Goal: Task Accomplishment & Management: Manage account settings

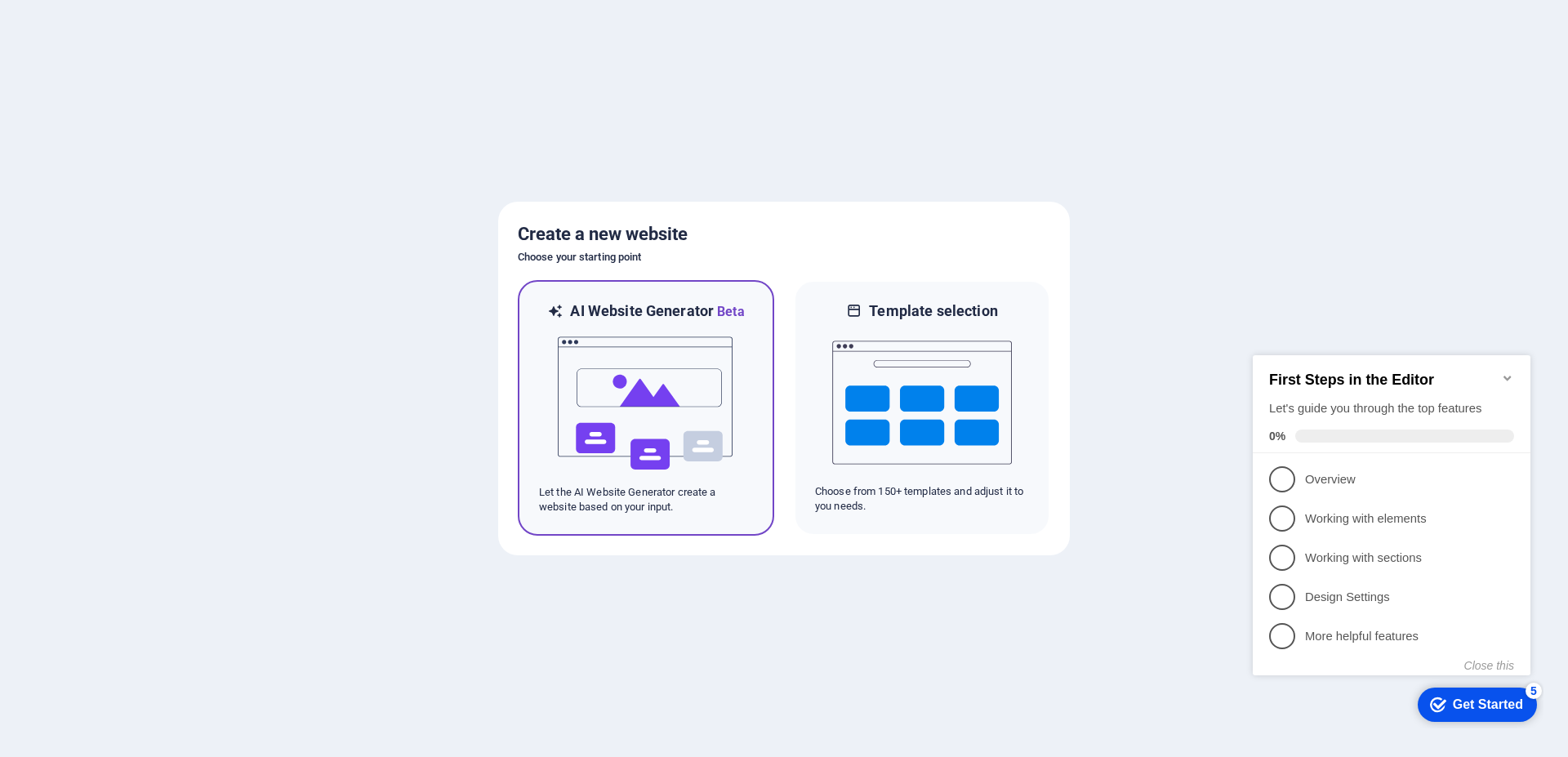
click at [664, 360] on img at bounding box center [645, 403] width 179 height 163
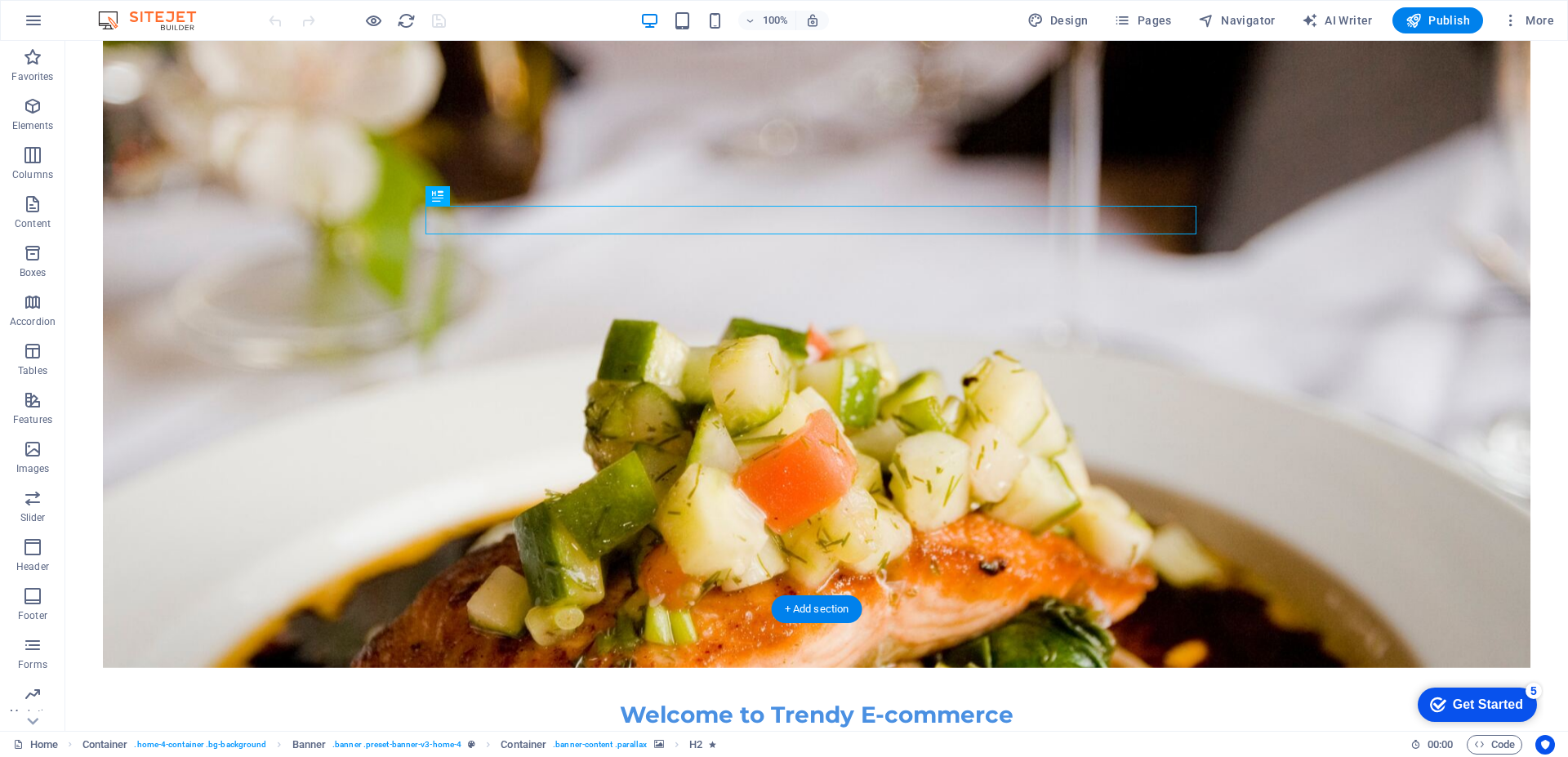
scroll to position [163, 0]
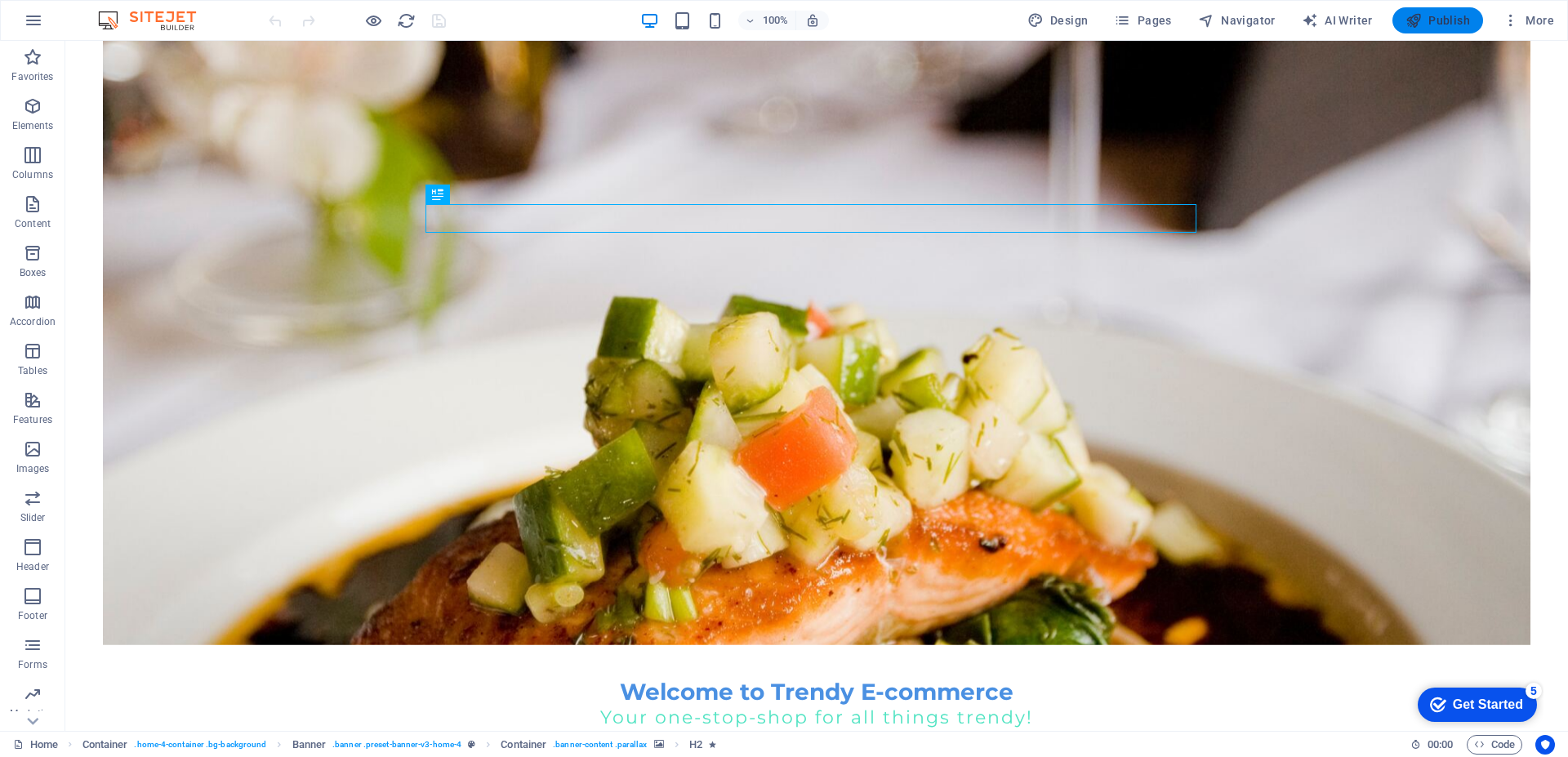
click at [1437, 21] on span "Publish" at bounding box center [1437, 20] width 65 height 16
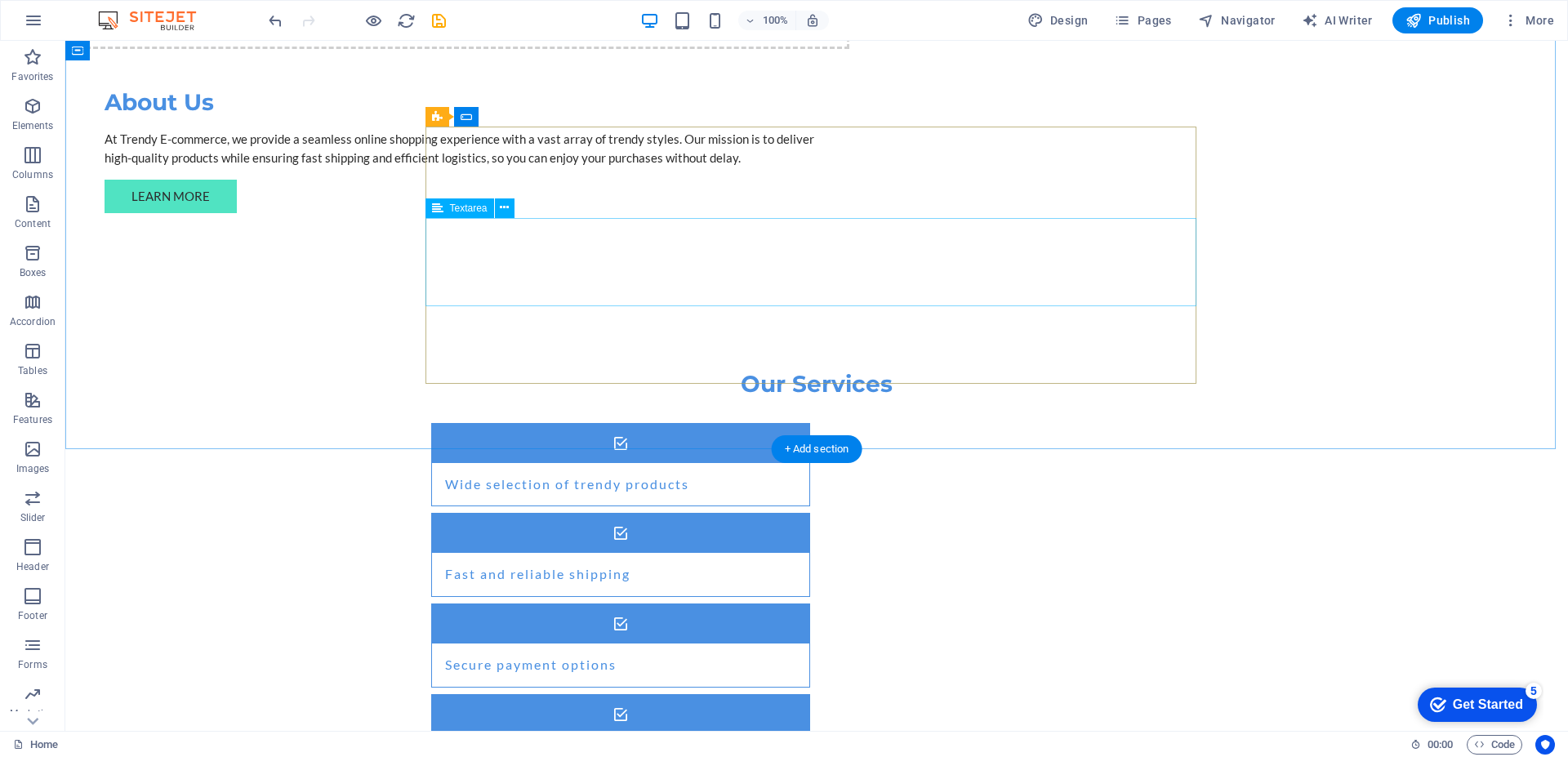
scroll to position [1472, 0]
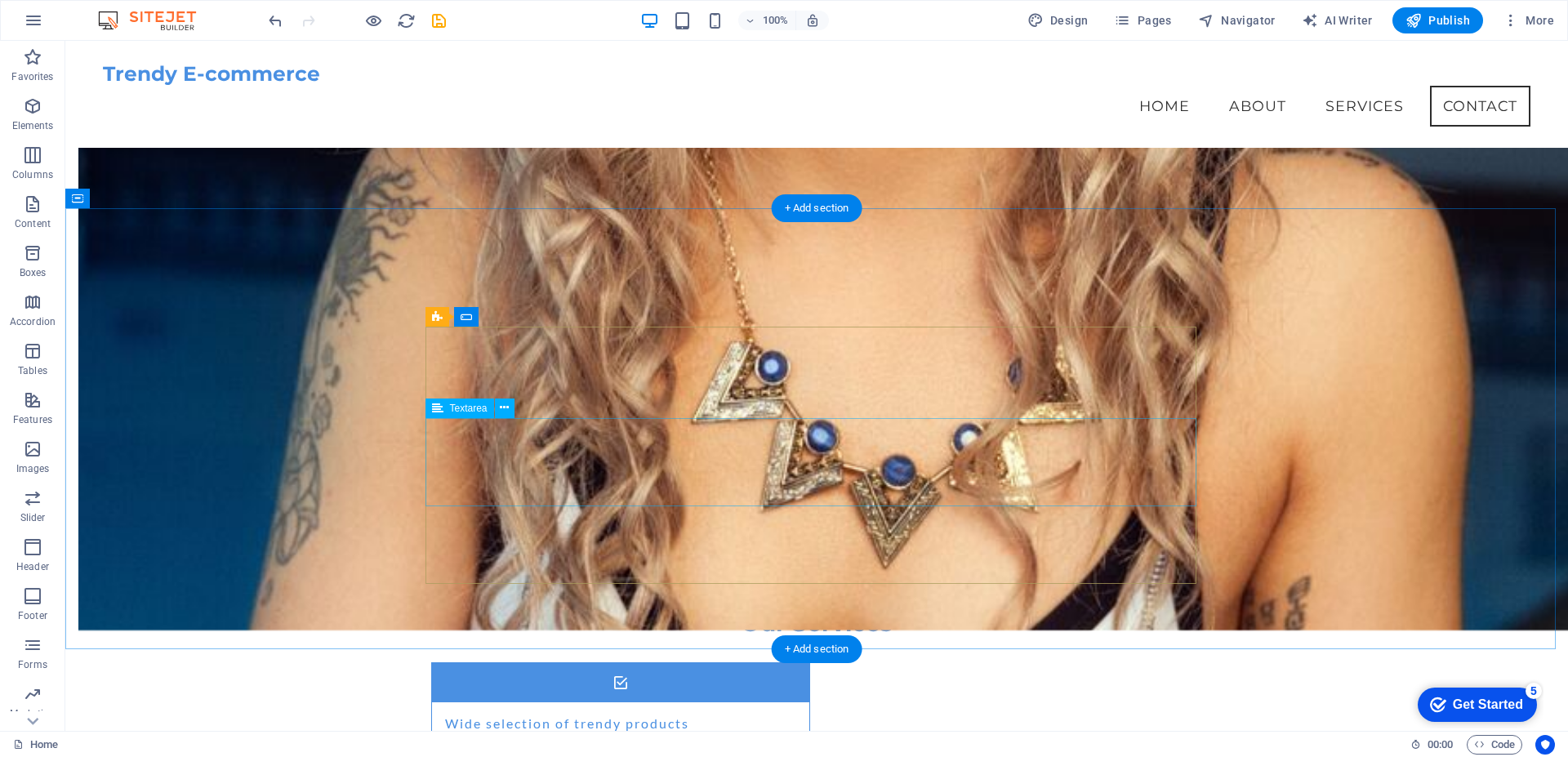
scroll to position [1145, 0]
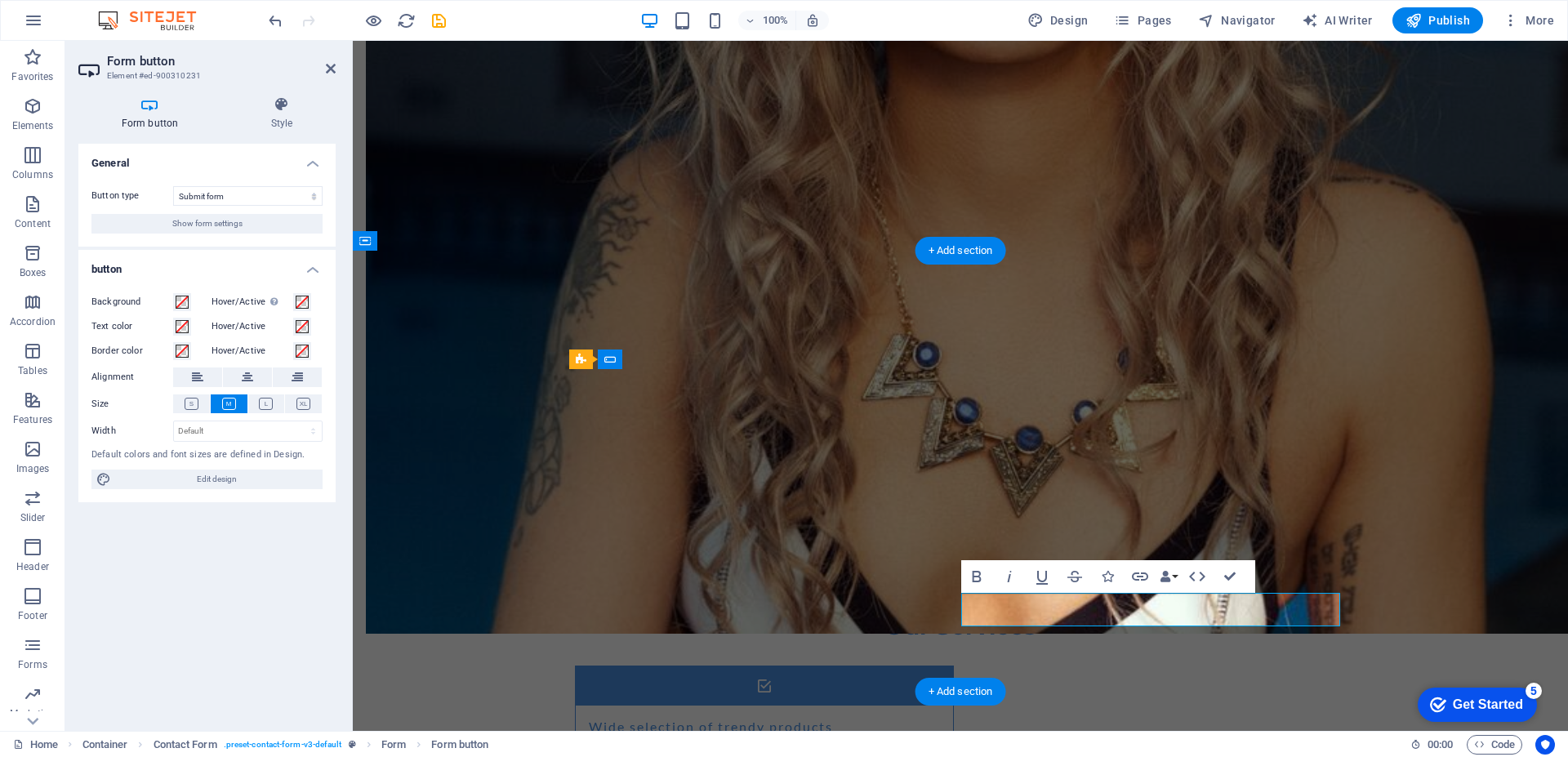
type button "Submit"
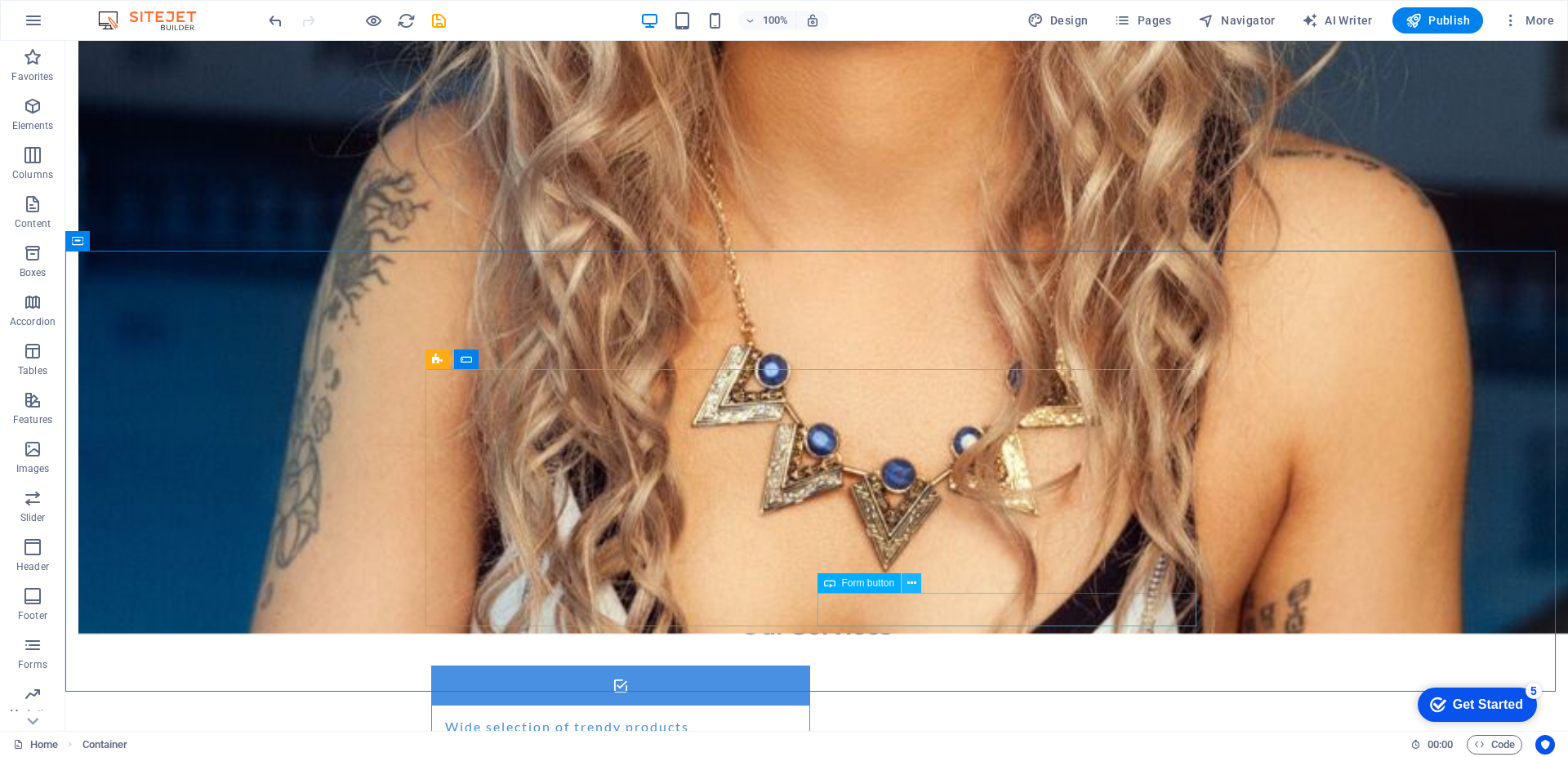
click at [909, 584] on icon at bounding box center [911, 584] width 9 height 17
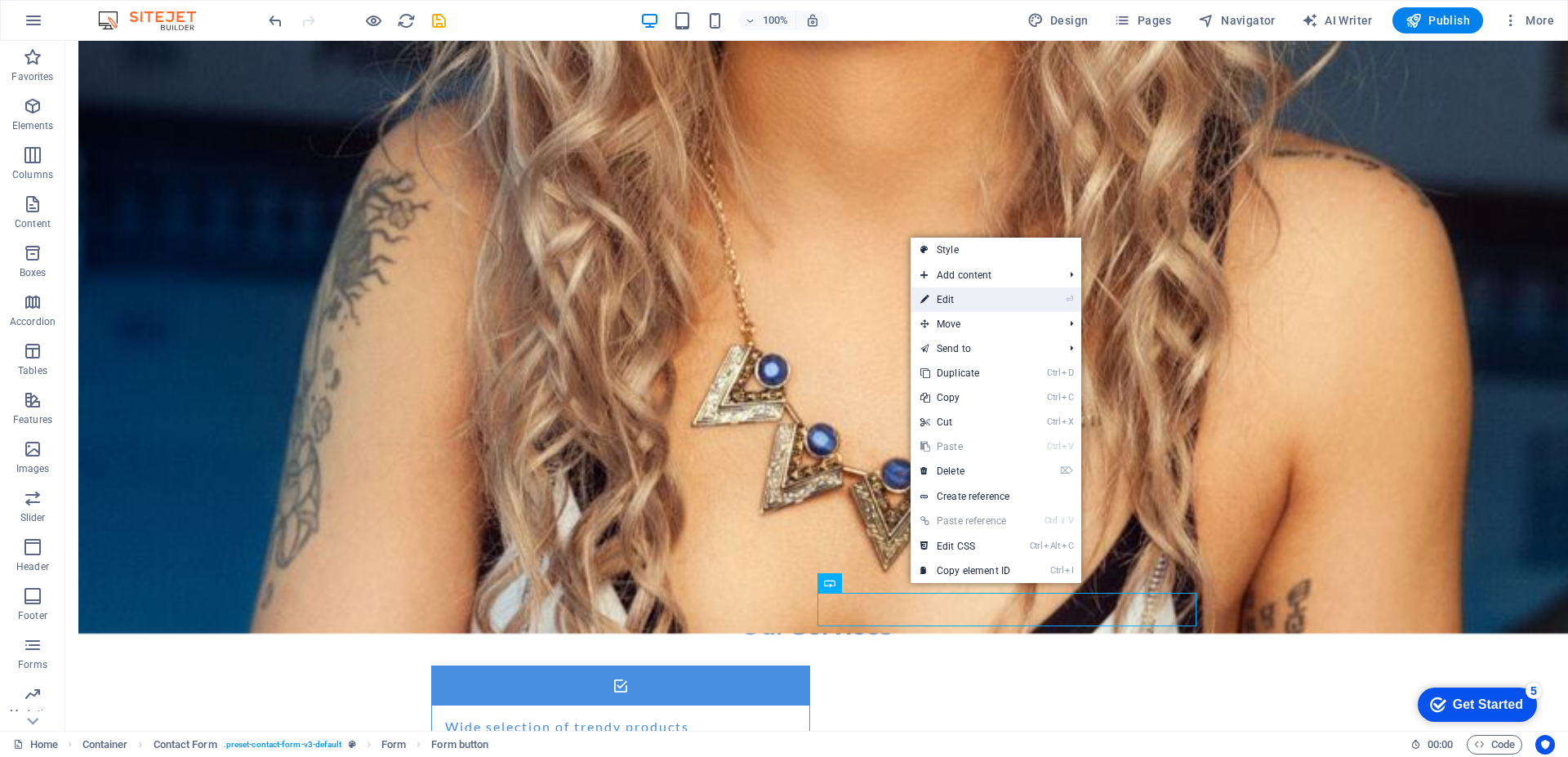
click at [985, 298] on link "⏎ Edit" at bounding box center [965, 299] width 109 height 24
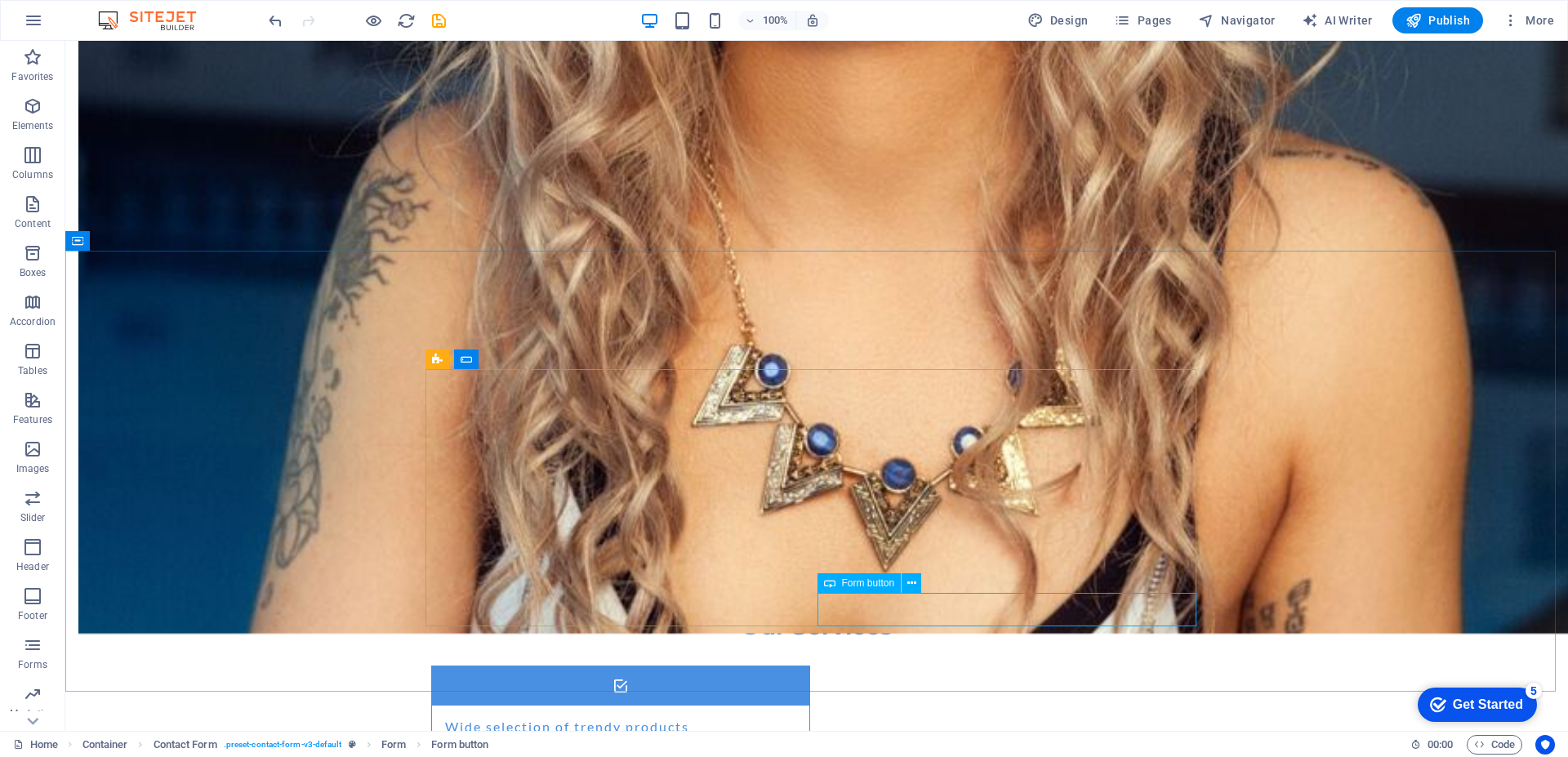
click at [887, 580] on span "Form button" at bounding box center [868, 584] width 53 height 10
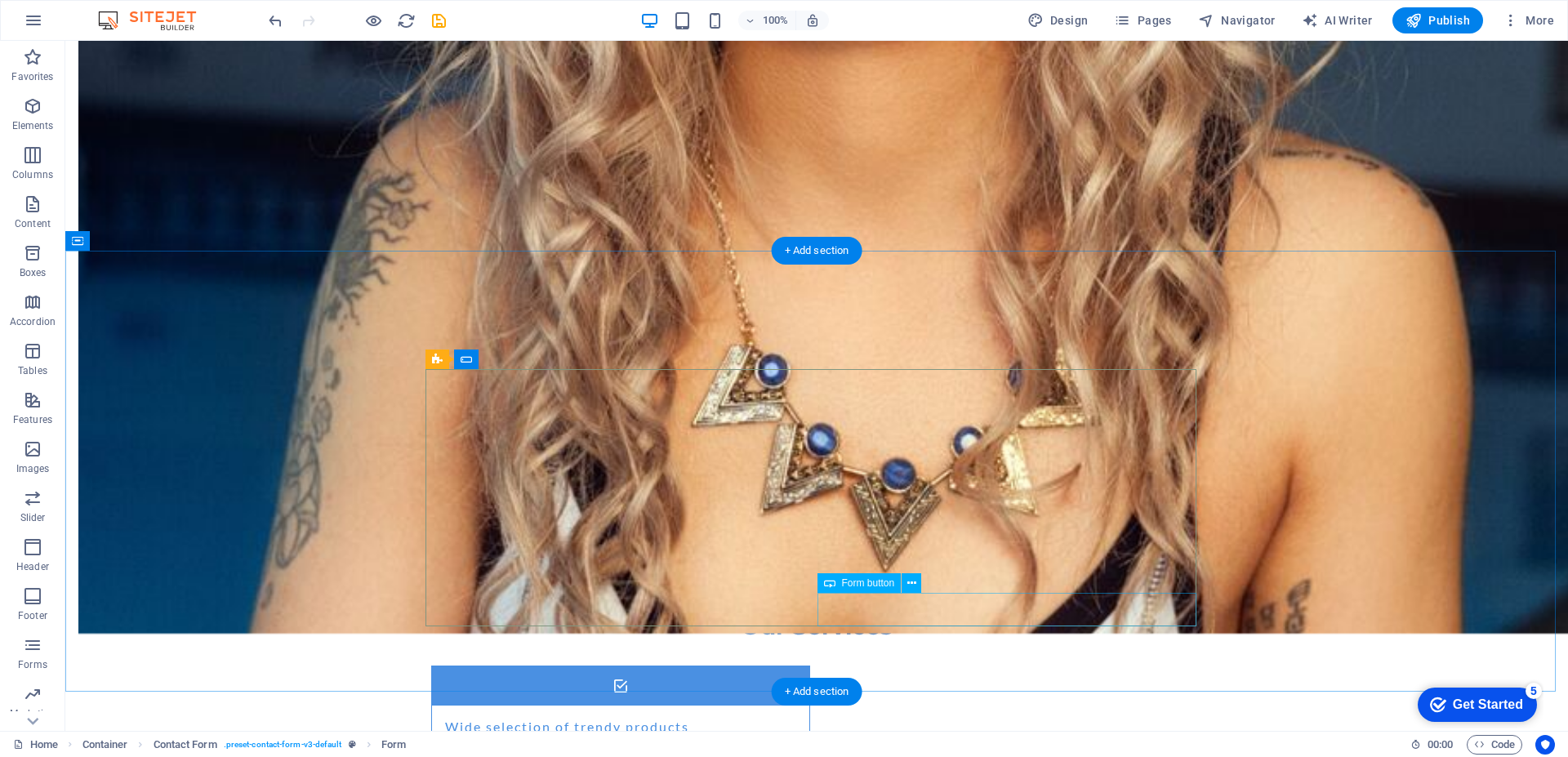
click at [912, 582] on icon at bounding box center [911, 584] width 9 height 17
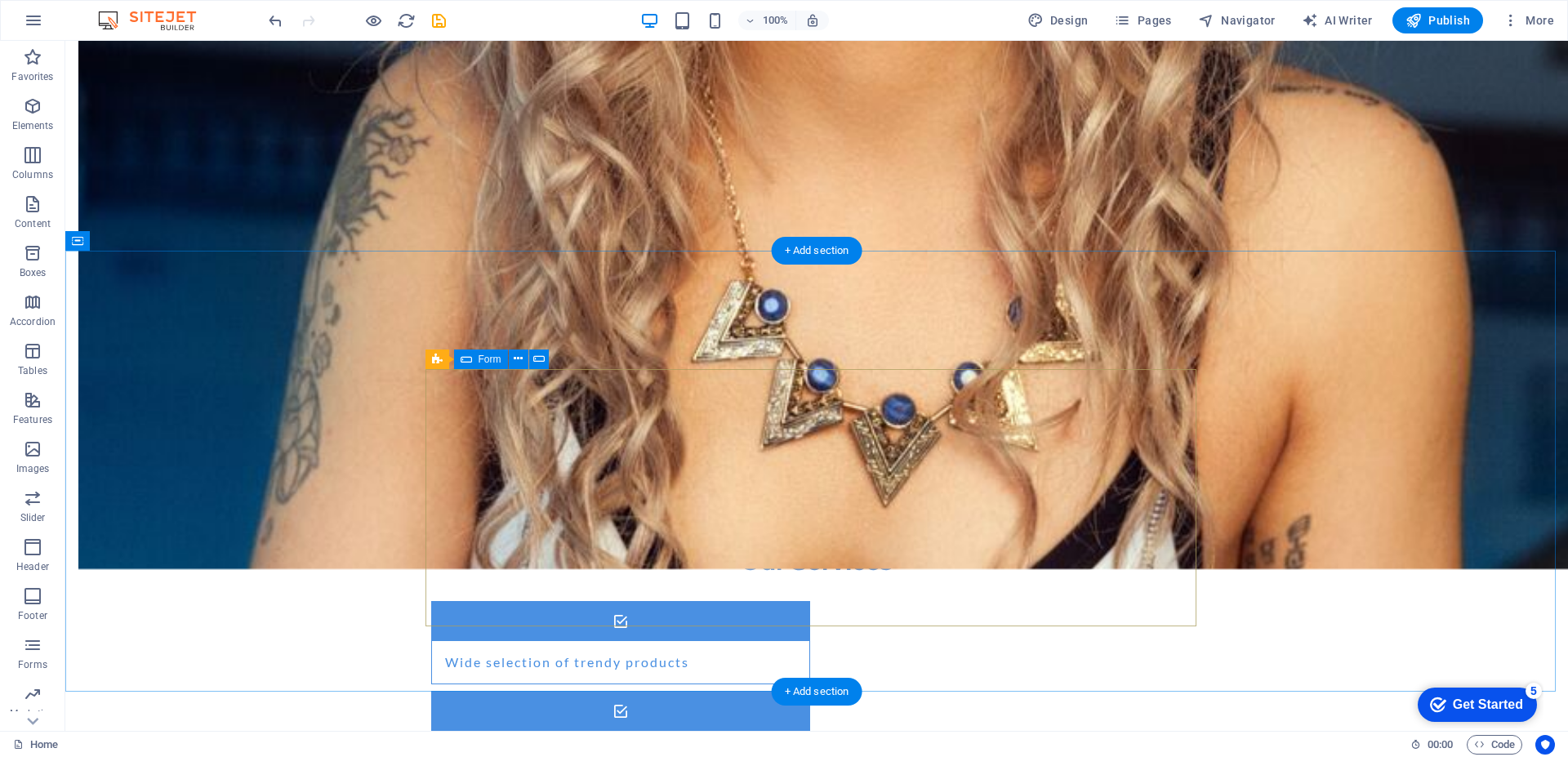
scroll to position [1389, 0]
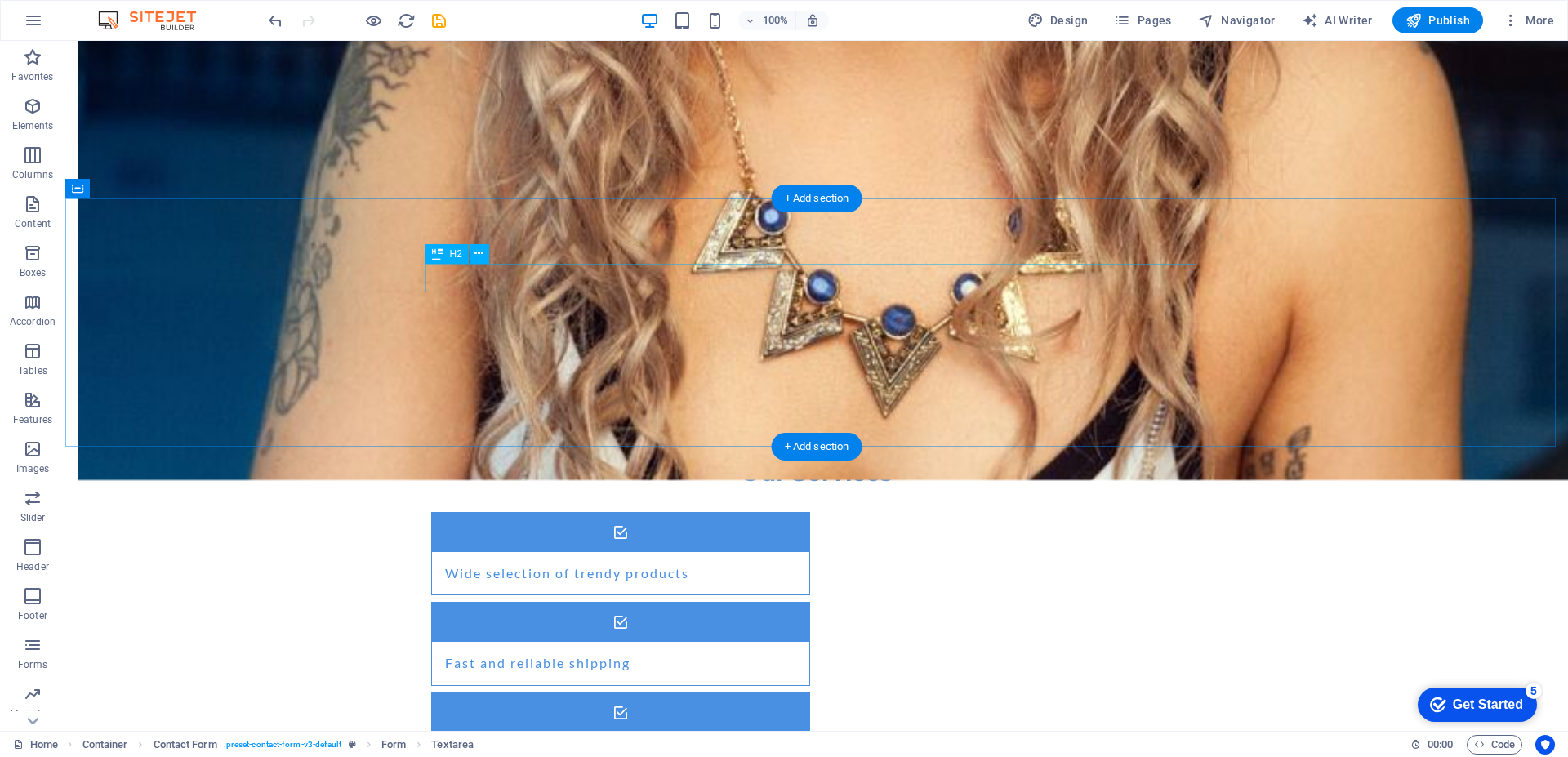
scroll to position [1280, 0]
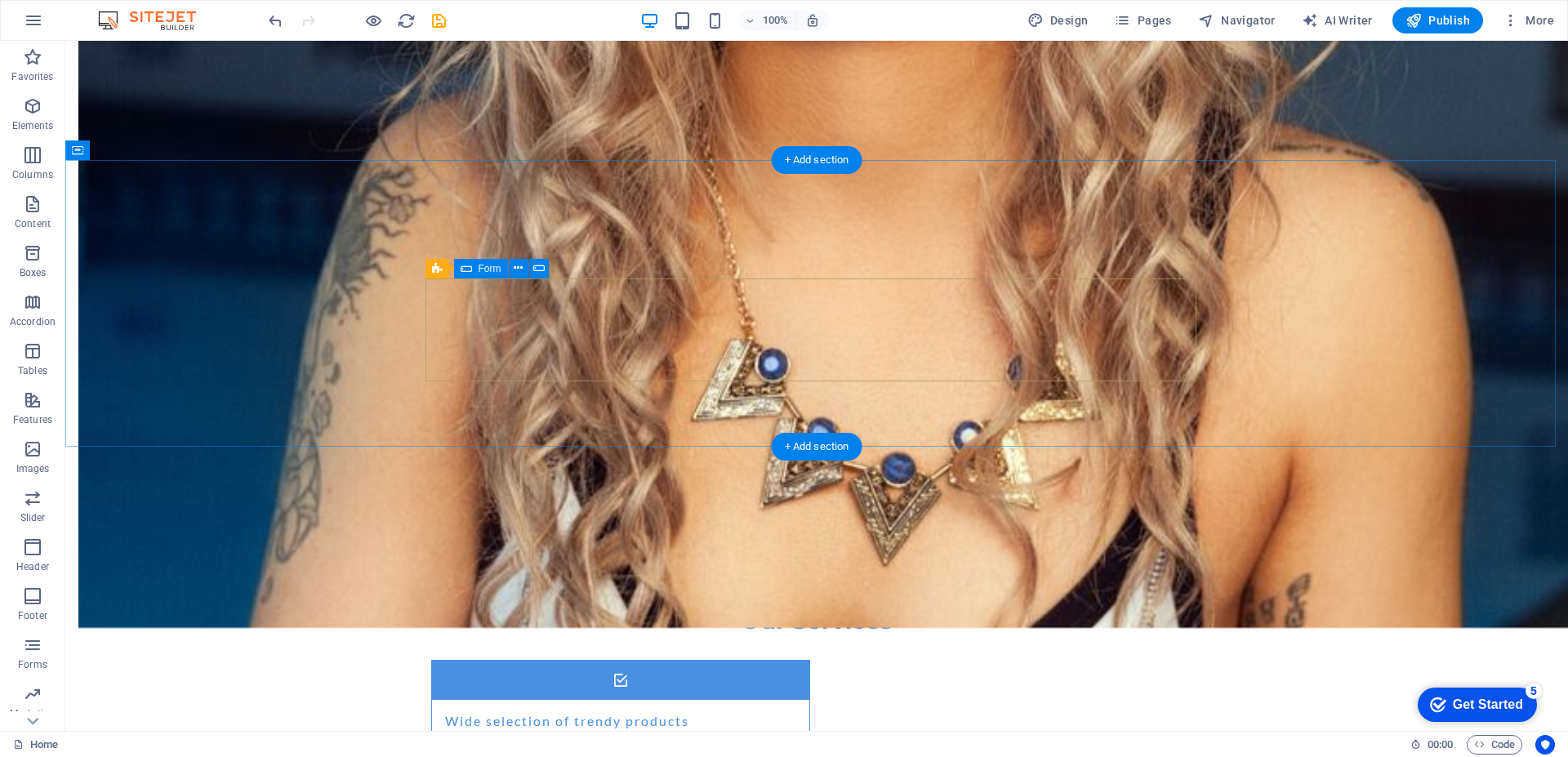
scroll to position [1318, 0]
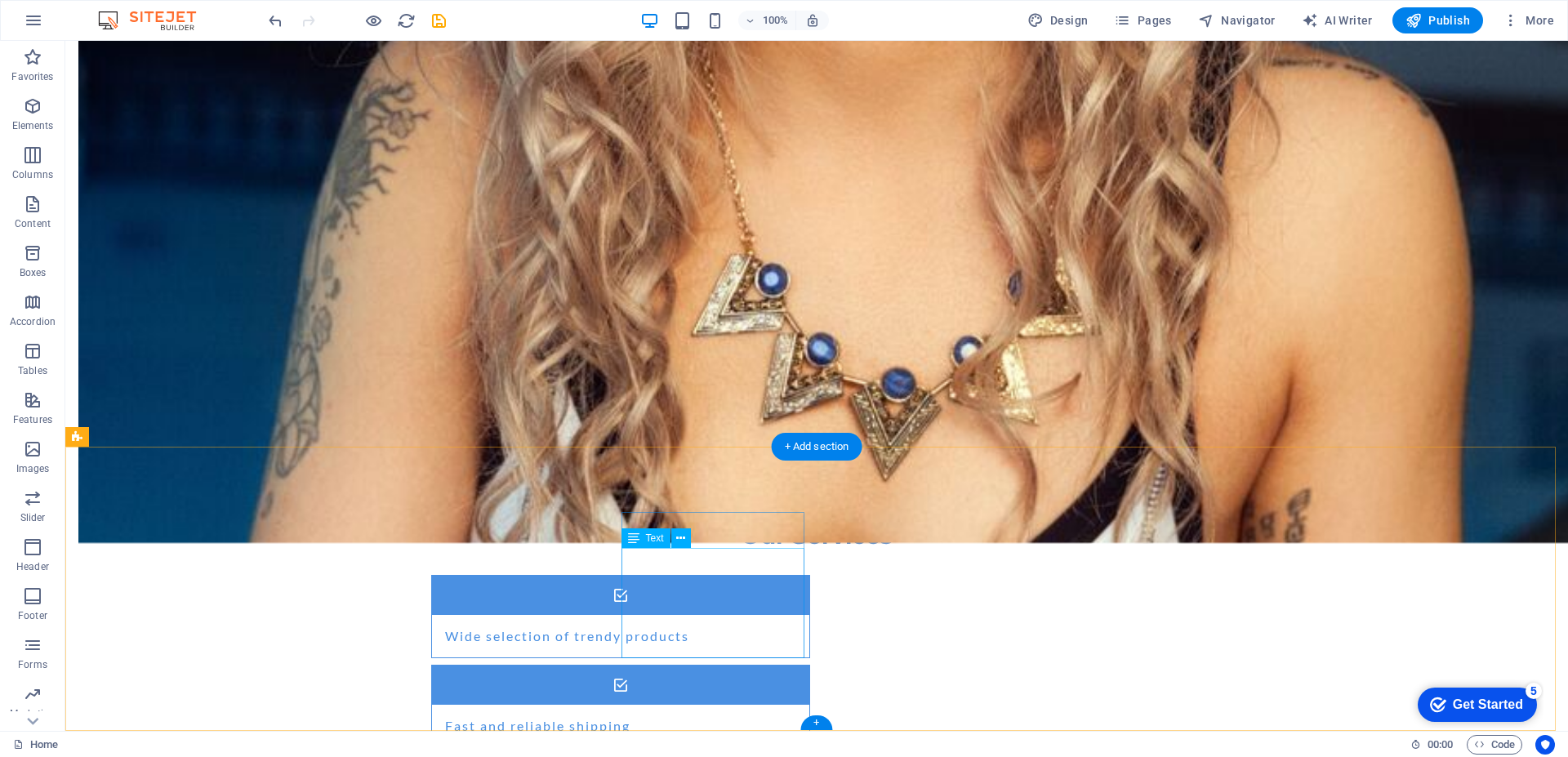
drag, startPoint x: 797, startPoint y: 651, endPoint x: 627, endPoint y: 541, distance: 202.5
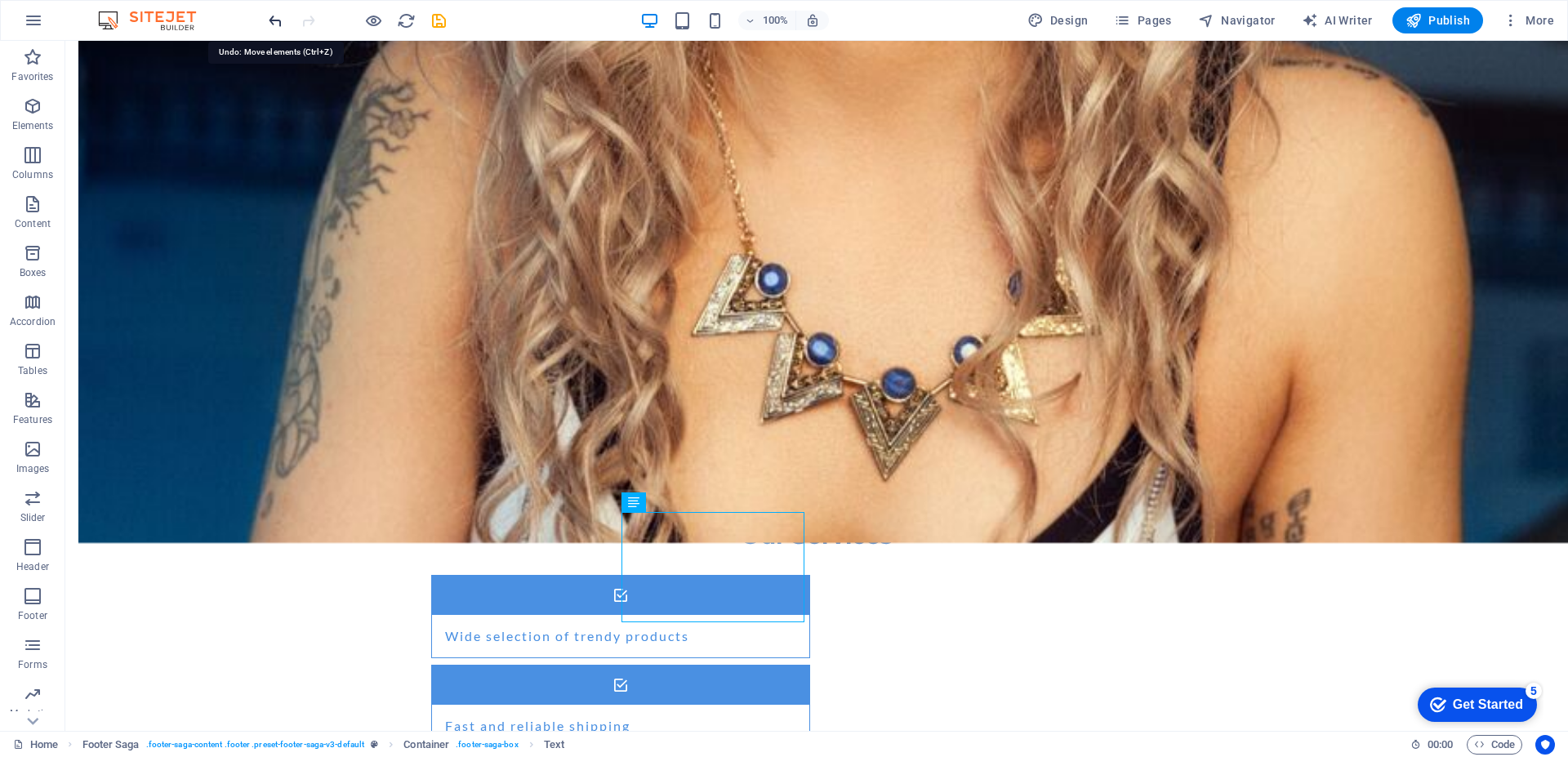
click at [270, 25] on icon "undo" at bounding box center [275, 21] width 19 height 19
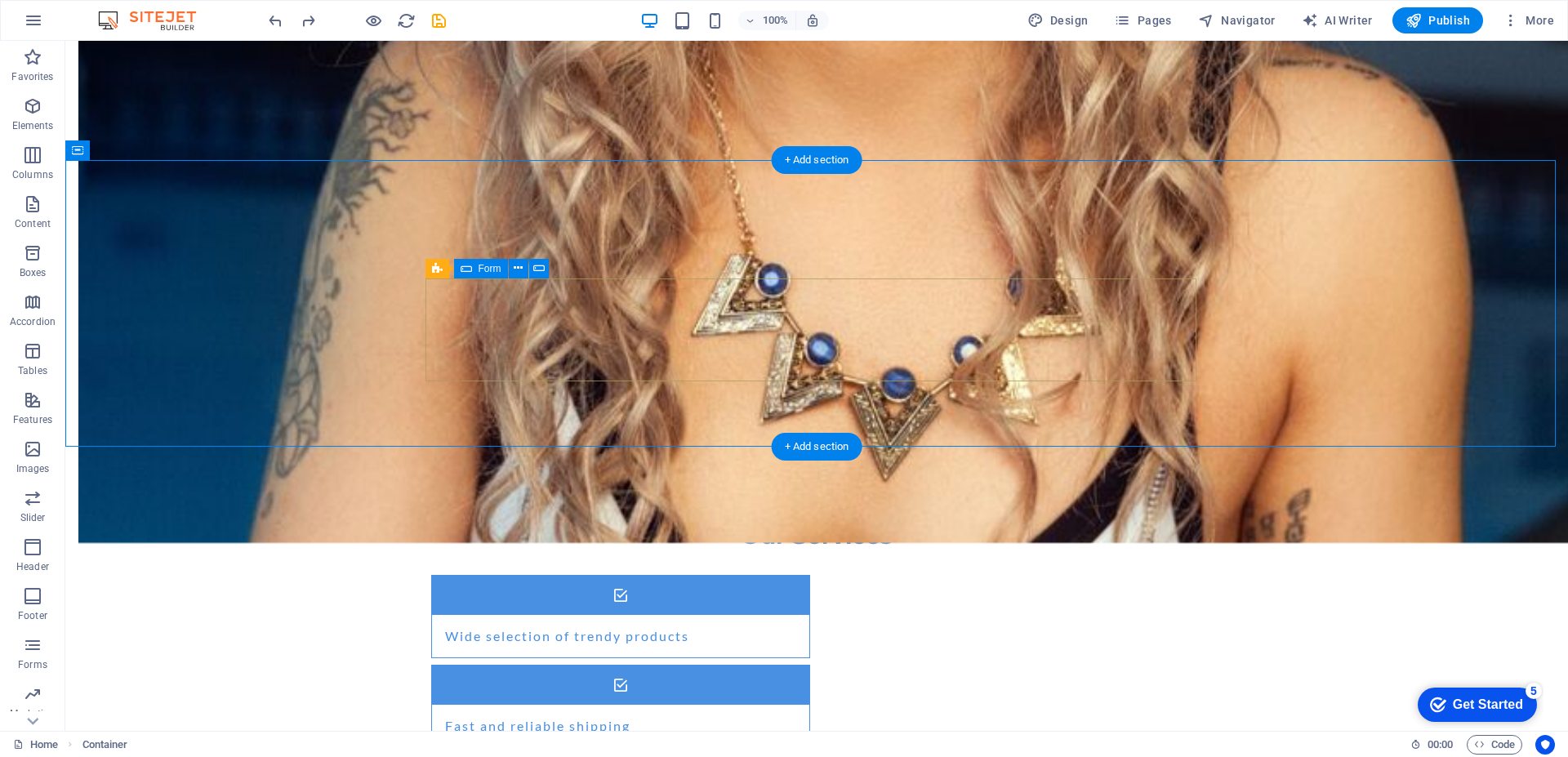
click at [520, 269] on icon at bounding box center [518, 268] width 9 height 17
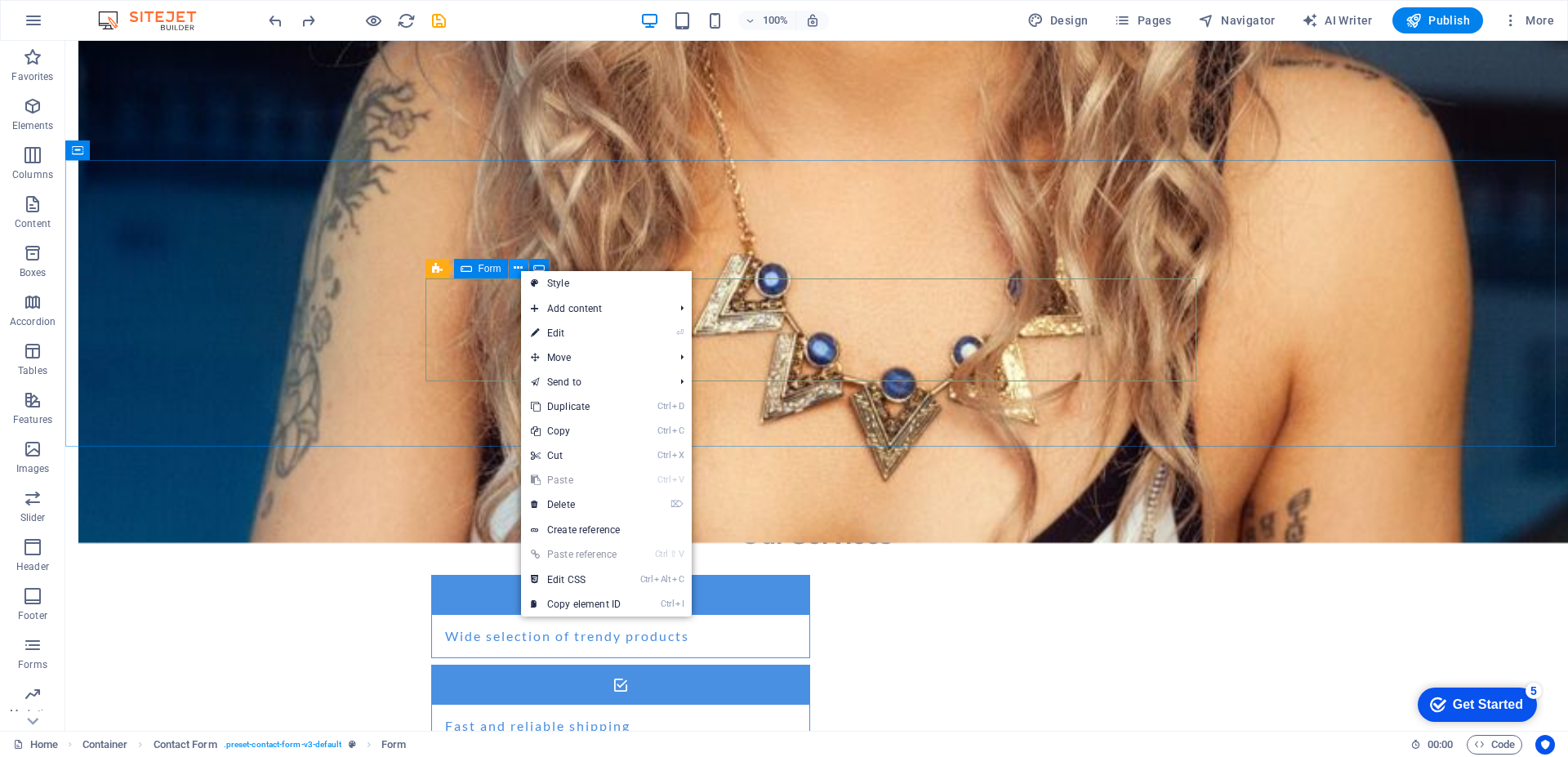
click at [520, 269] on icon at bounding box center [518, 268] width 9 height 17
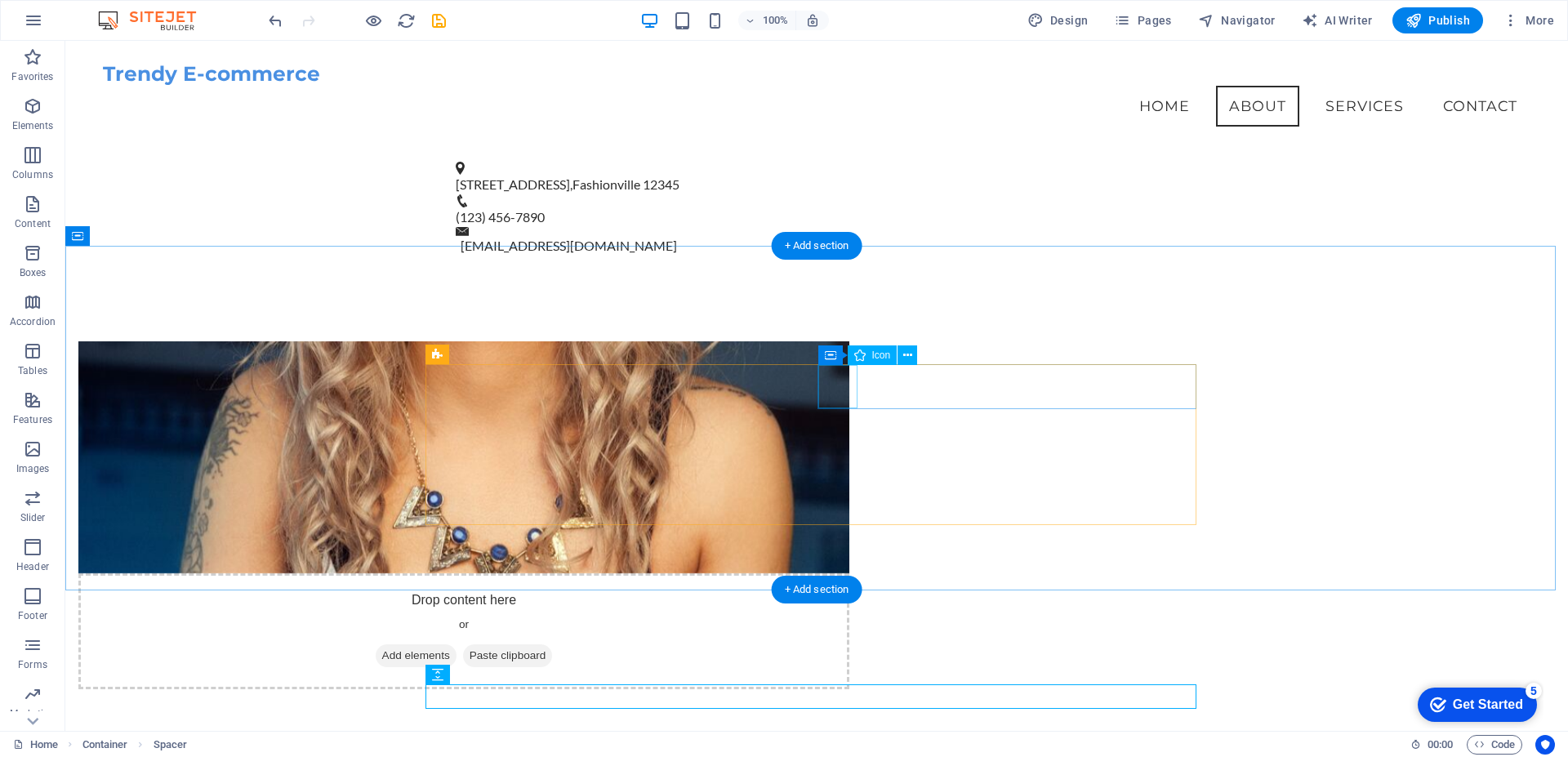
scroll to position [560, 0]
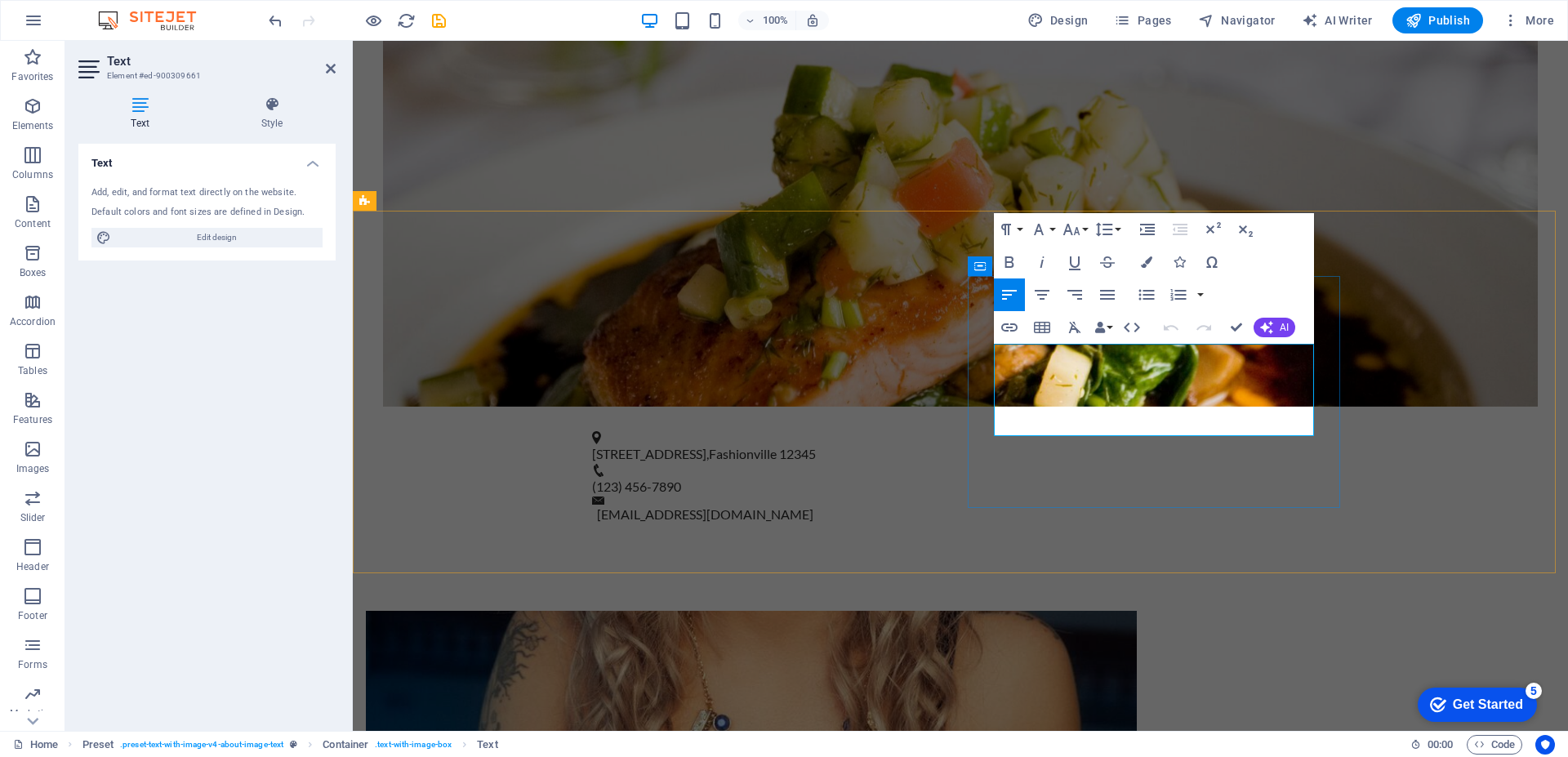
drag, startPoint x: 1065, startPoint y: 382, endPoint x: 1149, endPoint y: 385, distance: 84.1
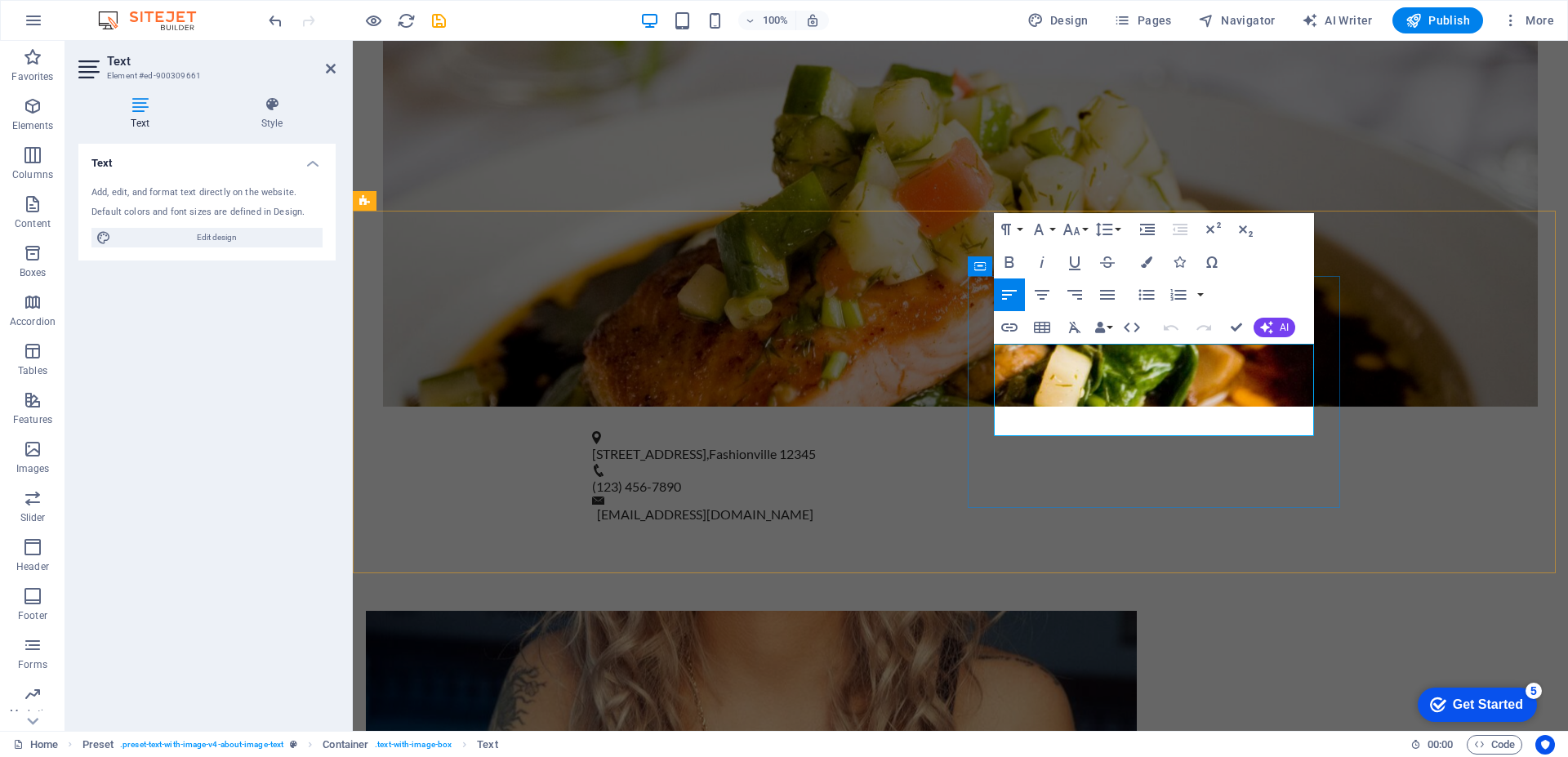
copy p "eliver high-qual"
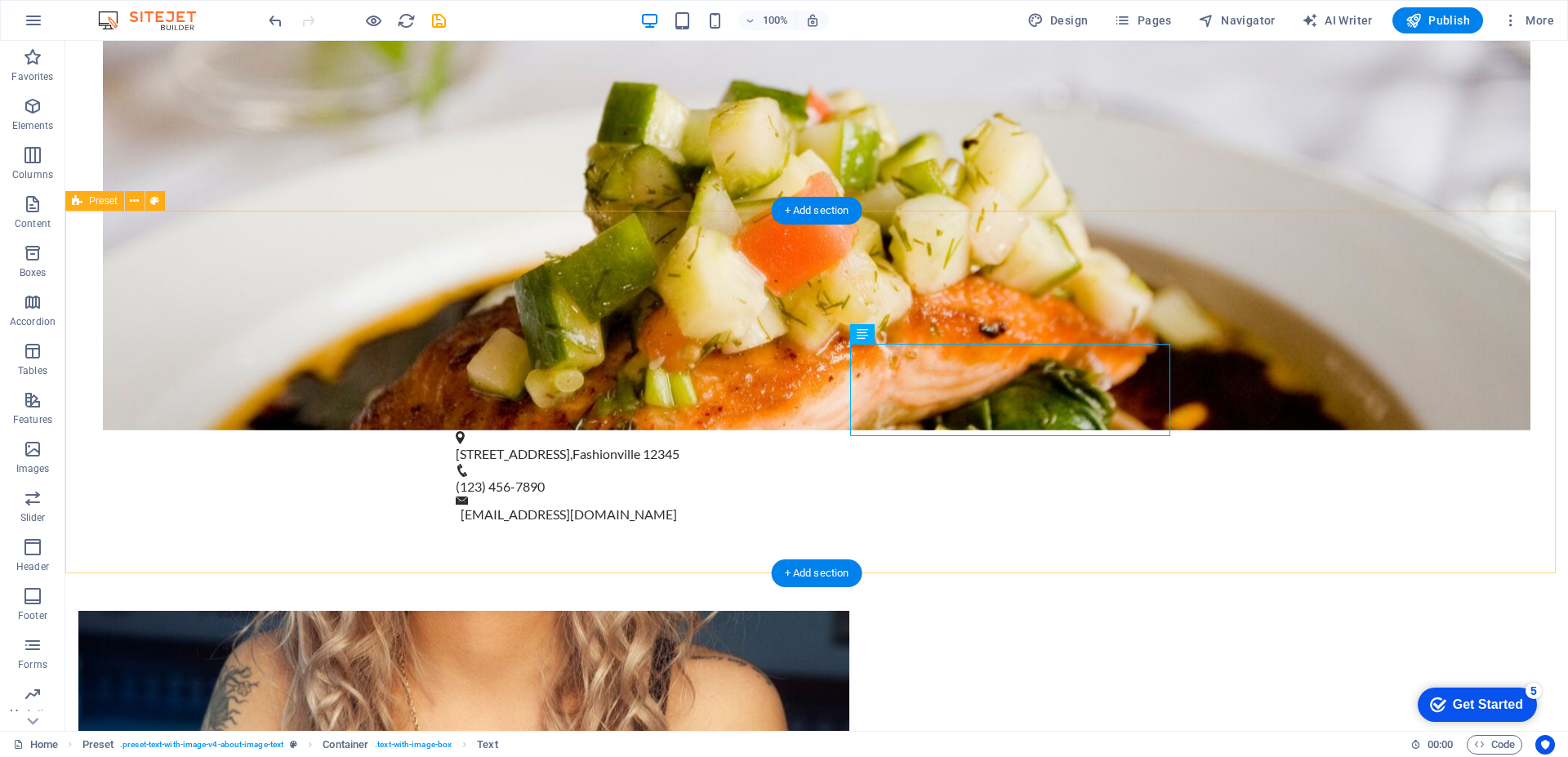
scroll to position [1050, 0]
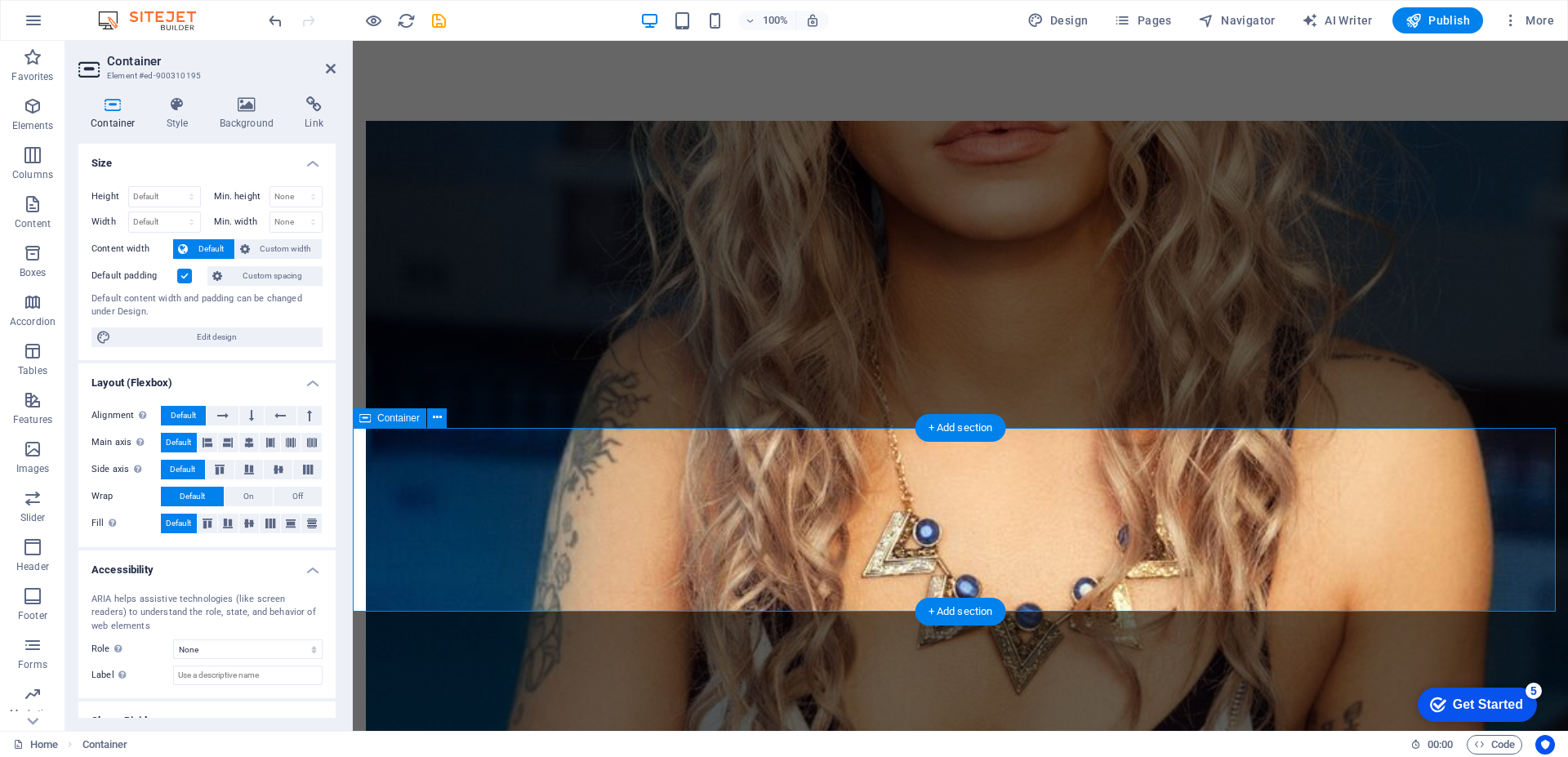
click at [337, 68] on aside "Container Element #ed-900310195 Container Style Background Link Size Height Def…" at bounding box center [209, 385] width 287 height 690
click at [329, 68] on icon at bounding box center [331, 69] width 10 height 13
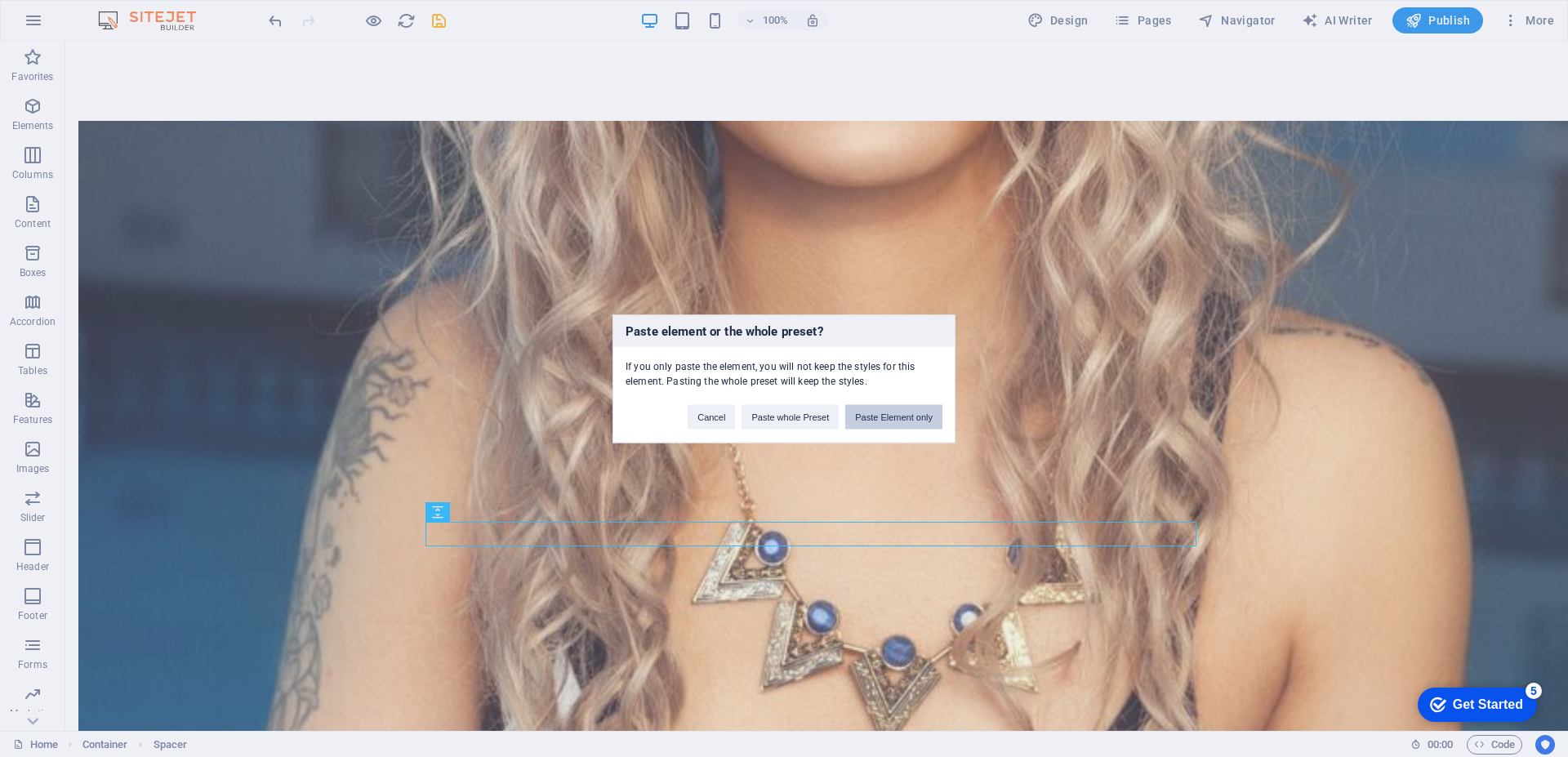
click at [893, 415] on button "Paste Element only" at bounding box center [893, 416] width 97 height 24
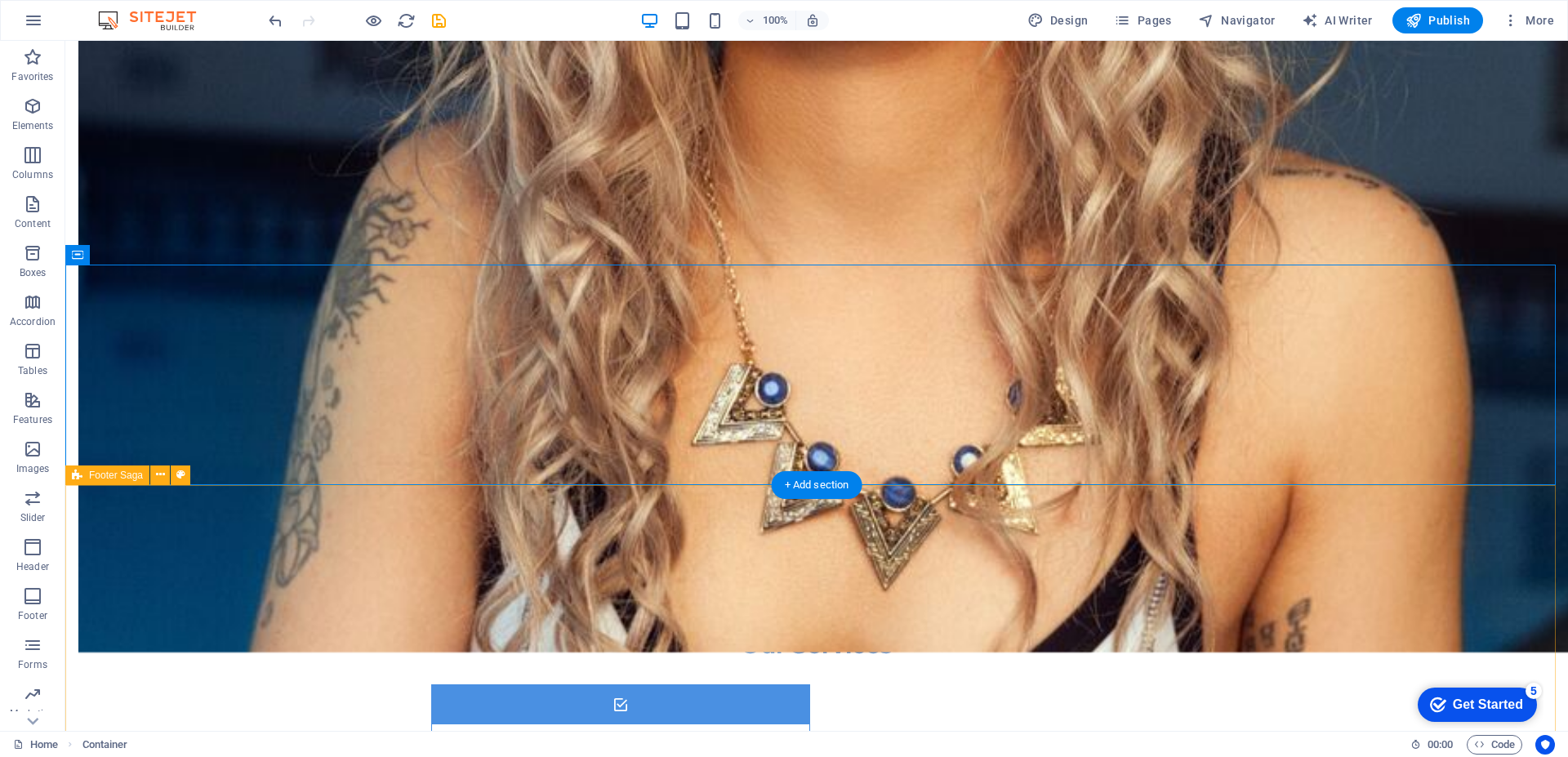
scroll to position [1213, 0]
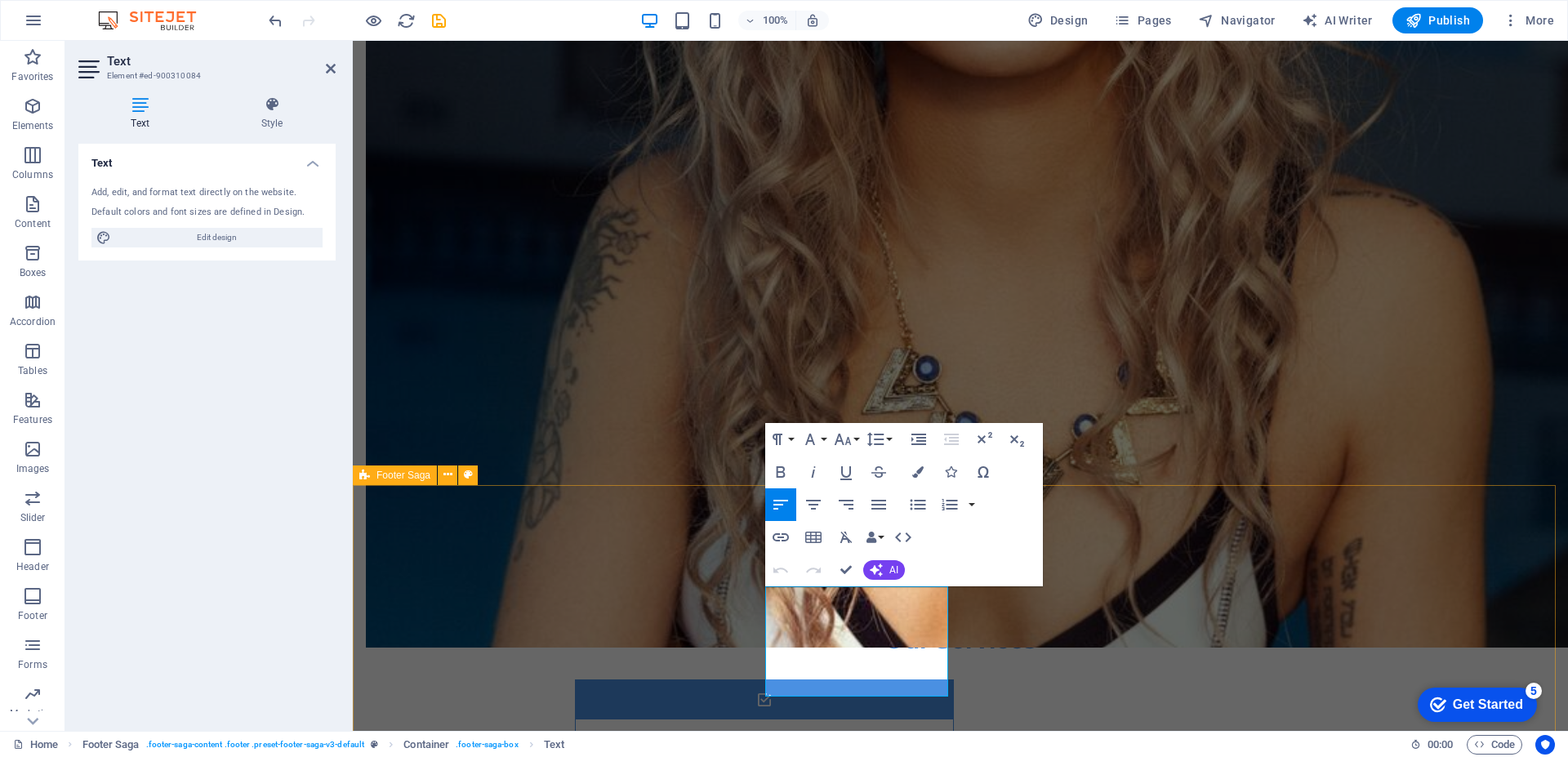
drag, startPoint x: 820, startPoint y: 655, endPoint x: 760, endPoint y: 603, distance: 79.4
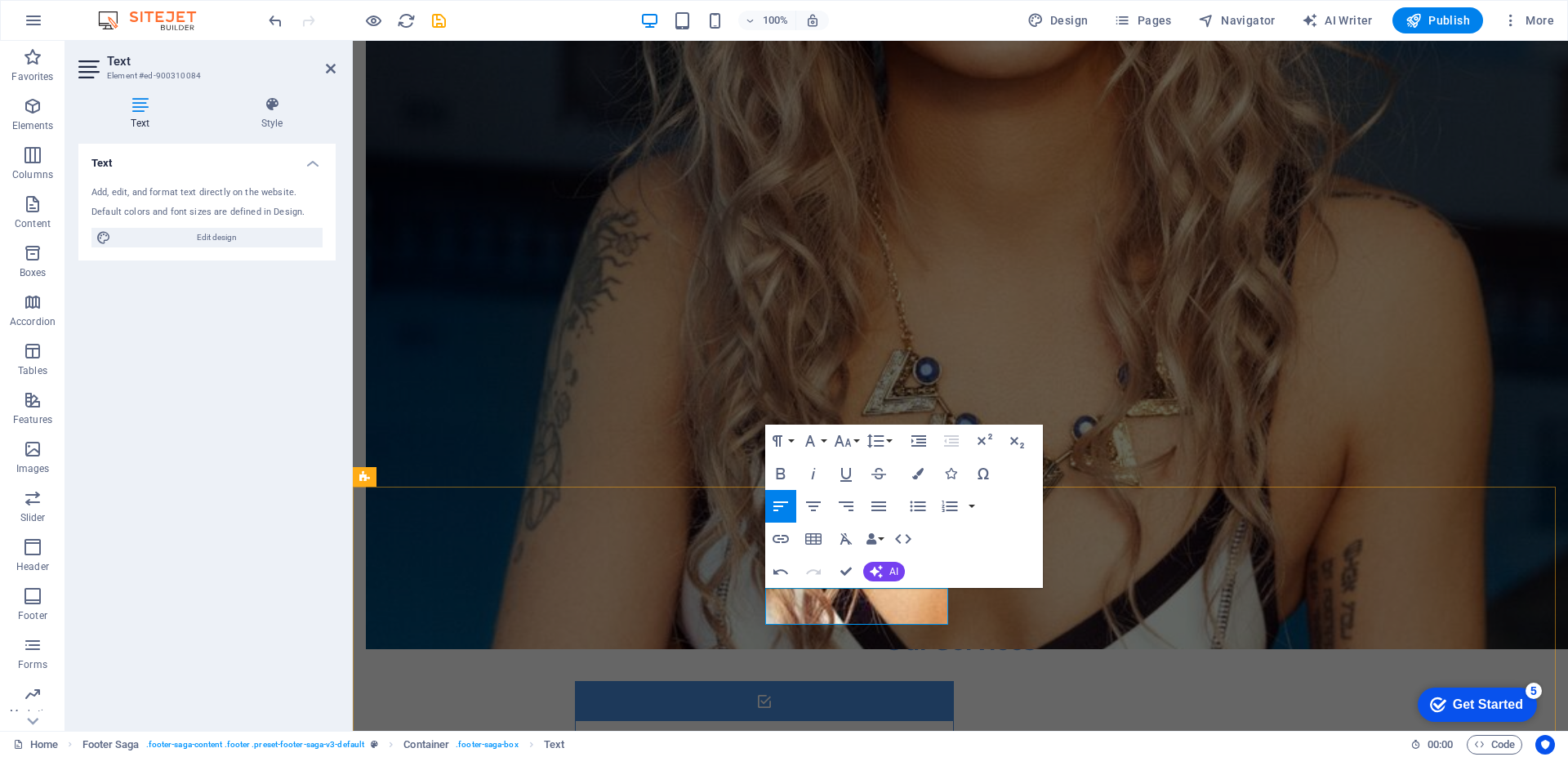
scroll to position [1210, 0]
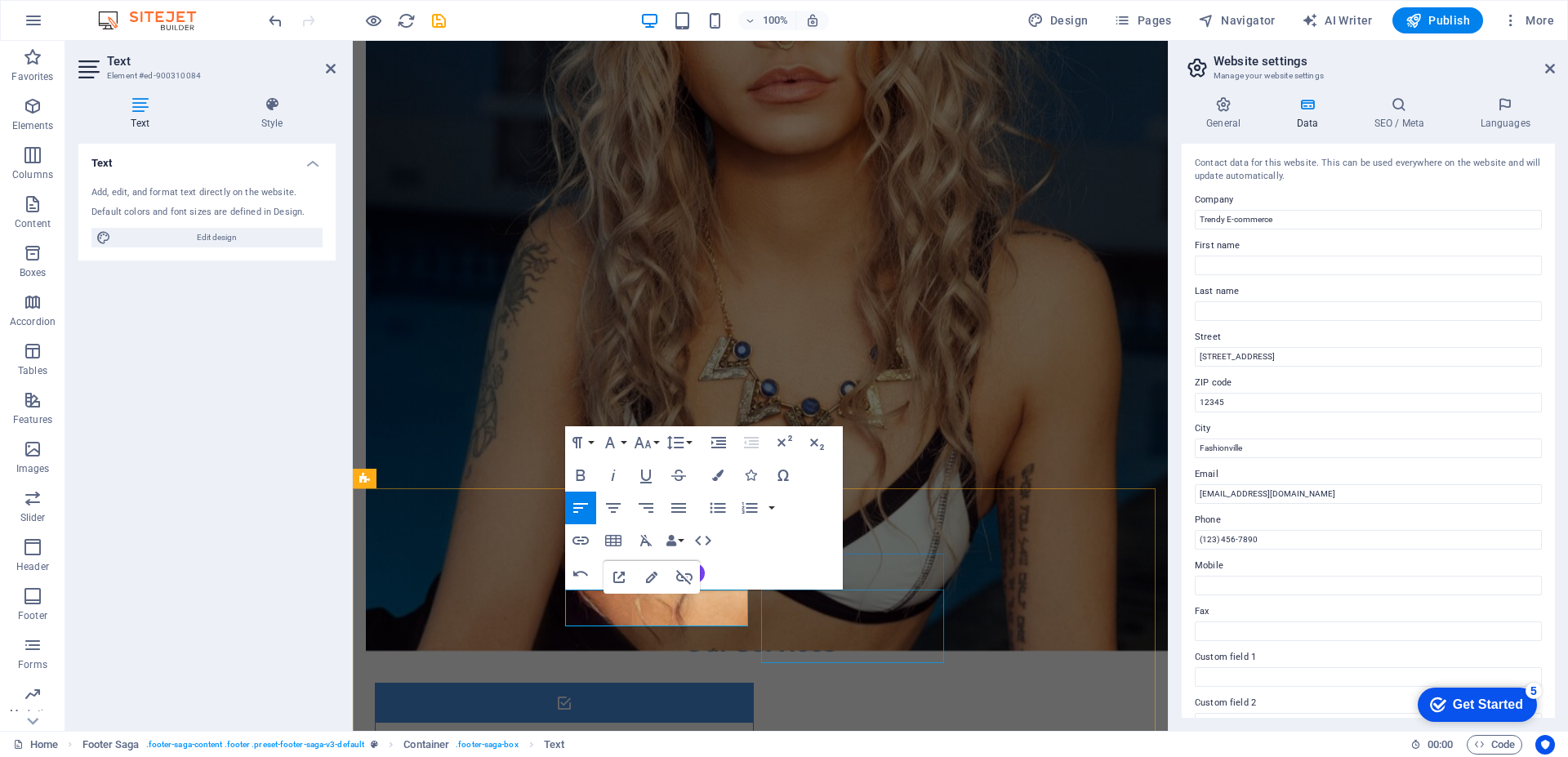
select select
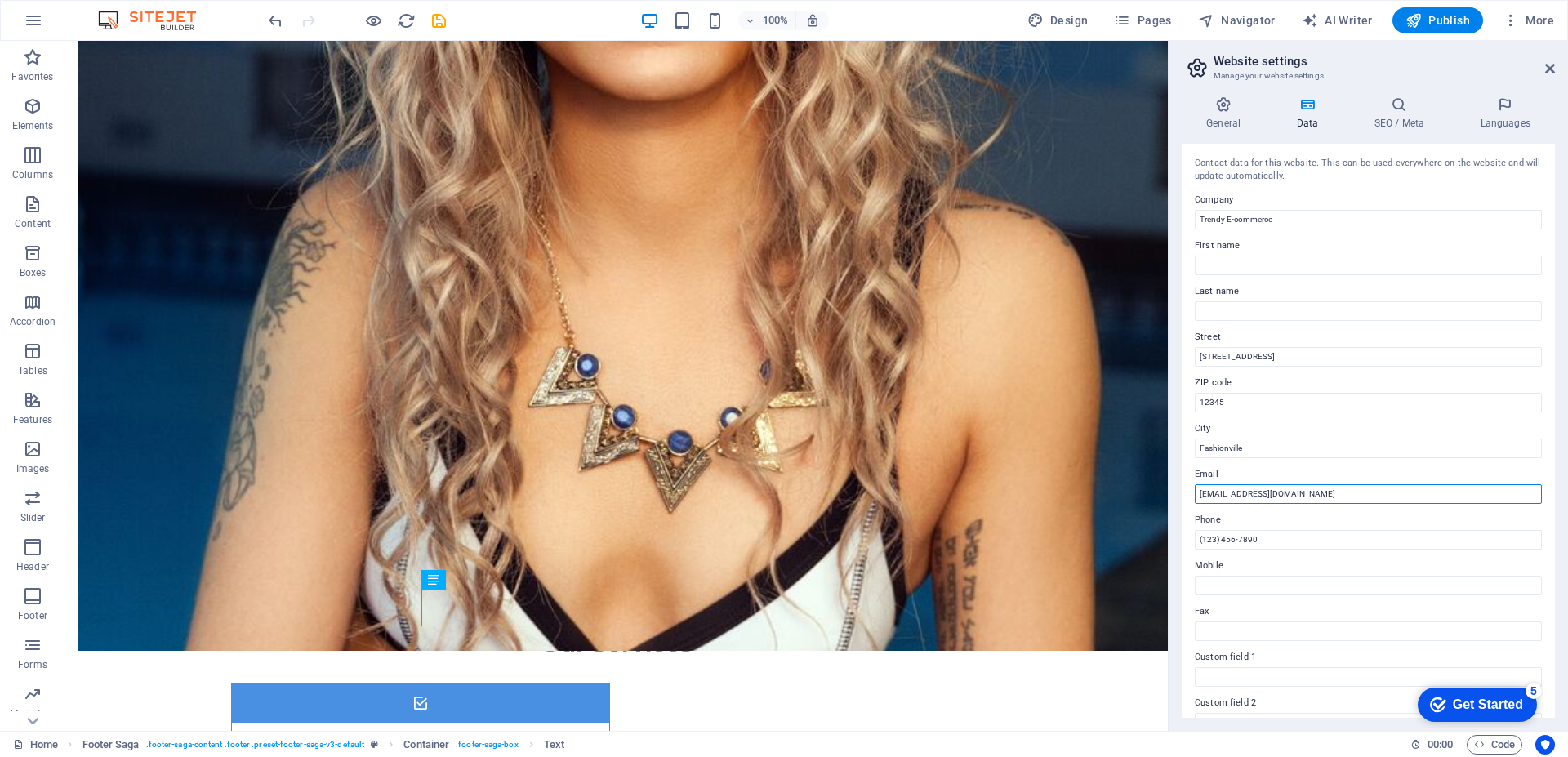
drag, startPoint x: 1293, startPoint y: 530, endPoint x: 1151, endPoint y: 492, distance: 147.0
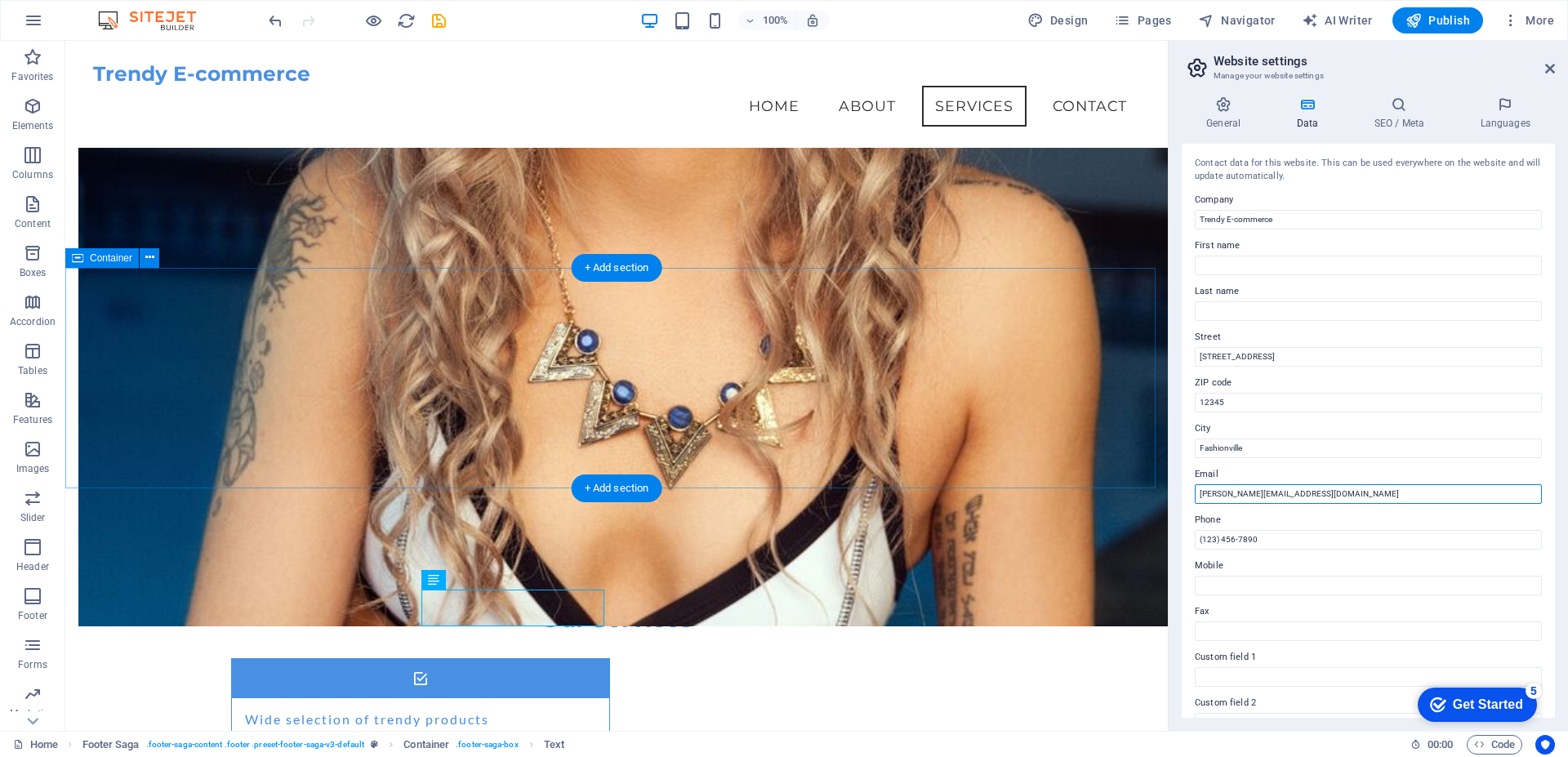
scroll to position [1046, 0]
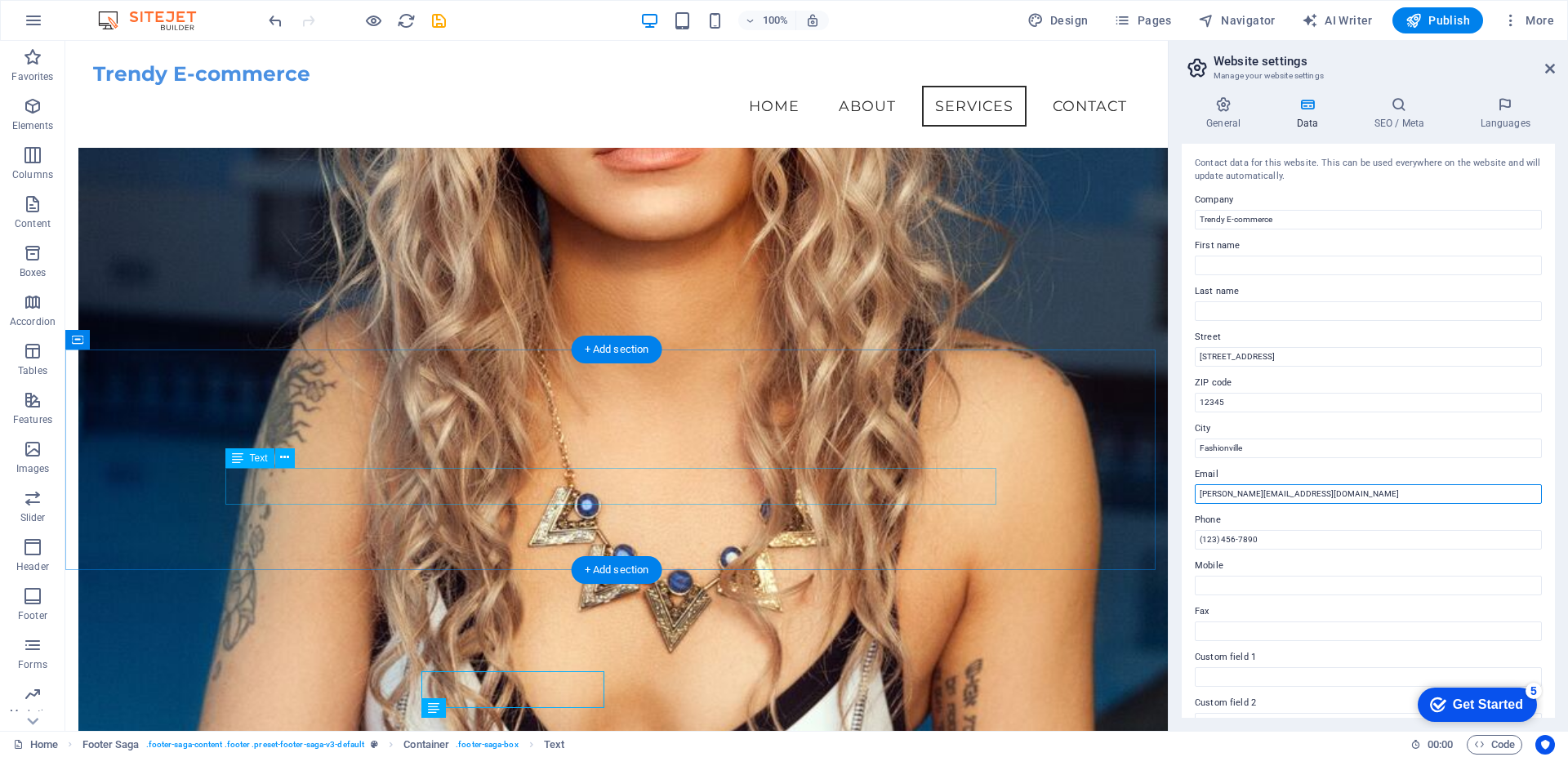
type input "[PERSON_NAME][EMAIL_ADDRESS][DOMAIN_NAME]"
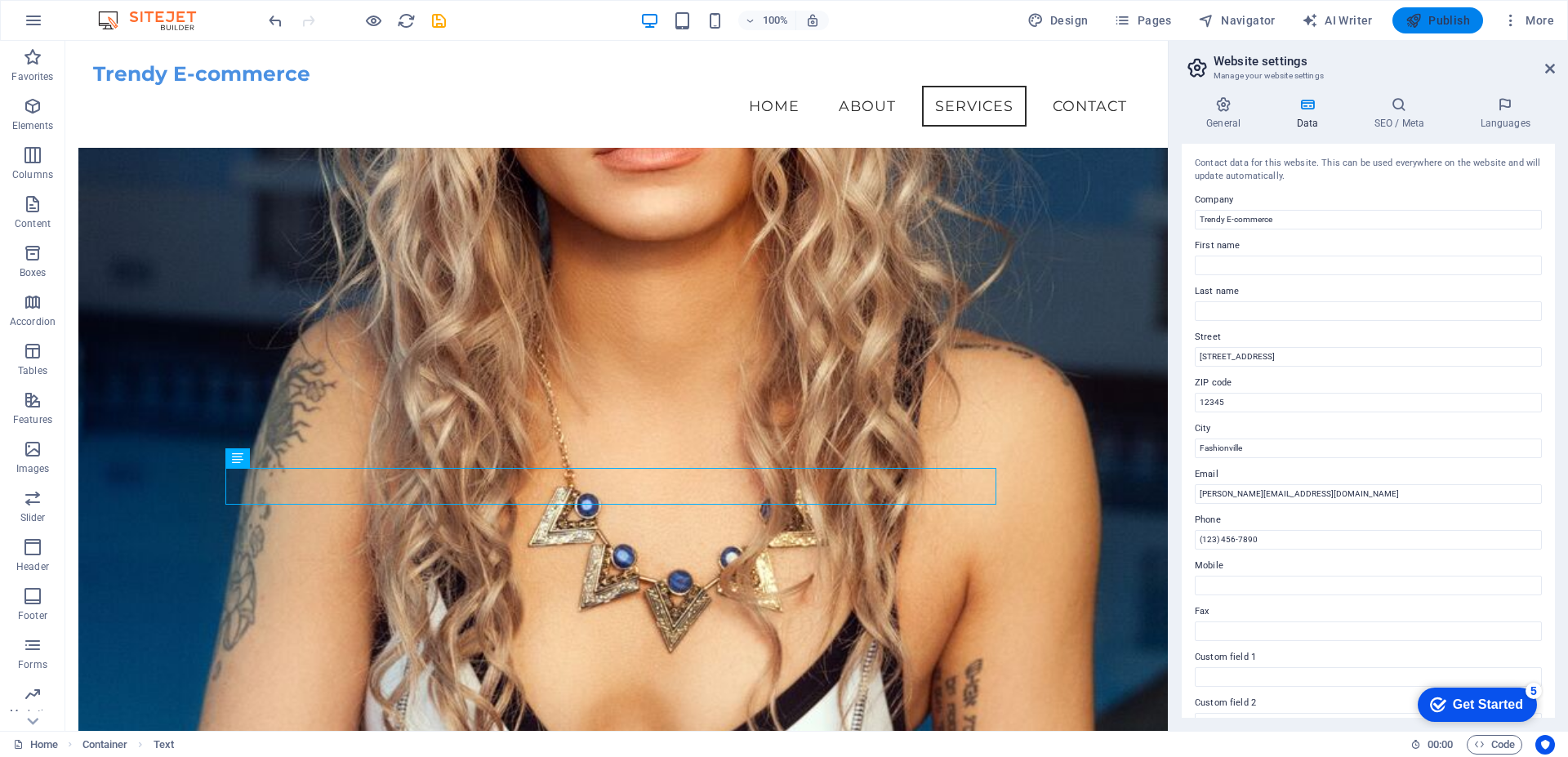
click at [1444, 25] on span "Publish" at bounding box center [1437, 20] width 65 height 16
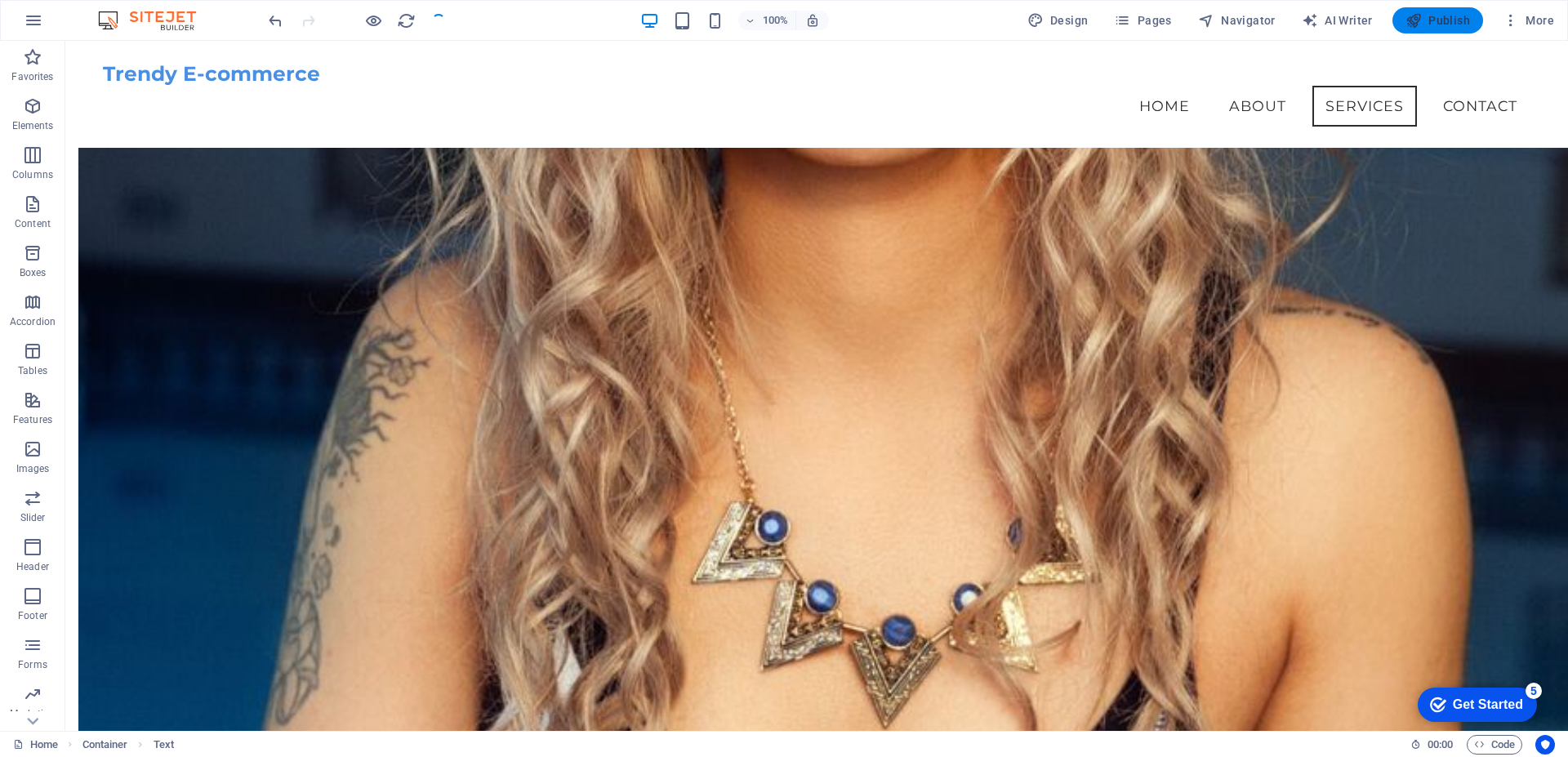
scroll to position [1128, 0]
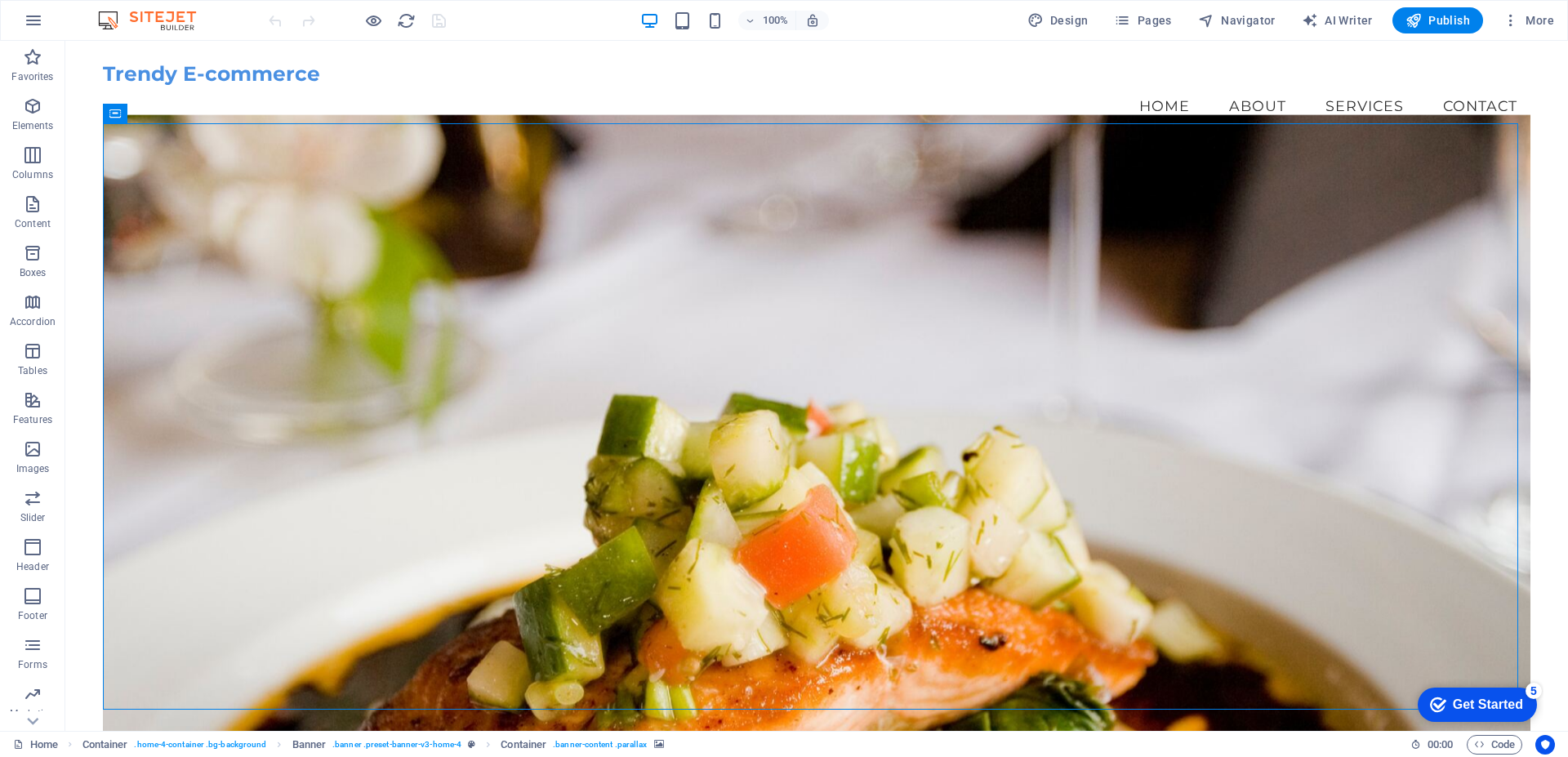
click at [736, 250] on figure at bounding box center [816, 429] width 1427 height 628
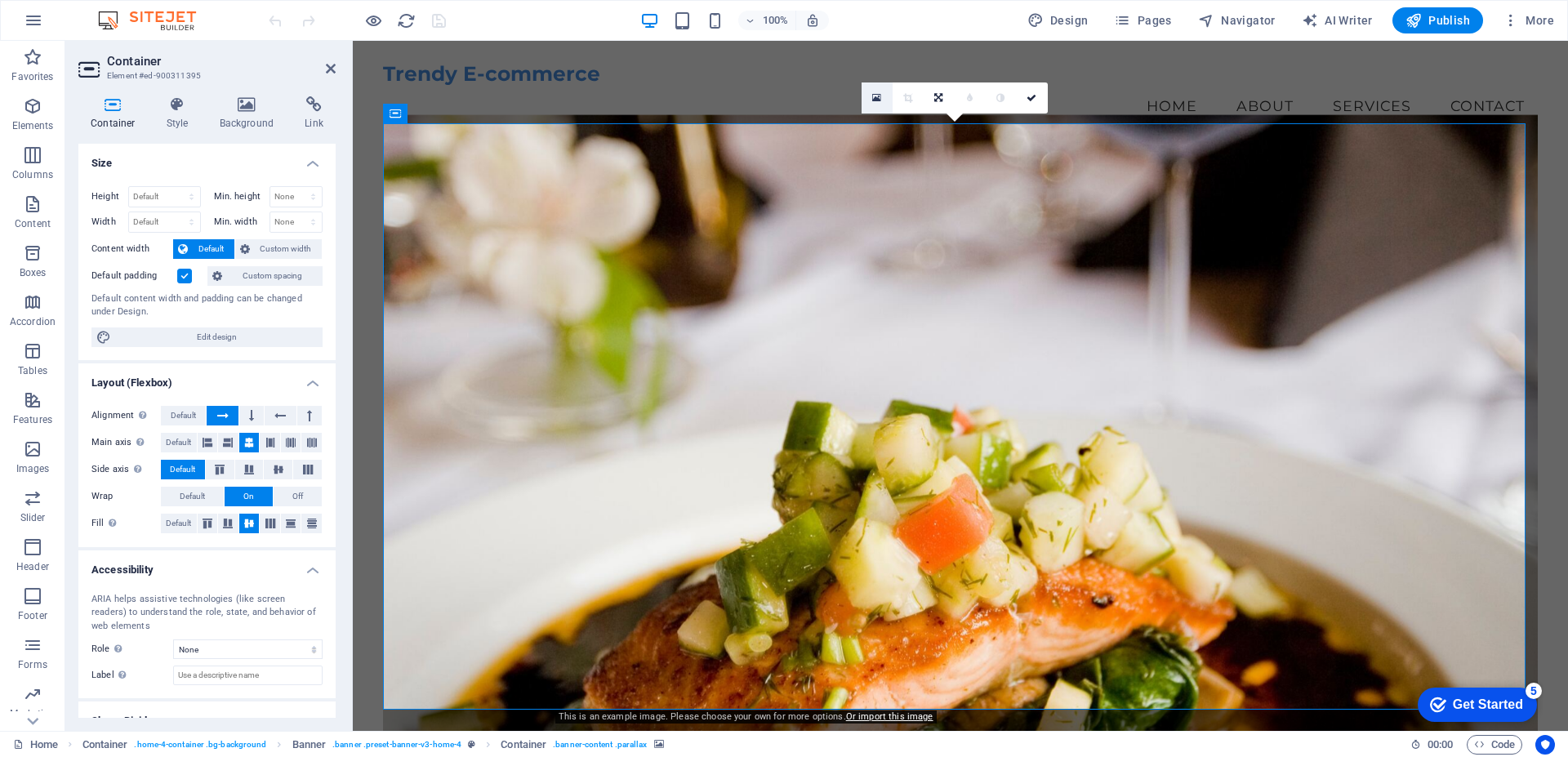
click at [875, 99] on icon at bounding box center [877, 99] width 9 height 12
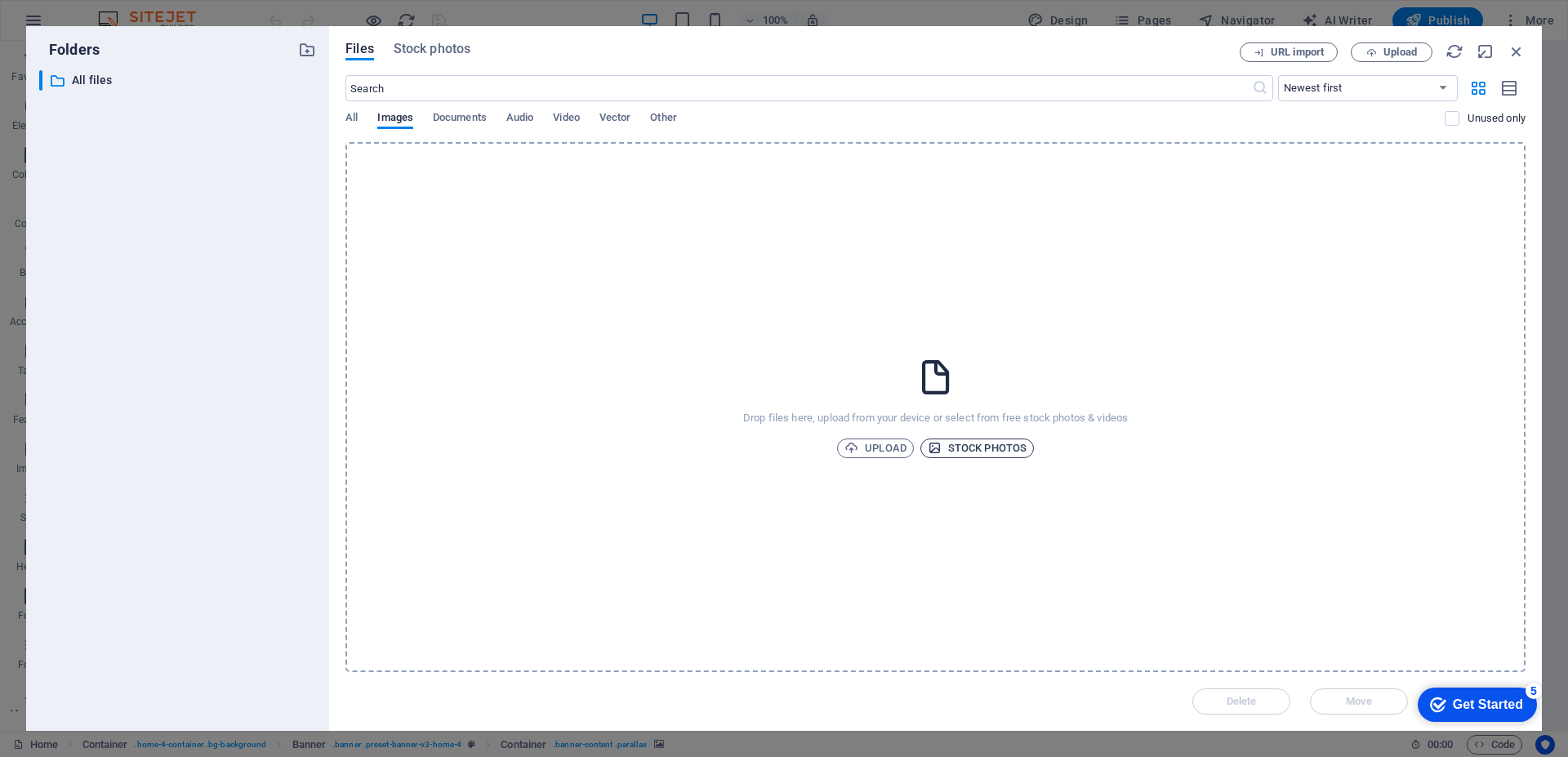
click at [990, 447] on span "Stock photos" at bounding box center [977, 448] width 99 height 19
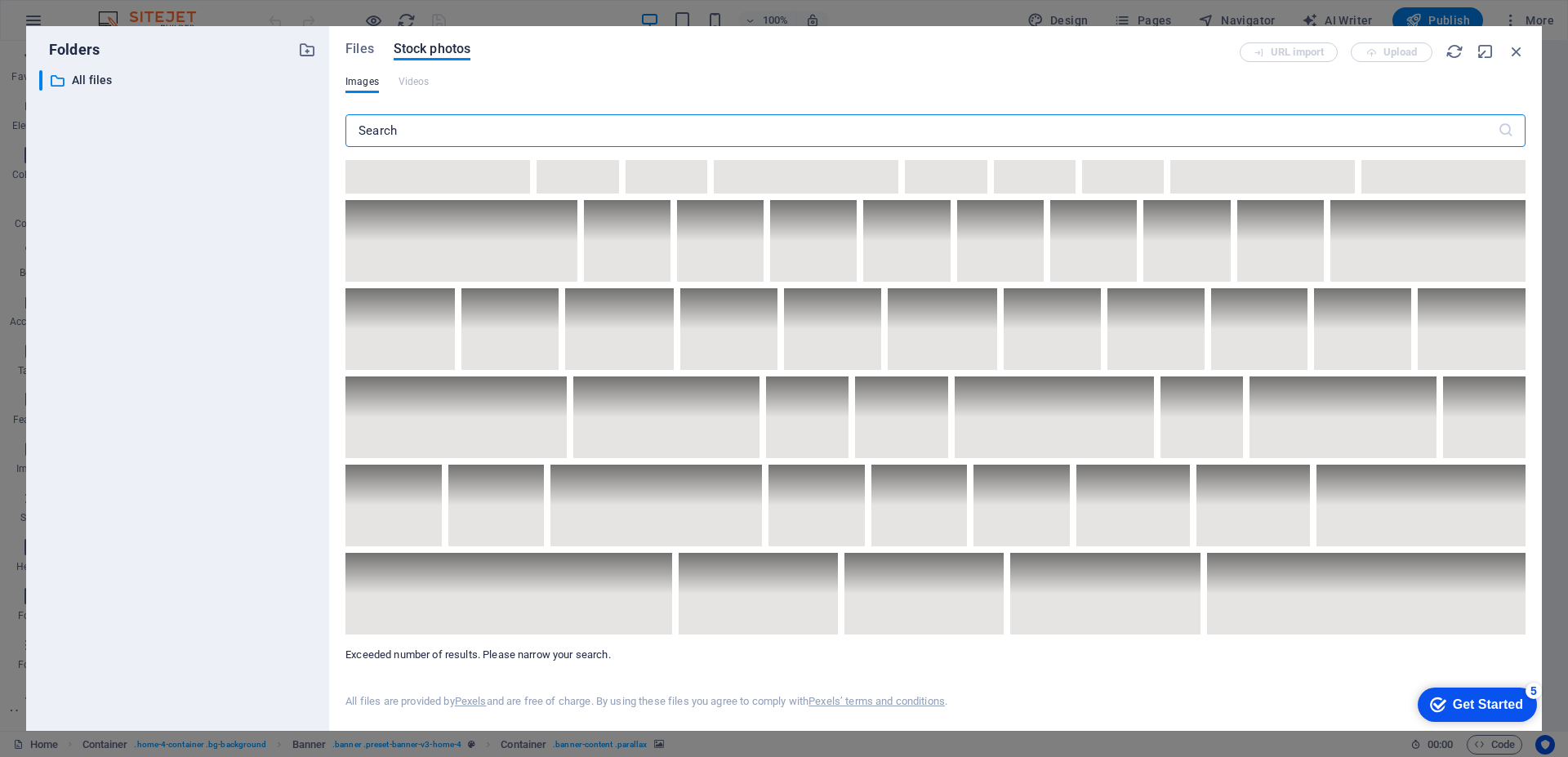
scroll to position [5879, 0]
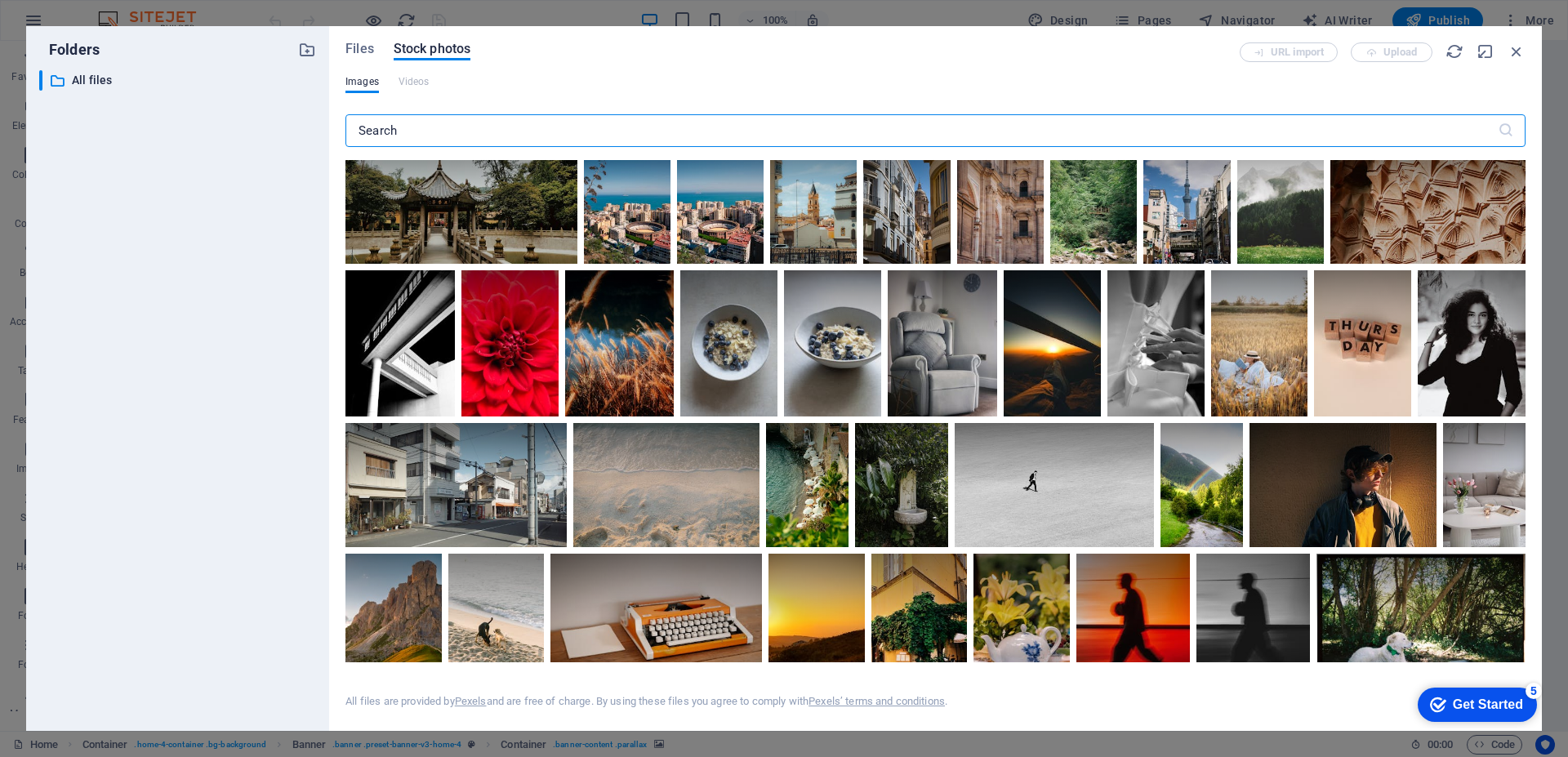
click at [611, 126] on input "text" at bounding box center [921, 131] width 1152 height 33
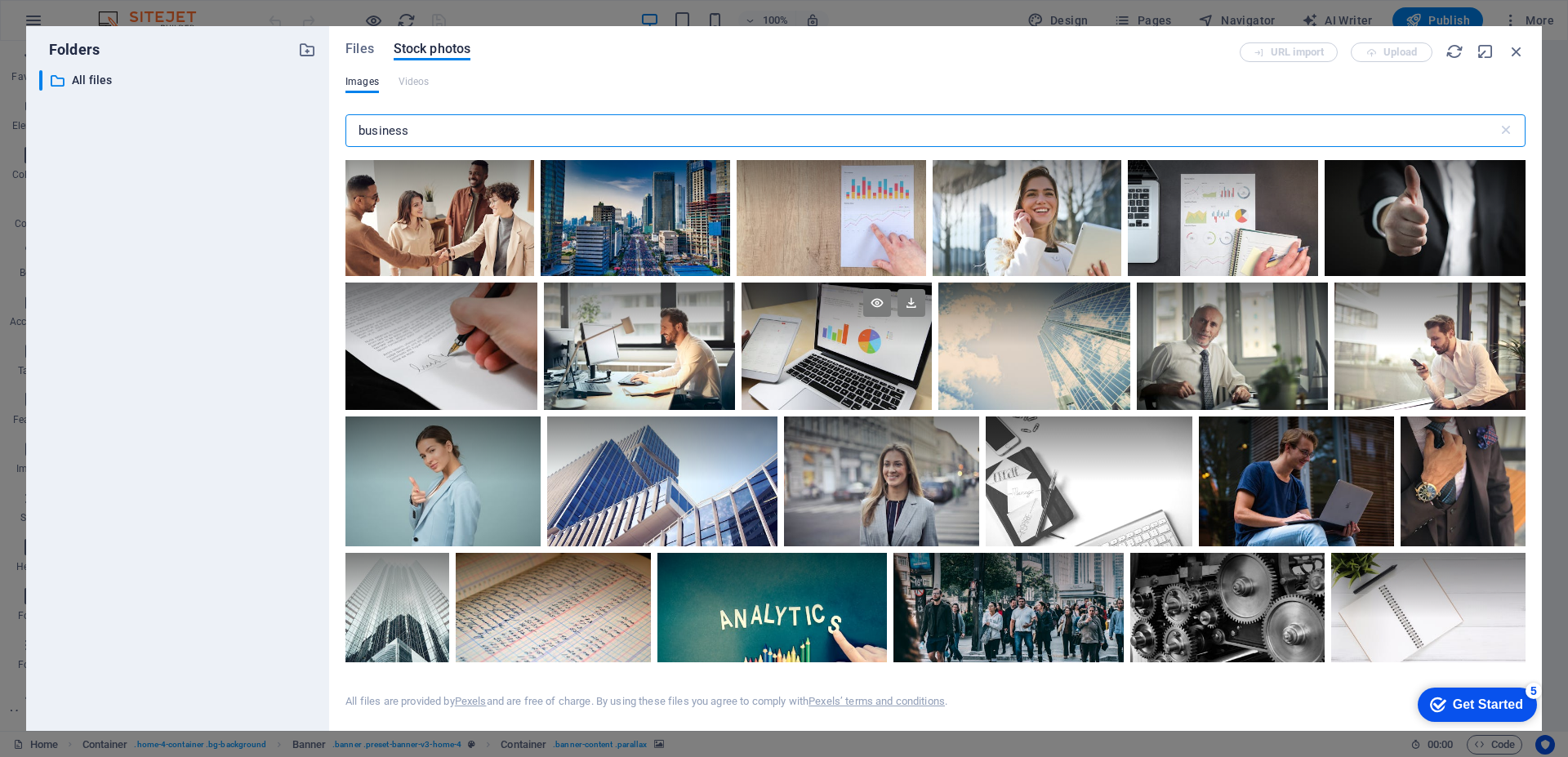
scroll to position [0, 0]
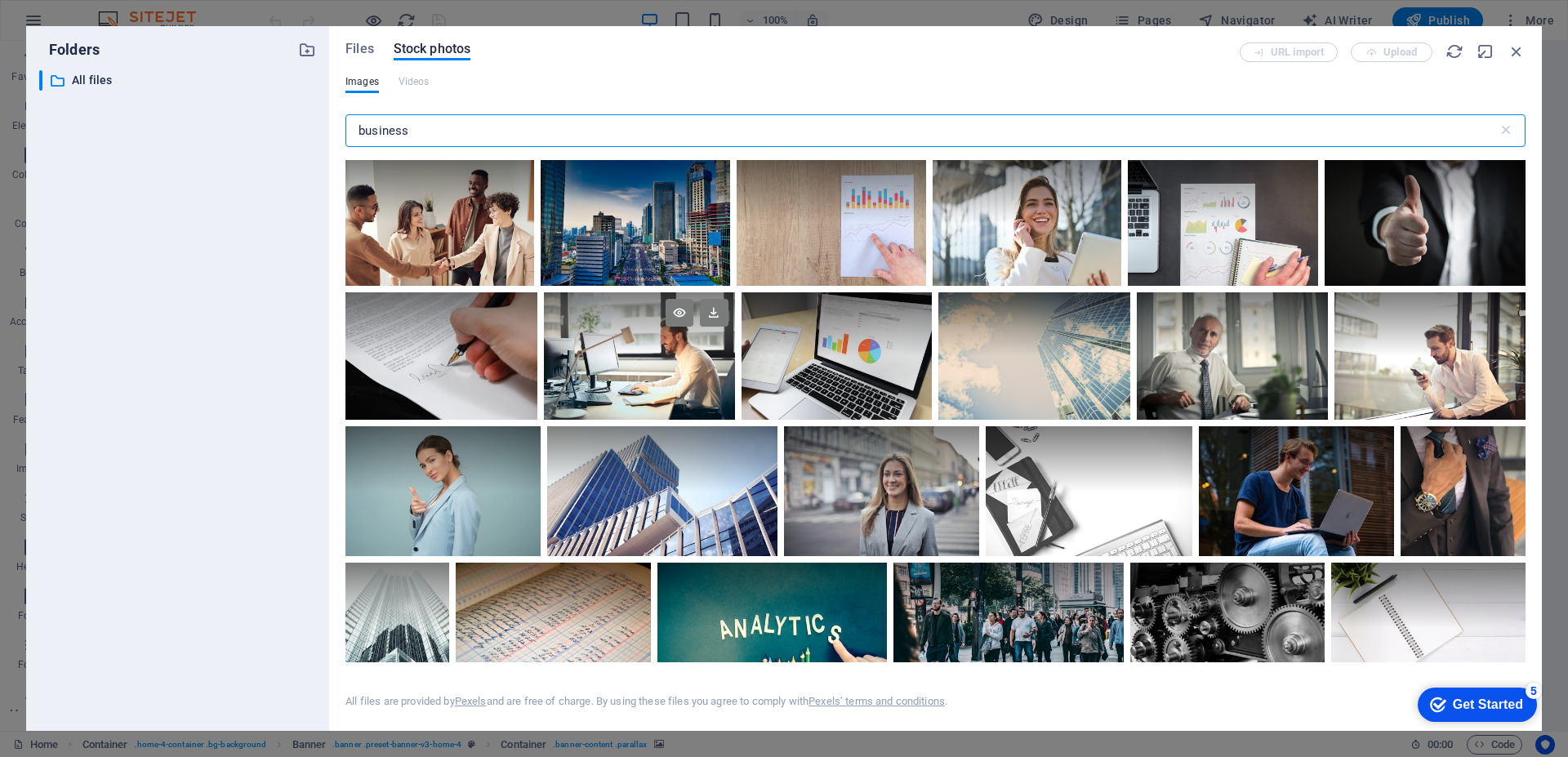
type input "business"
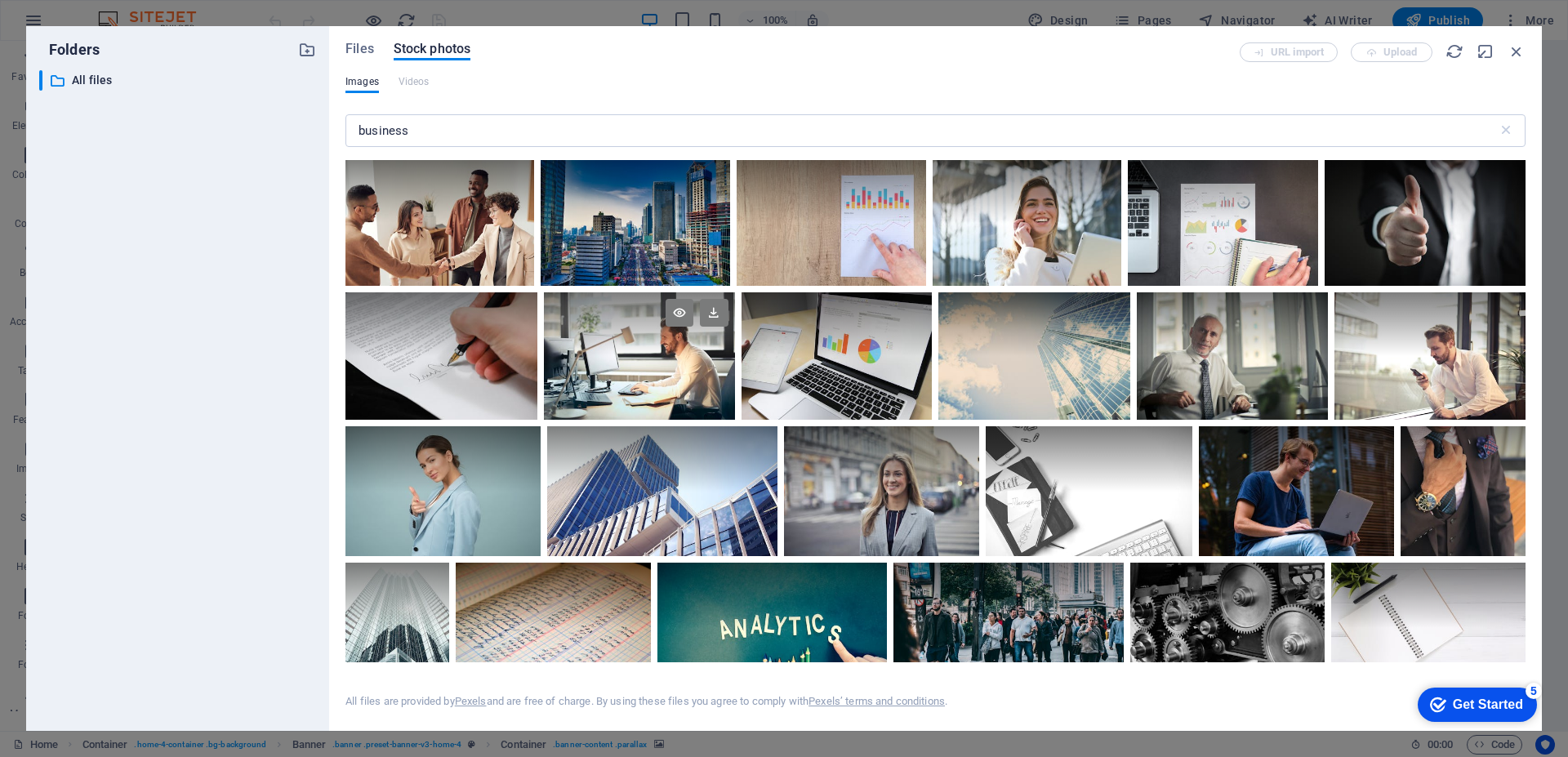
click at [648, 354] on div at bounding box center [639, 324] width 191 height 64
click at [675, 314] on icon at bounding box center [679, 312] width 28 height 28
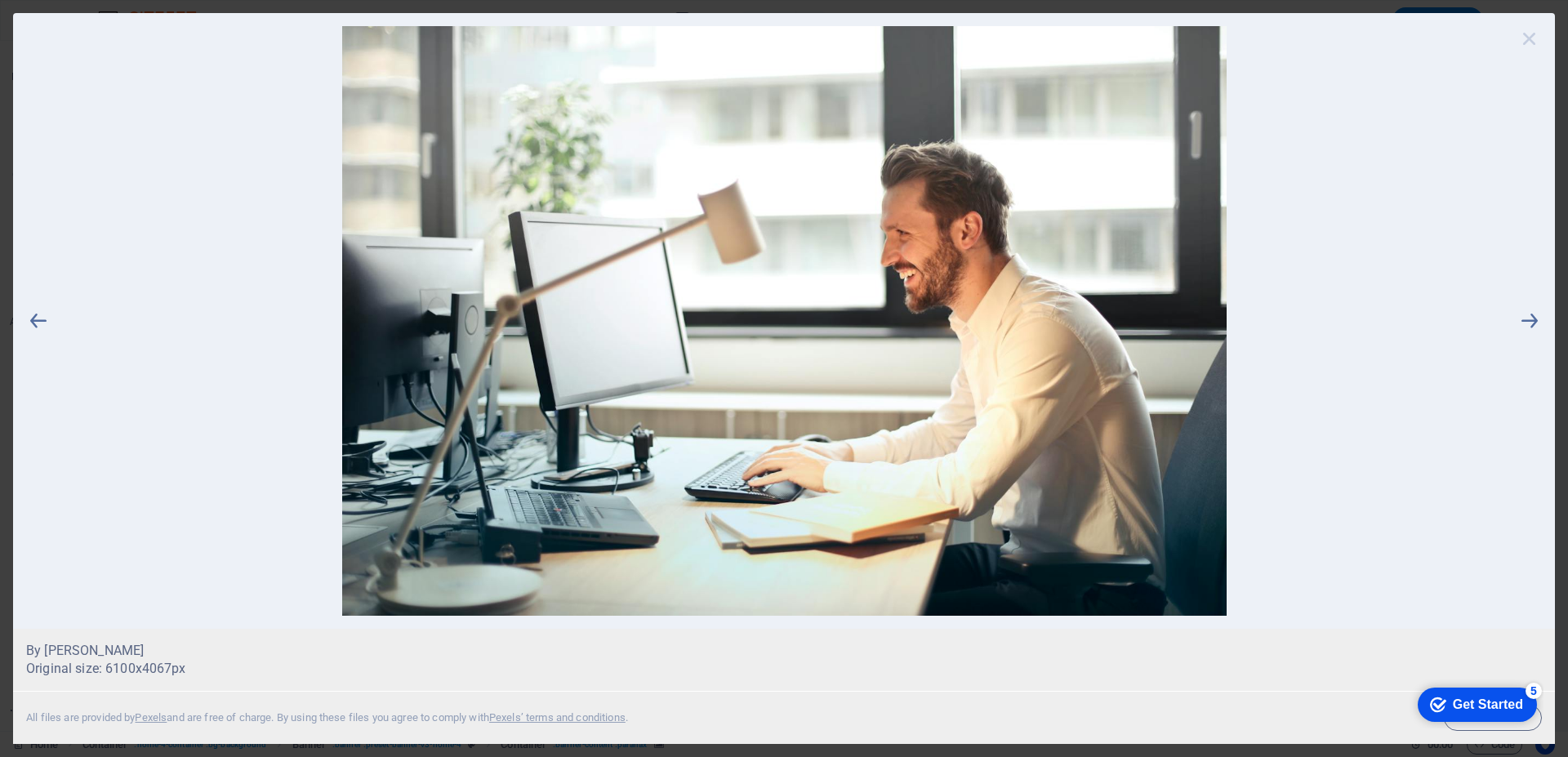
click at [1528, 38] on icon at bounding box center [1529, 38] width 24 height 24
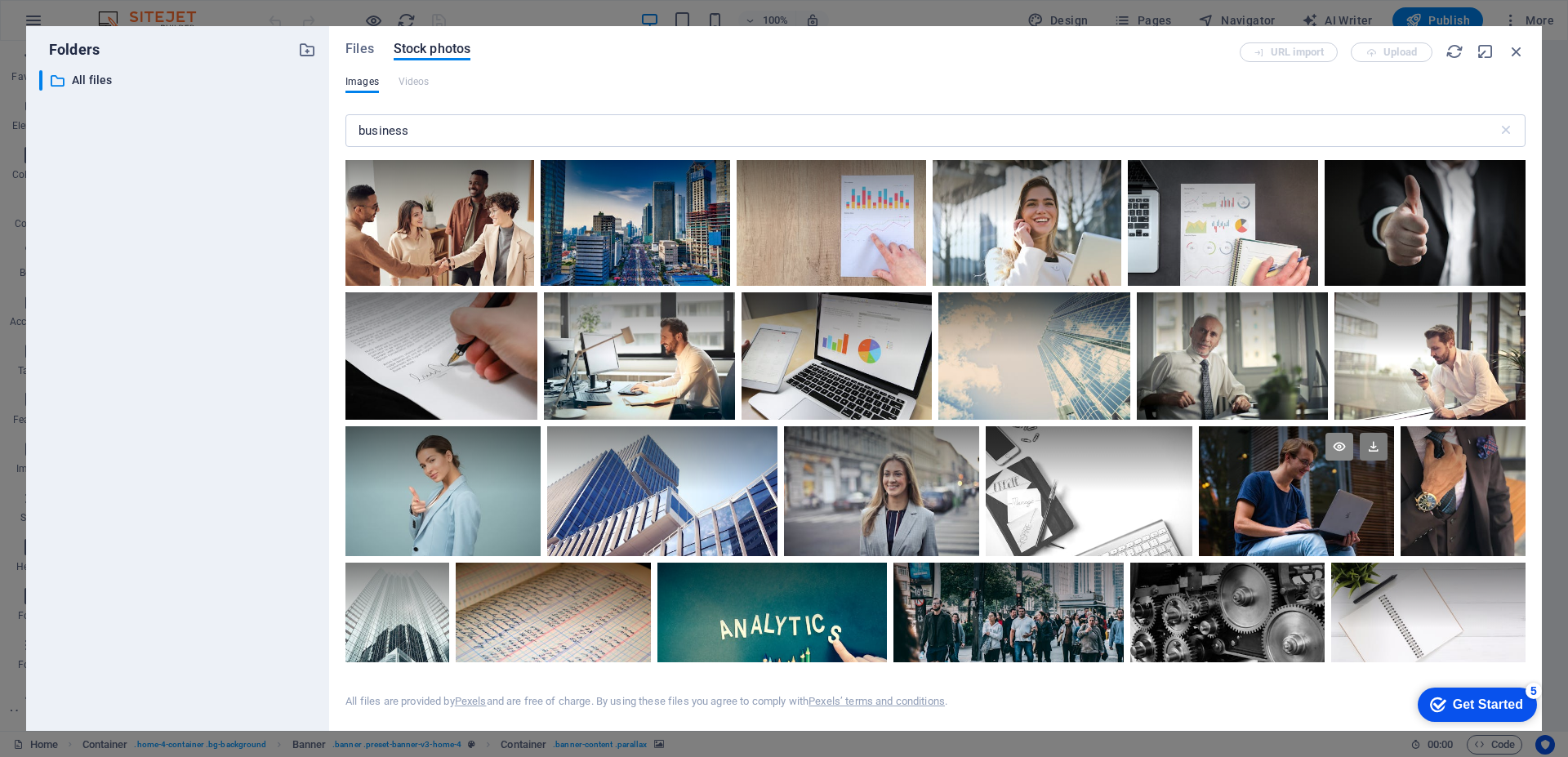
click at [1331, 445] on icon at bounding box center [1339, 446] width 28 height 28
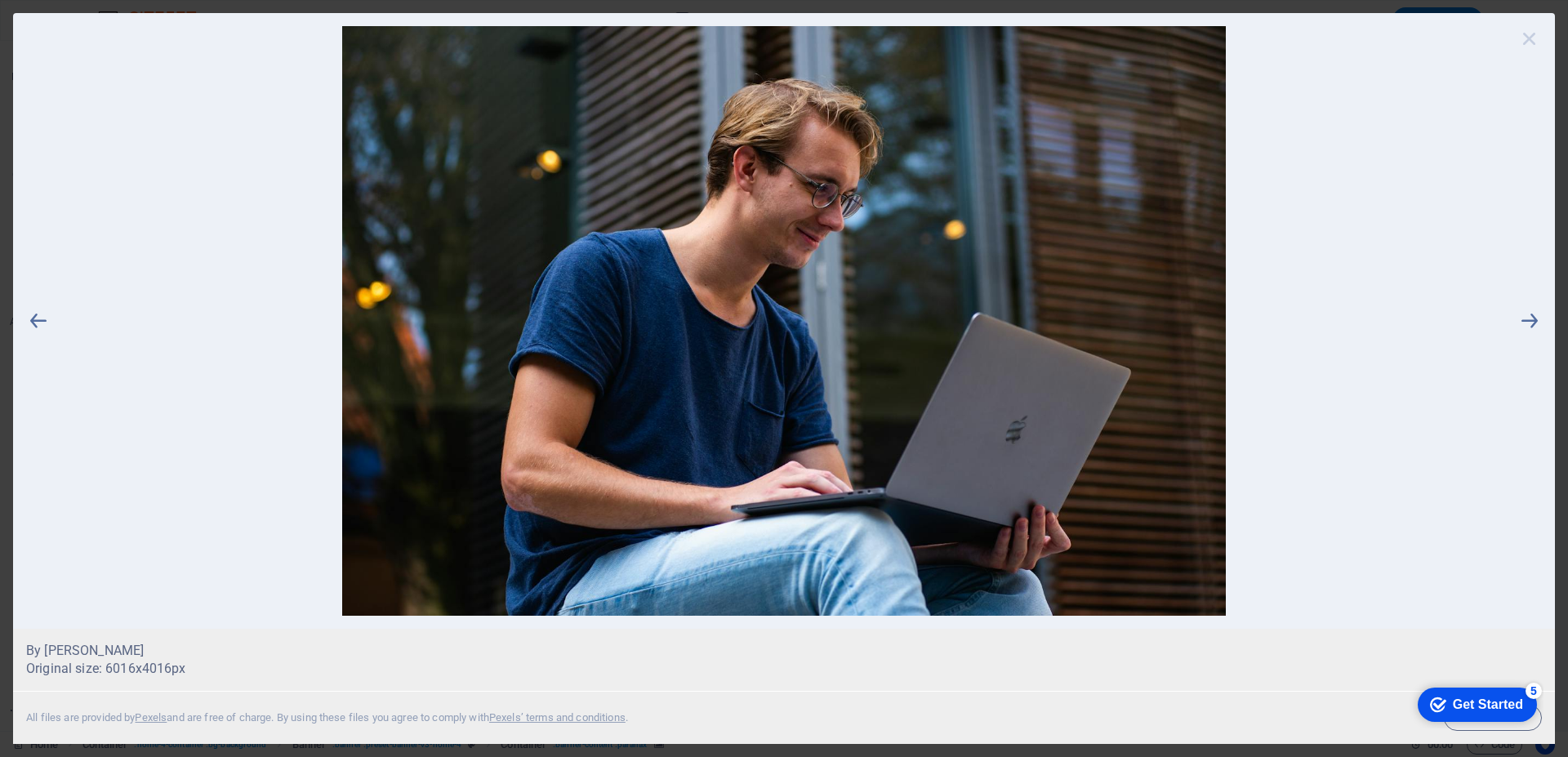
click at [1527, 35] on icon at bounding box center [1529, 38] width 24 height 24
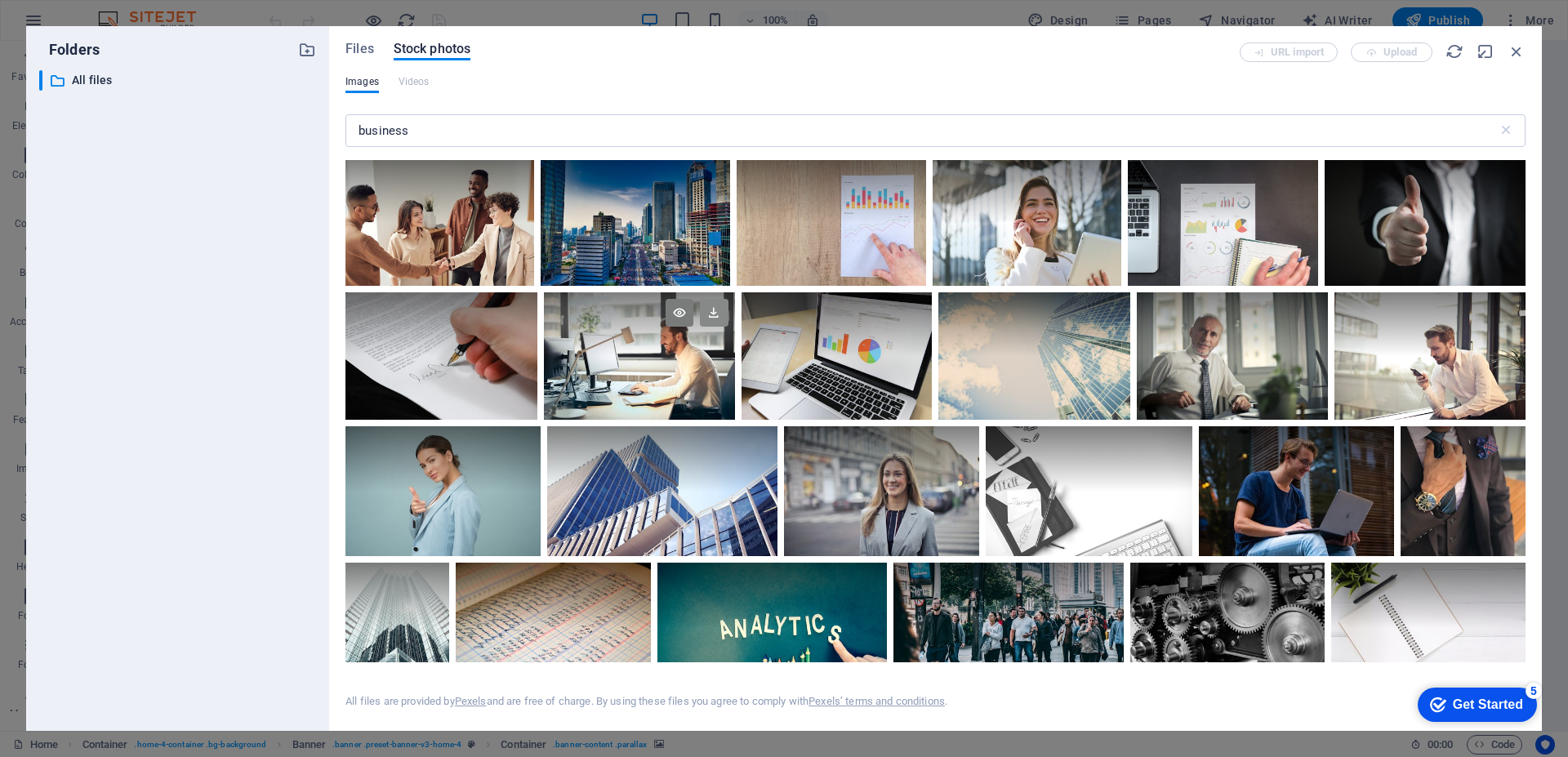
click at [714, 312] on icon at bounding box center [713, 312] width 28 height 28
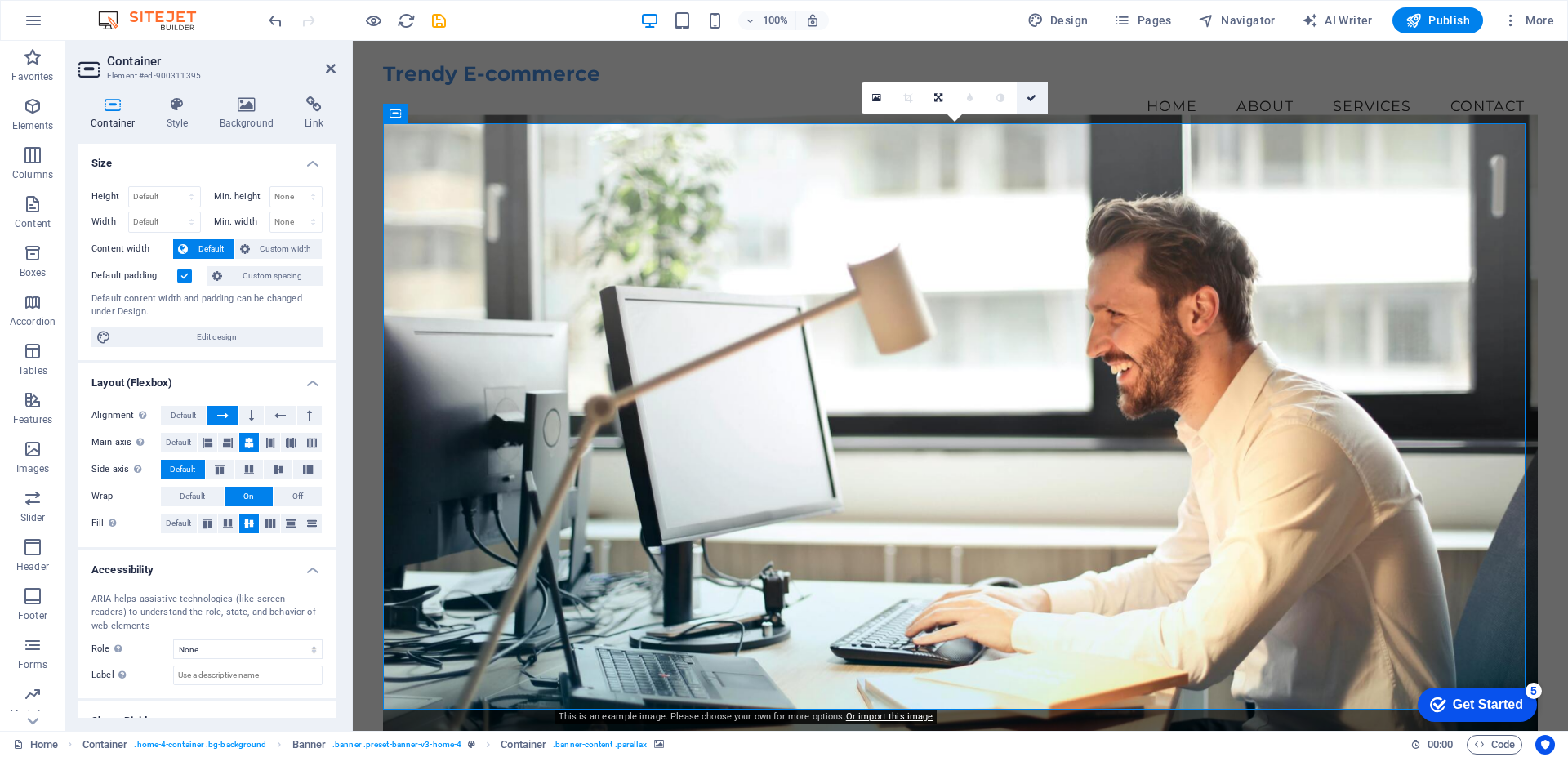
click at [1032, 94] on icon at bounding box center [1032, 99] width 10 height 10
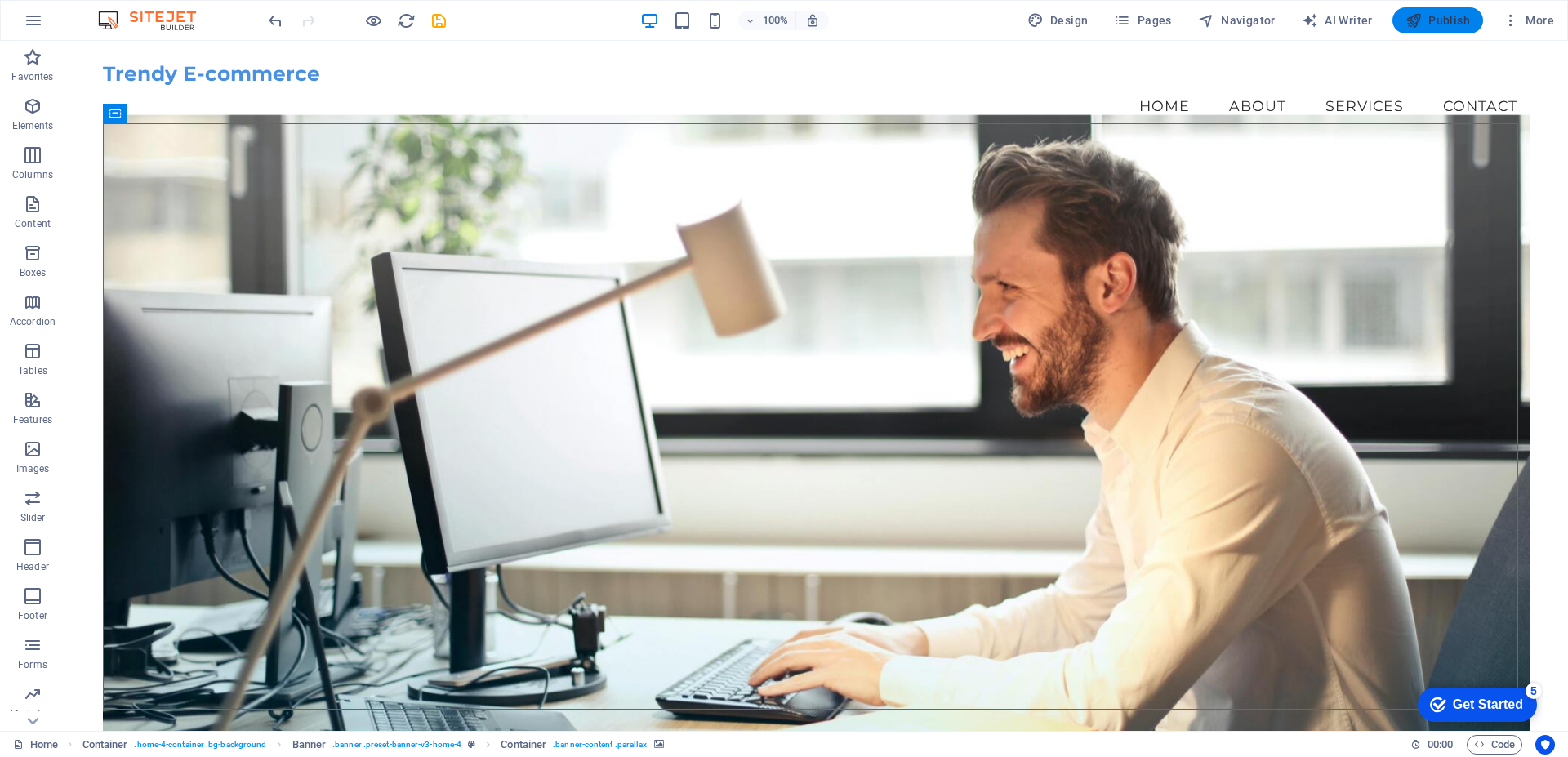
click at [1429, 25] on span "Publish" at bounding box center [1437, 20] width 65 height 16
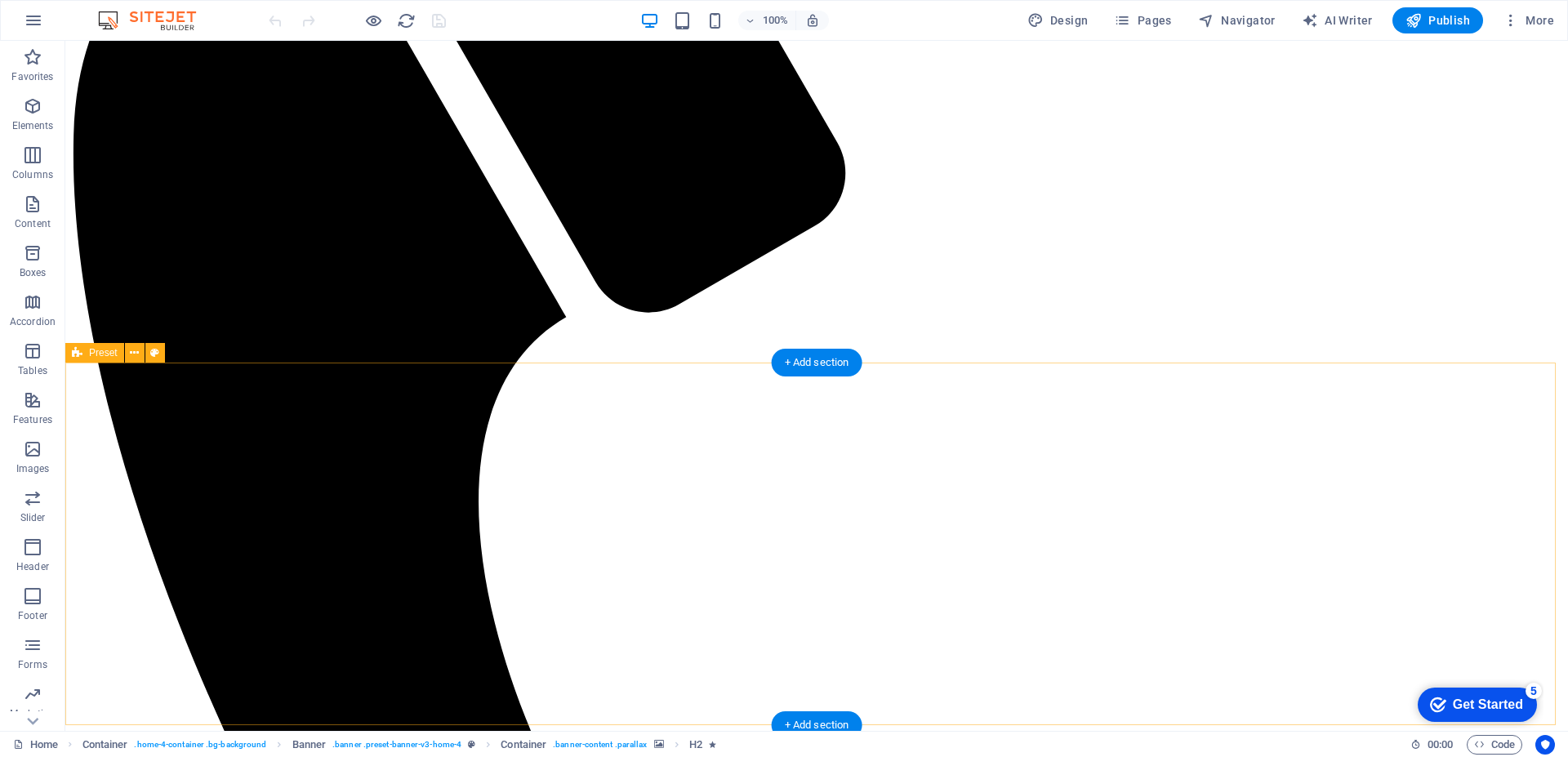
scroll to position [490, 0]
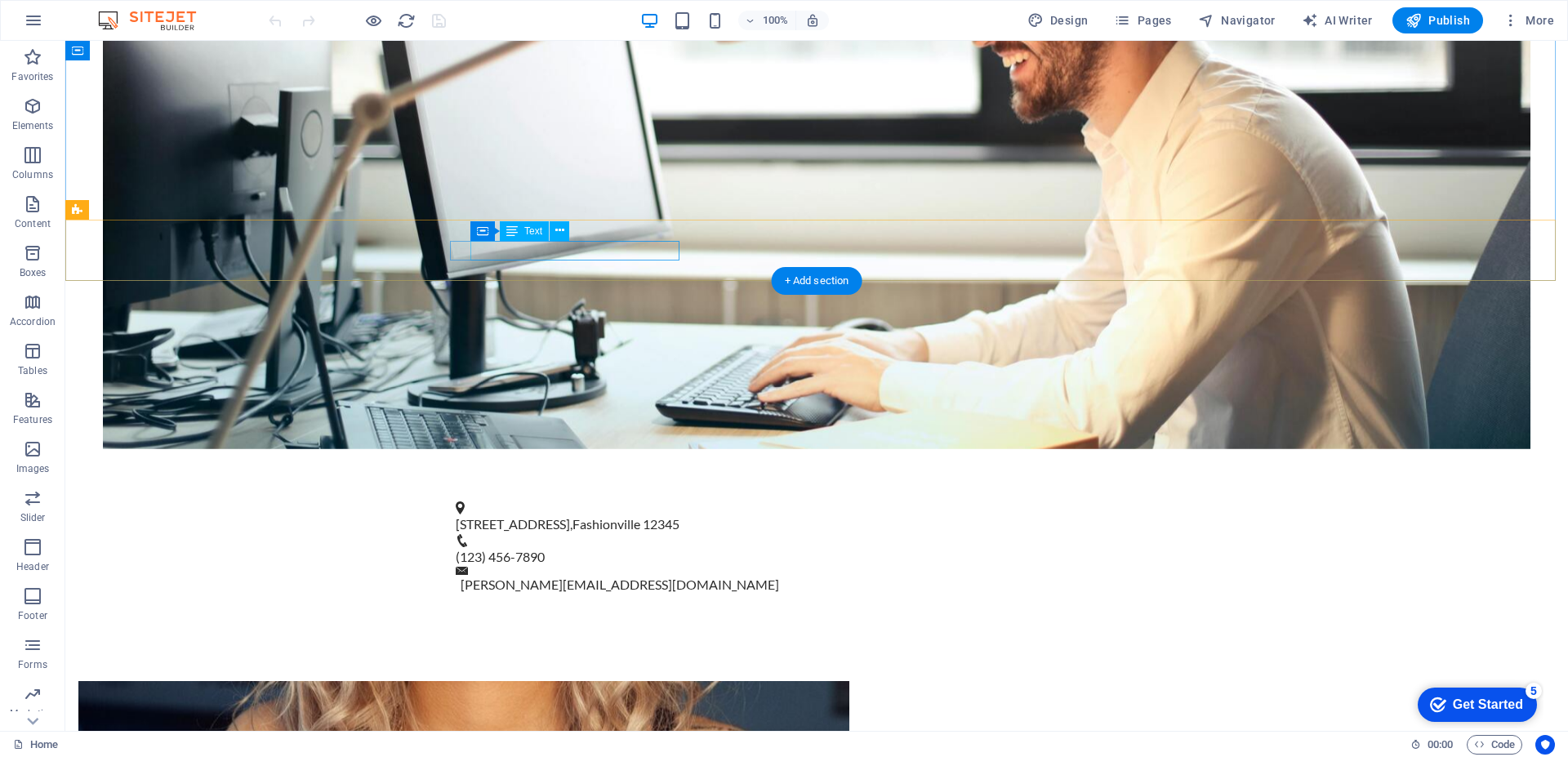
click at [639, 514] on div "123 Trendy Lane , Fashionville 12345" at bounding box center [810, 524] width 709 height 19
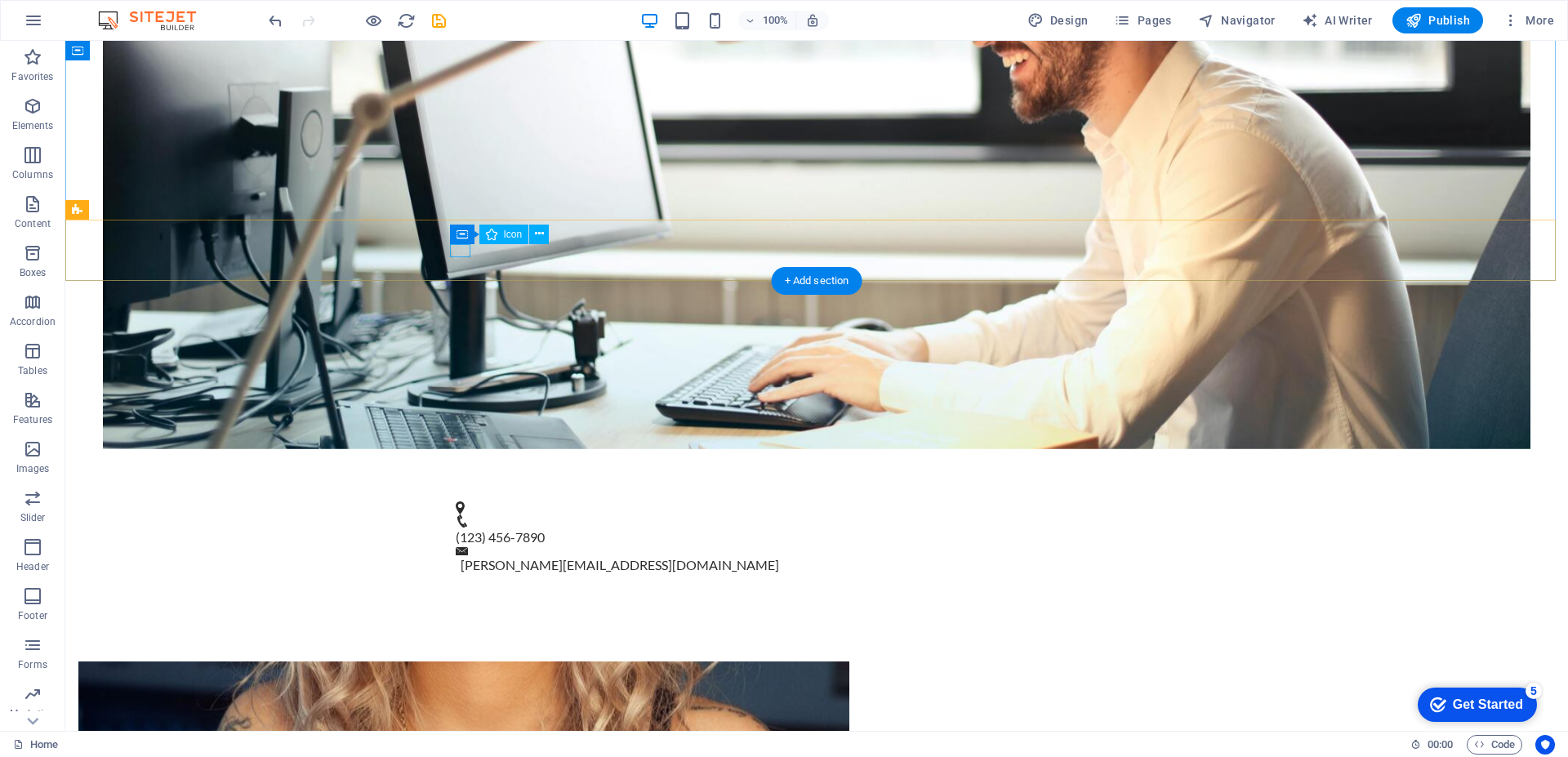
click at [457, 501] on figure at bounding box center [810, 508] width 709 height 13
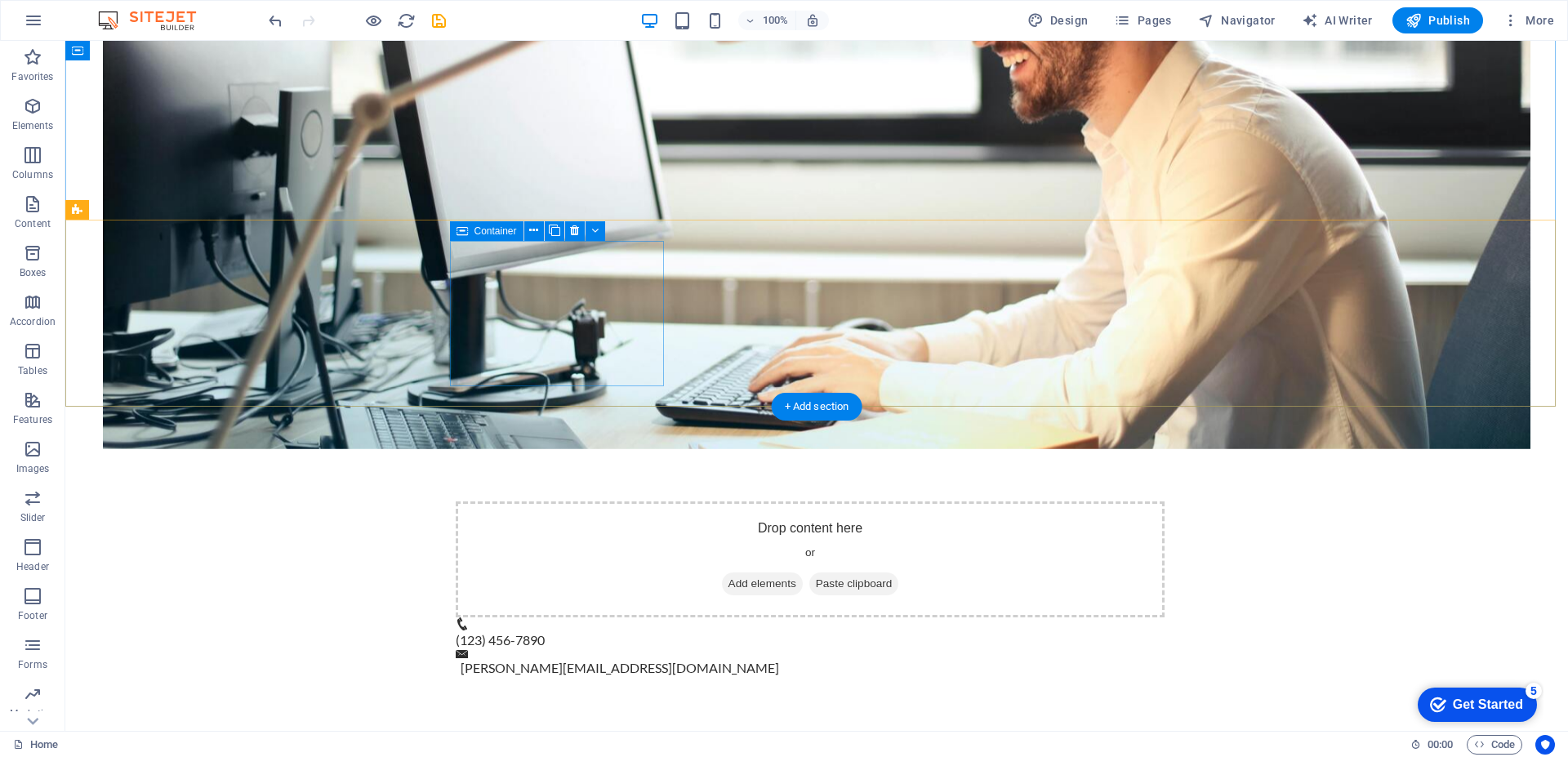
click at [632, 501] on div "Drop content here or Add elements Paste clipboard" at bounding box center [810, 559] width 709 height 116
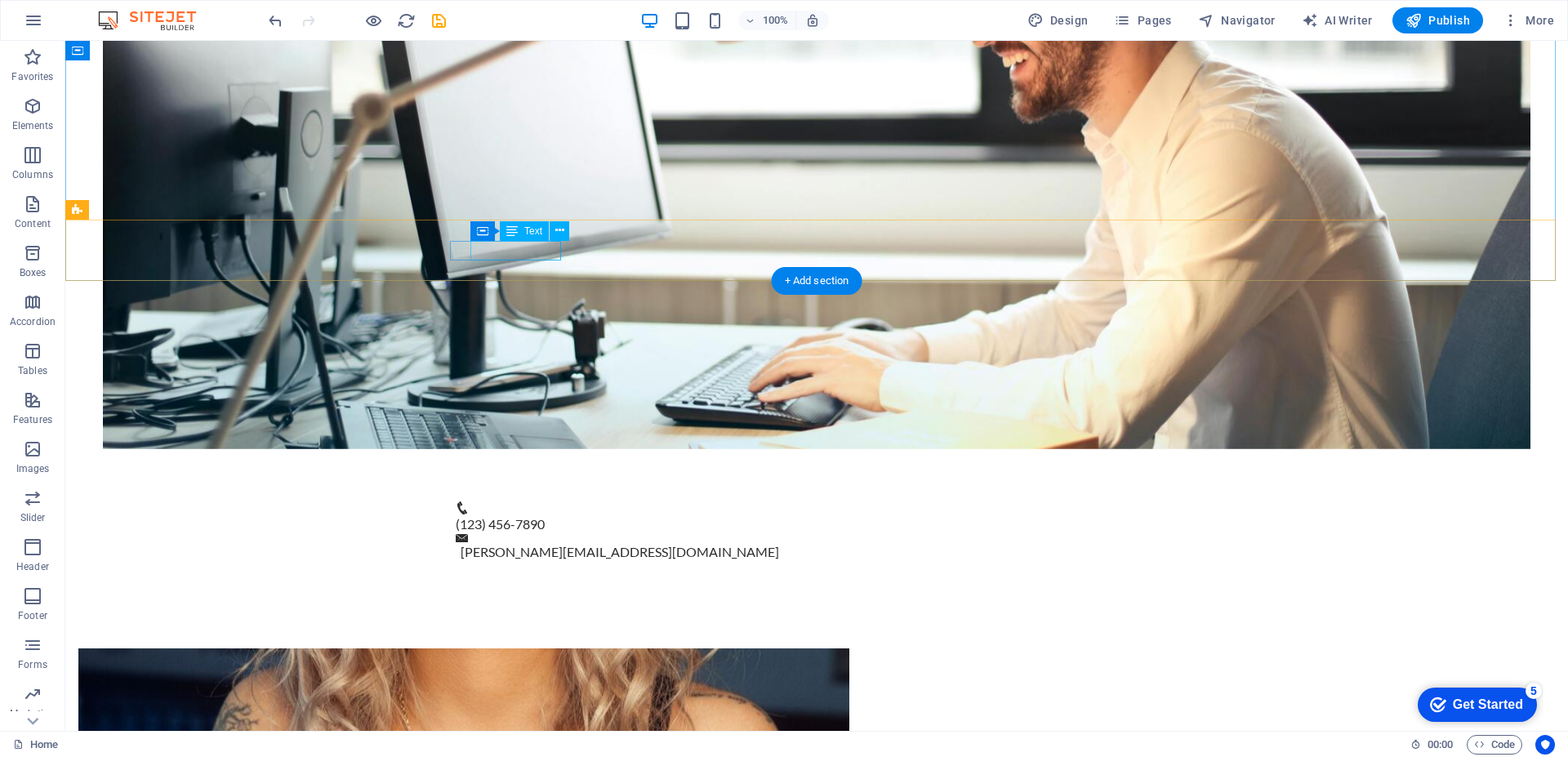
click at [510, 516] on span "(123) 456-7890" at bounding box center [500, 524] width 89 height 15
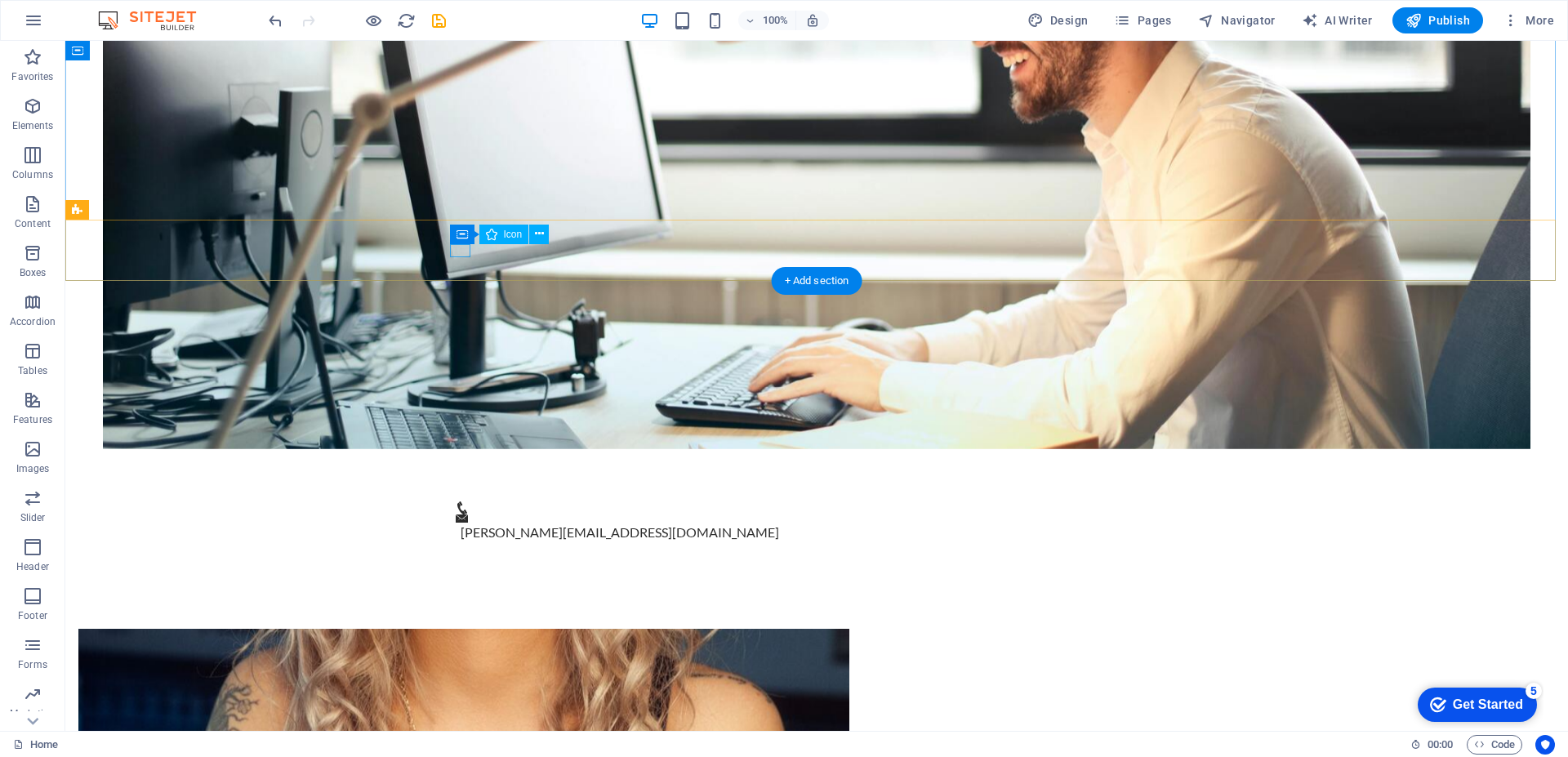
click at [456, 501] on figure at bounding box center [810, 508] width 709 height 13
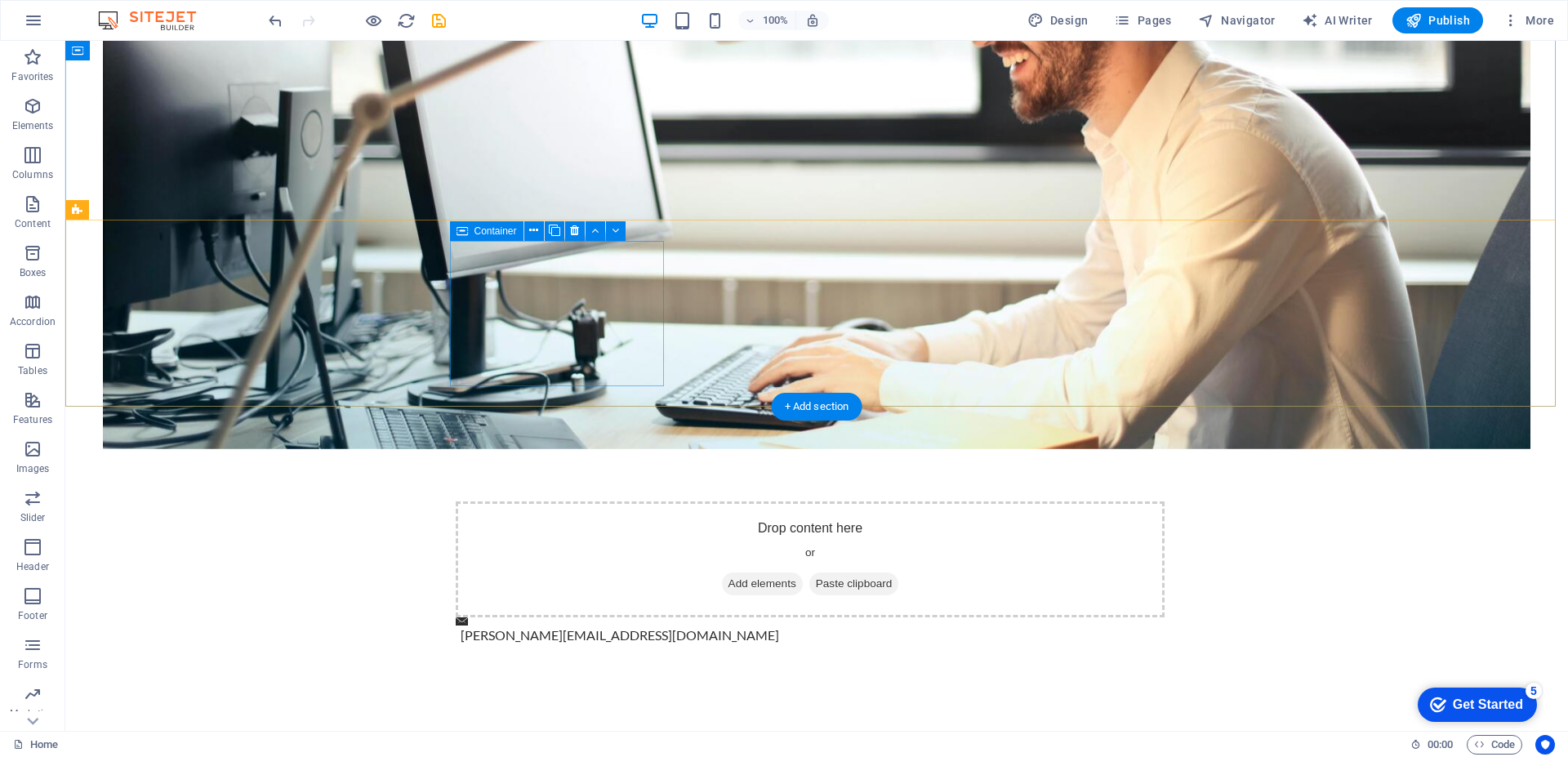
click at [518, 501] on div "Drop content here or Add elements Paste clipboard" at bounding box center [810, 559] width 709 height 116
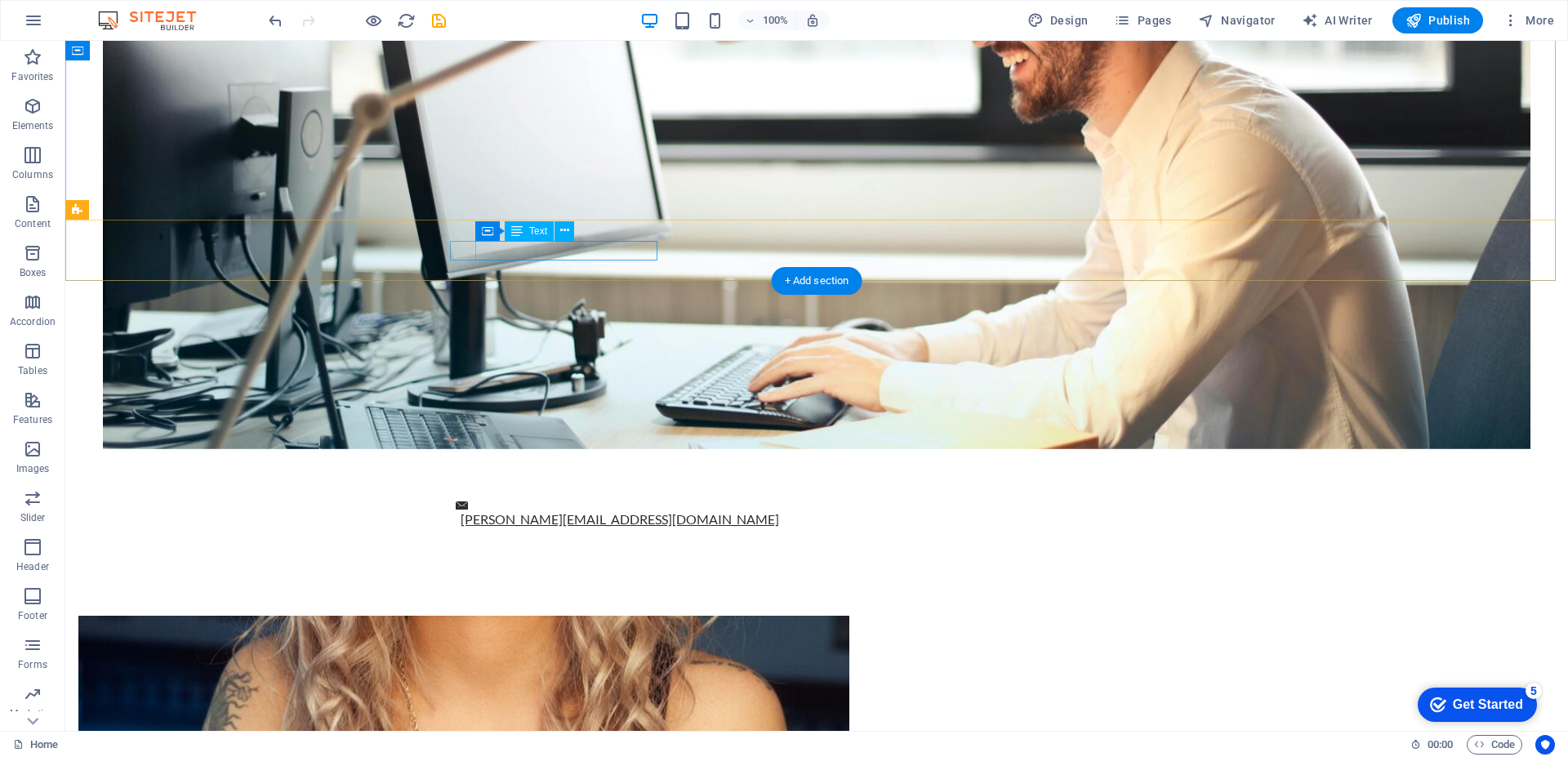
click at [587, 511] on link "[PERSON_NAME][EMAIL_ADDRESS][DOMAIN_NAME]" at bounding box center [620, 519] width 318 height 15
click at [456, 501] on figure at bounding box center [816, 505] width 722 height 9
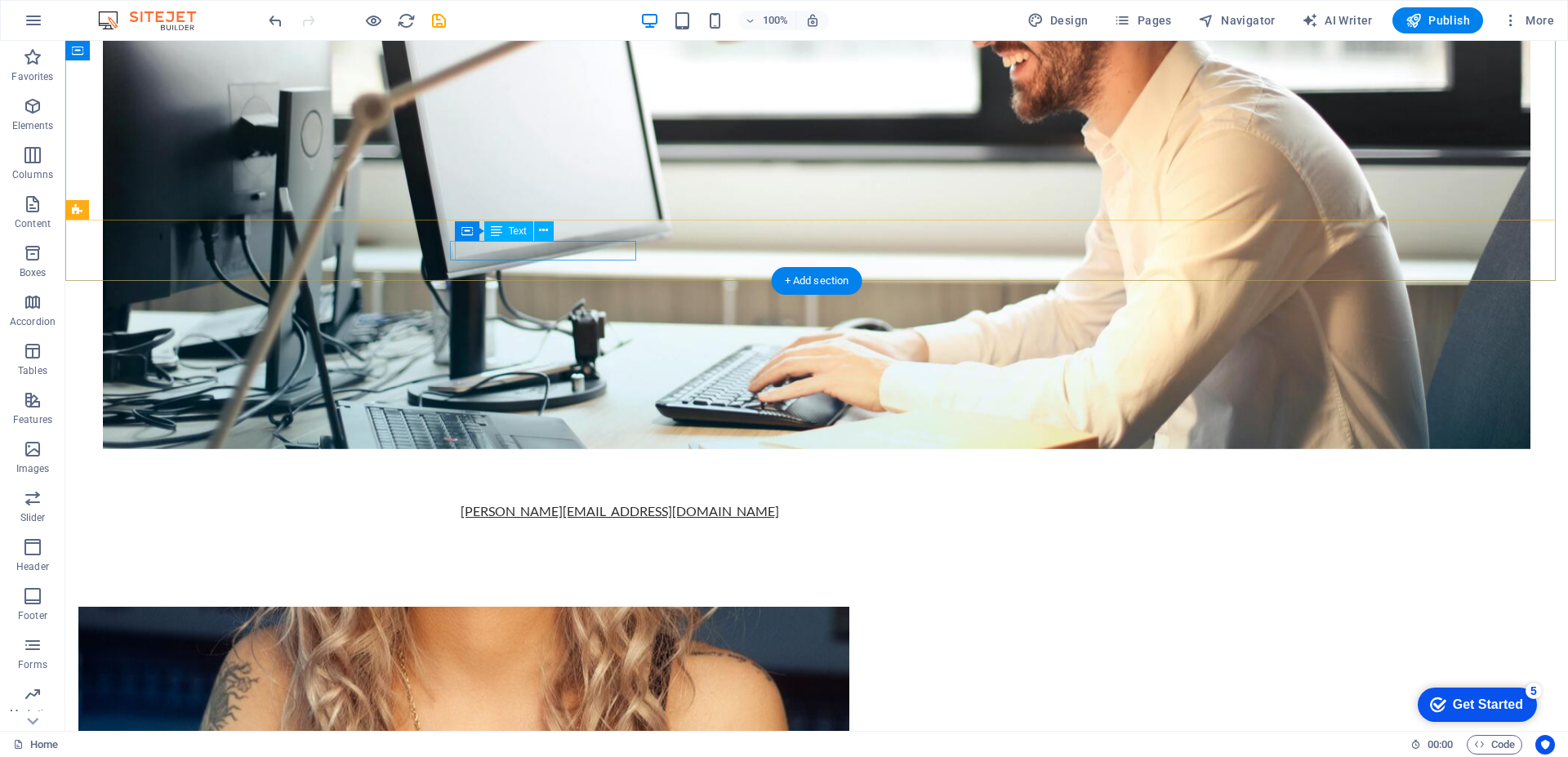
click at [476, 503] on link "[PERSON_NAME][EMAIL_ADDRESS][DOMAIN_NAME]" at bounding box center [620, 510] width 318 height 15
click at [456, 501] on div "[PERSON_NAME][EMAIL_ADDRESS][DOMAIN_NAME]" at bounding box center [816, 510] width 722 height 19
click at [472, 503] on link "[PERSON_NAME][EMAIL_ADDRESS][DOMAIN_NAME]" at bounding box center [620, 510] width 318 height 15
click at [602, 503] on link "[PERSON_NAME][EMAIL_ADDRESS][DOMAIN_NAME]" at bounding box center [620, 510] width 318 height 15
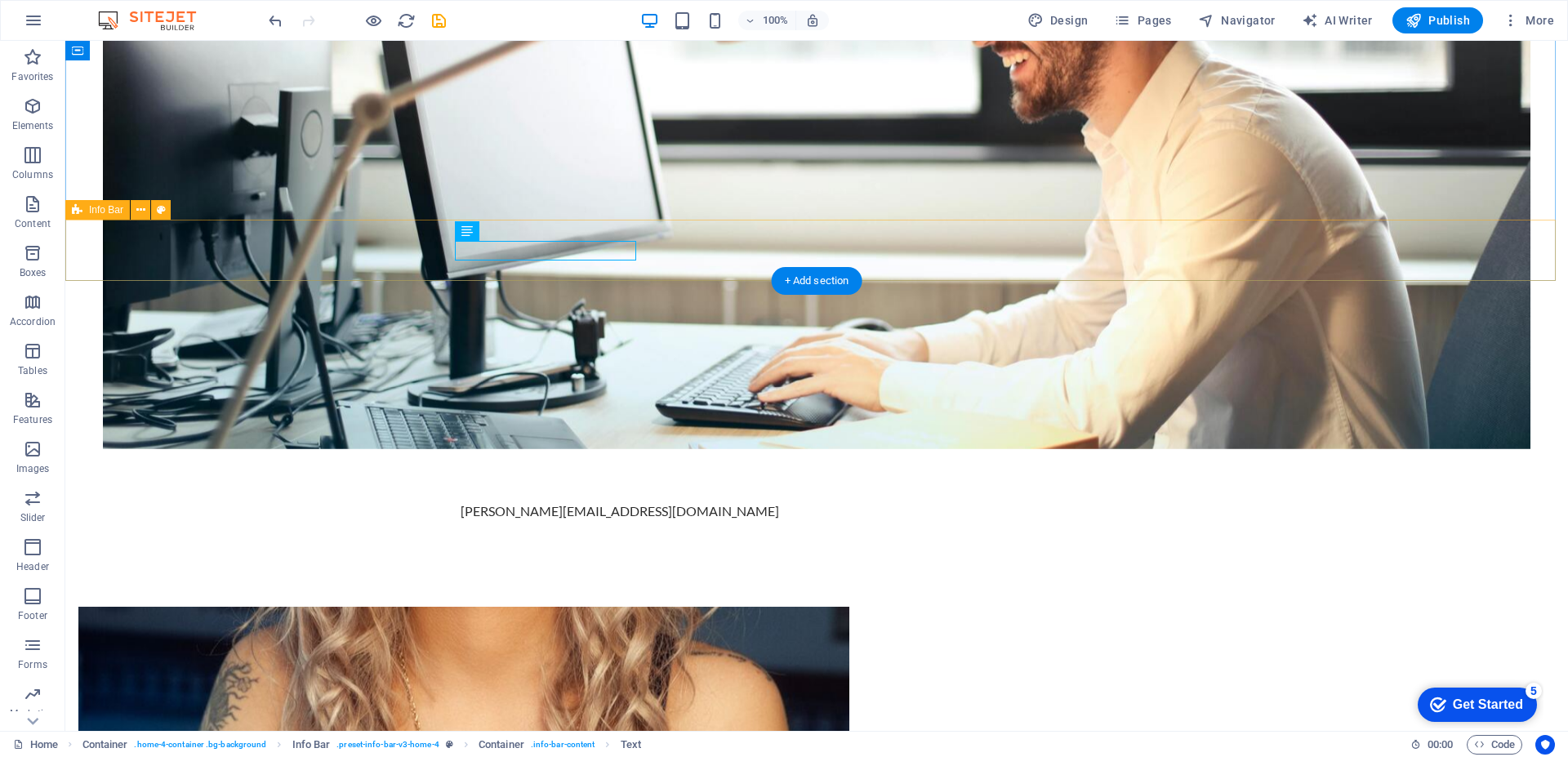
click at [651, 480] on div "[PERSON_NAME][EMAIL_ADDRESS][DOMAIN_NAME]" at bounding box center [817, 510] width 1502 height 61
click at [637, 480] on div "[PERSON_NAME][EMAIL_ADDRESS][DOMAIN_NAME]" at bounding box center [817, 510] width 1502 height 61
click at [621, 503] on link "[PERSON_NAME][EMAIL_ADDRESS][DOMAIN_NAME]" at bounding box center [620, 510] width 318 height 15
drag, startPoint x: 613, startPoint y: 249, endPoint x: 579, endPoint y: 250, distance: 34.0
click at [579, 503] on link "[PERSON_NAME][EMAIL_ADDRESS][DOMAIN_NAME]" at bounding box center [620, 510] width 318 height 15
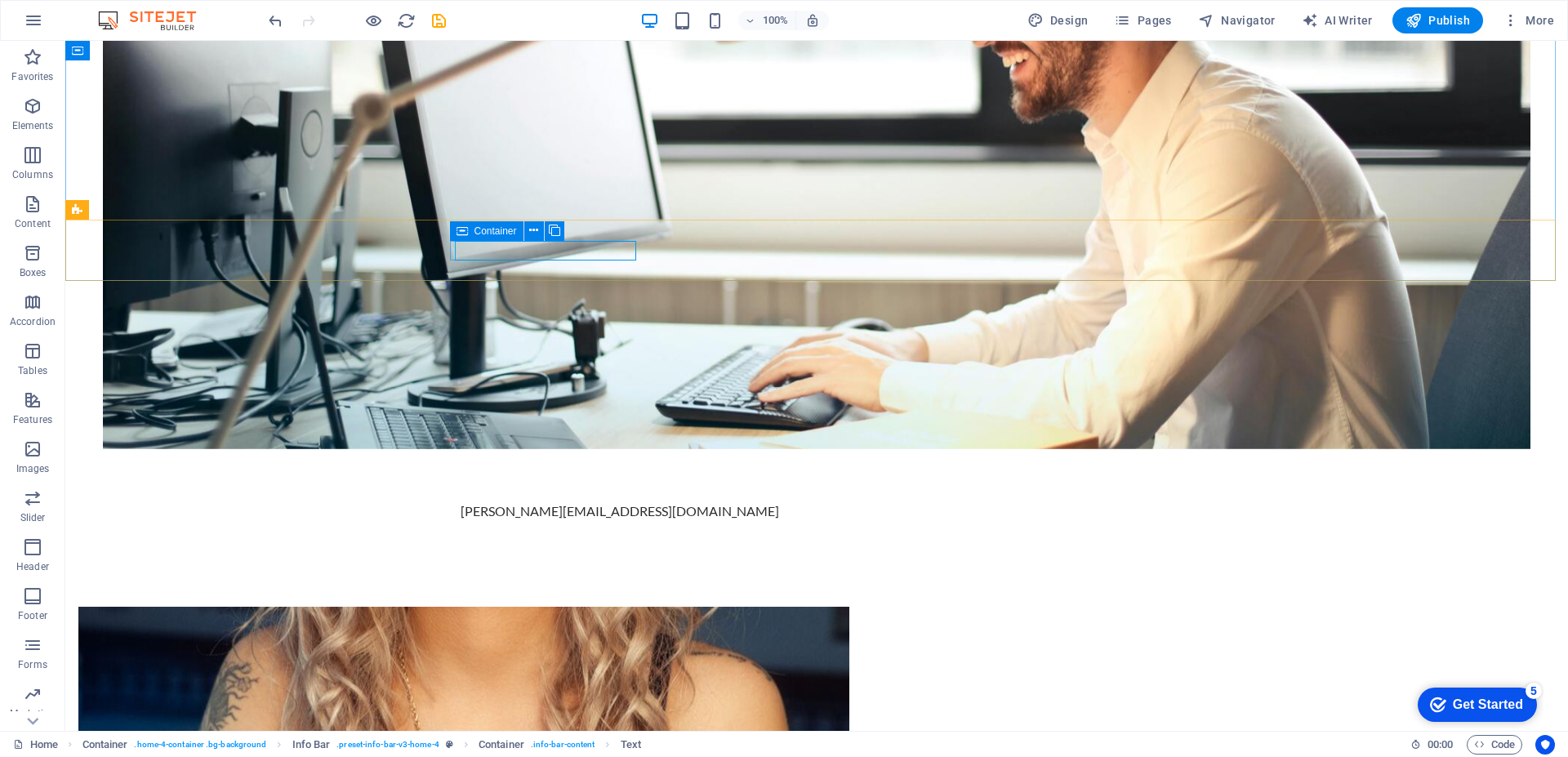
click at [474, 230] on span "Container" at bounding box center [495, 232] width 42 height 10
click at [540, 232] on button at bounding box center [534, 231] width 19 height 19
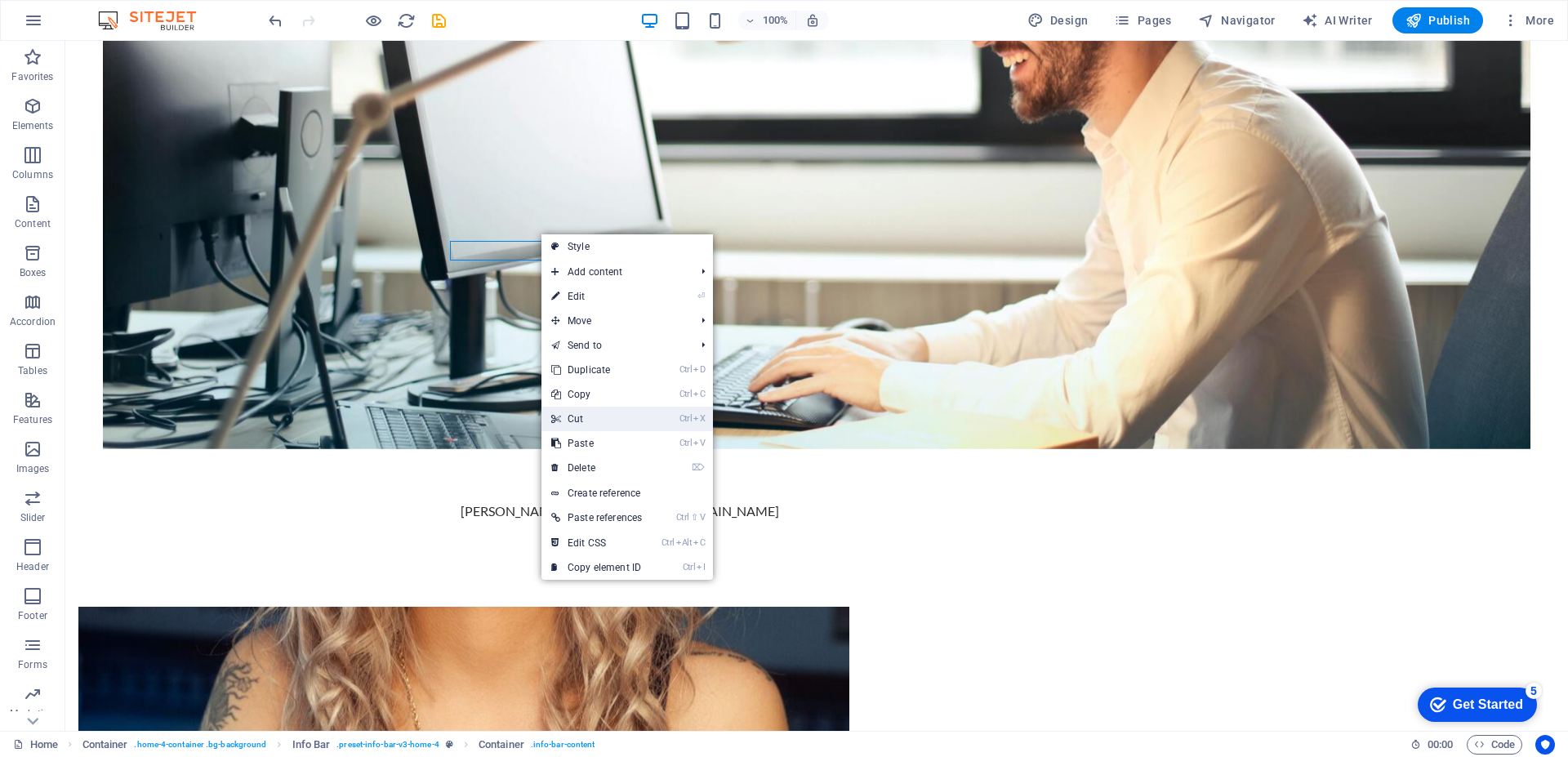
click at [573, 419] on link "Ctrl X Cut" at bounding box center [596, 418] width 110 height 24
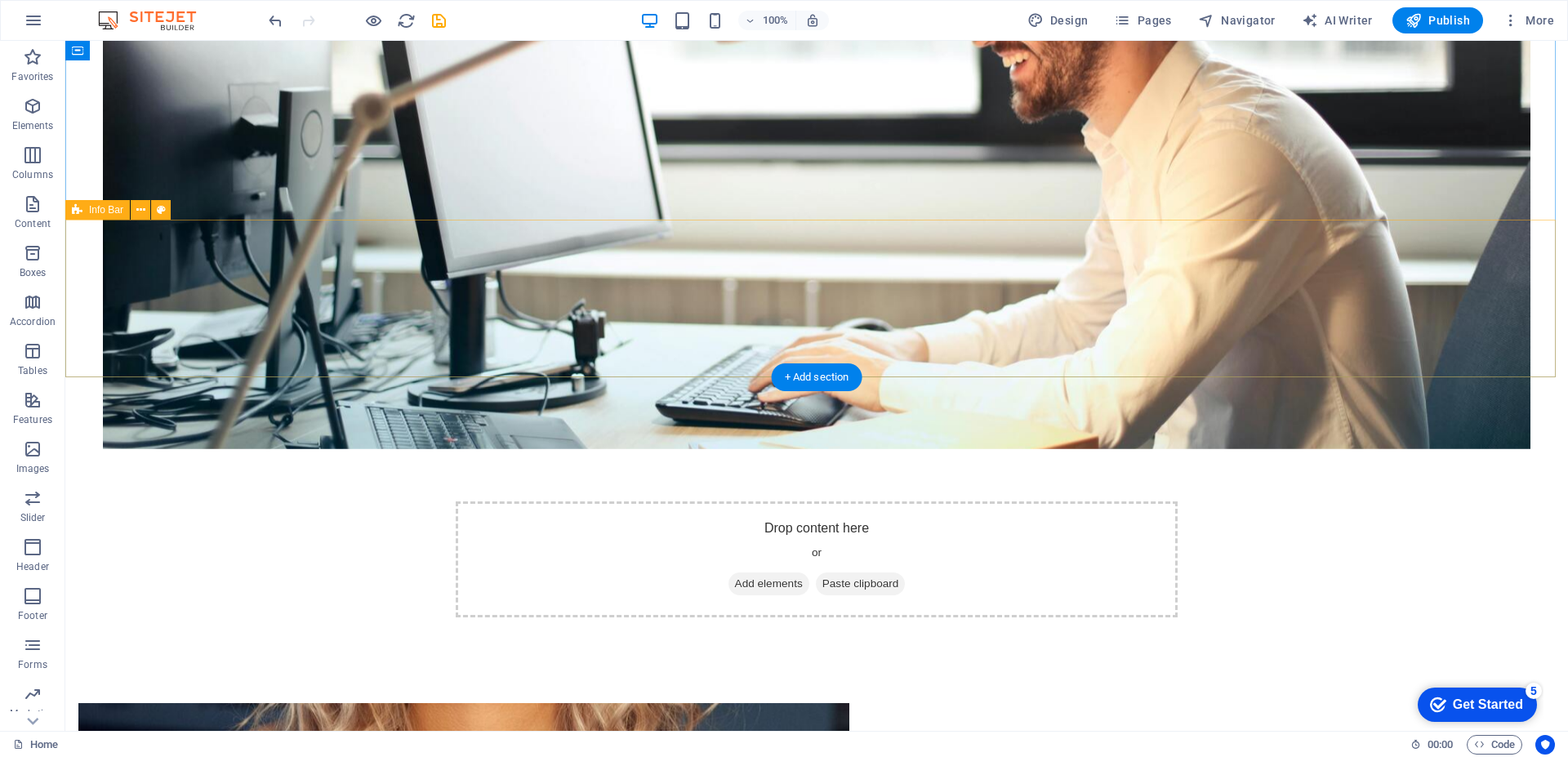
click at [526, 501] on div "Drop content here or Add elements Paste clipboard" at bounding box center [816, 559] width 722 height 116
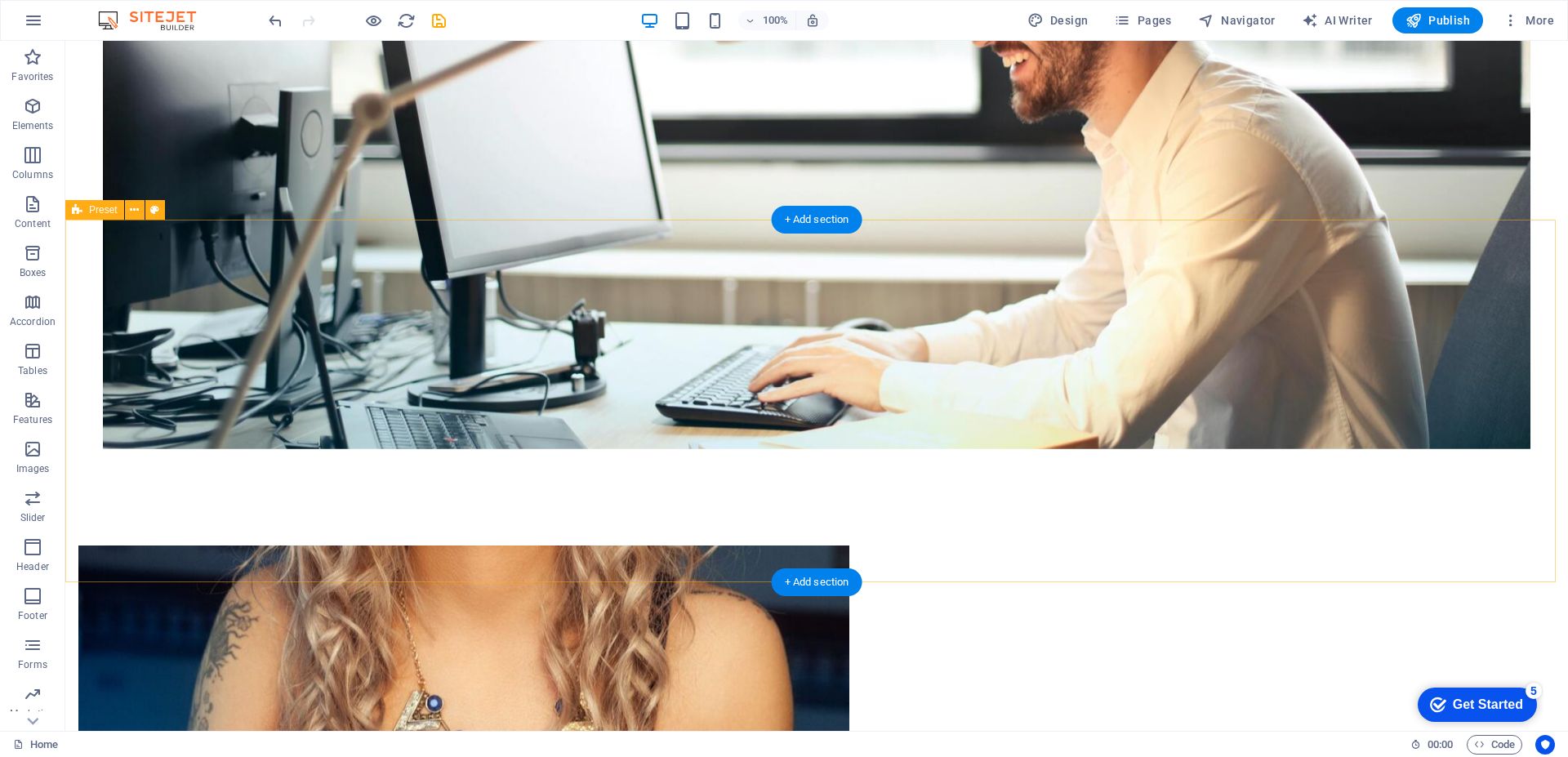
click at [714, 546] on figure at bounding box center [463, 661] width 771 height 232
click at [682, 546] on figure at bounding box center [463, 661] width 771 height 232
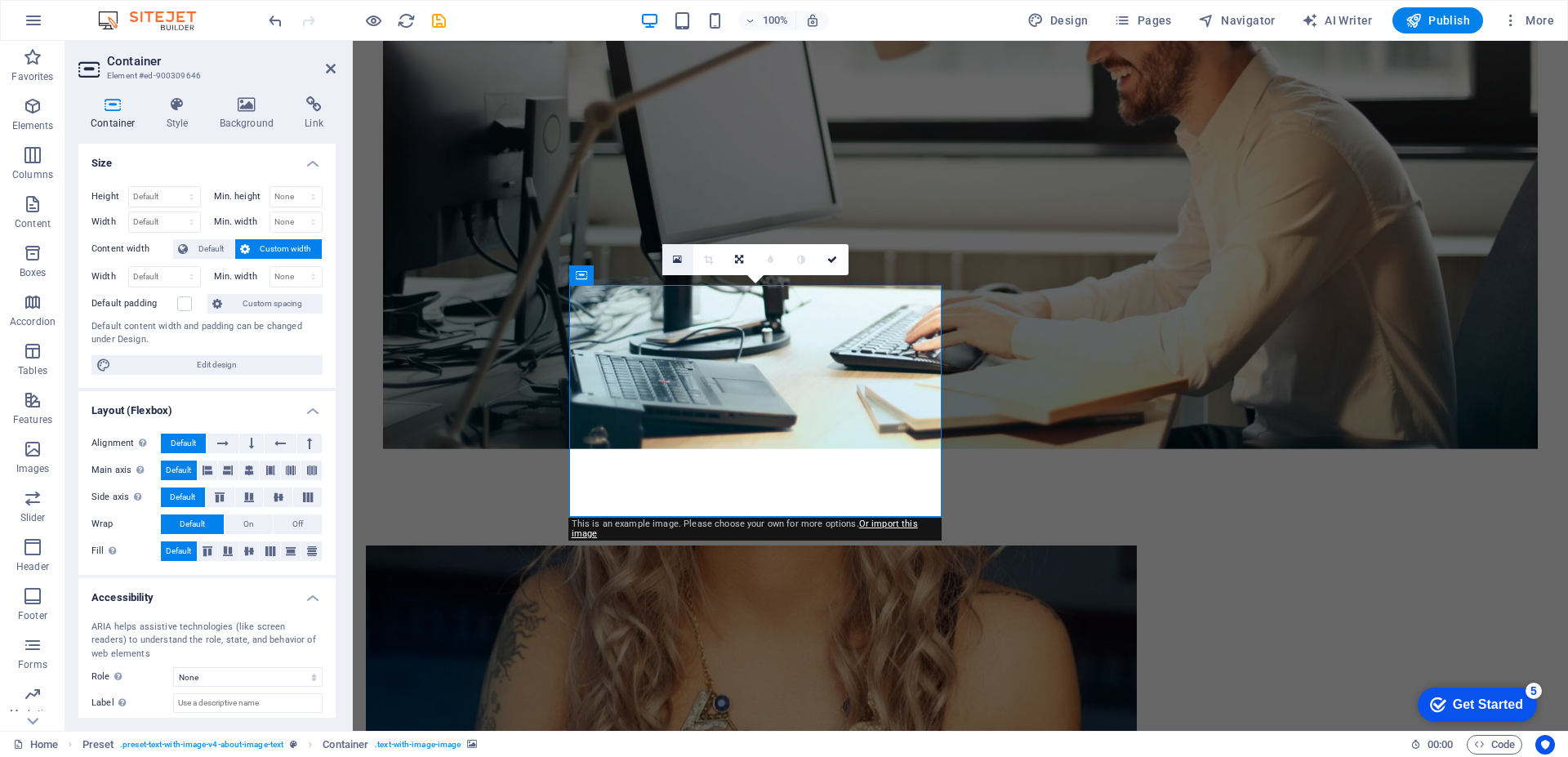
click at [675, 257] on icon at bounding box center [677, 260] width 9 height 12
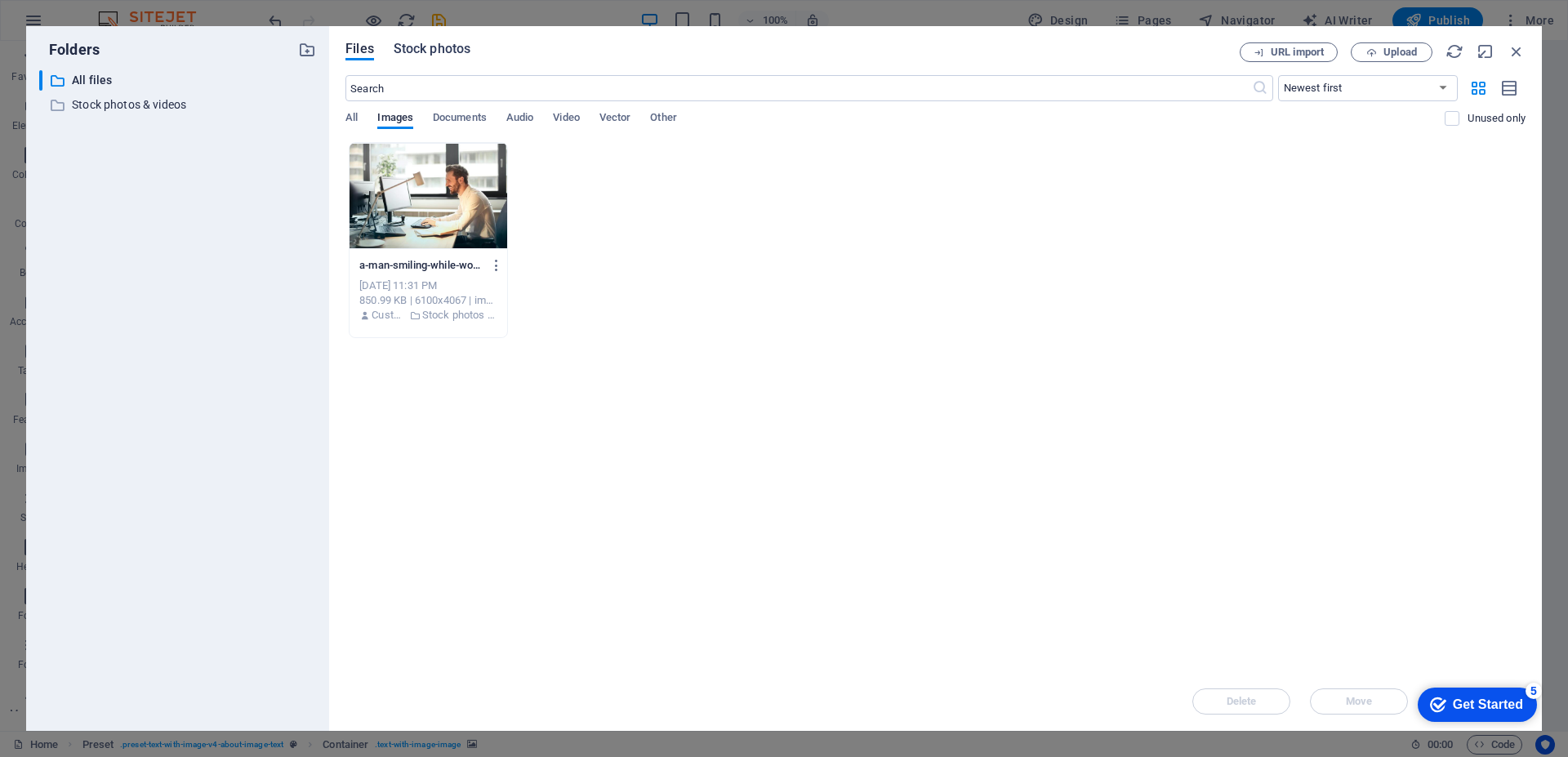
click at [441, 45] on span "Stock photos" at bounding box center [431, 49] width 77 height 19
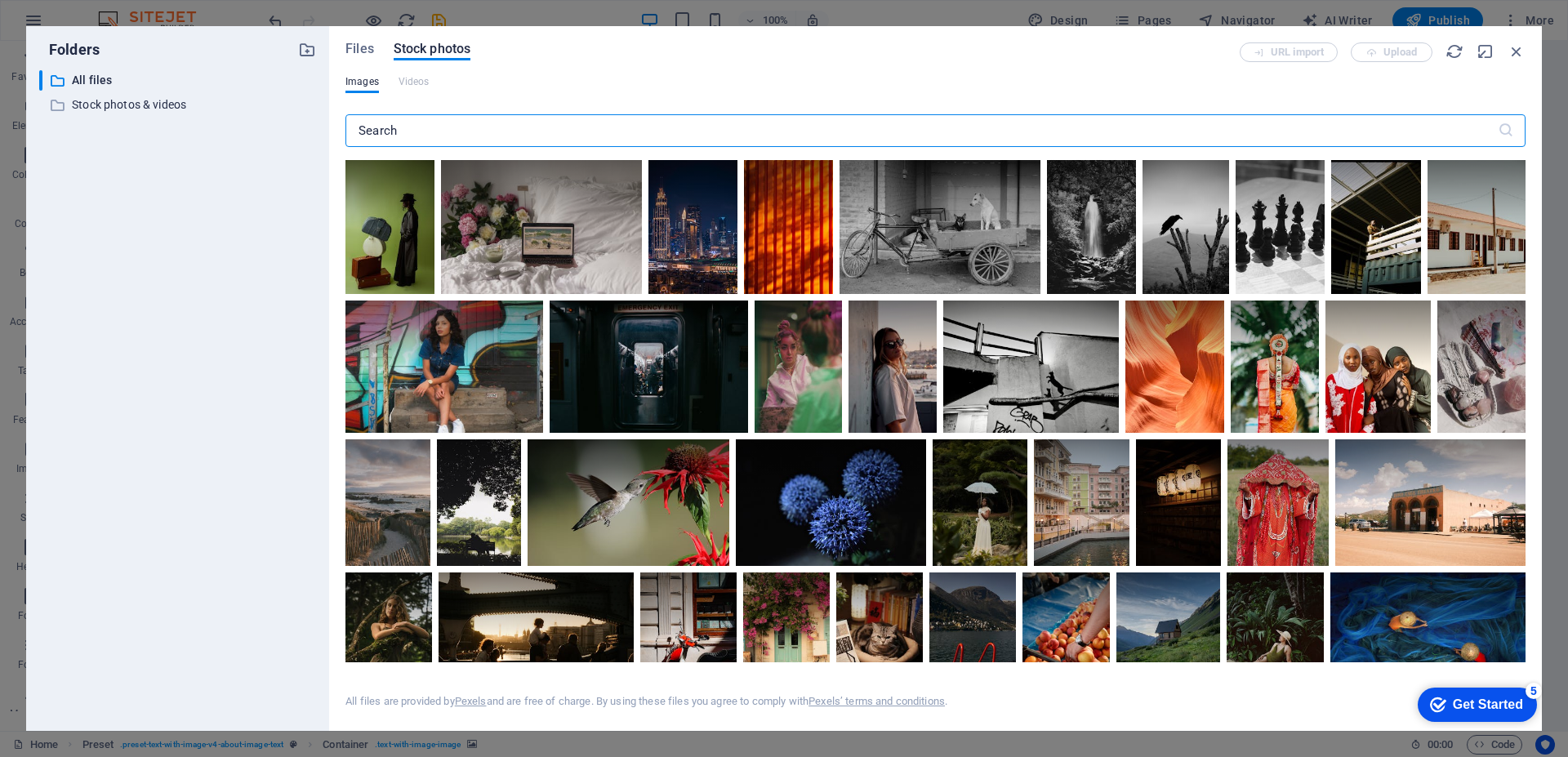
click at [477, 135] on input "text" at bounding box center [921, 131] width 1152 height 33
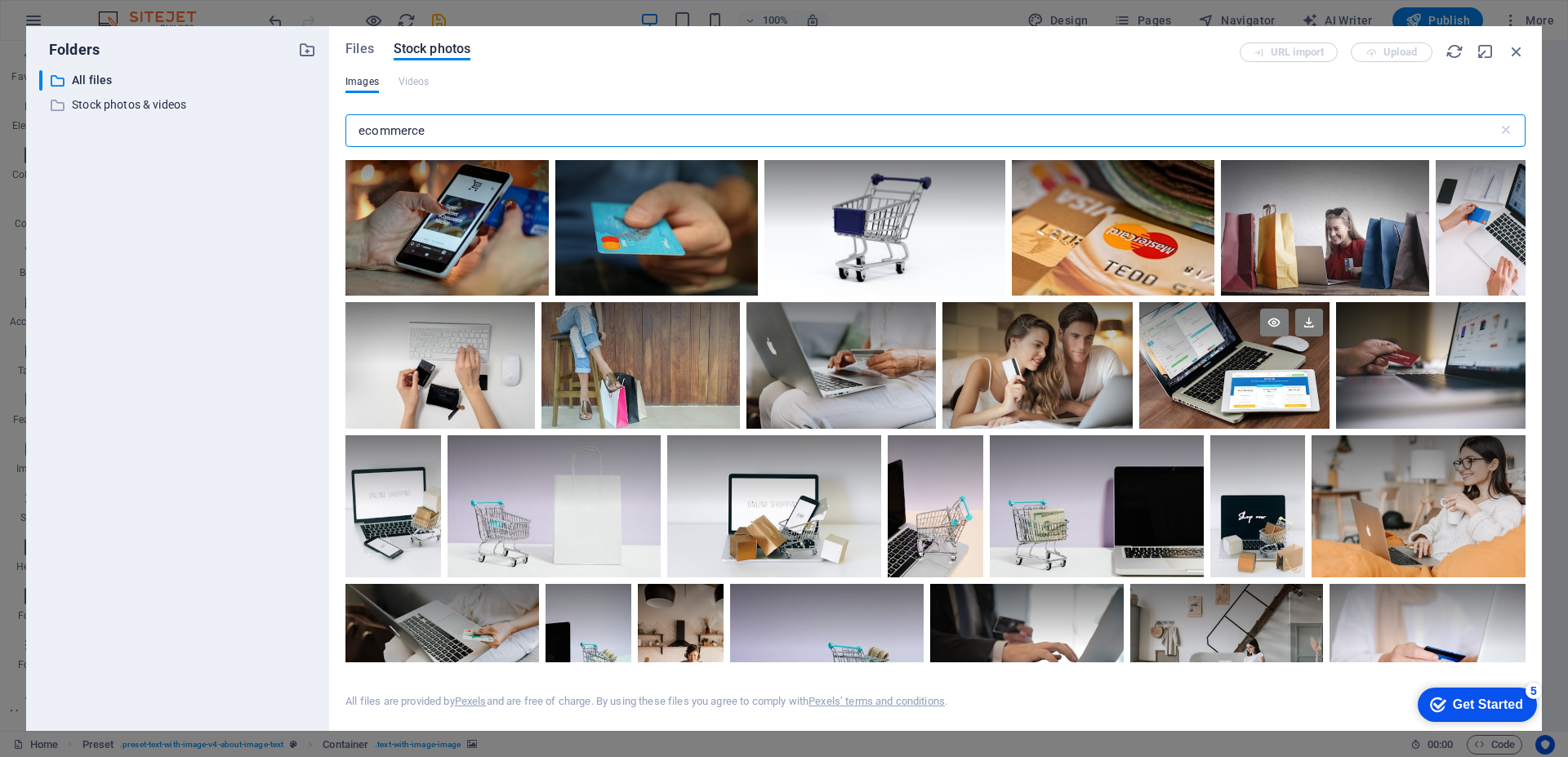
type input "ecommerce"
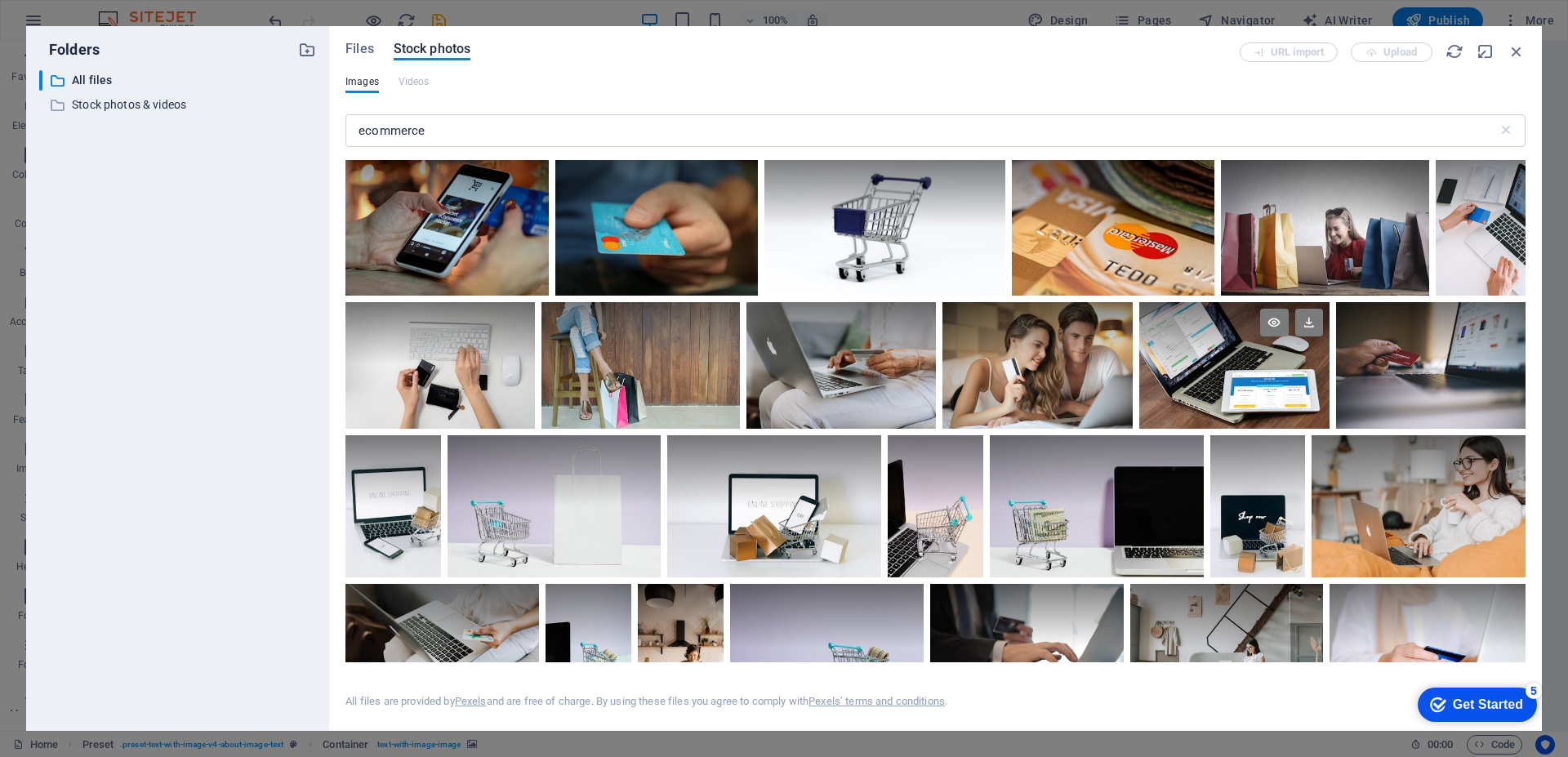
click at [1186, 382] on div at bounding box center [1235, 365] width 190 height 126
click at [1263, 321] on icon at bounding box center [1273, 323] width 28 height 28
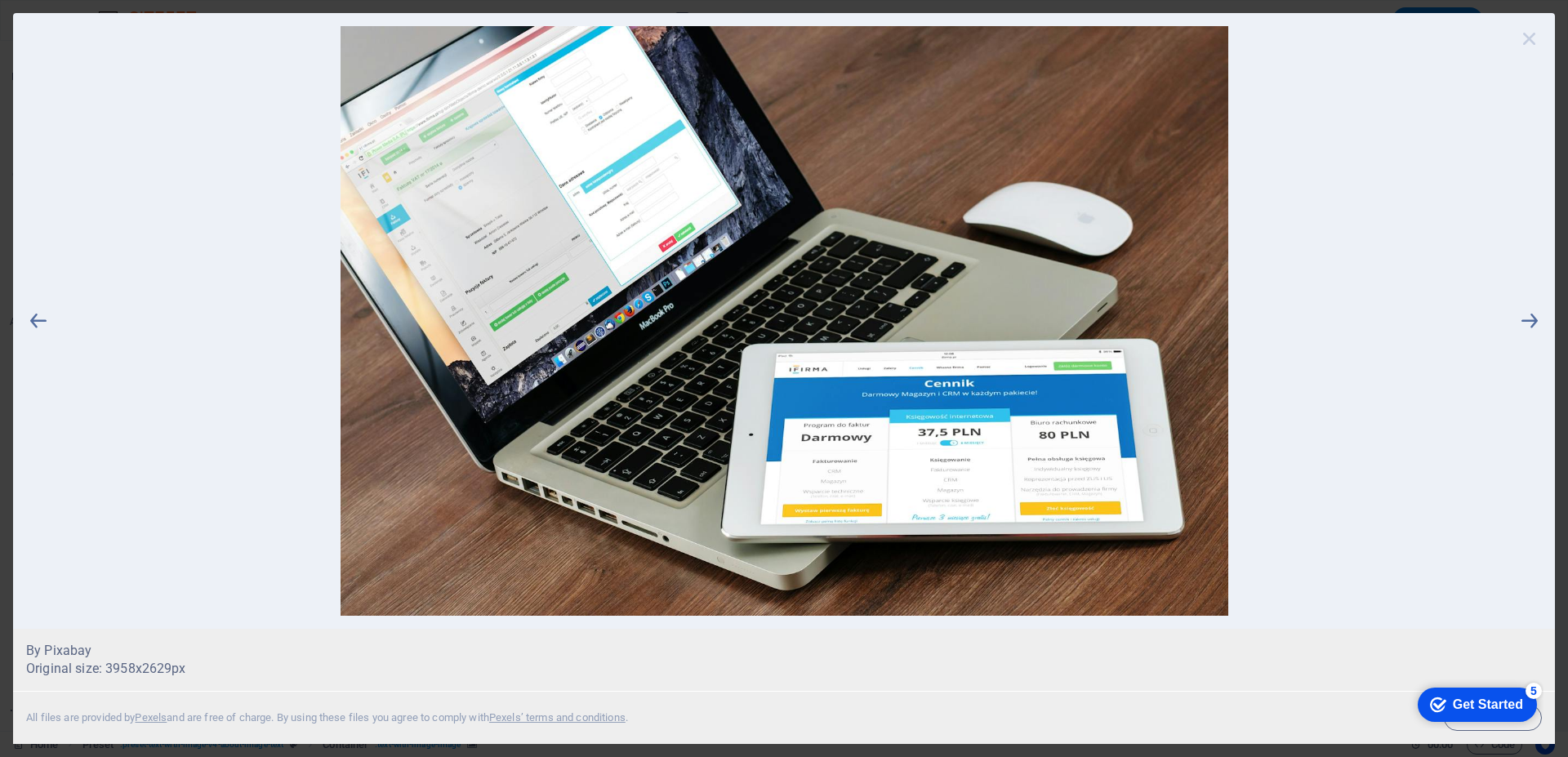
click at [1532, 40] on icon at bounding box center [1529, 38] width 24 height 24
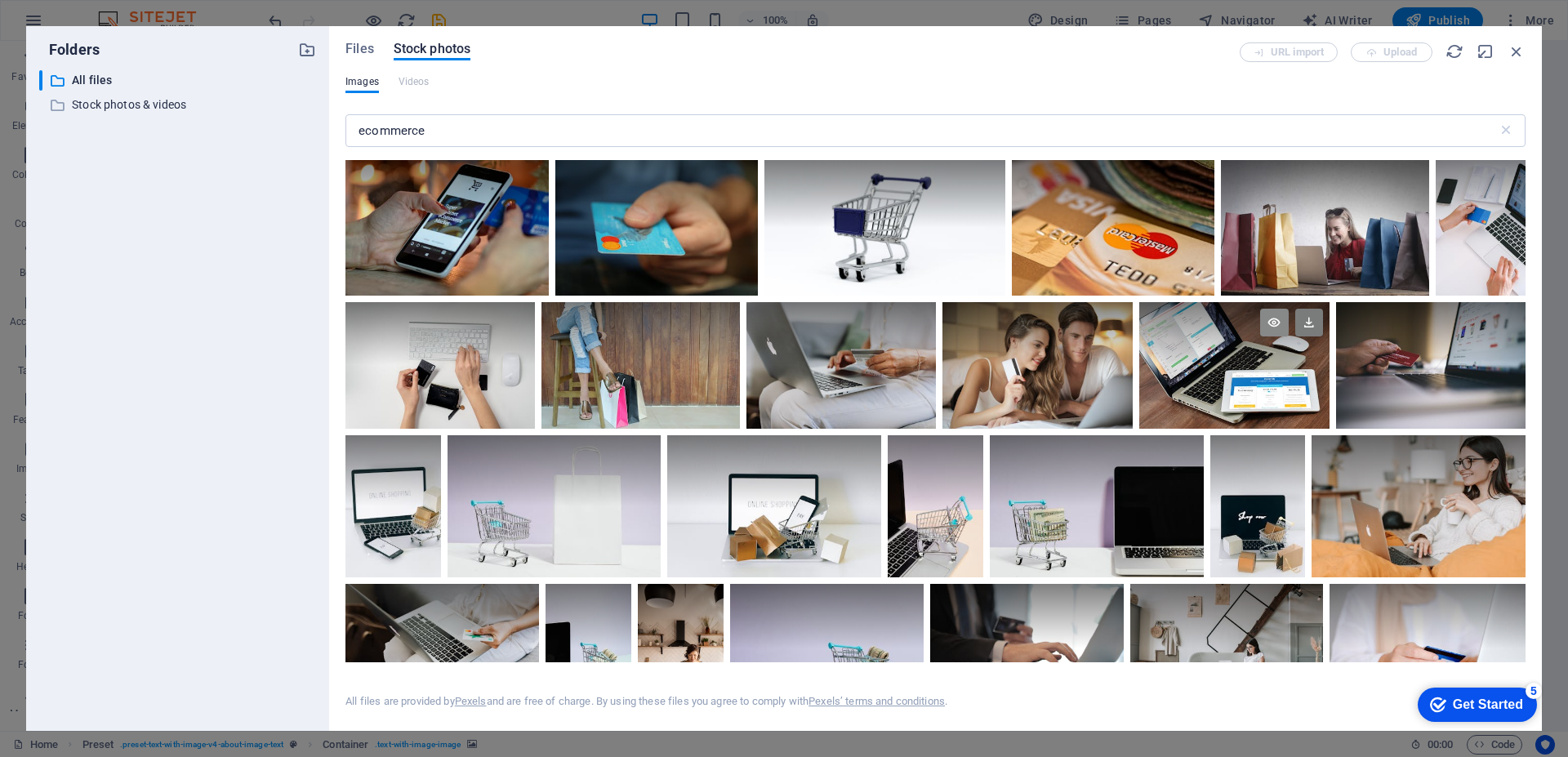
click at [1267, 320] on icon at bounding box center [1273, 323] width 28 height 28
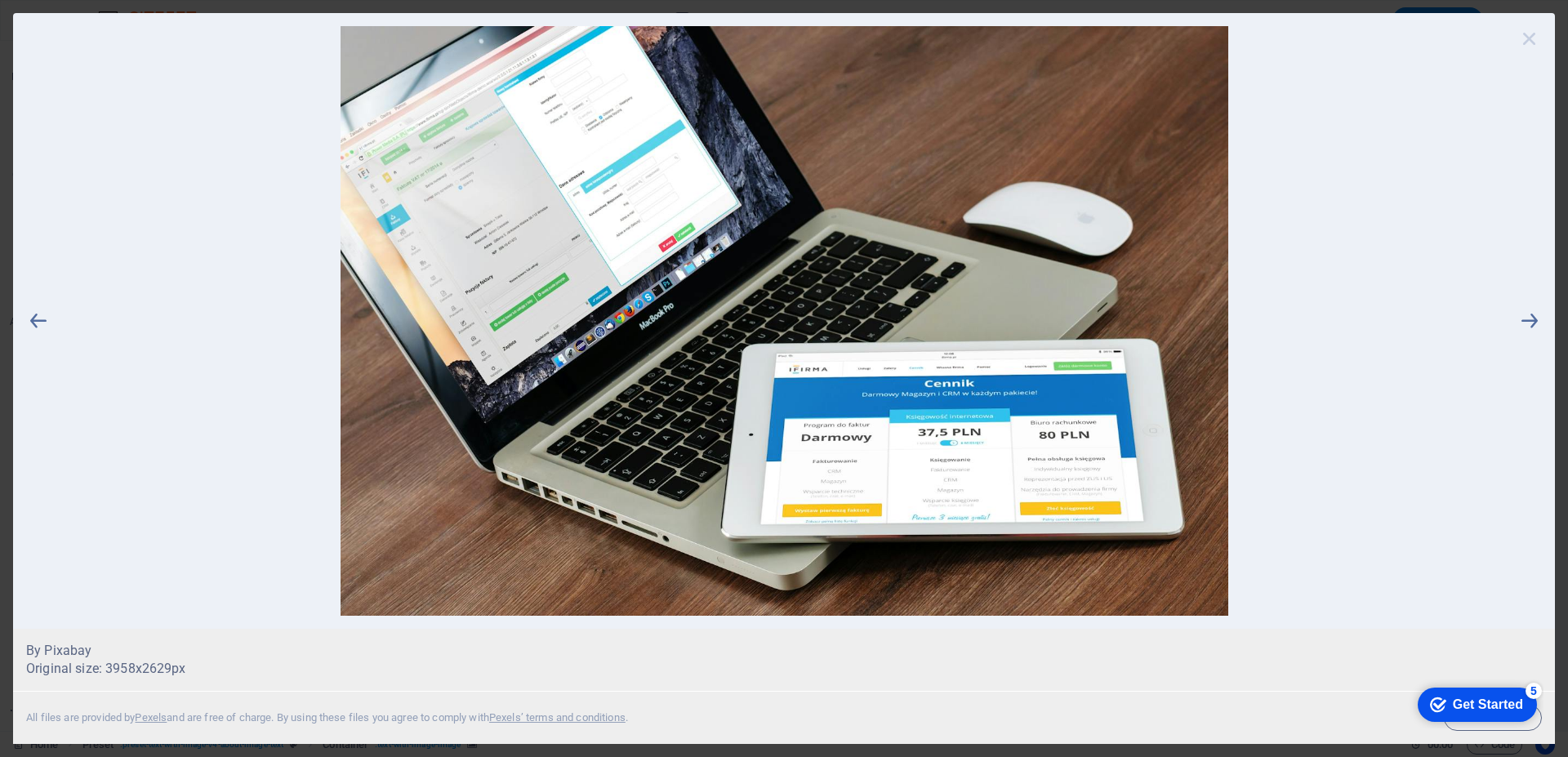
click at [1532, 40] on icon at bounding box center [1529, 38] width 24 height 24
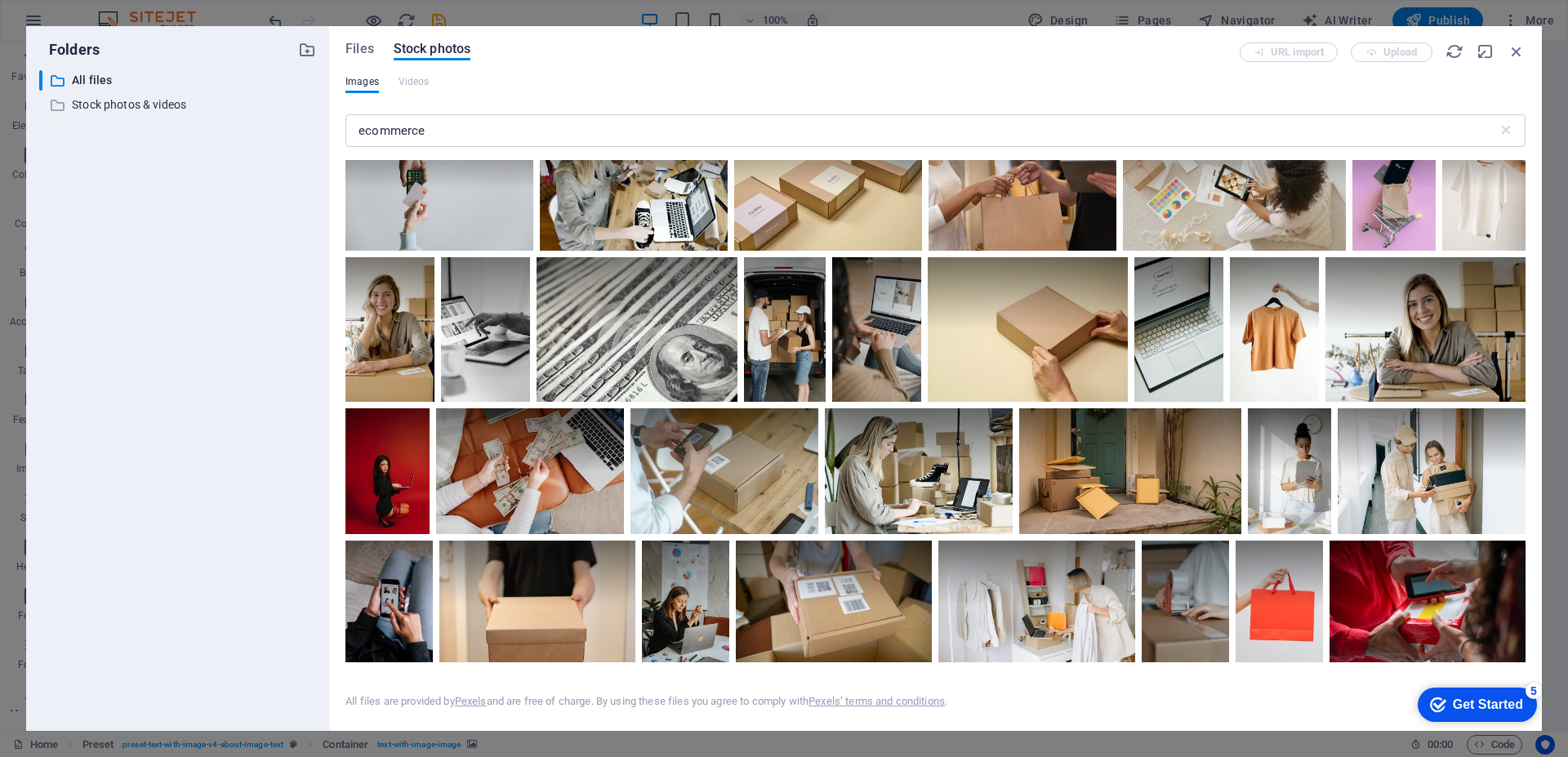
scroll to position [1470, 0]
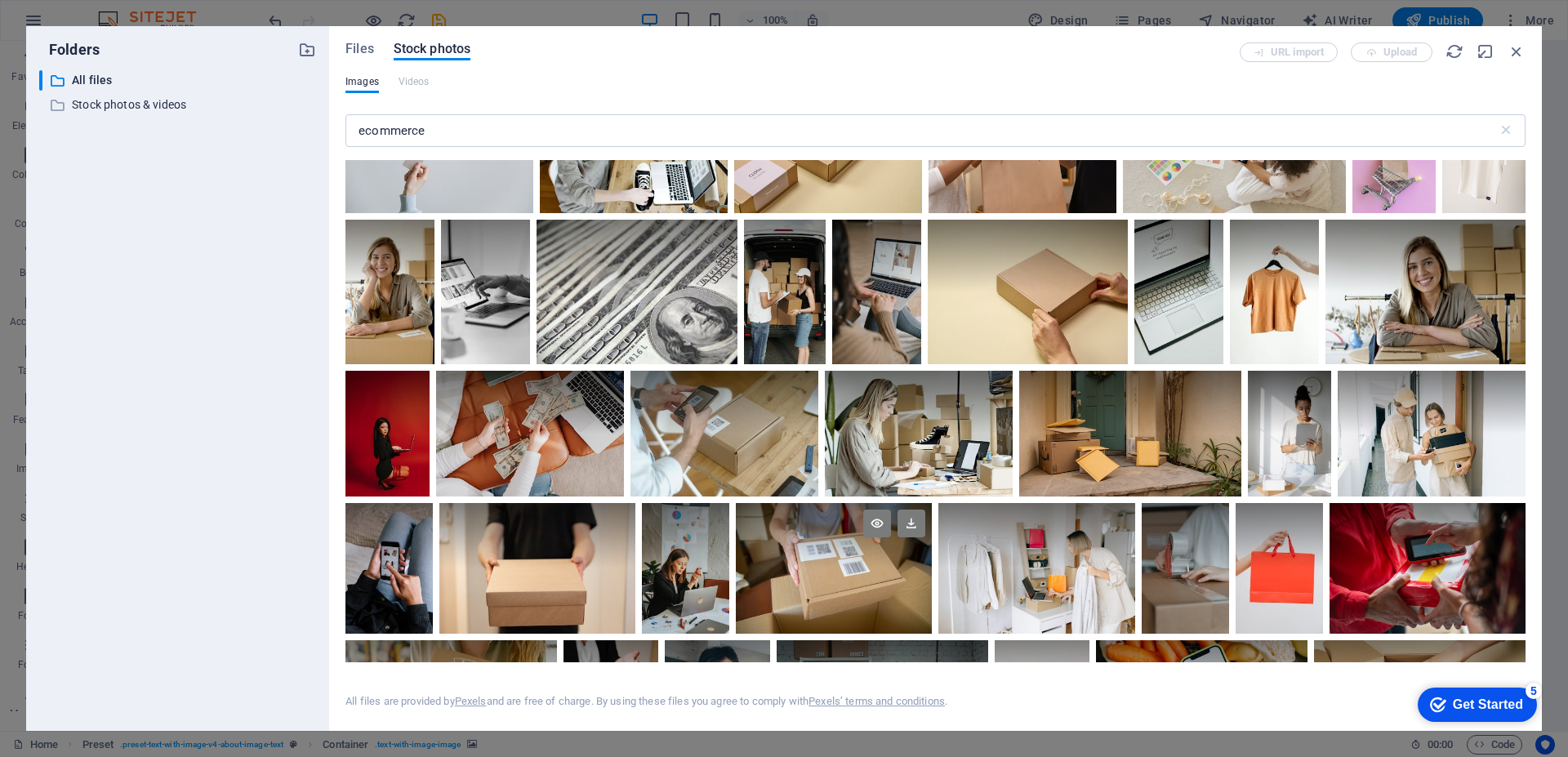
click at [824, 548] on div at bounding box center [834, 536] width 196 height 66
click at [1409, 451] on div at bounding box center [1431, 433] width 188 height 125
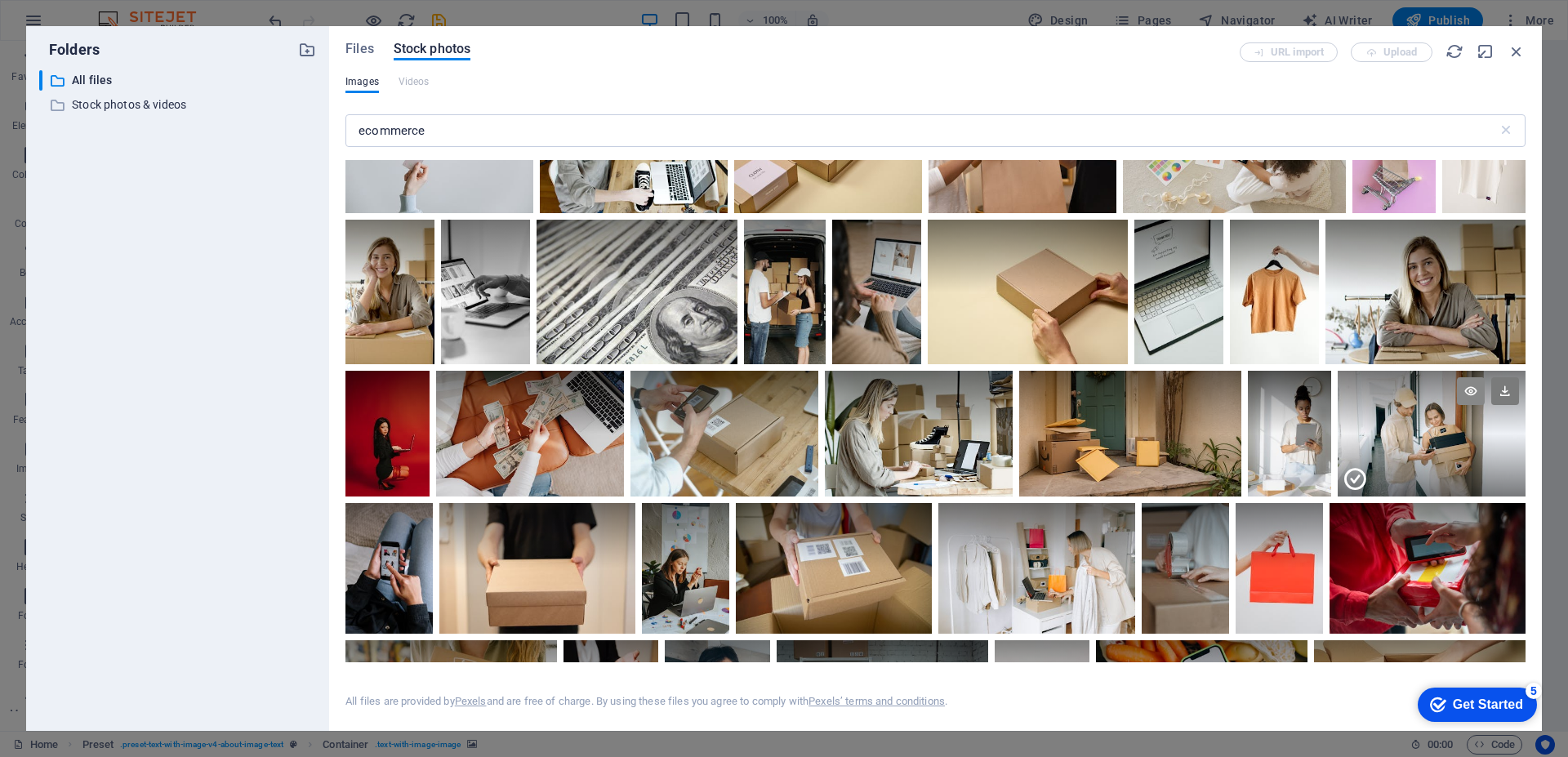
click at [1466, 383] on icon at bounding box center [1470, 391] width 28 height 28
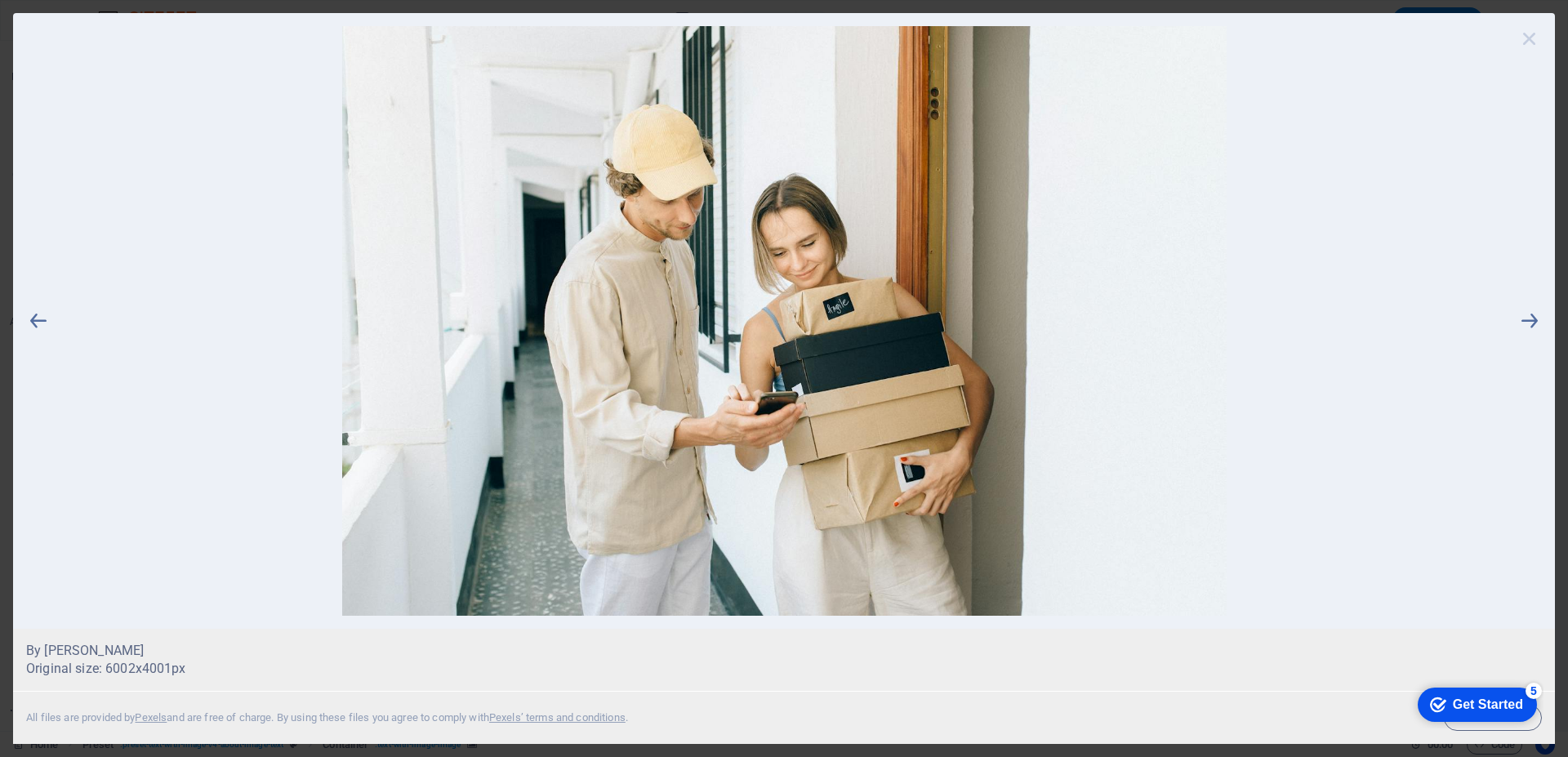
click at [1531, 44] on icon at bounding box center [1529, 38] width 24 height 24
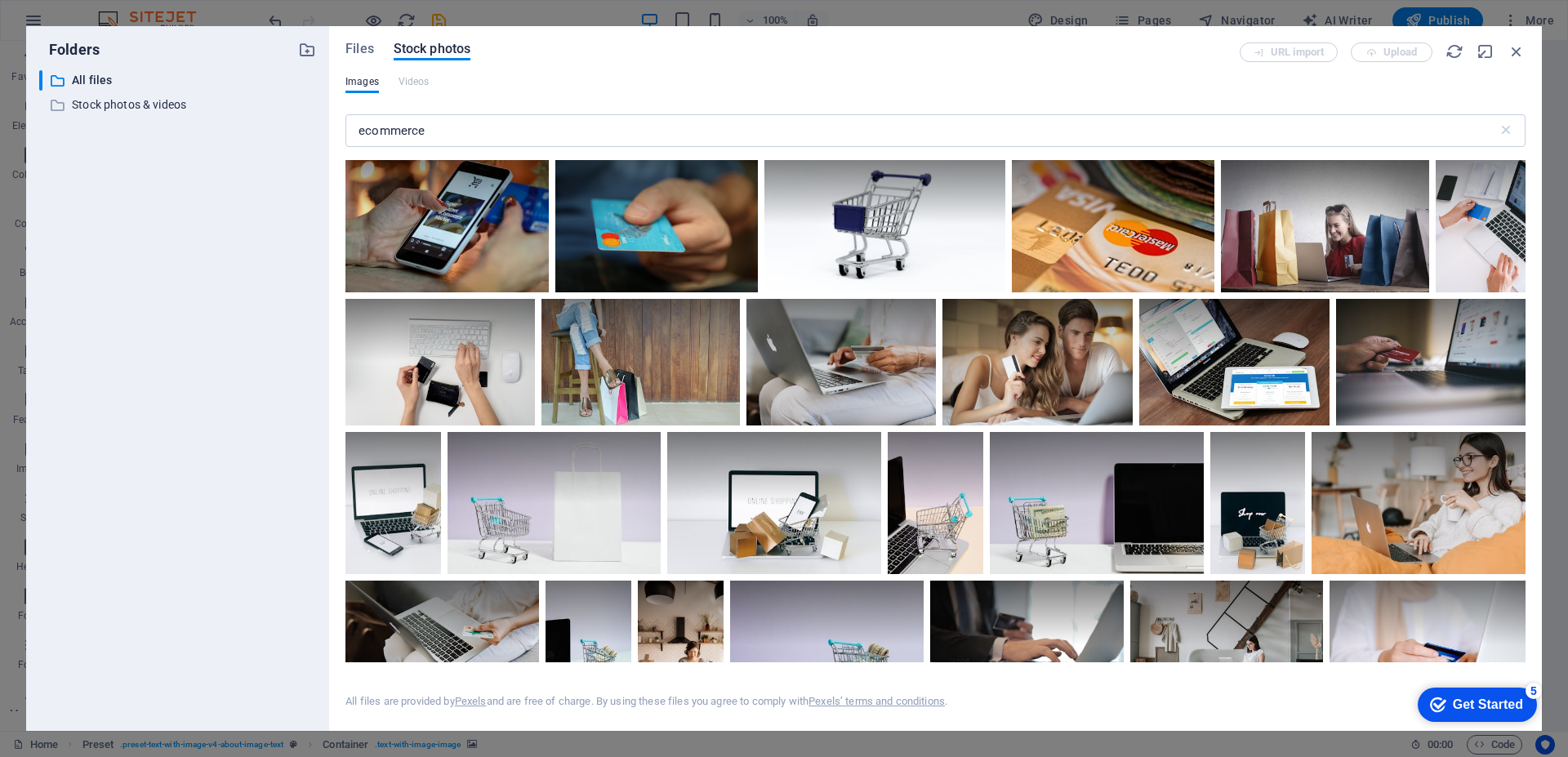
scroll to position [0, 0]
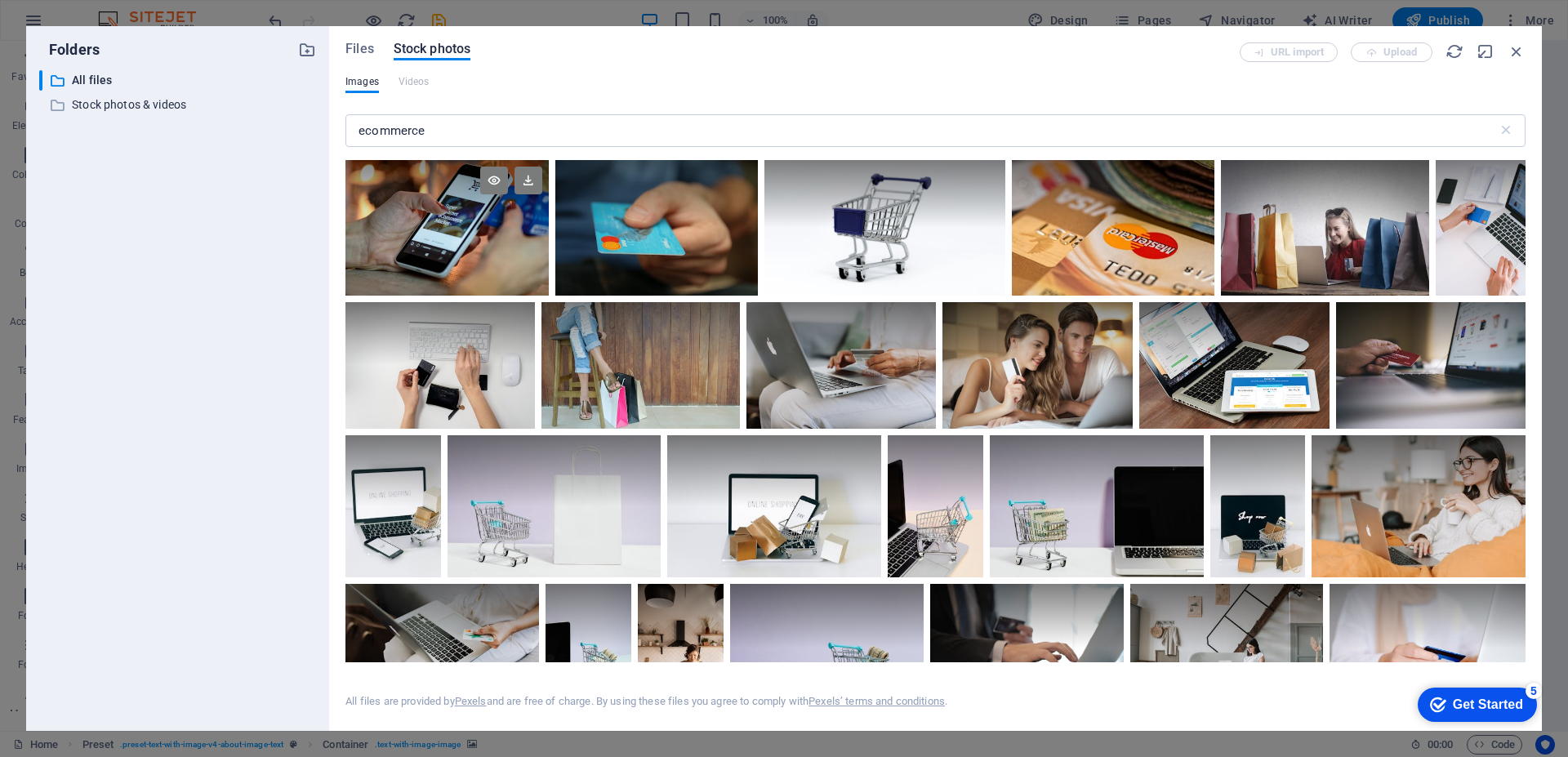
click at [469, 229] on div at bounding box center [446, 227] width 203 height 136
click at [492, 180] on icon at bounding box center [493, 180] width 28 height 28
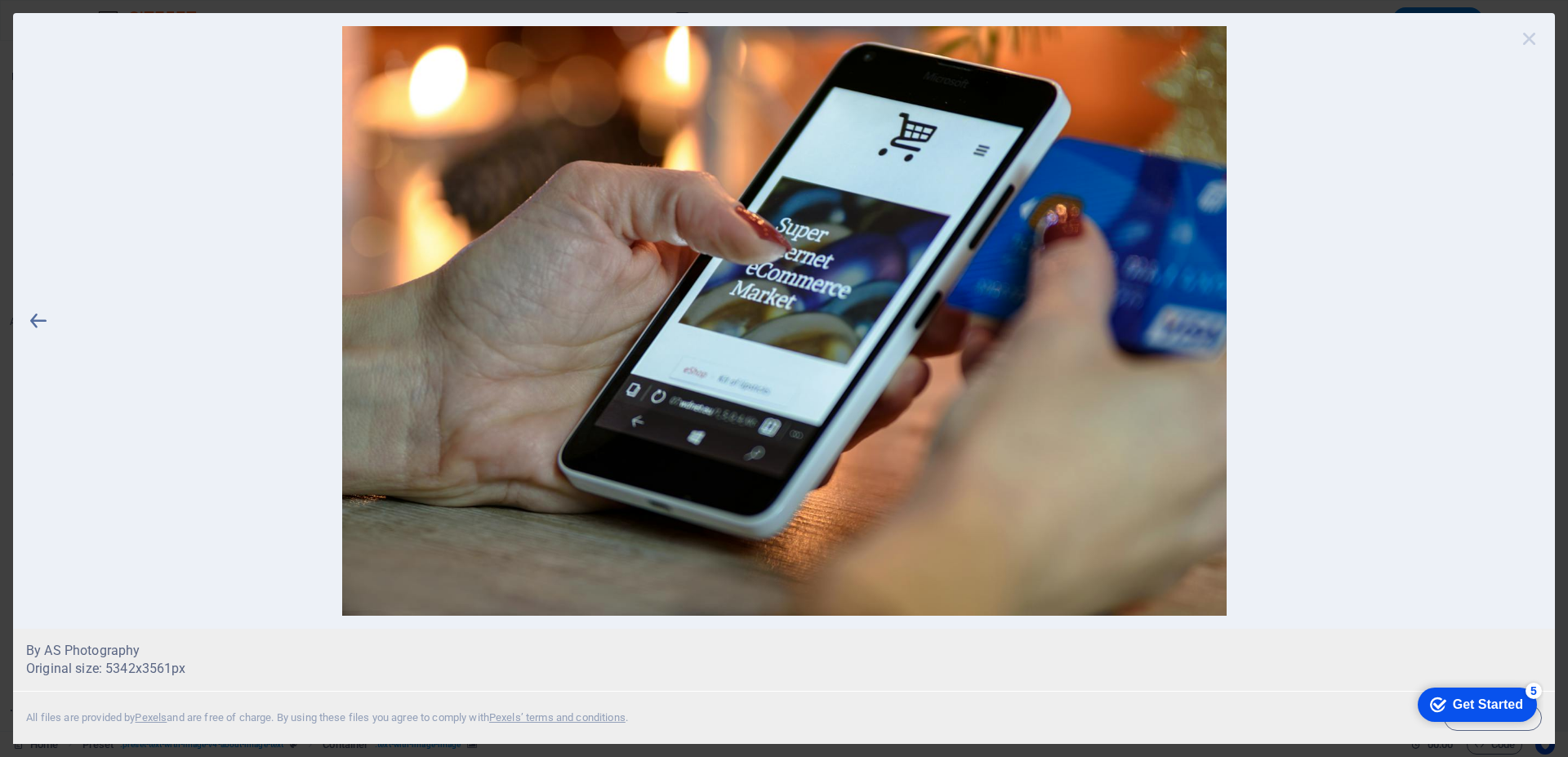
click at [1525, 39] on icon at bounding box center [1529, 38] width 24 height 24
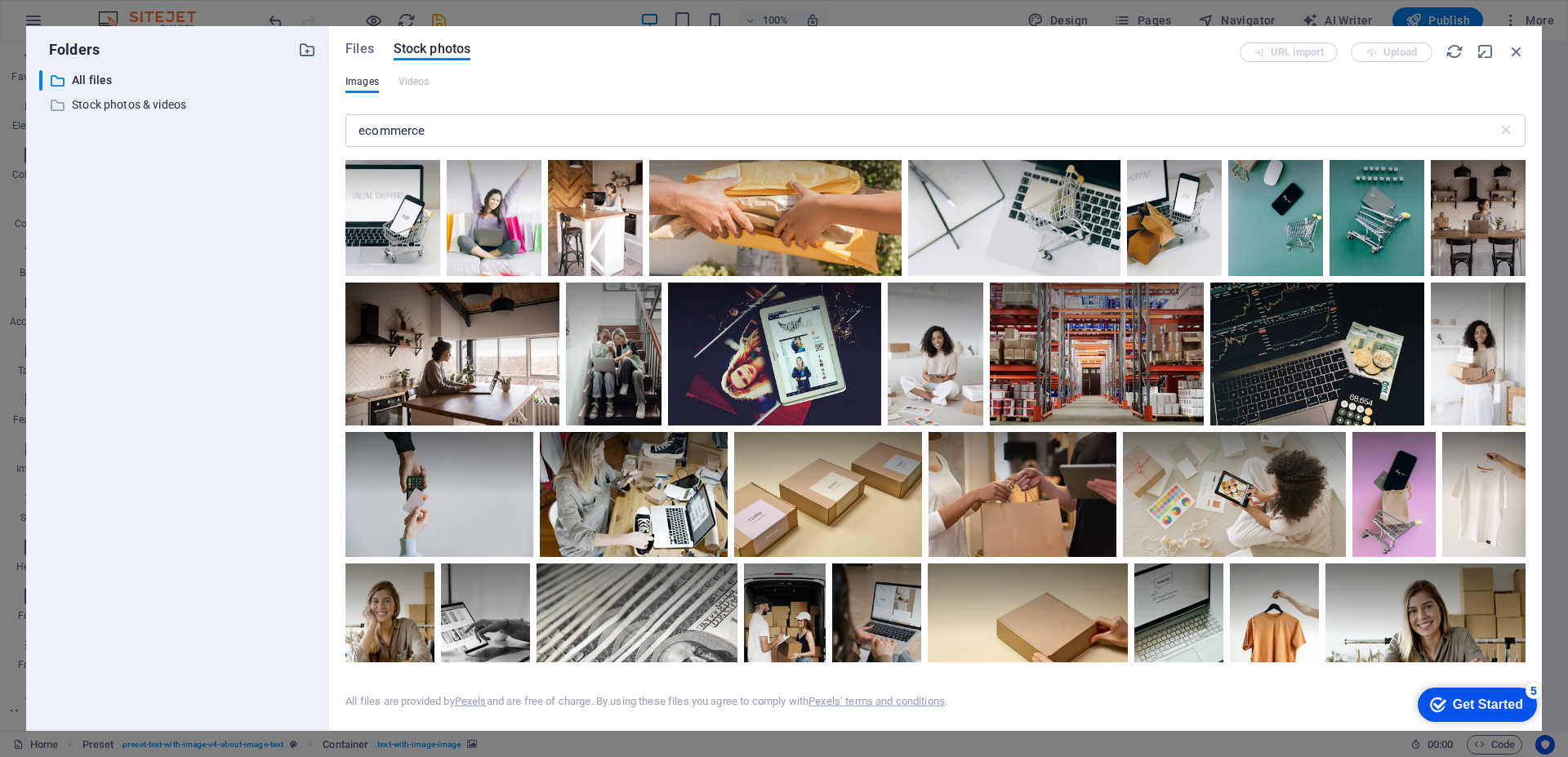
scroll to position [1143, 0]
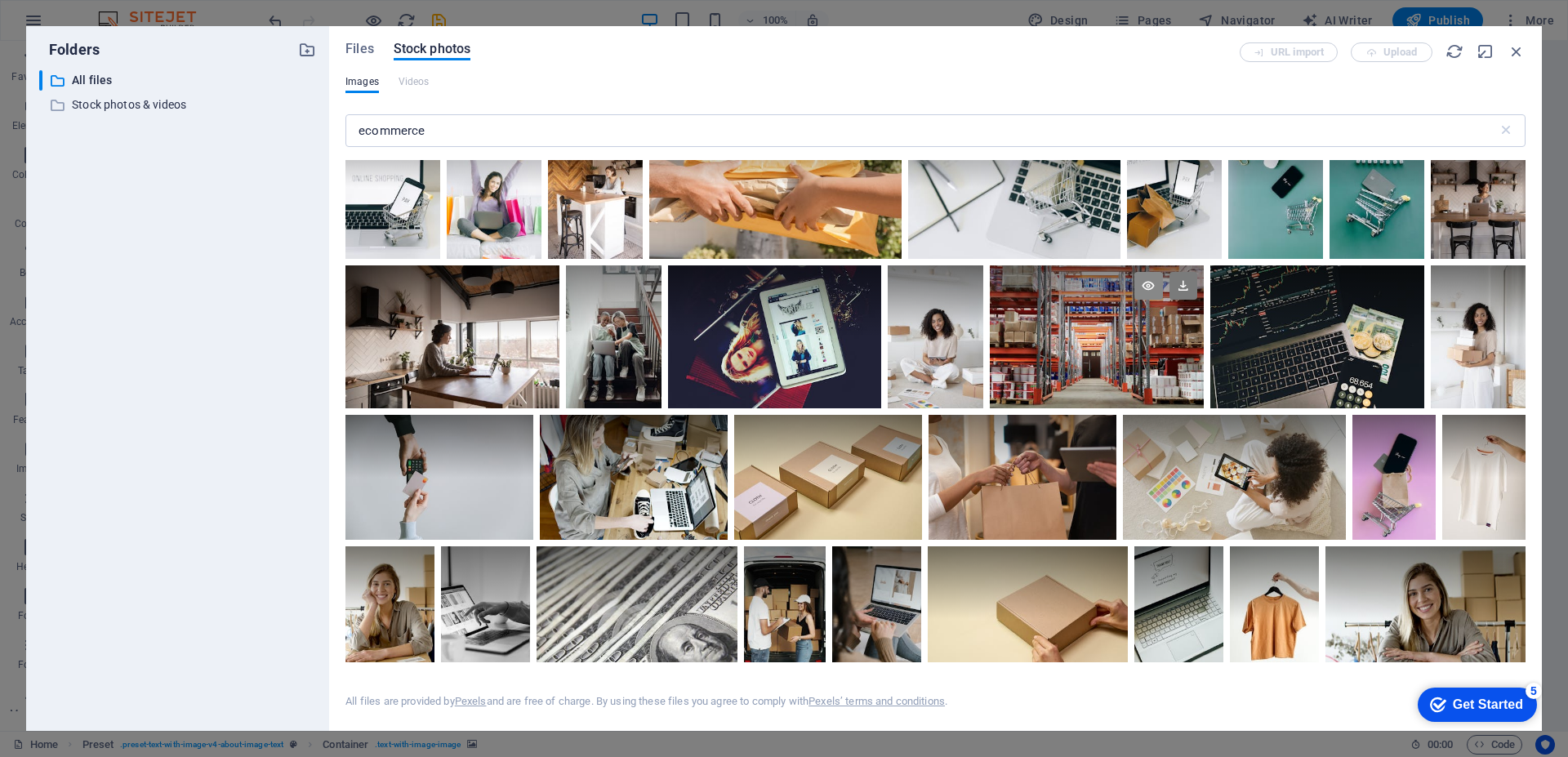
click at [1149, 277] on icon at bounding box center [1148, 285] width 28 height 28
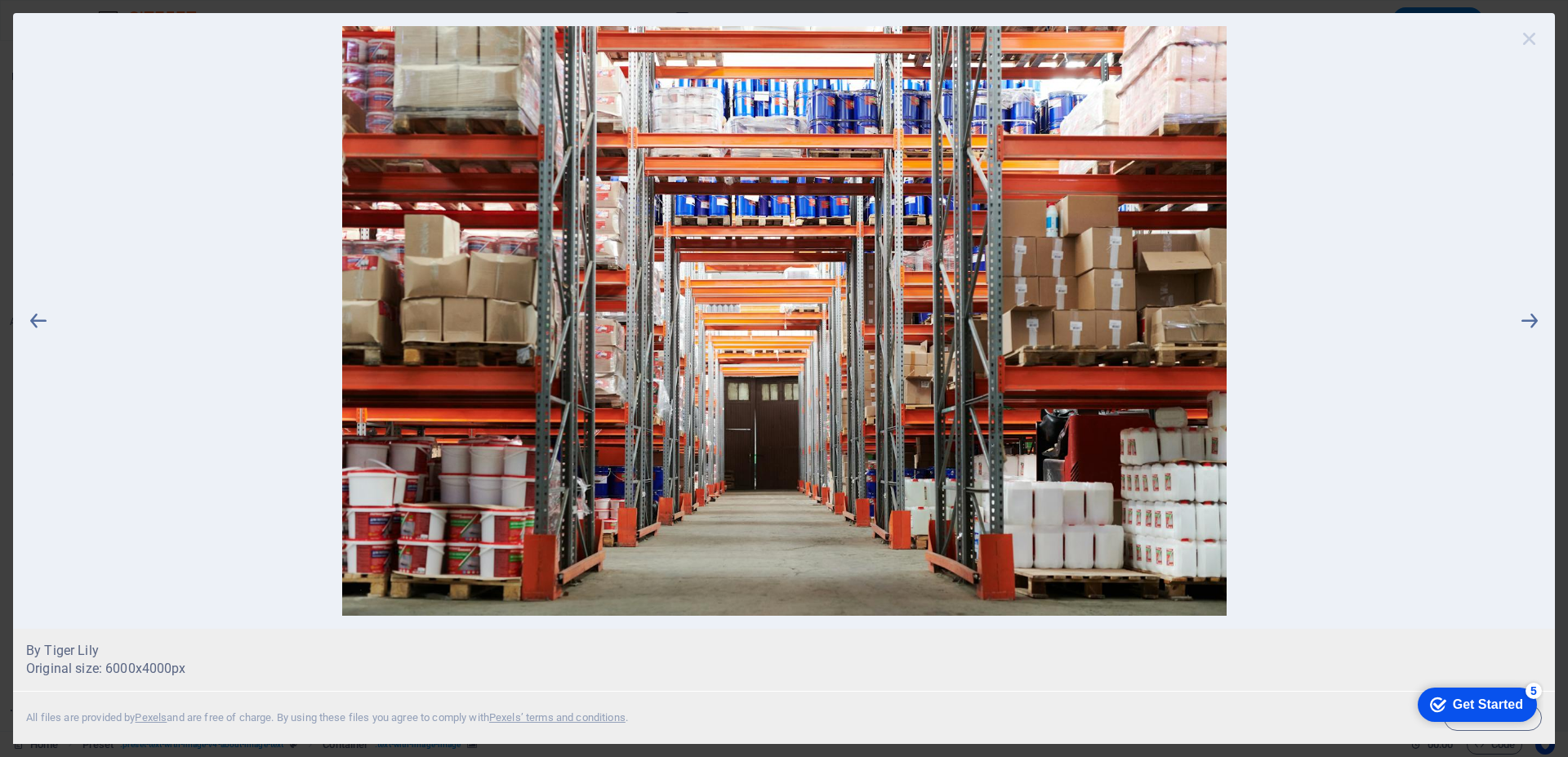
click at [1526, 41] on icon at bounding box center [1529, 38] width 24 height 24
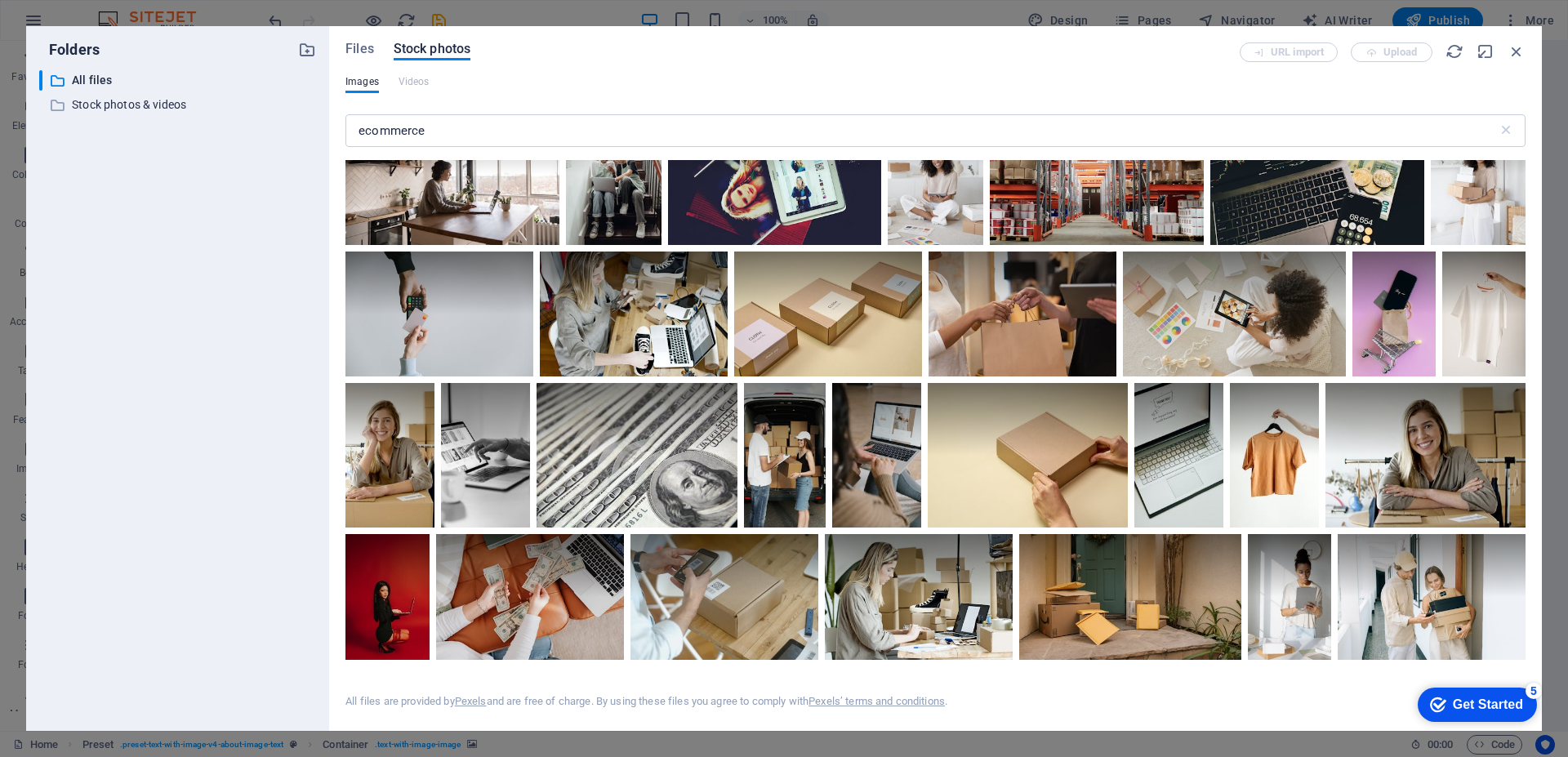
scroll to position [1389, 0]
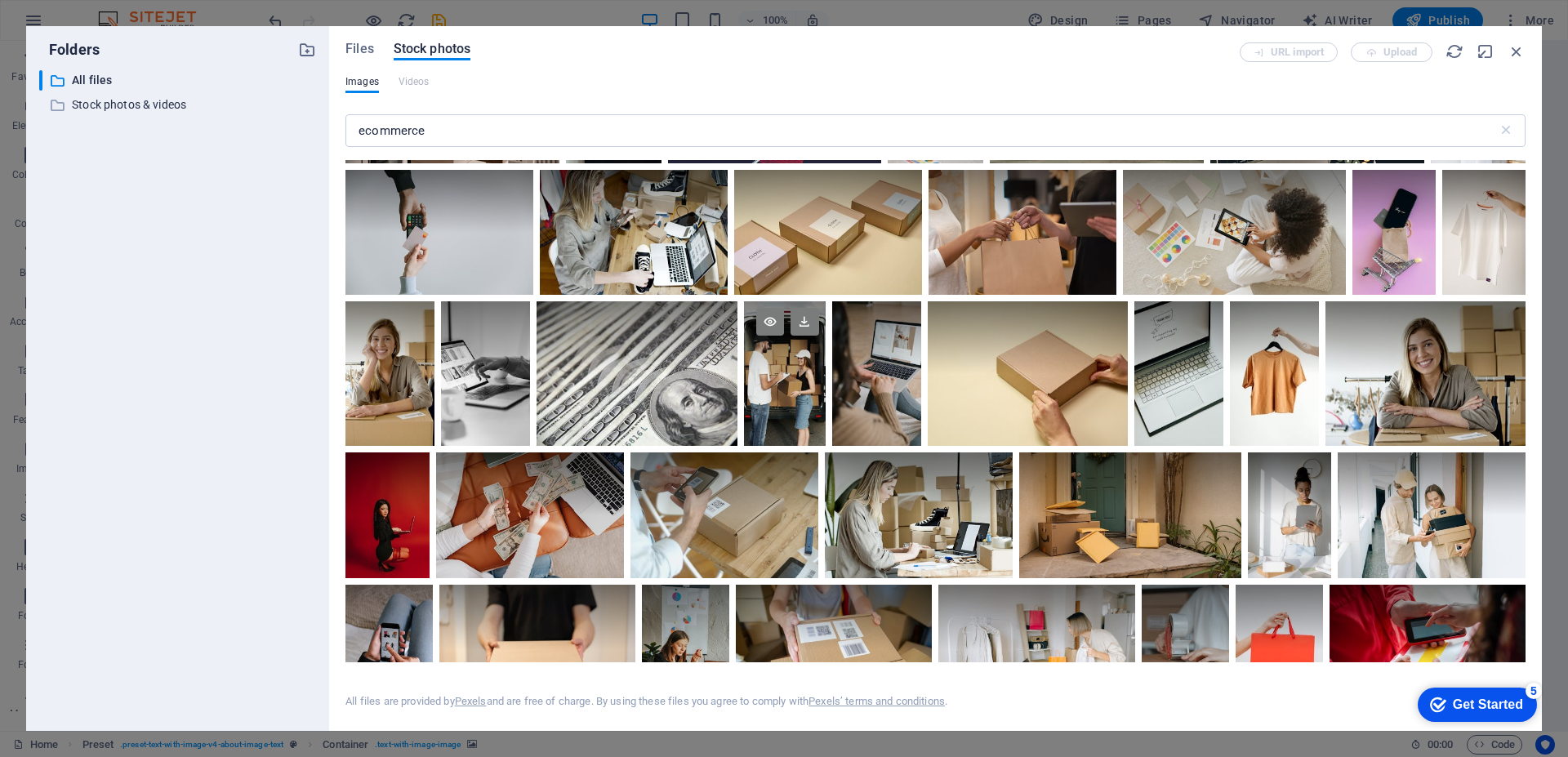
click at [781, 367] on div at bounding box center [784, 338] width 82 height 72
click at [776, 318] on icon at bounding box center [770, 322] width 28 height 28
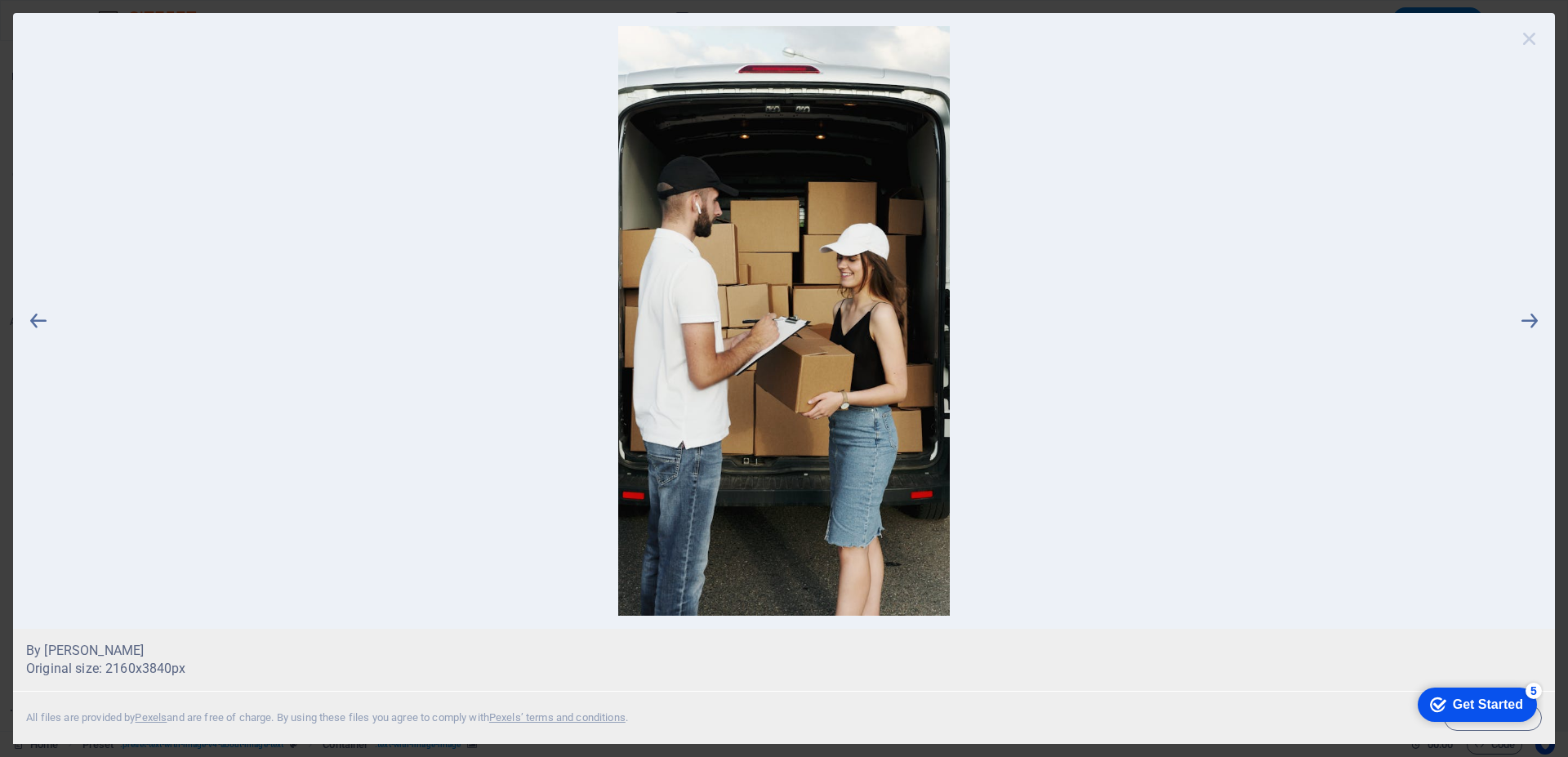
click at [1526, 36] on icon at bounding box center [1529, 38] width 24 height 24
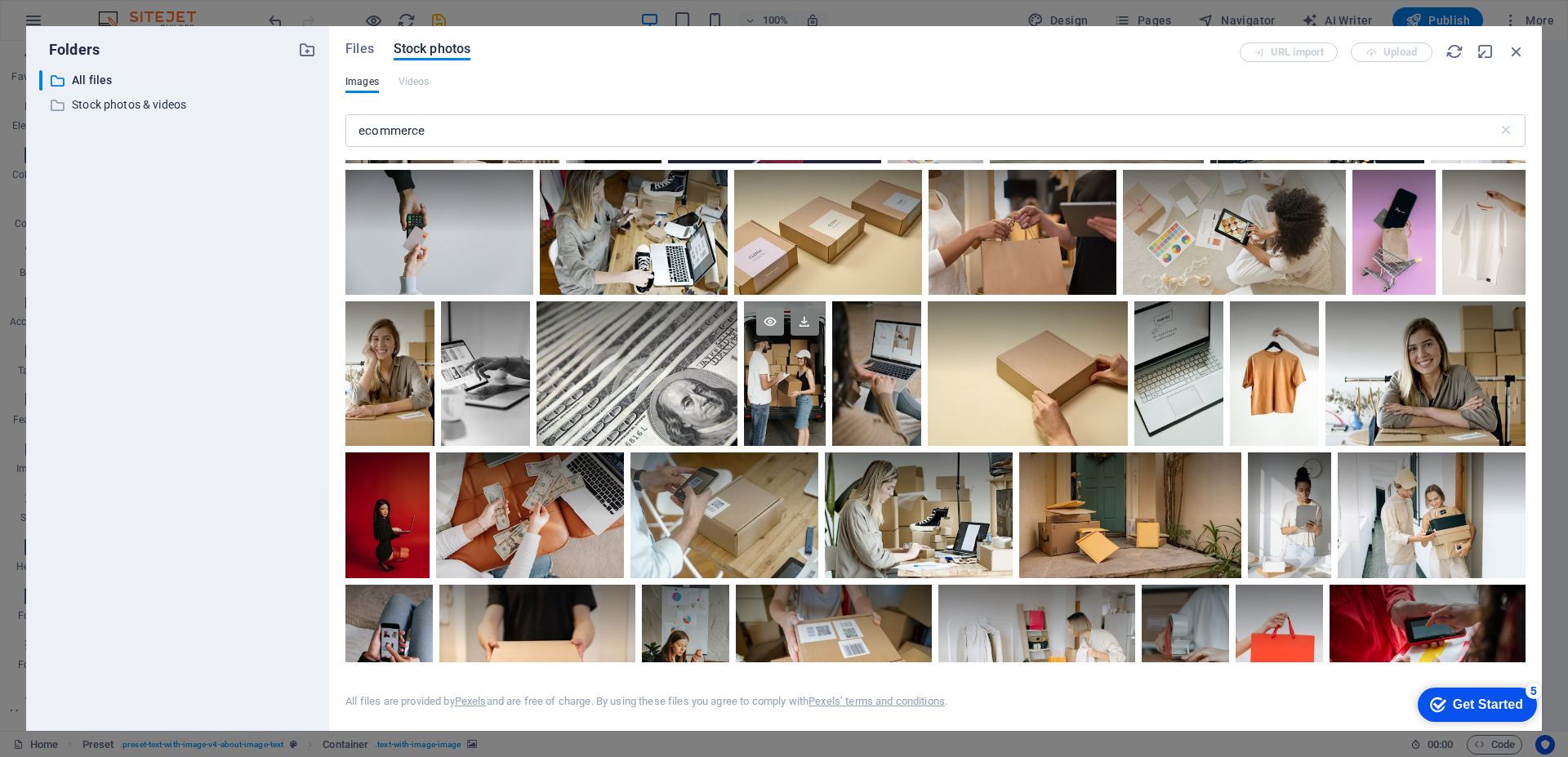
click at [764, 308] on icon at bounding box center [770, 322] width 28 height 28
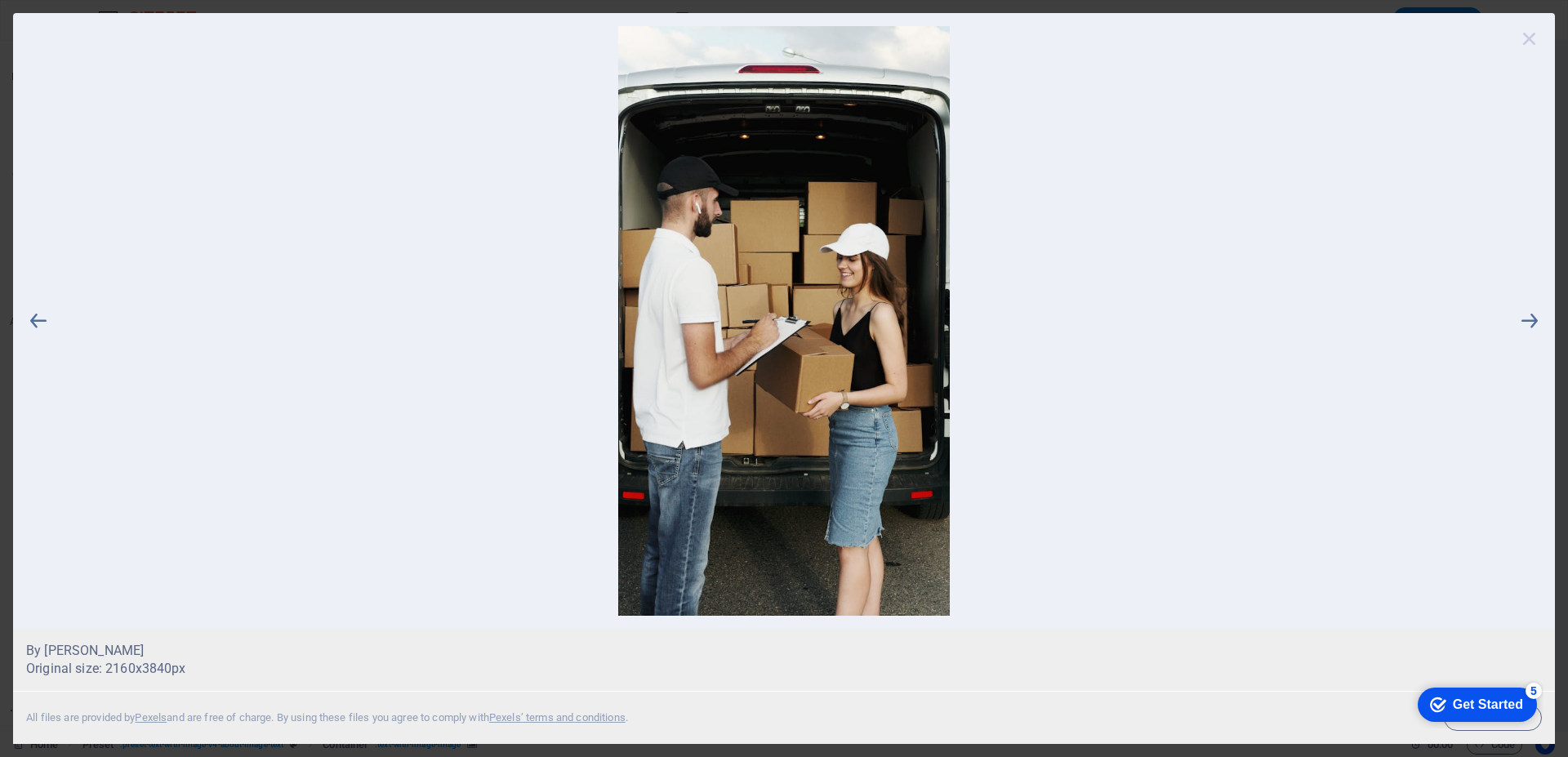
click at [1523, 40] on icon at bounding box center [1529, 38] width 24 height 24
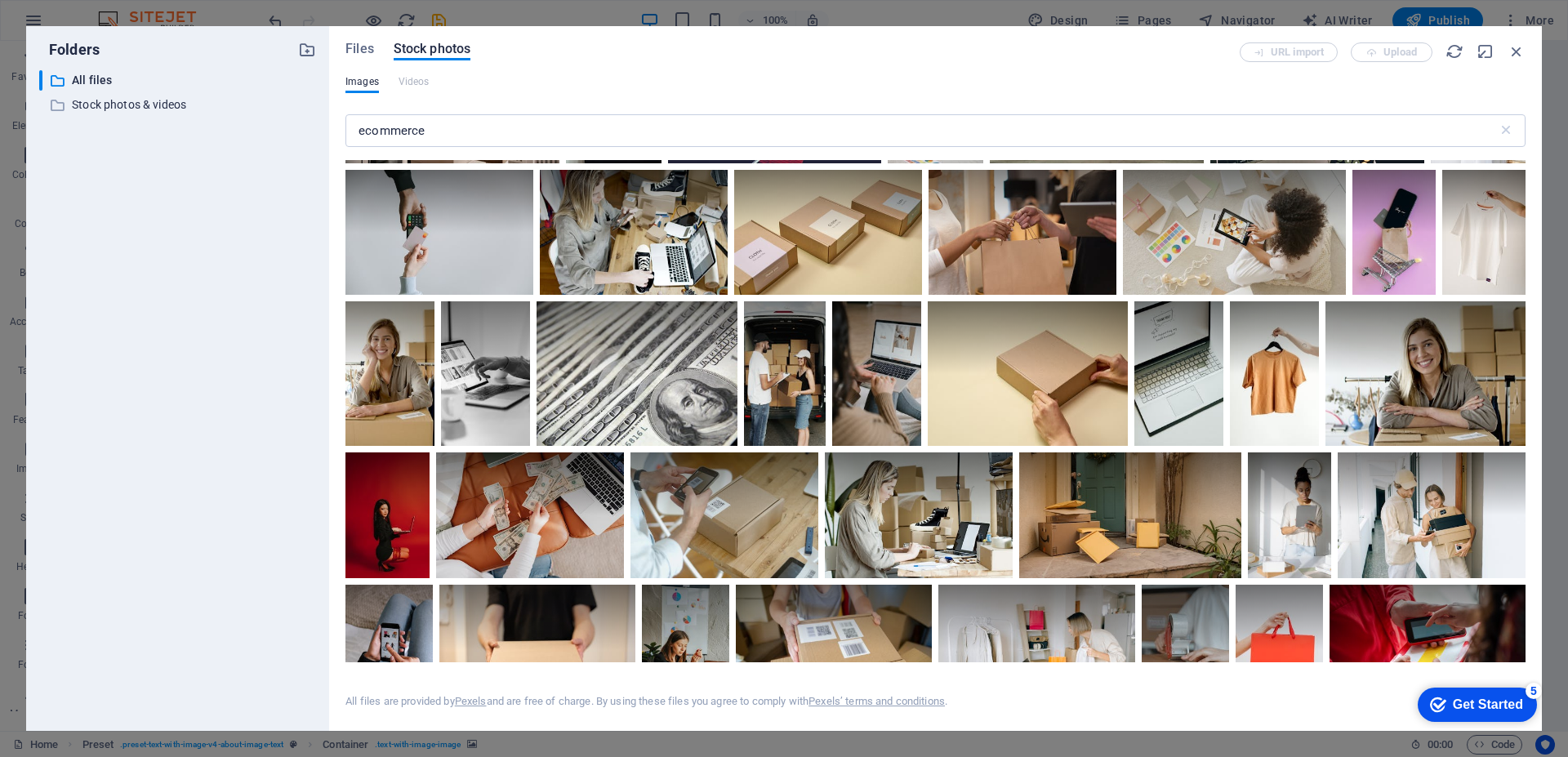
scroll to position [1552, 0]
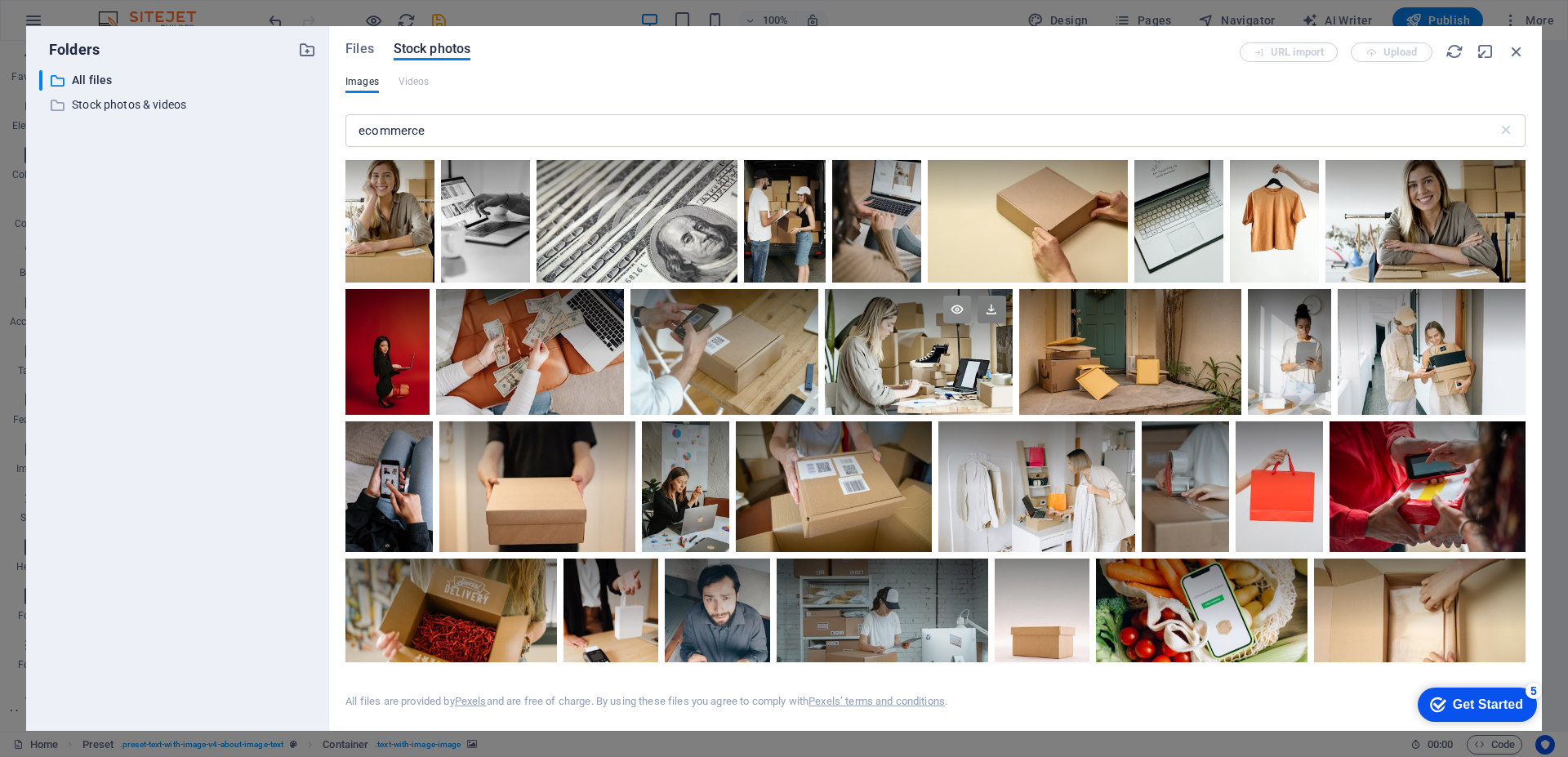
click at [955, 304] on icon at bounding box center [957, 309] width 28 height 28
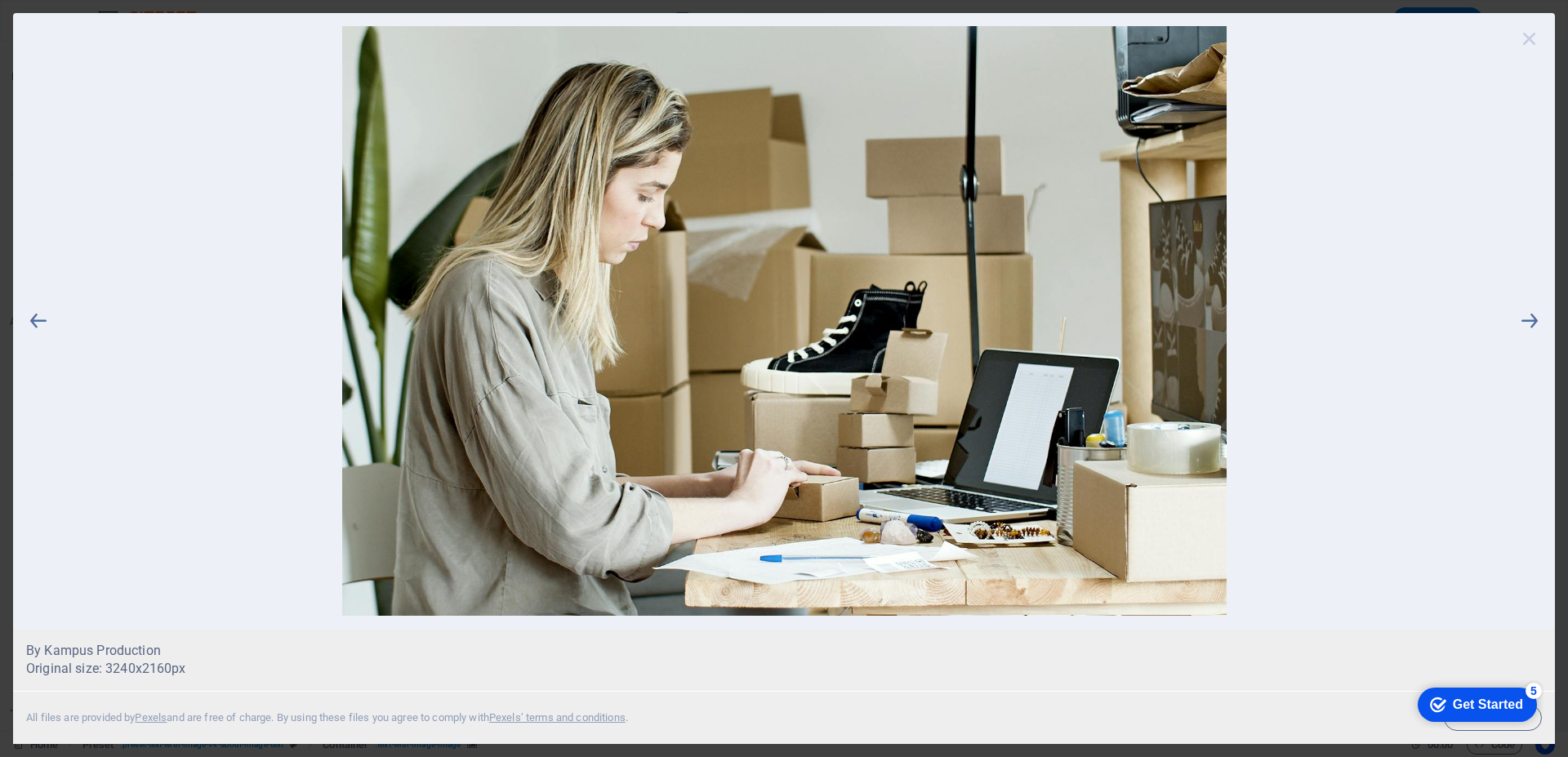
click at [1525, 39] on icon at bounding box center [1529, 38] width 24 height 24
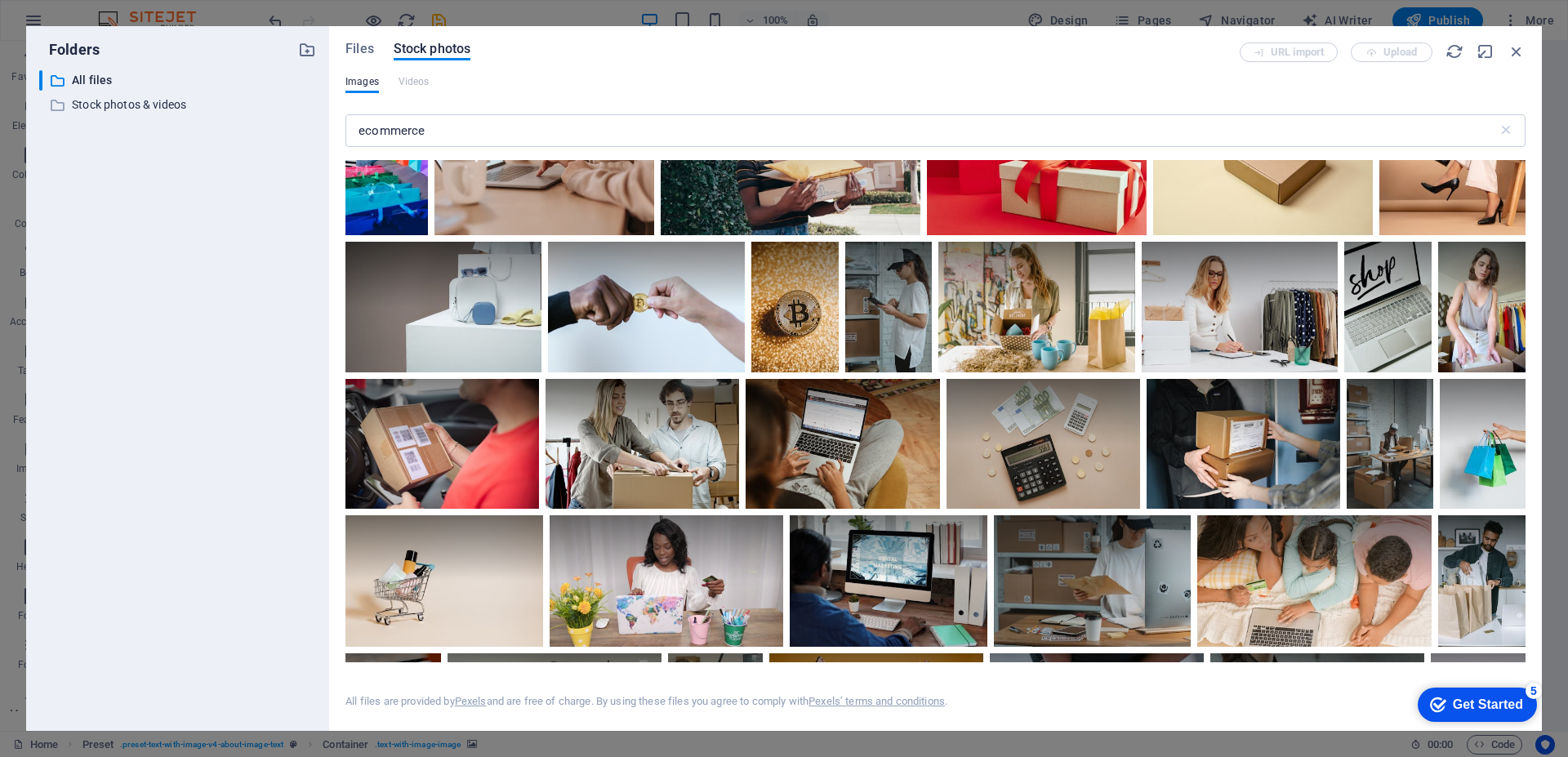
scroll to position [2531, 0]
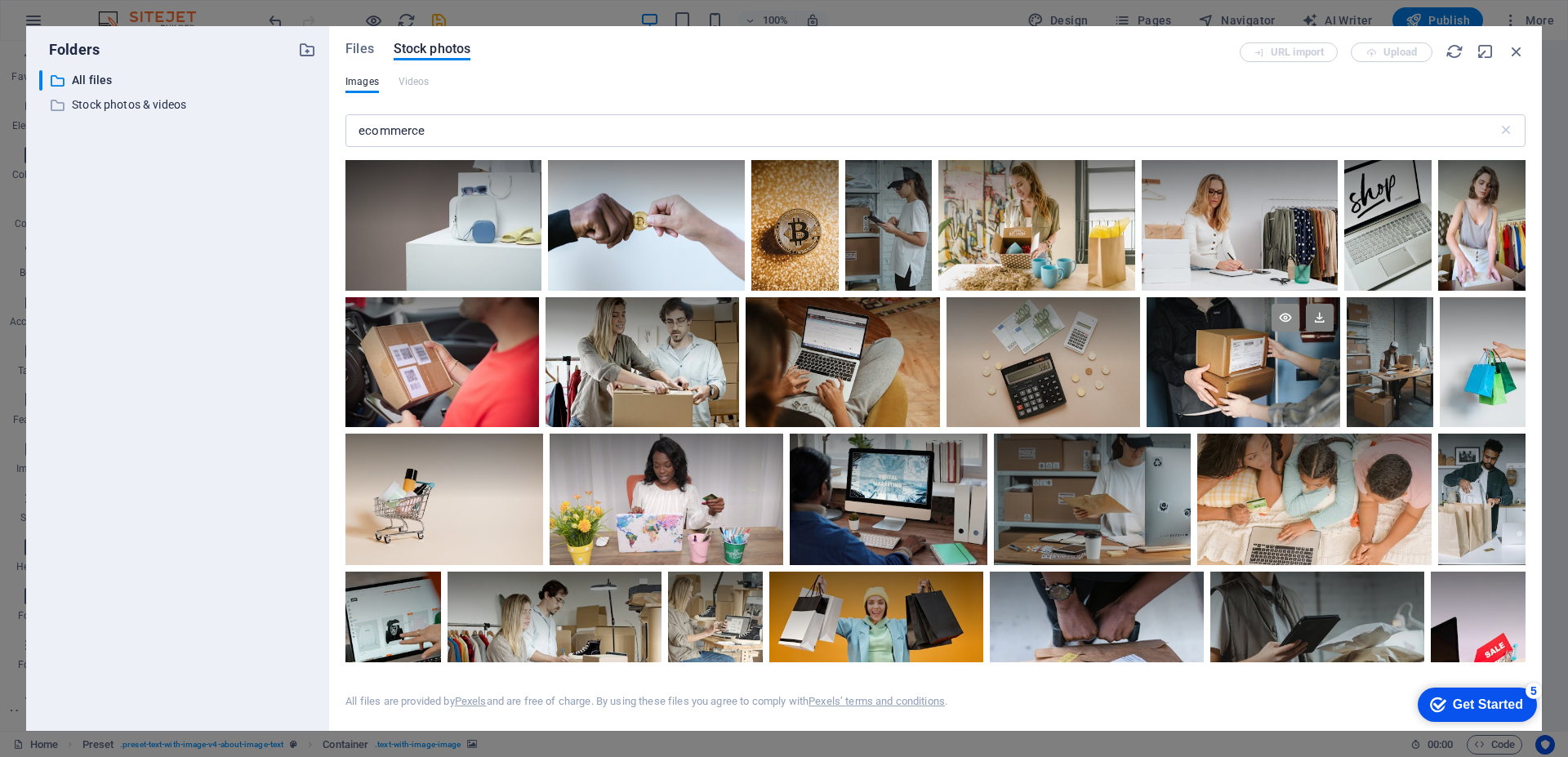
click at [1280, 308] on icon at bounding box center [1285, 317] width 28 height 28
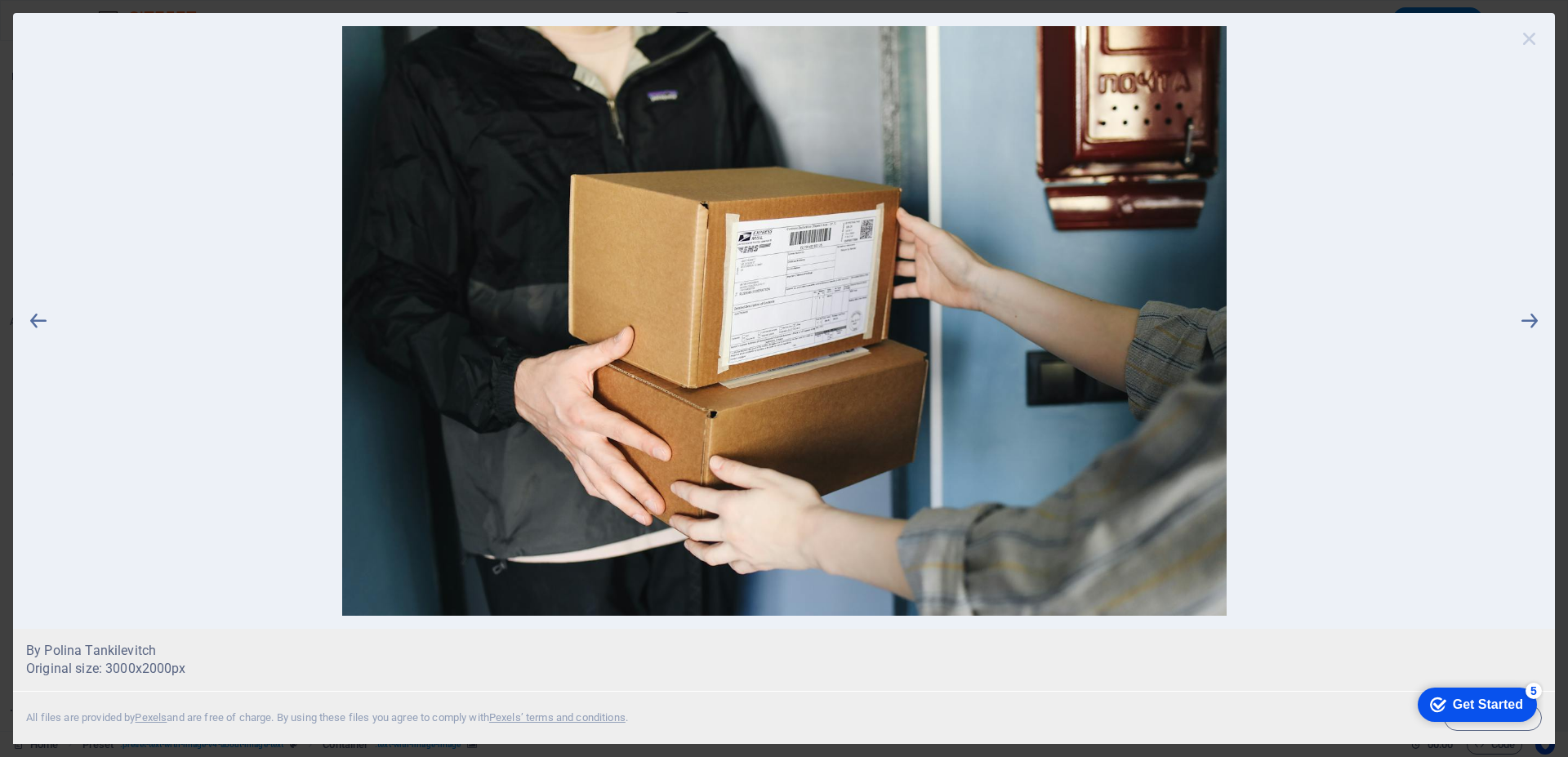
click at [1529, 36] on icon at bounding box center [1529, 38] width 24 height 24
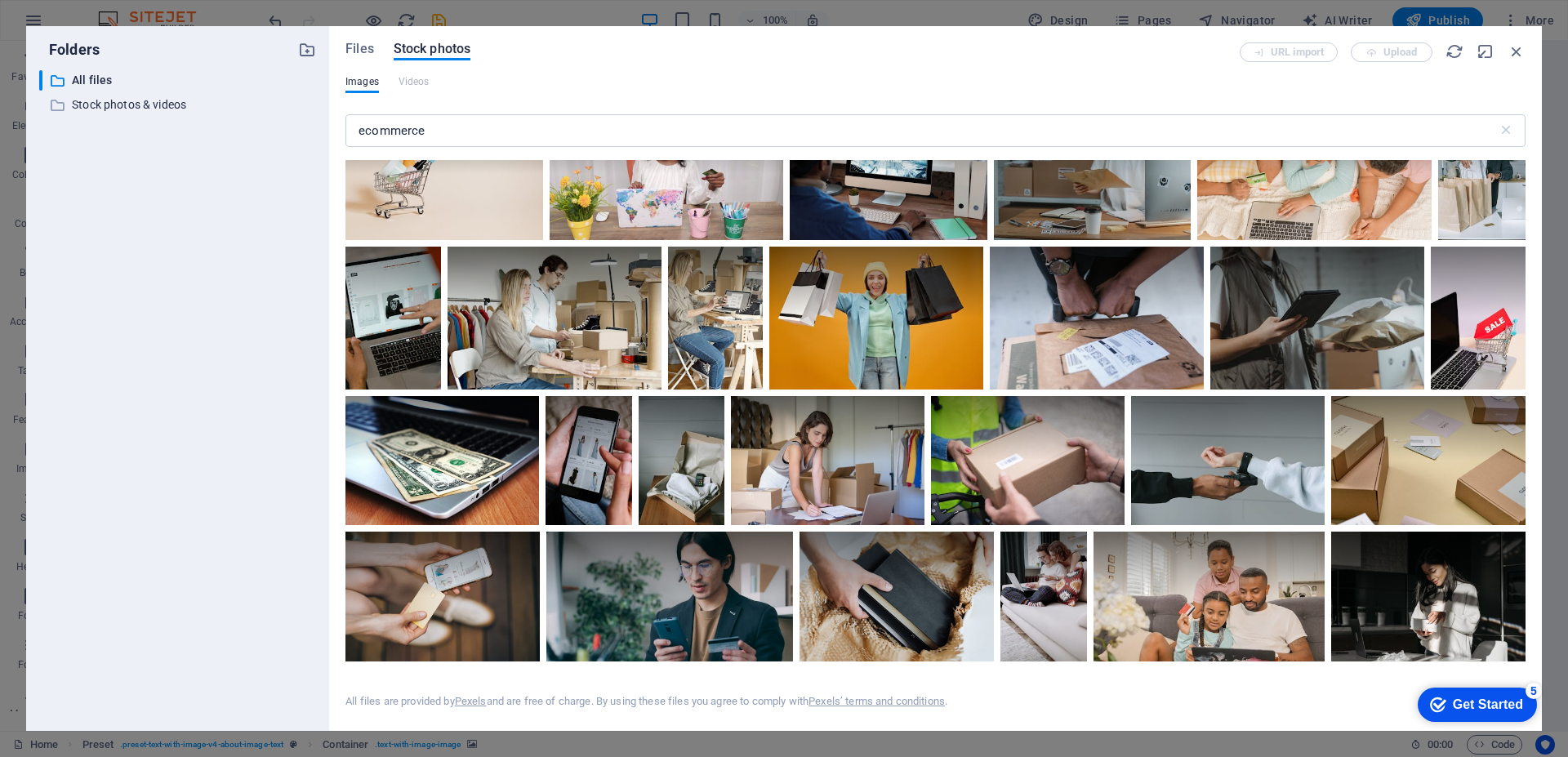
scroll to position [2858, 0]
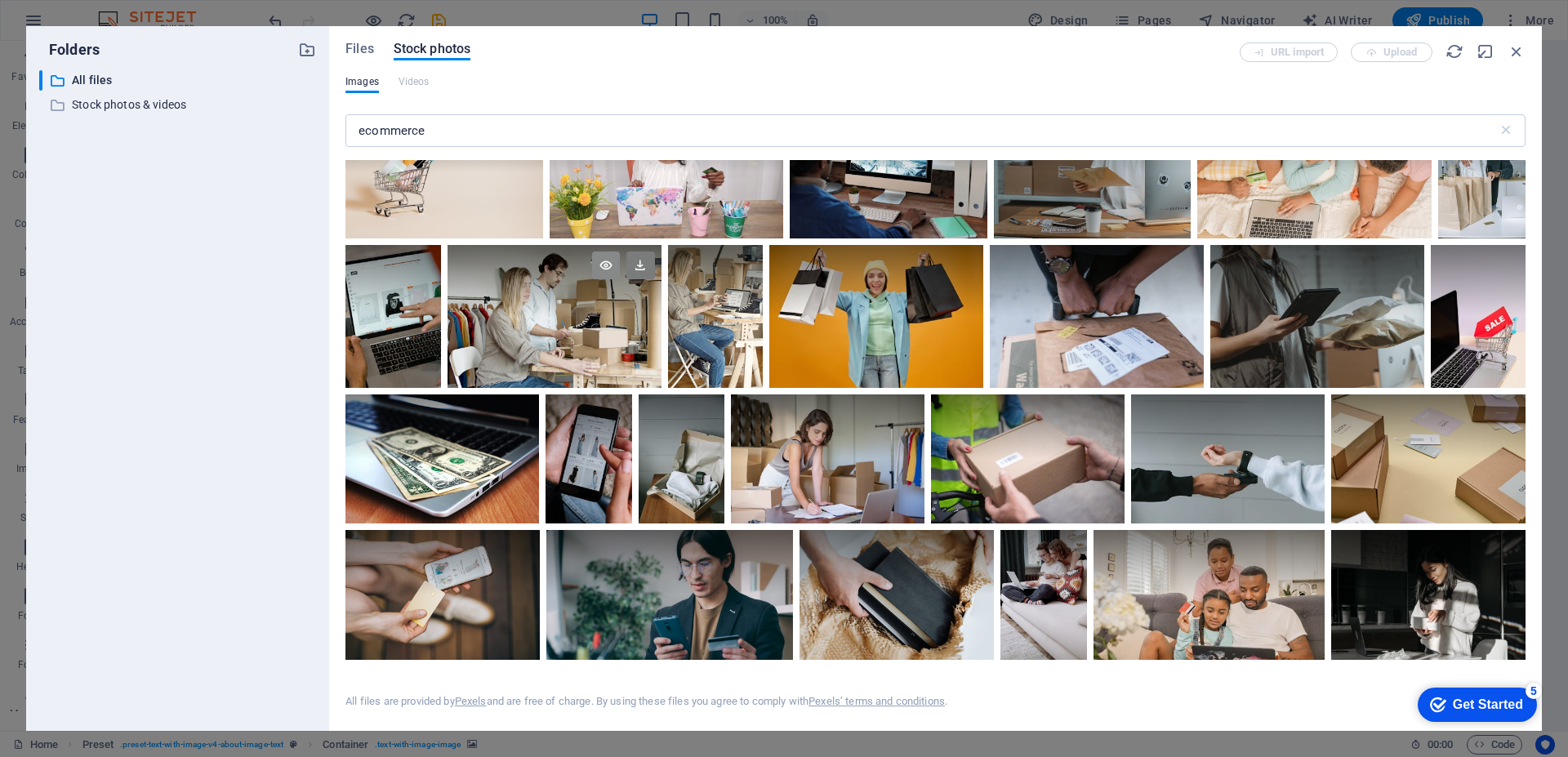
click at [603, 256] on icon at bounding box center [605, 265] width 28 height 28
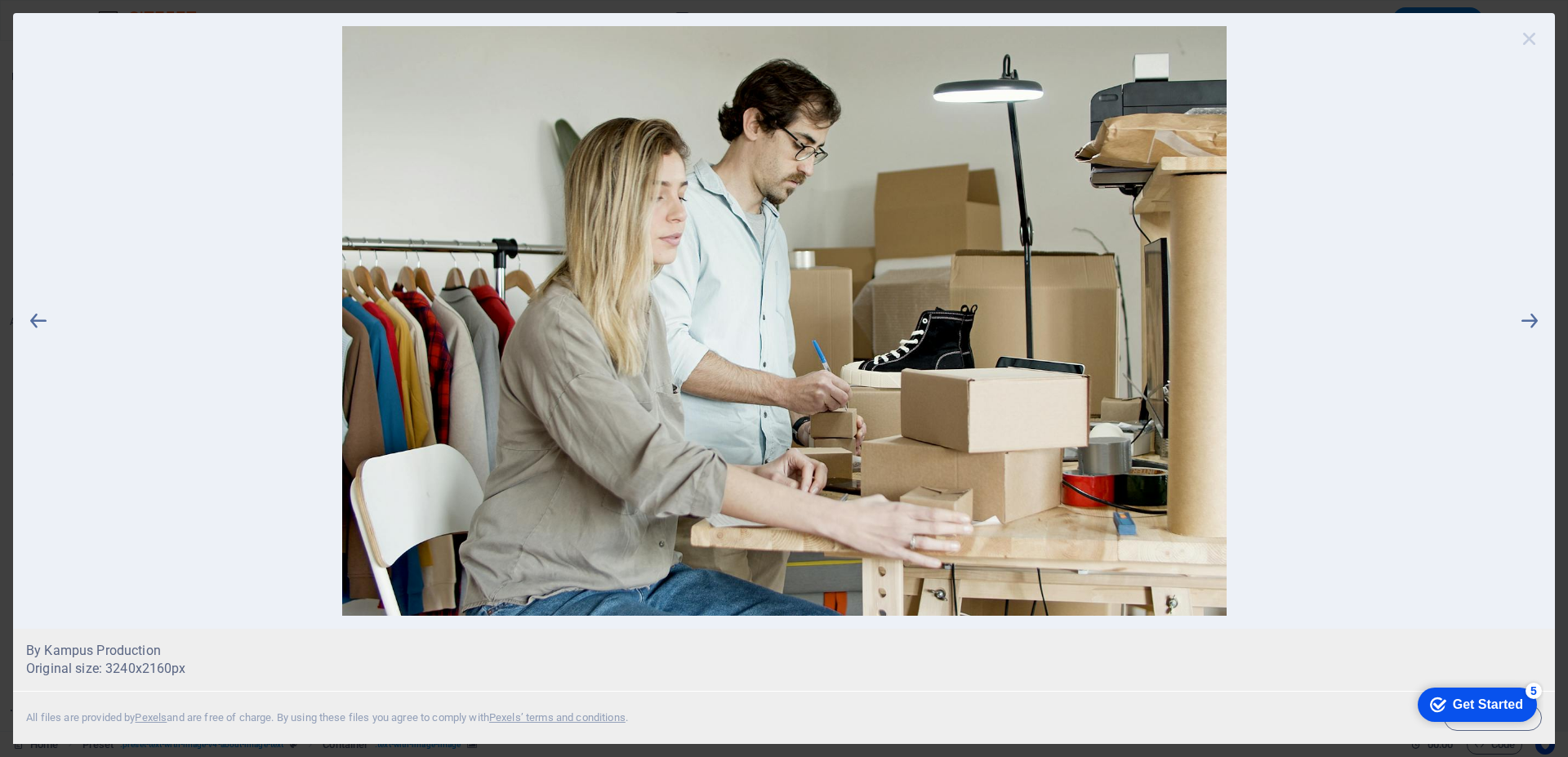
click at [1528, 35] on icon at bounding box center [1529, 38] width 24 height 24
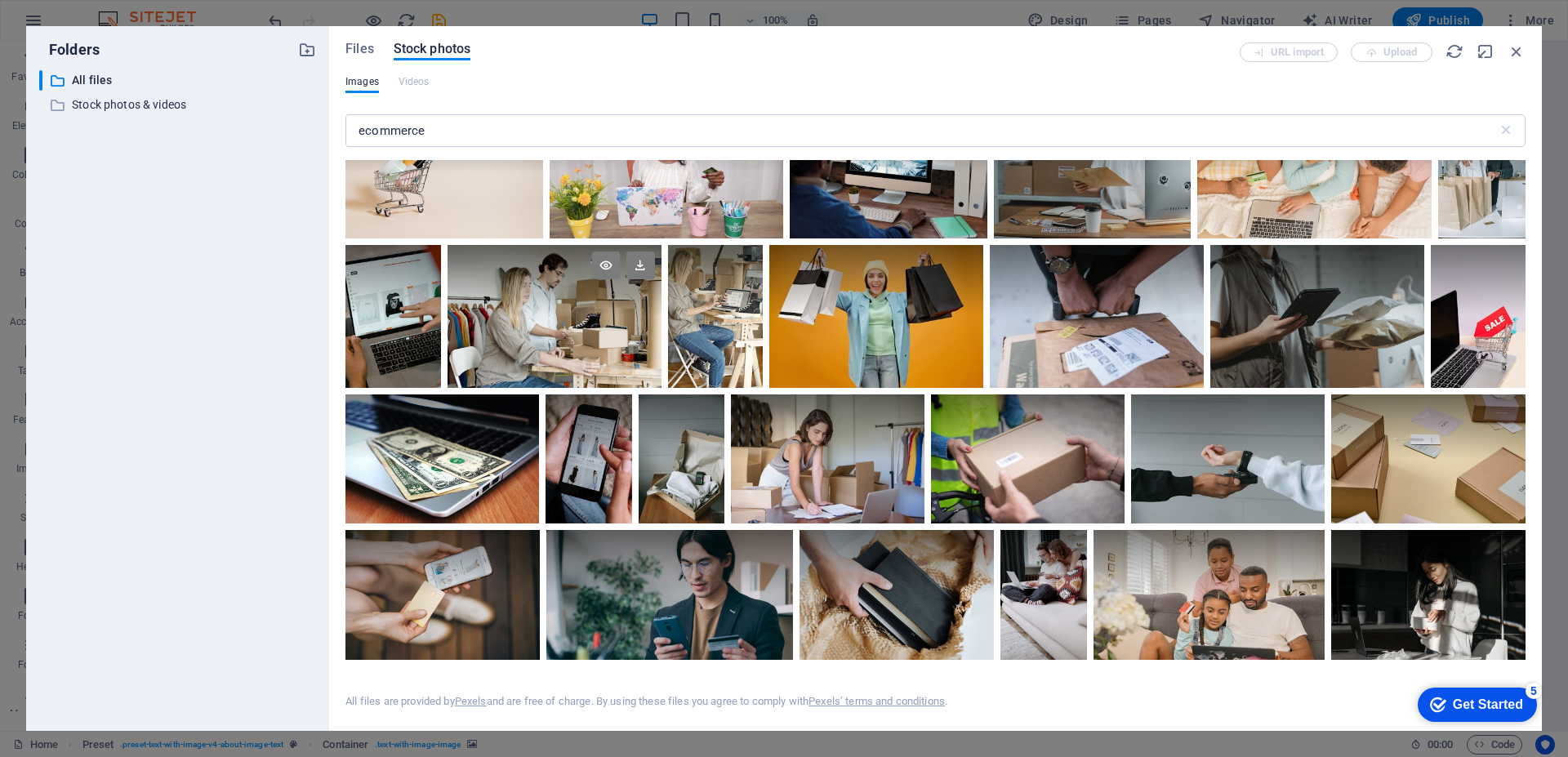
click at [566, 322] on div at bounding box center [554, 317] width 214 height 143
click at [637, 259] on icon at bounding box center [640, 265] width 28 height 28
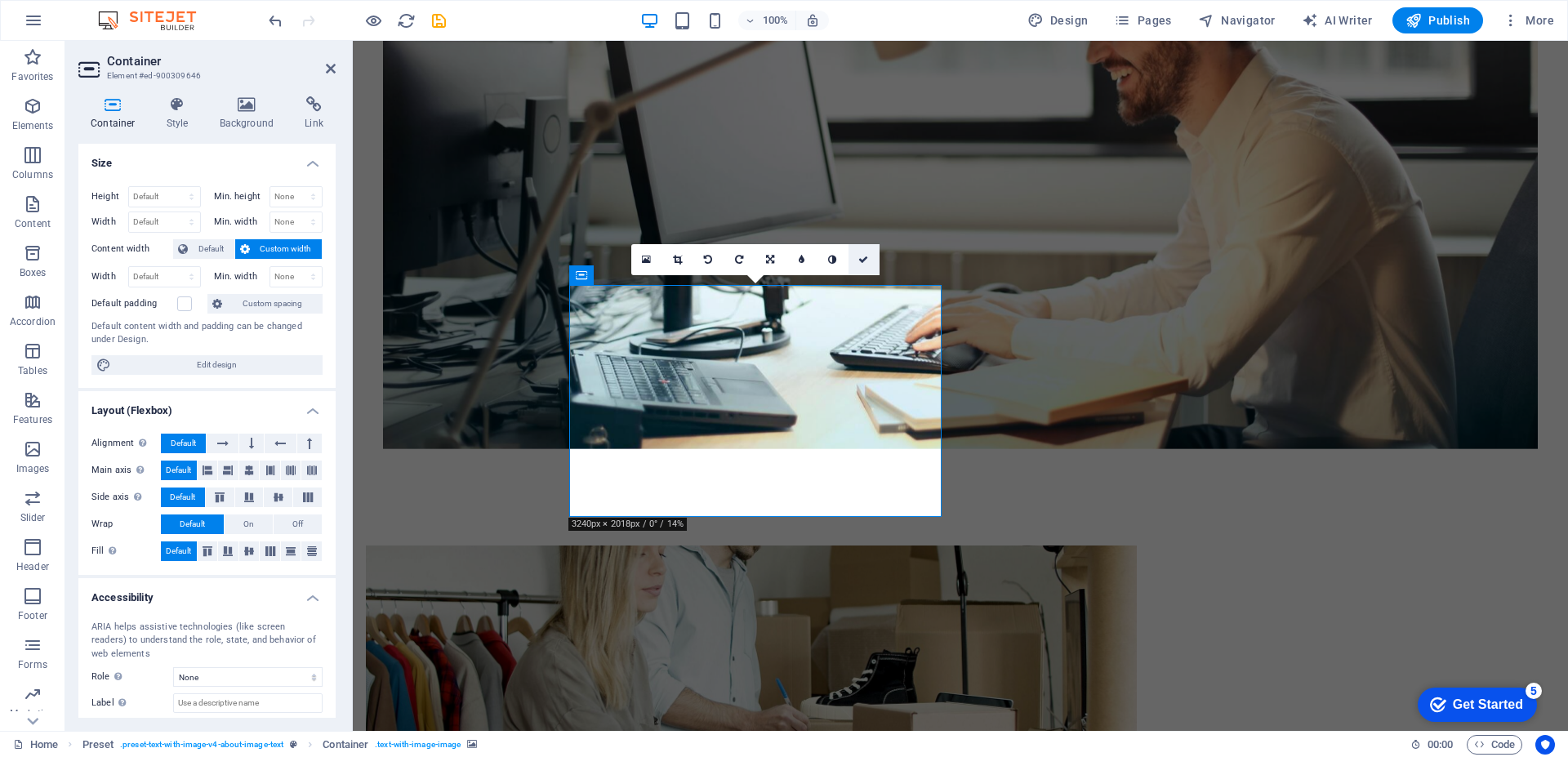
click at [870, 259] on link at bounding box center [864, 259] width 31 height 31
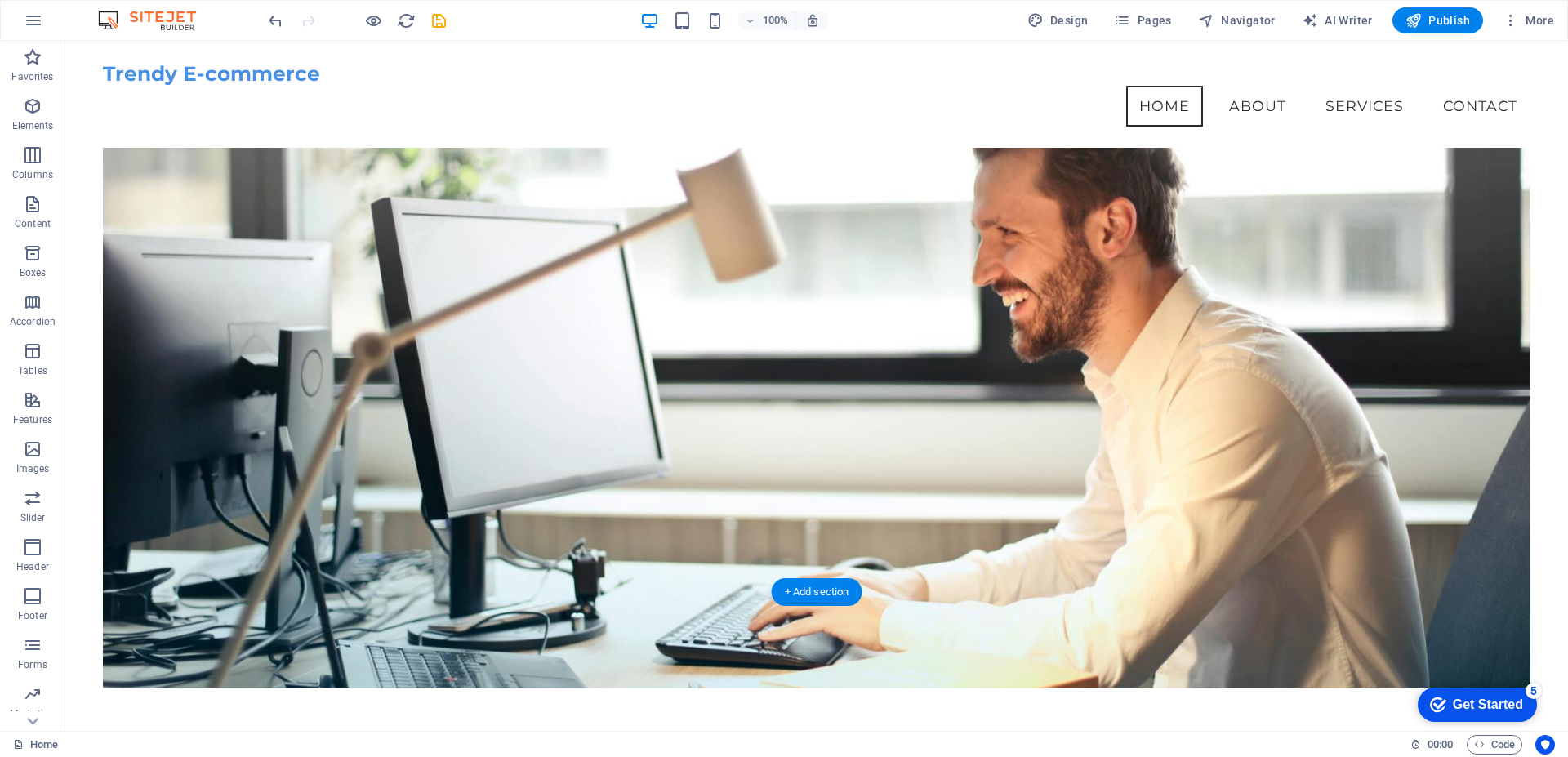
scroll to position [0, 0]
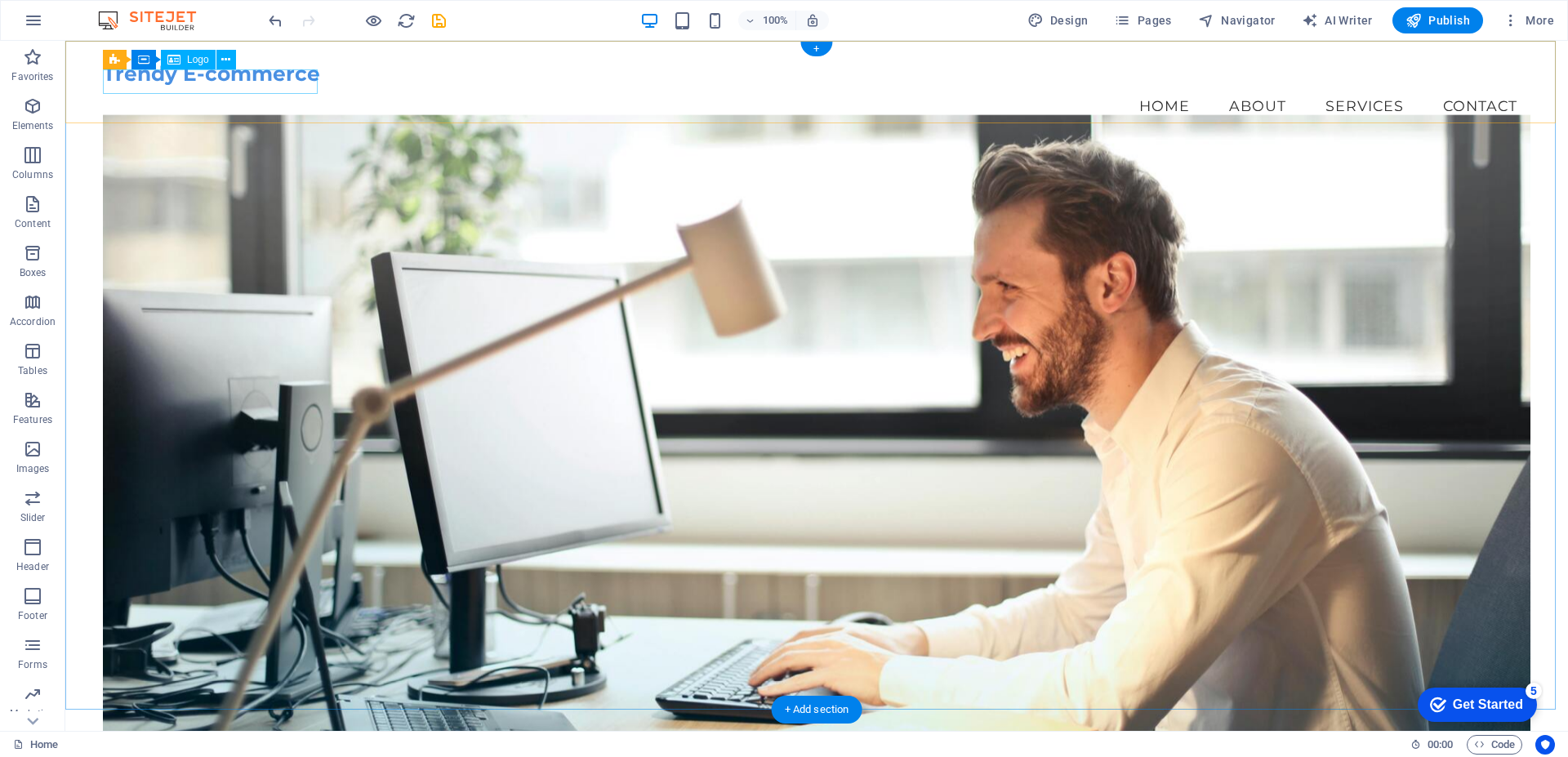
click at [294, 80] on div "Trendy E-commerce" at bounding box center [816, 74] width 1427 height 24
click at [189, 60] on span "Logo" at bounding box center [198, 60] width 22 height 10
select select "px"
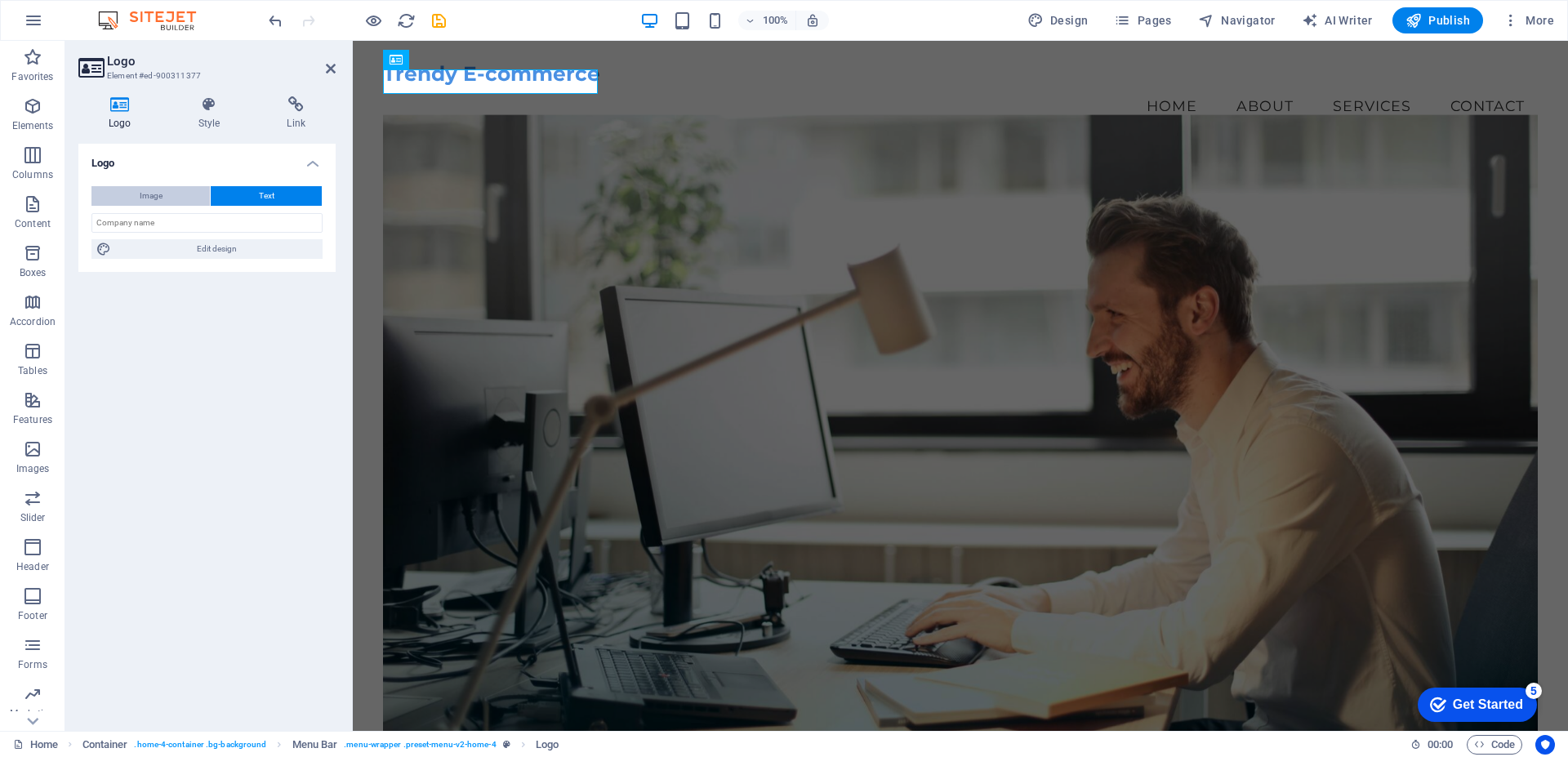
click at [163, 191] on button "Image" at bounding box center [151, 195] width 119 height 19
select select "DISABLED_OPTION_VALUE"
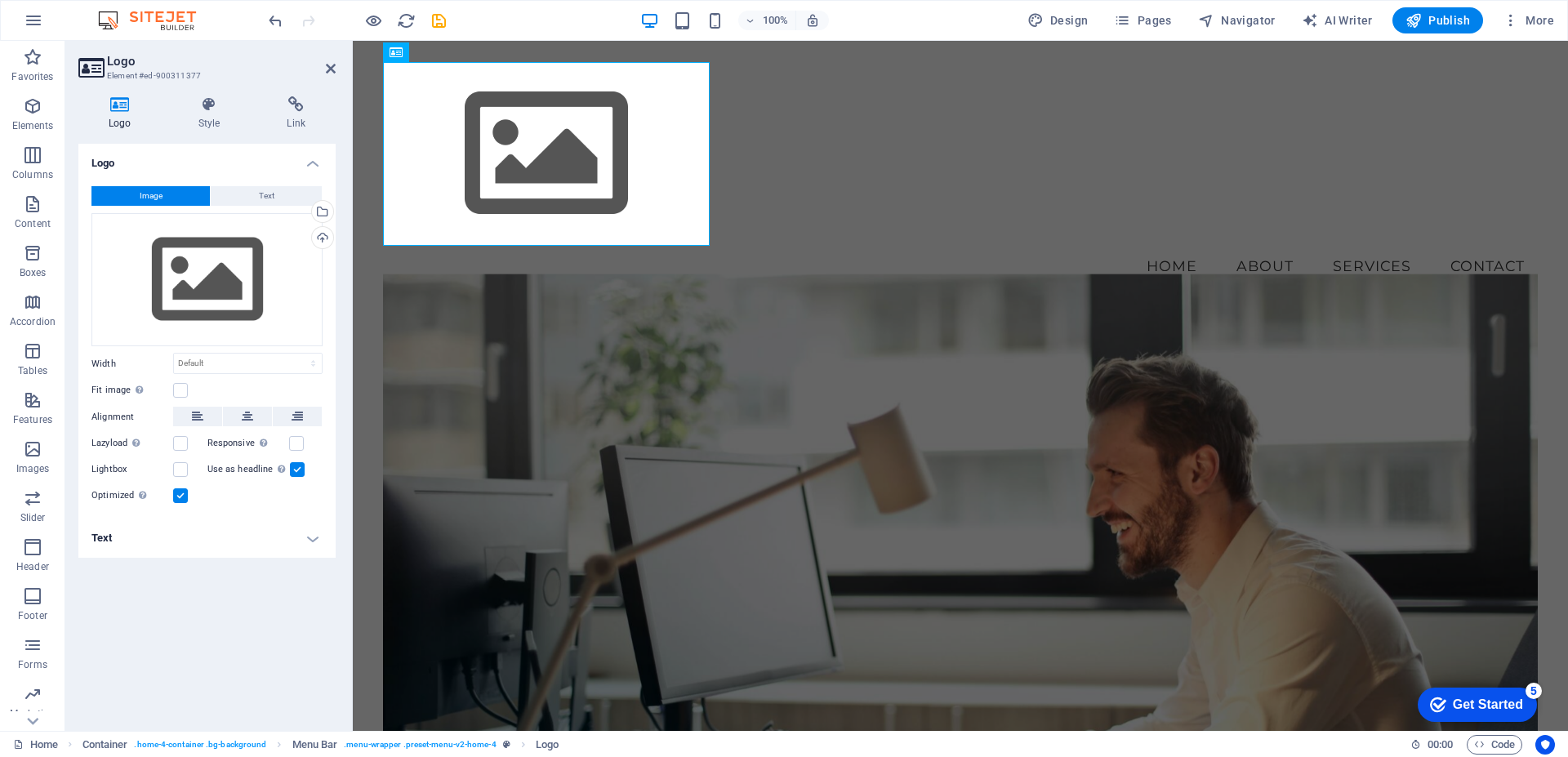
click at [120, 109] on icon at bounding box center [120, 104] width 83 height 16
click at [136, 192] on button "Image" at bounding box center [151, 195] width 119 height 19
click at [216, 284] on div "Drag files here, click to choose files or select files from Files or our free s…" at bounding box center [207, 280] width 231 height 134
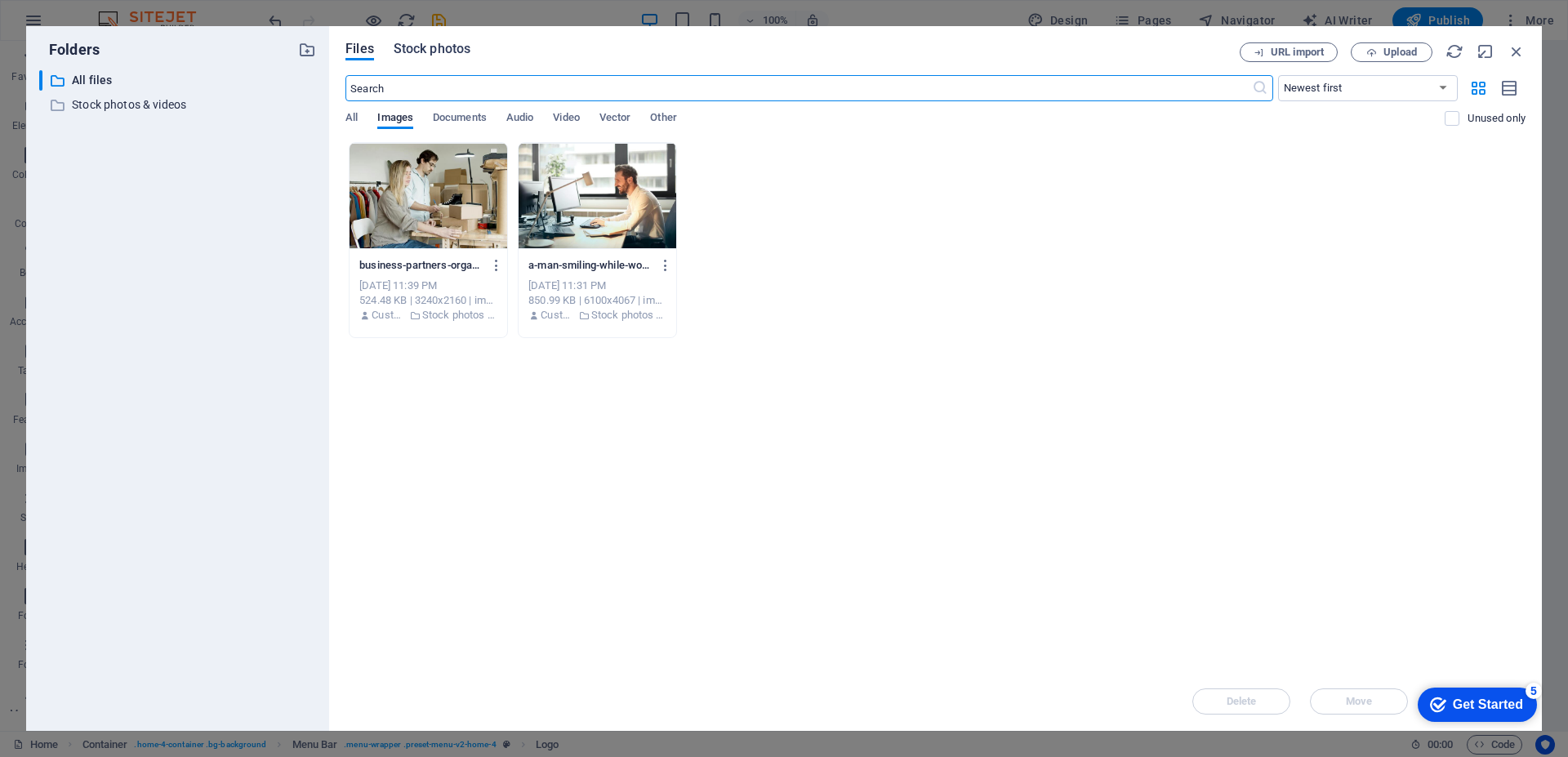
click at [424, 51] on span "Stock photos" at bounding box center [431, 49] width 77 height 19
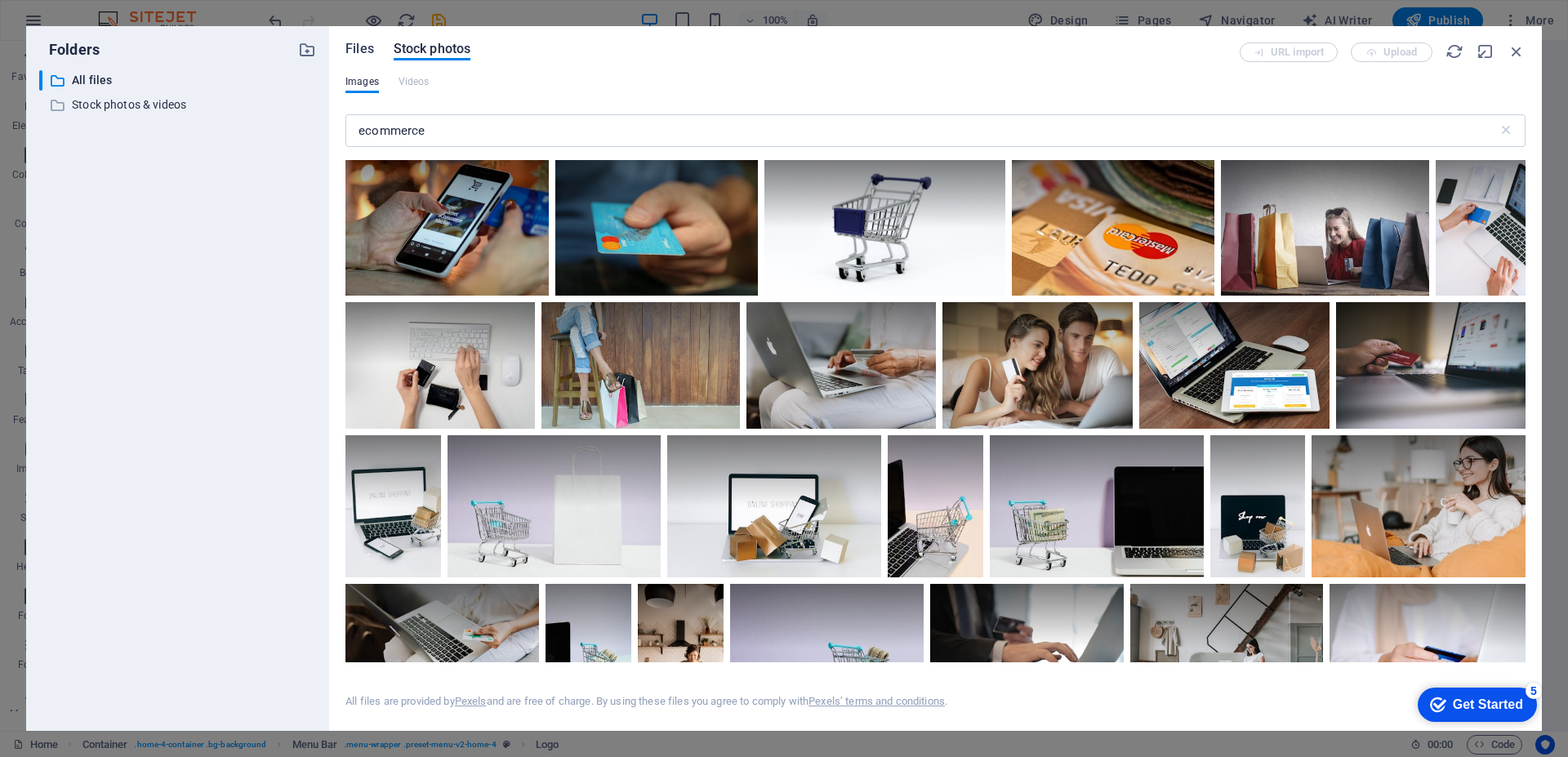
click at [358, 46] on span "Files" at bounding box center [360, 49] width 29 height 19
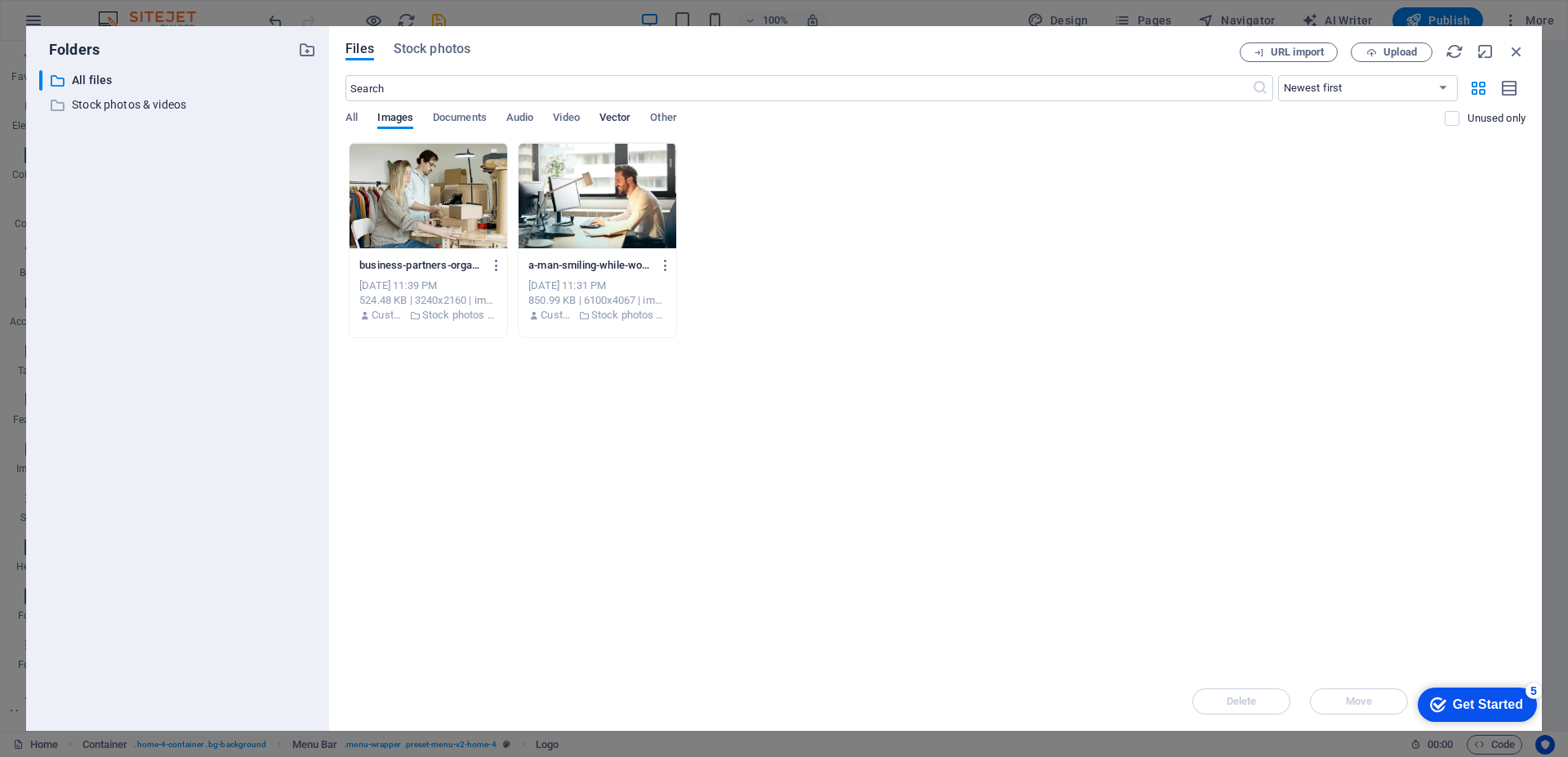
click at [610, 118] on span "Vector" at bounding box center [616, 119] width 32 height 23
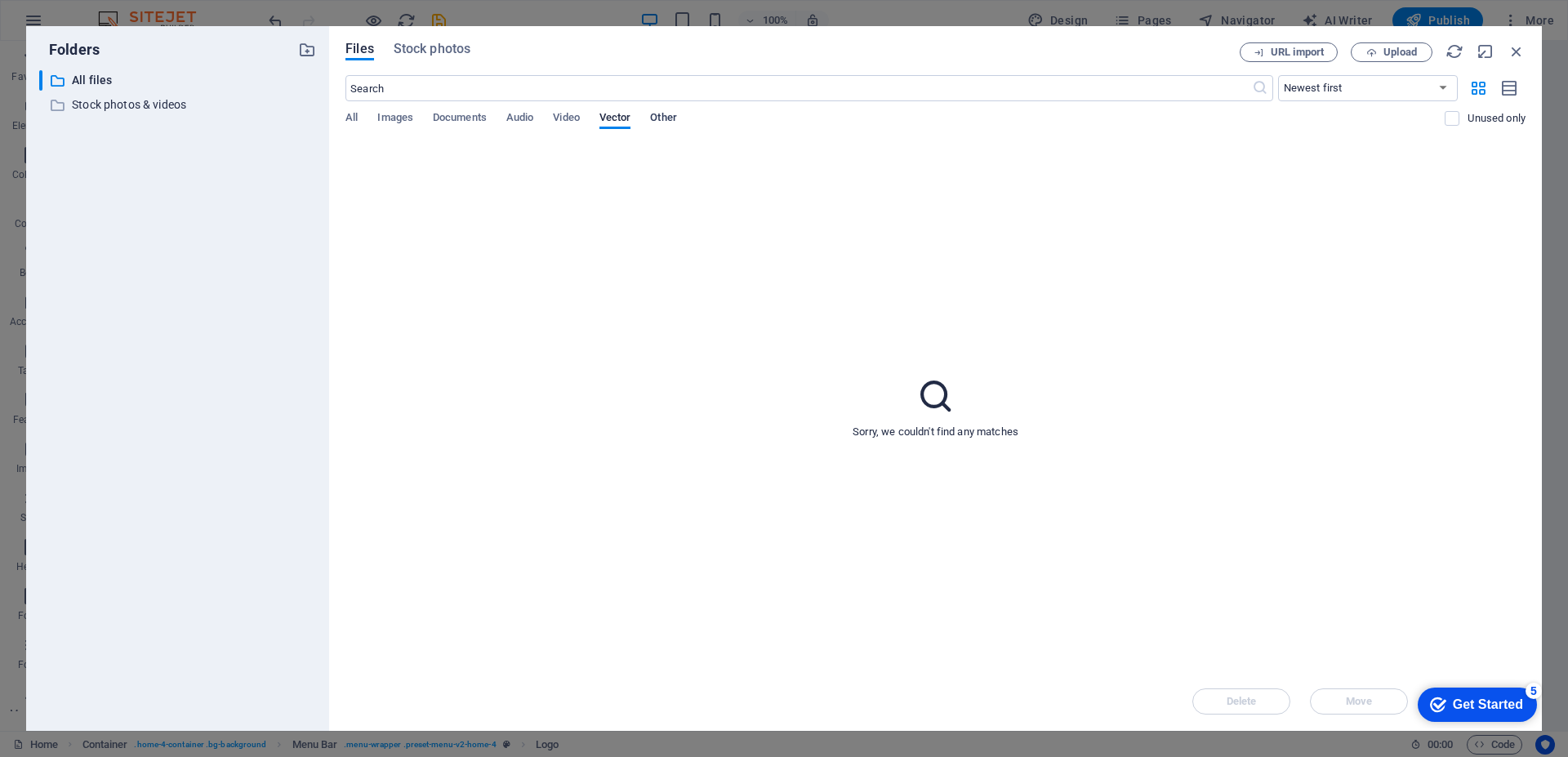
click at [664, 114] on span "Other" at bounding box center [663, 119] width 26 height 23
click at [390, 112] on span "Images" at bounding box center [395, 119] width 36 height 23
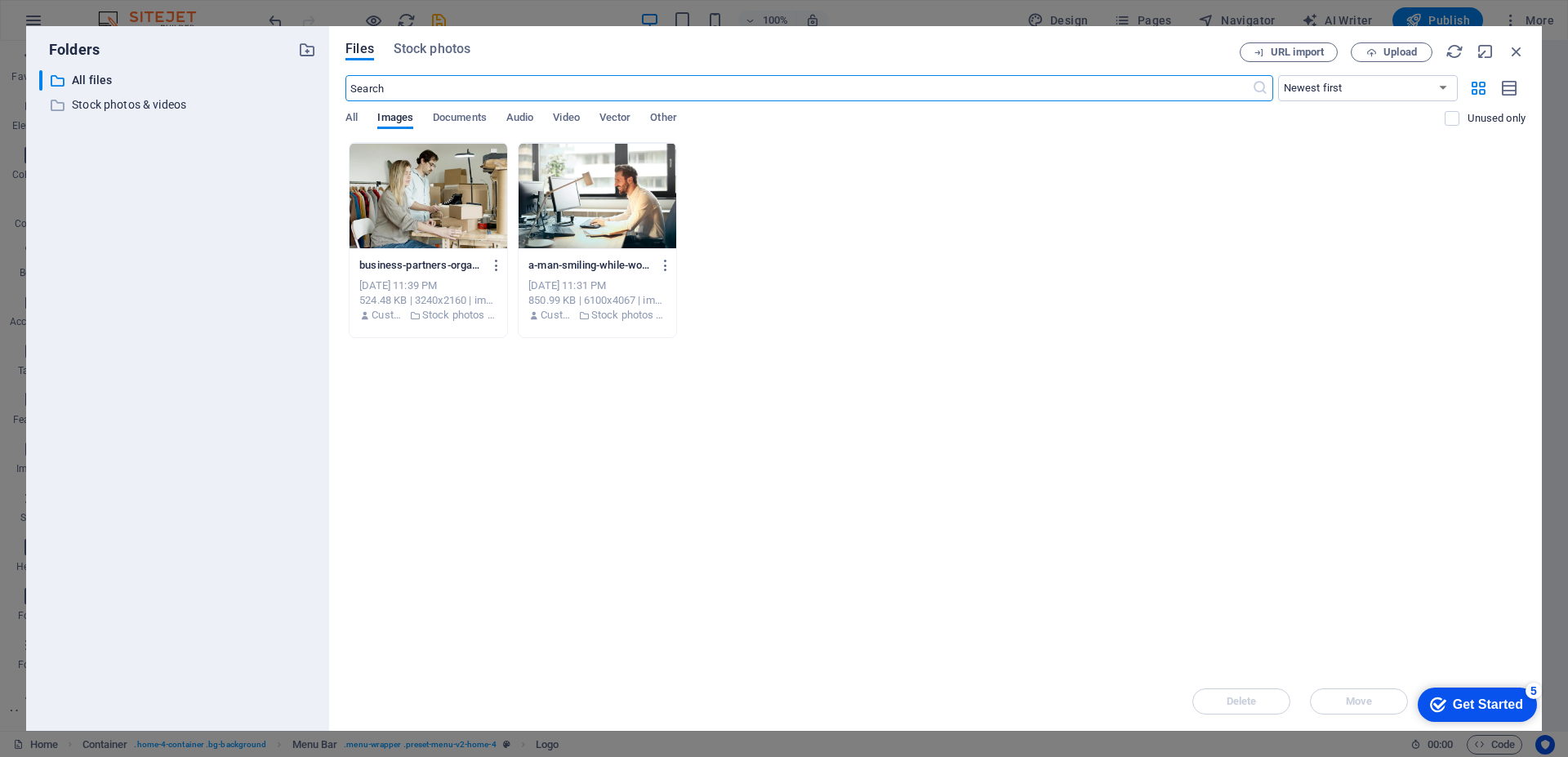
click at [392, 90] on input "text" at bounding box center [797, 88] width 905 height 26
click at [424, 46] on span "Stock photos" at bounding box center [431, 49] width 77 height 19
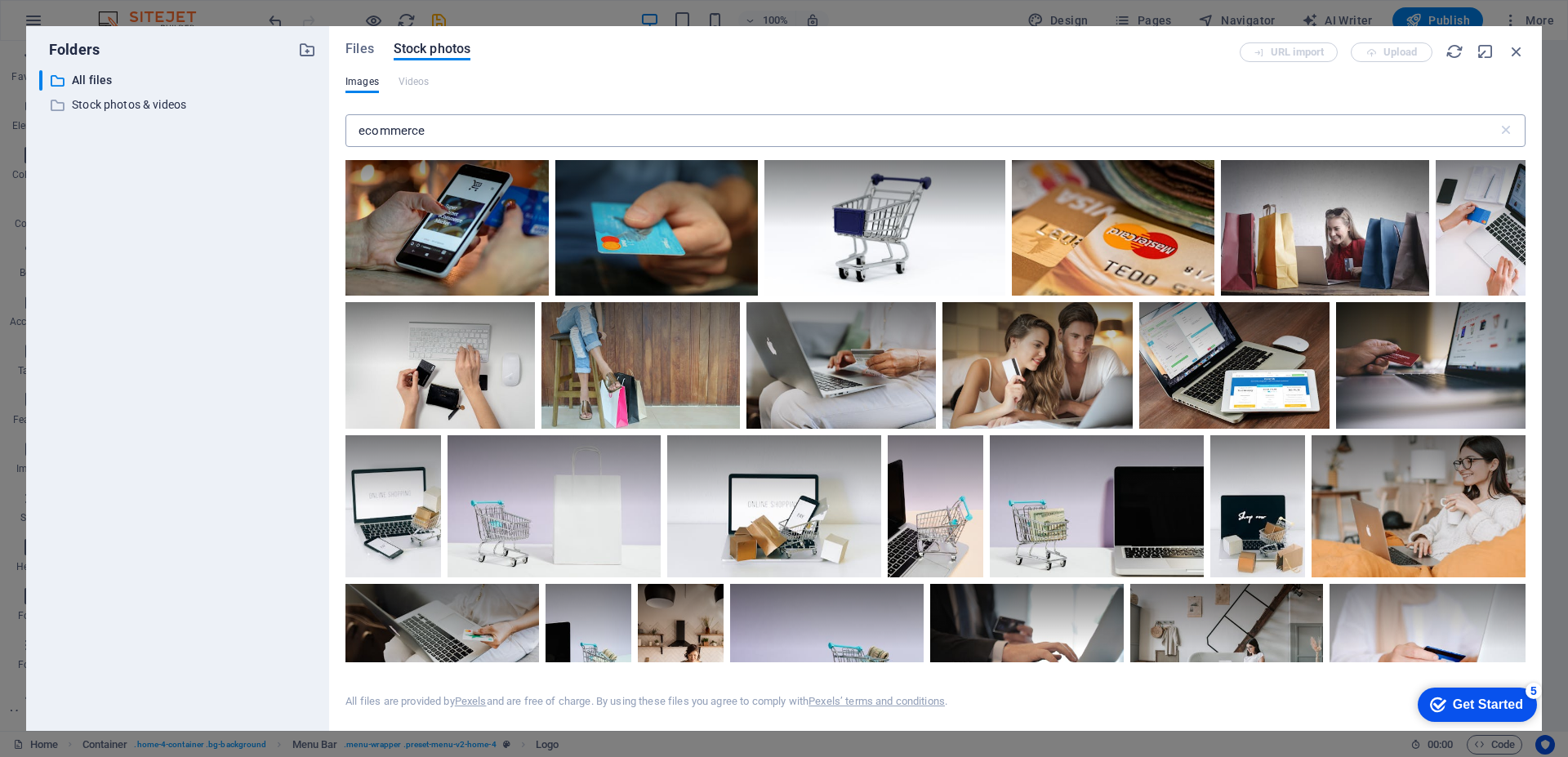
click at [412, 133] on input "ecommerce" at bounding box center [921, 131] width 1152 height 33
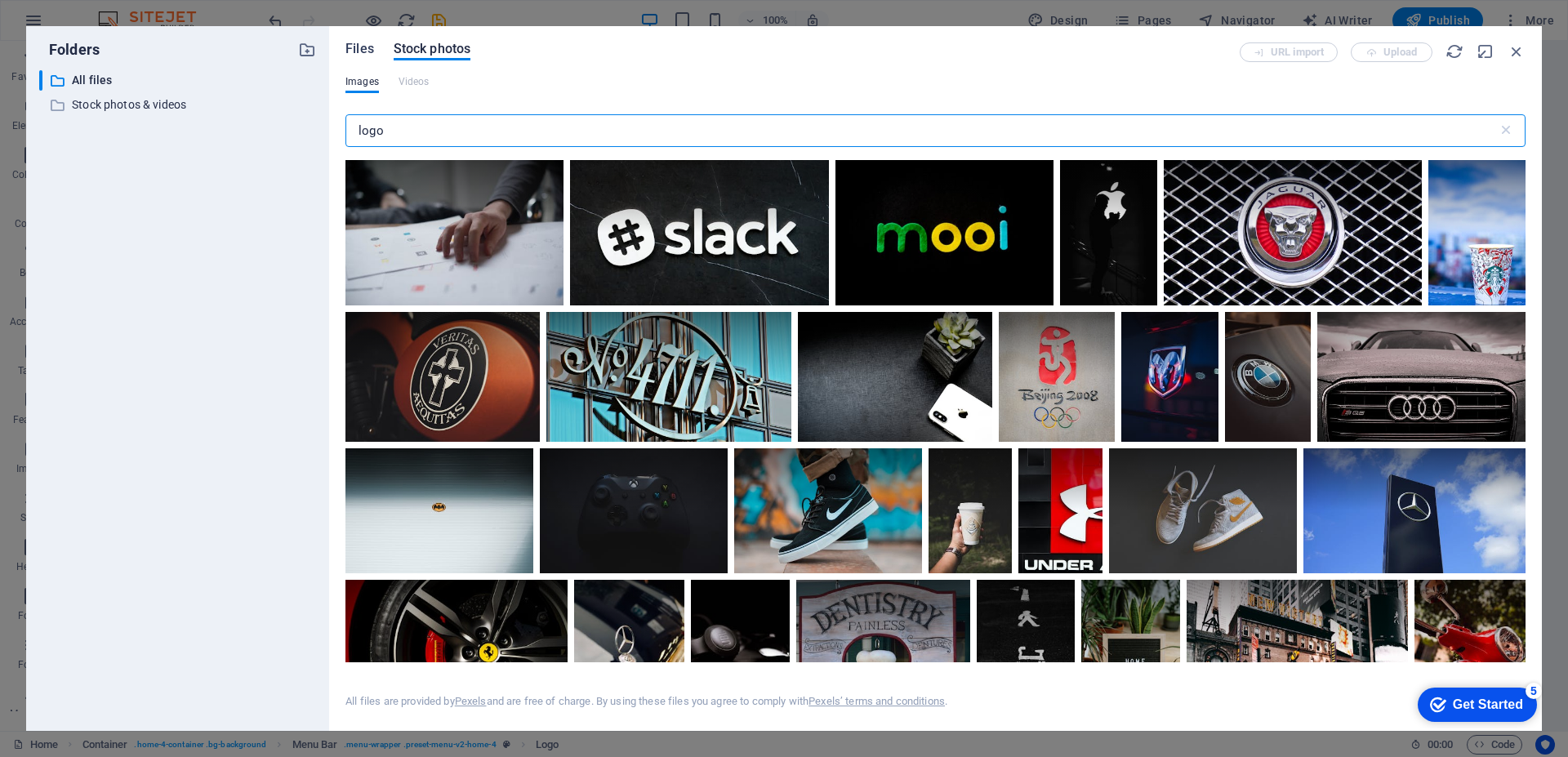
type input "logo"
click at [358, 51] on span "Files" at bounding box center [360, 49] width 29 height 19
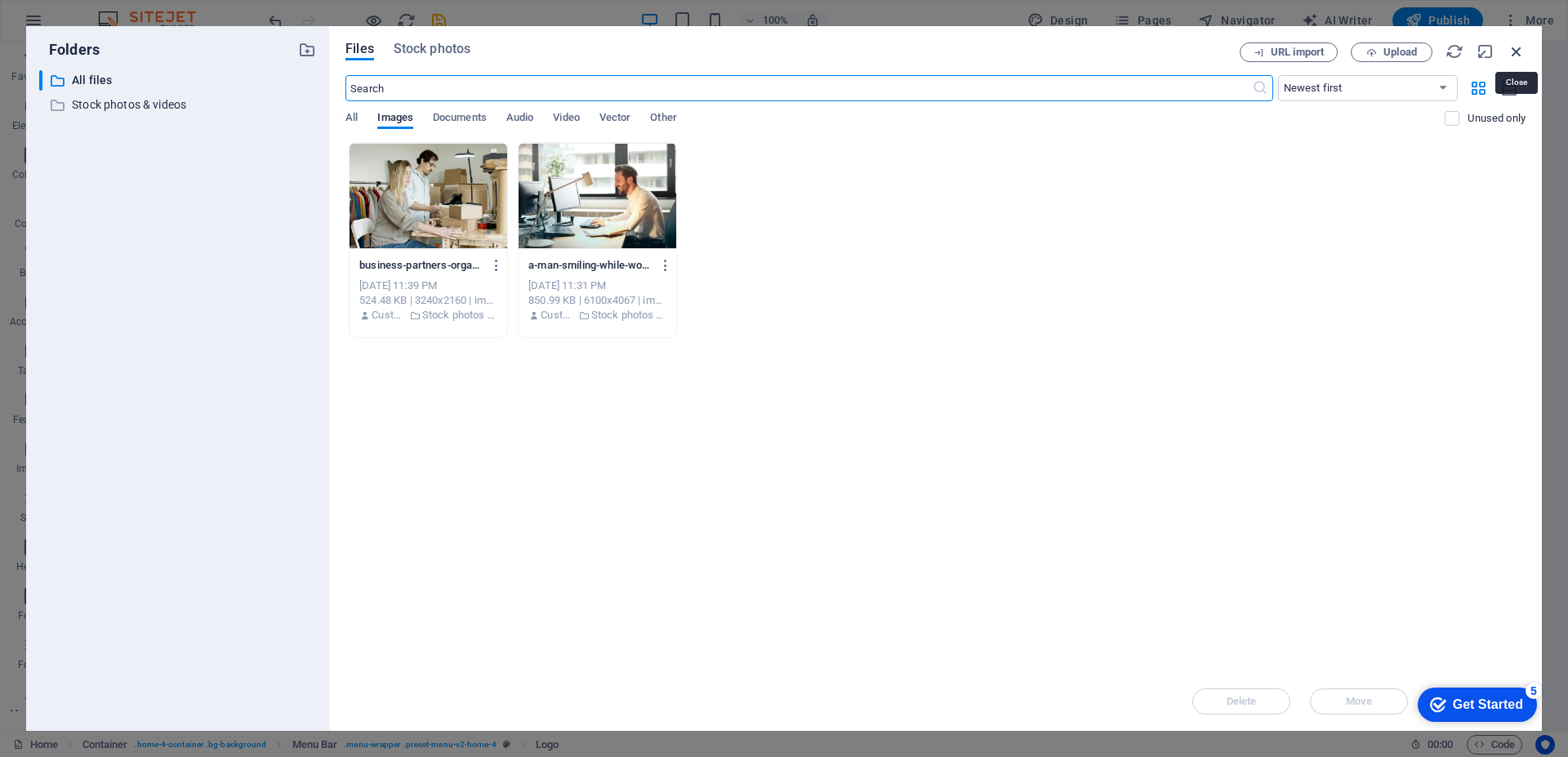
click at [1514, 51] on icon "button" at bounding box center [1516, 51] width 18 height 18
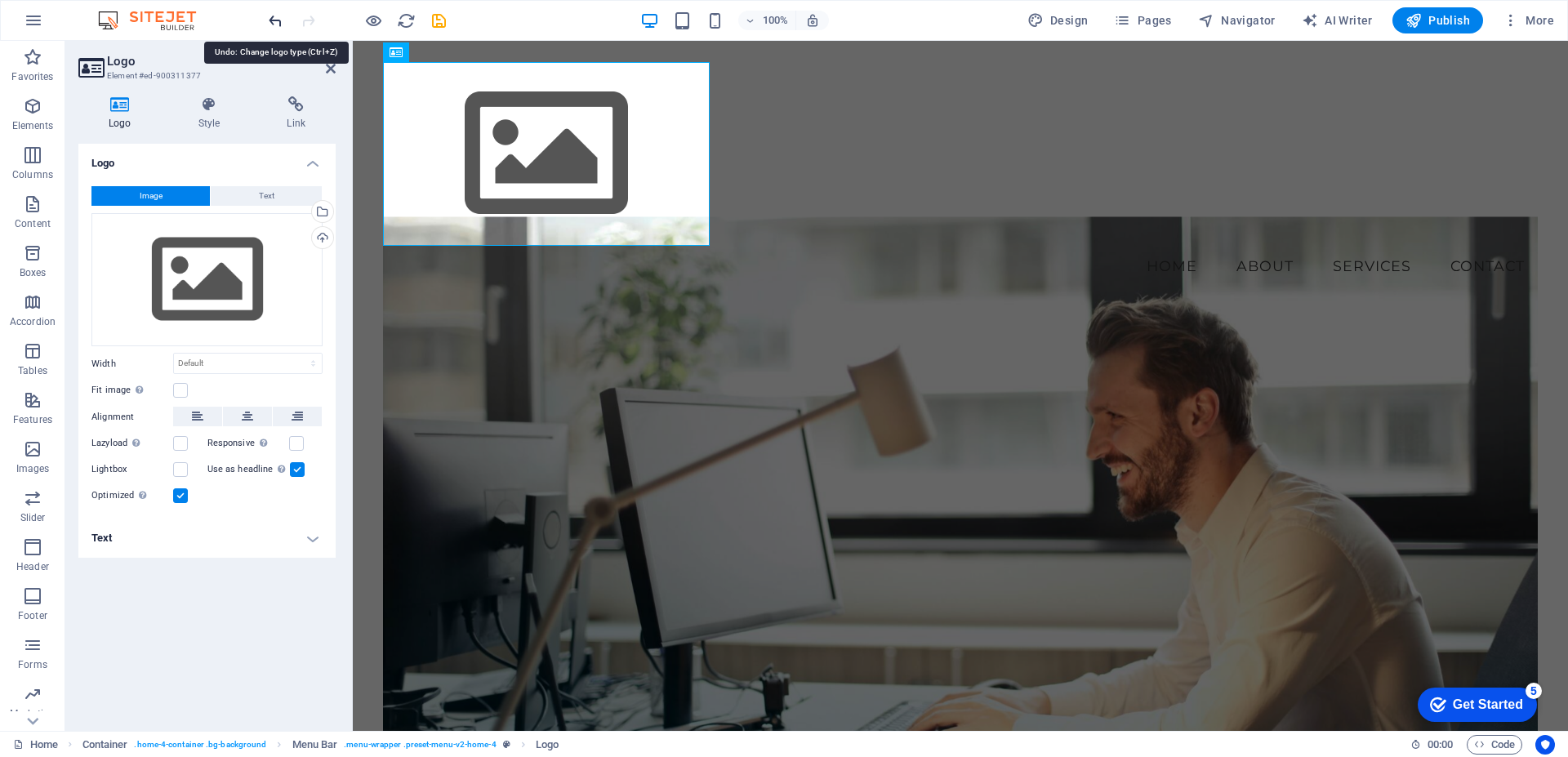
click at [276, 23] on icon "undo" at bounding box center [275, 21] width 19 height 19
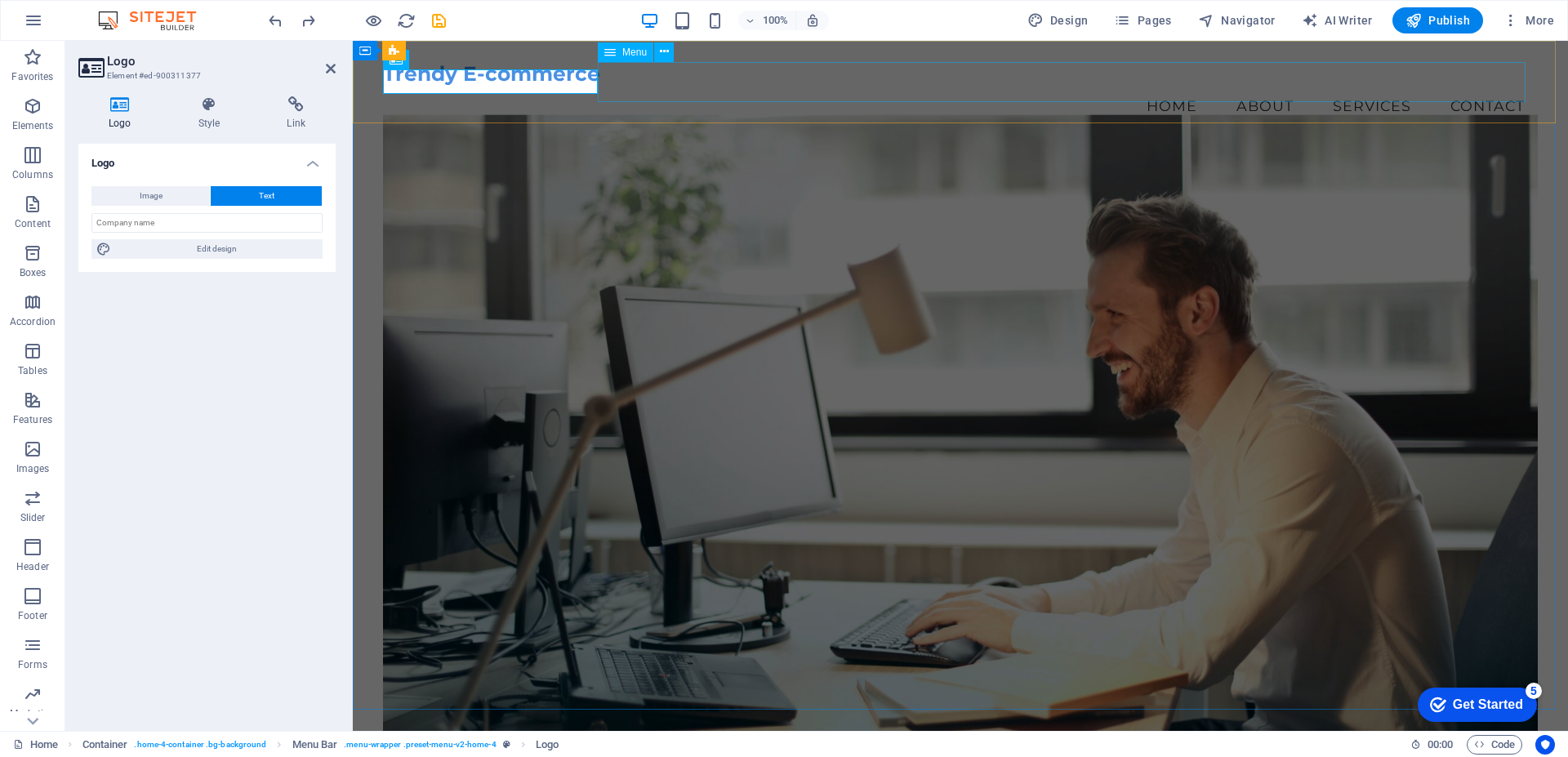
click at [651, 86] on nav "Home About Services Contact" at bounding box center [960, 106] width 1155 height 40
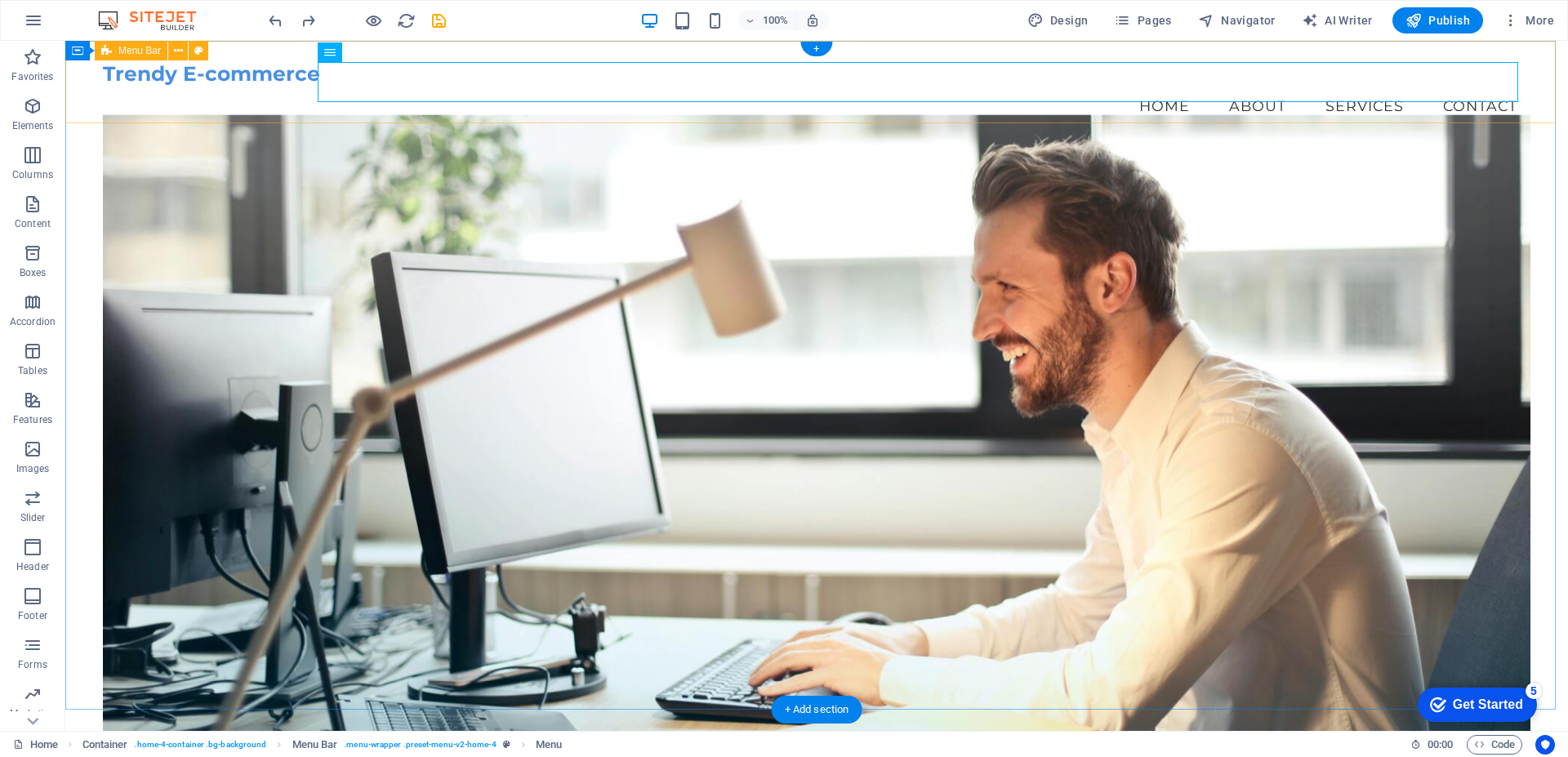
click at [574, 111] on div "Trendy E-commerce Menu Home About Services Contact" at bounding box center [817, 93] width 1502 height 107
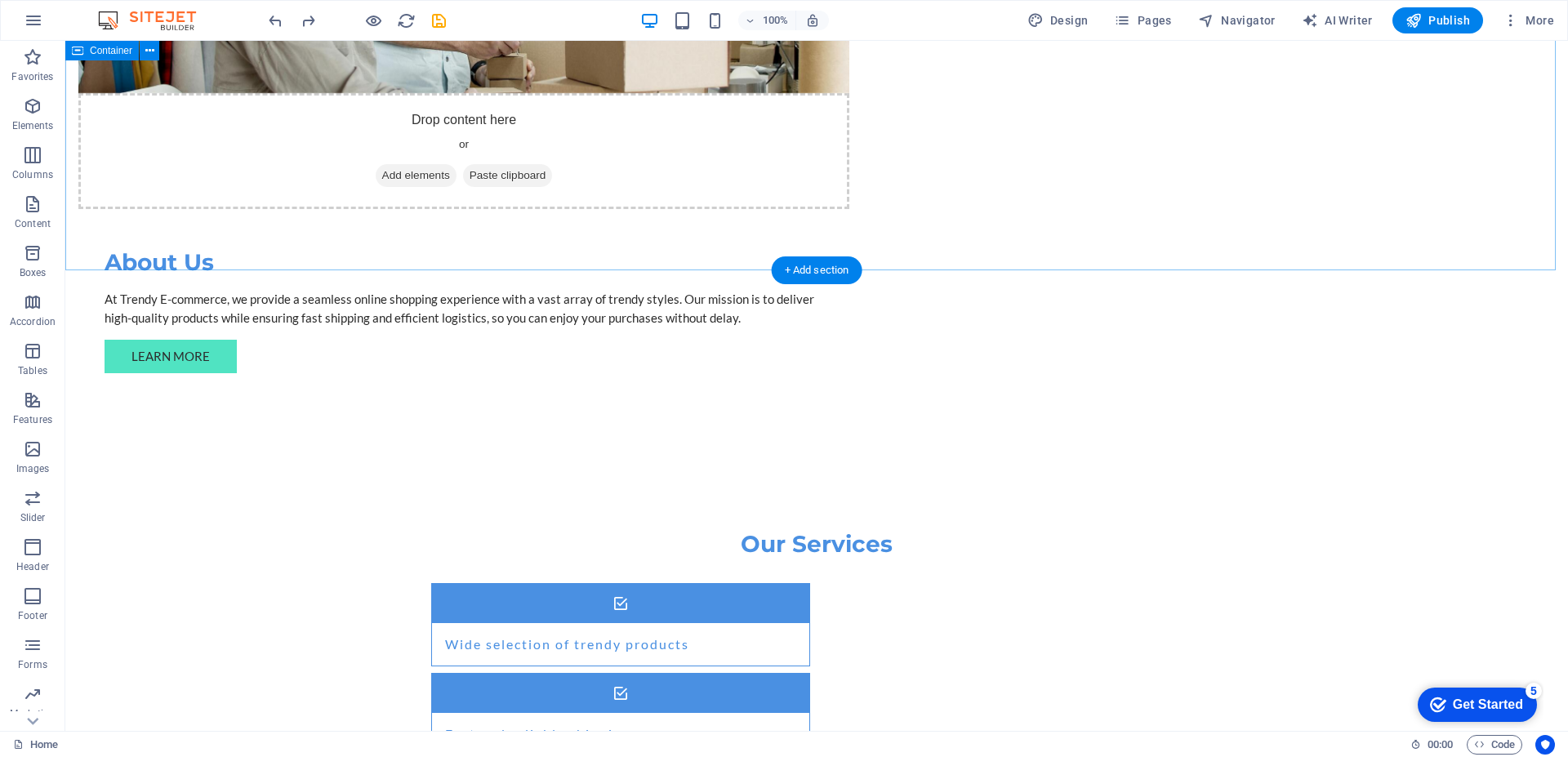
scroll to position [1191, 0]
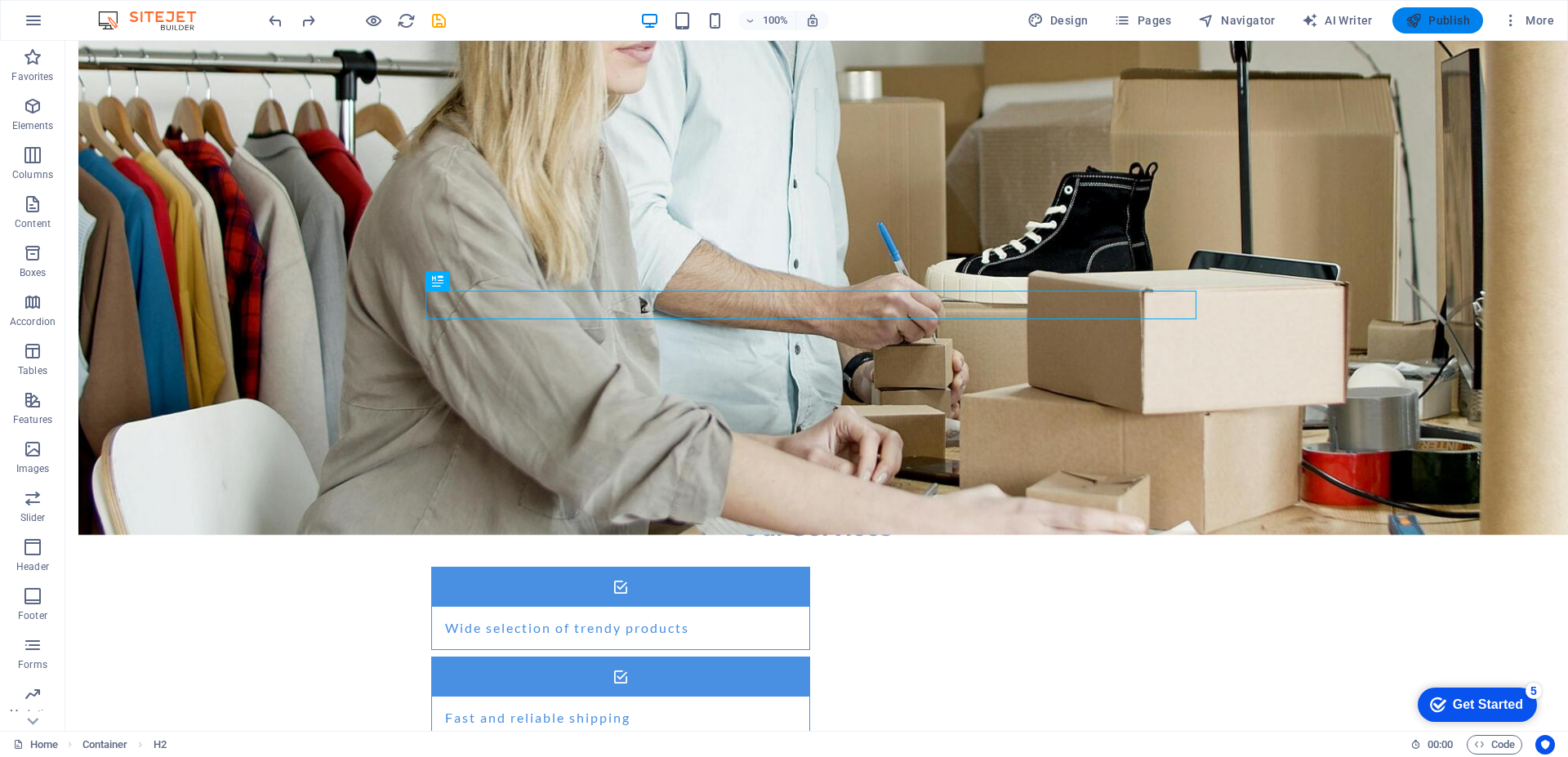
click at [1438, 13] on span "Publish" at bounding box center [1437, 20] width 65 height 16
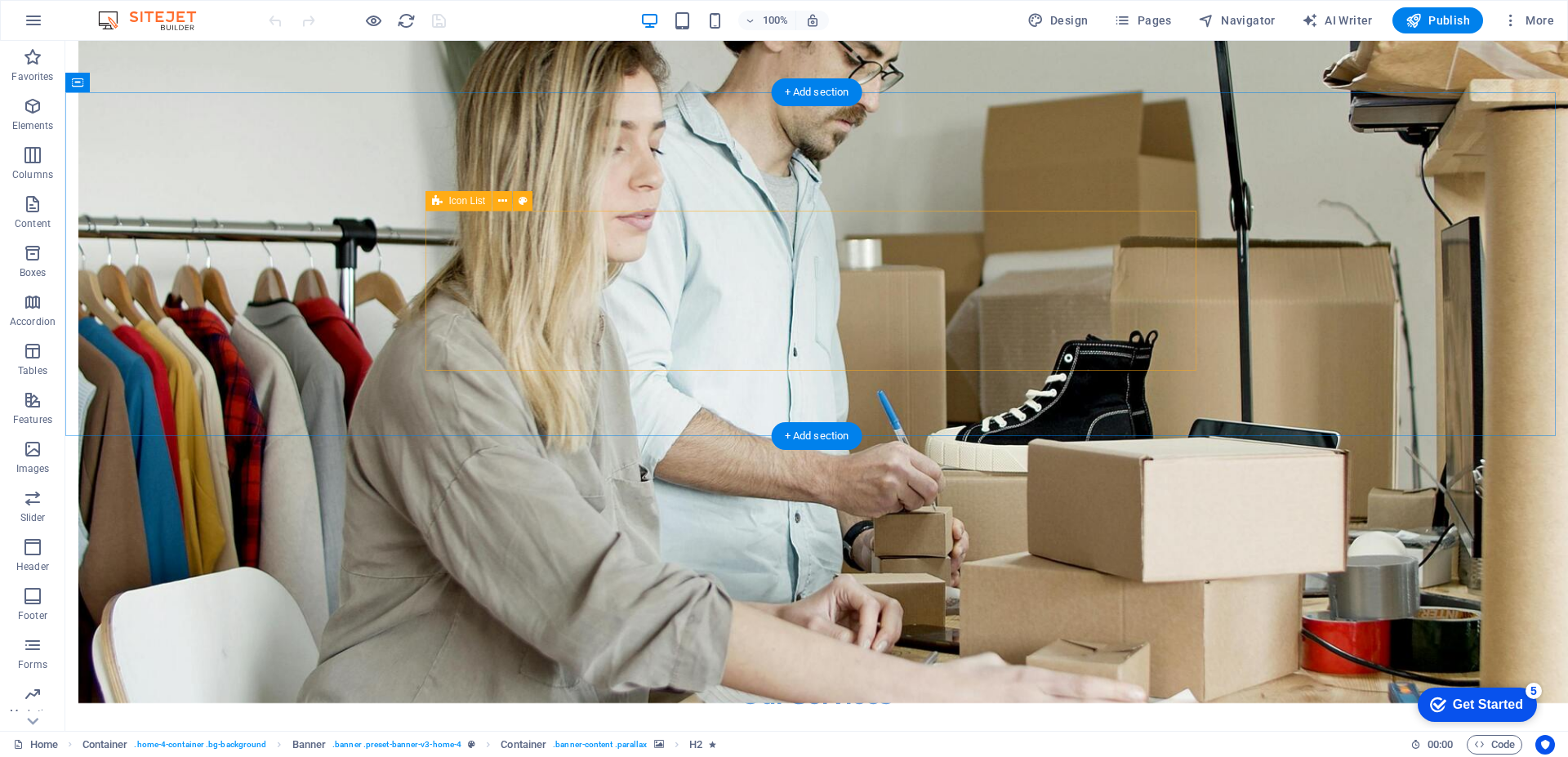
scroll to position [1143, 0]
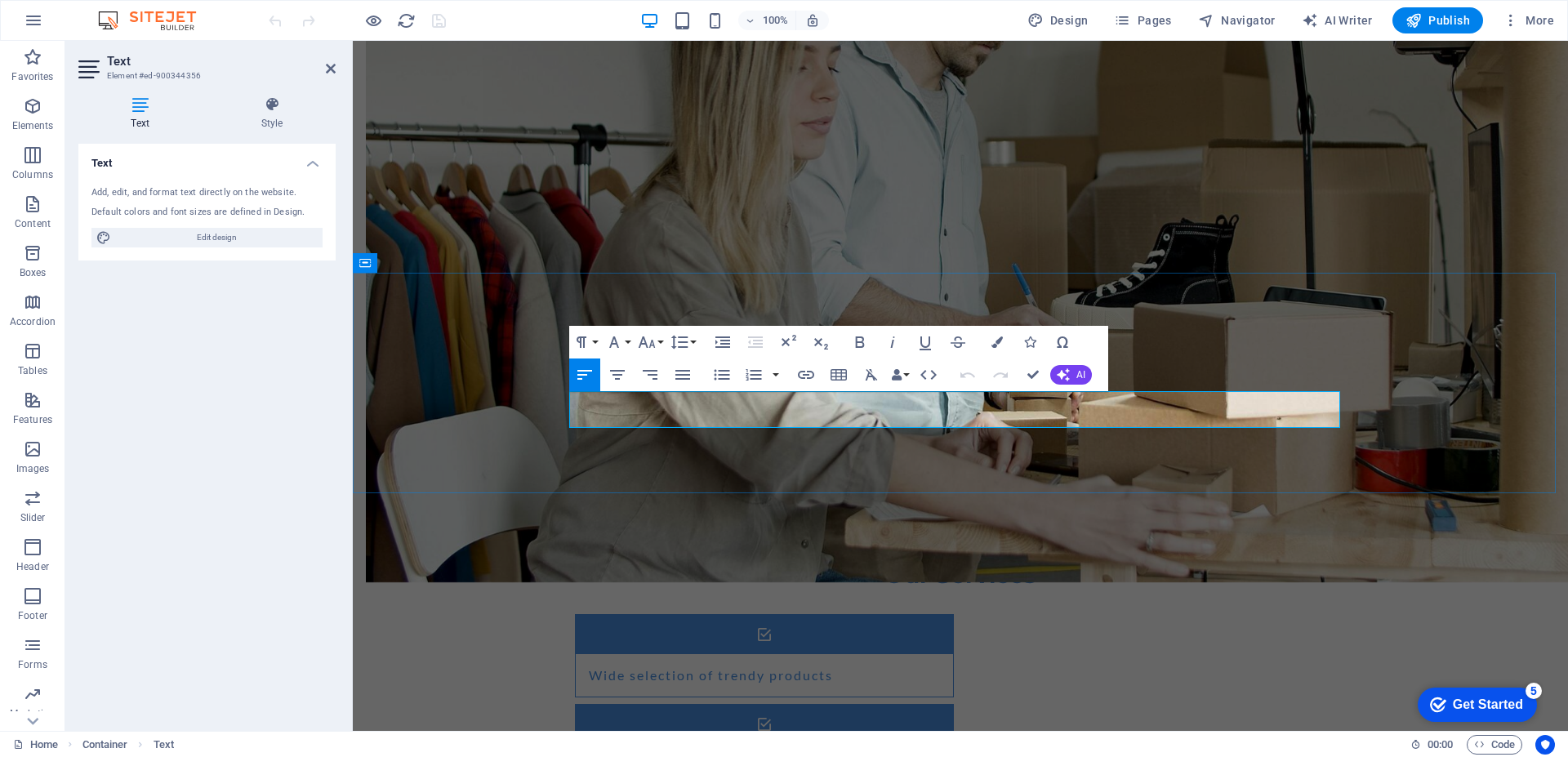
drag, startPoint x: 1138, startPoint y: 418, endPoint x: 573, endPoint y: 392, distance: 565.6
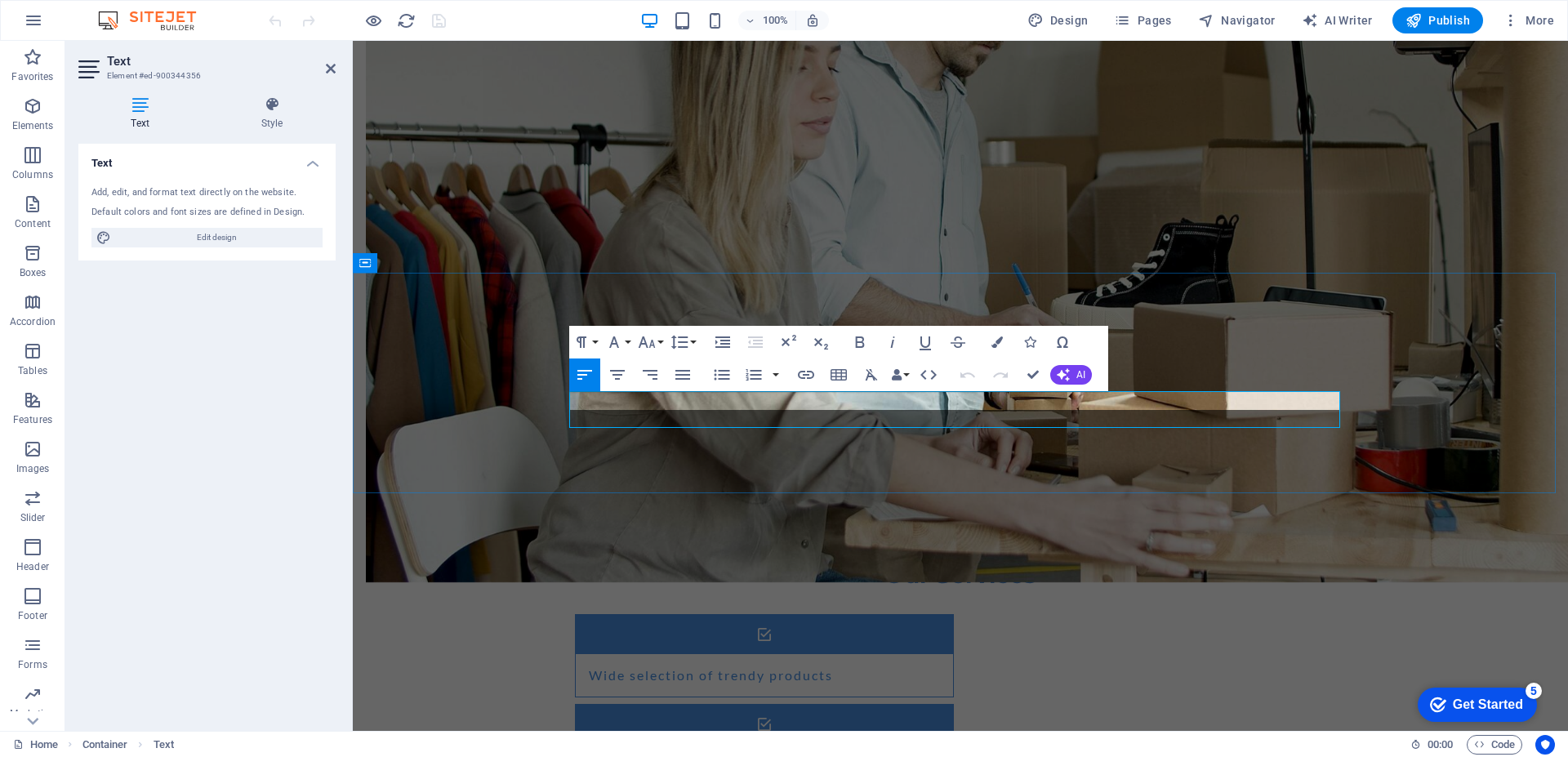
scroll to position [1366, 2]
drag, startPoint x: 1216, startPoint y: 400, endPoint x: 1237, endPoint y: 399, distance: 21.0
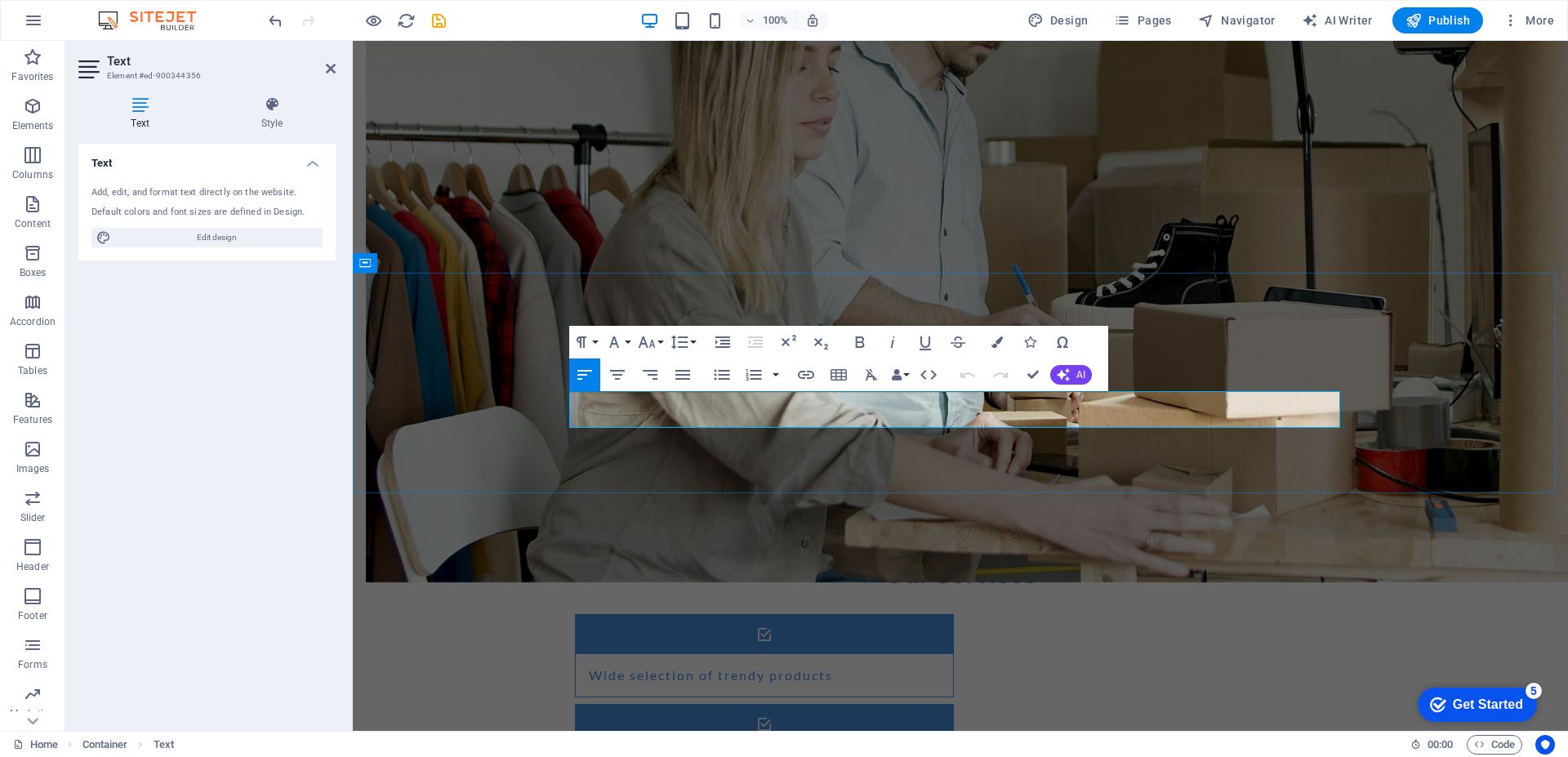
click at [686, 377] on icon "button" at bounding box center [682, 374] width 19 height 19
drag, startPoint x: 699, startPoint y: 401, endPoint x: 702, endPoint y: 416, distance: 15.3
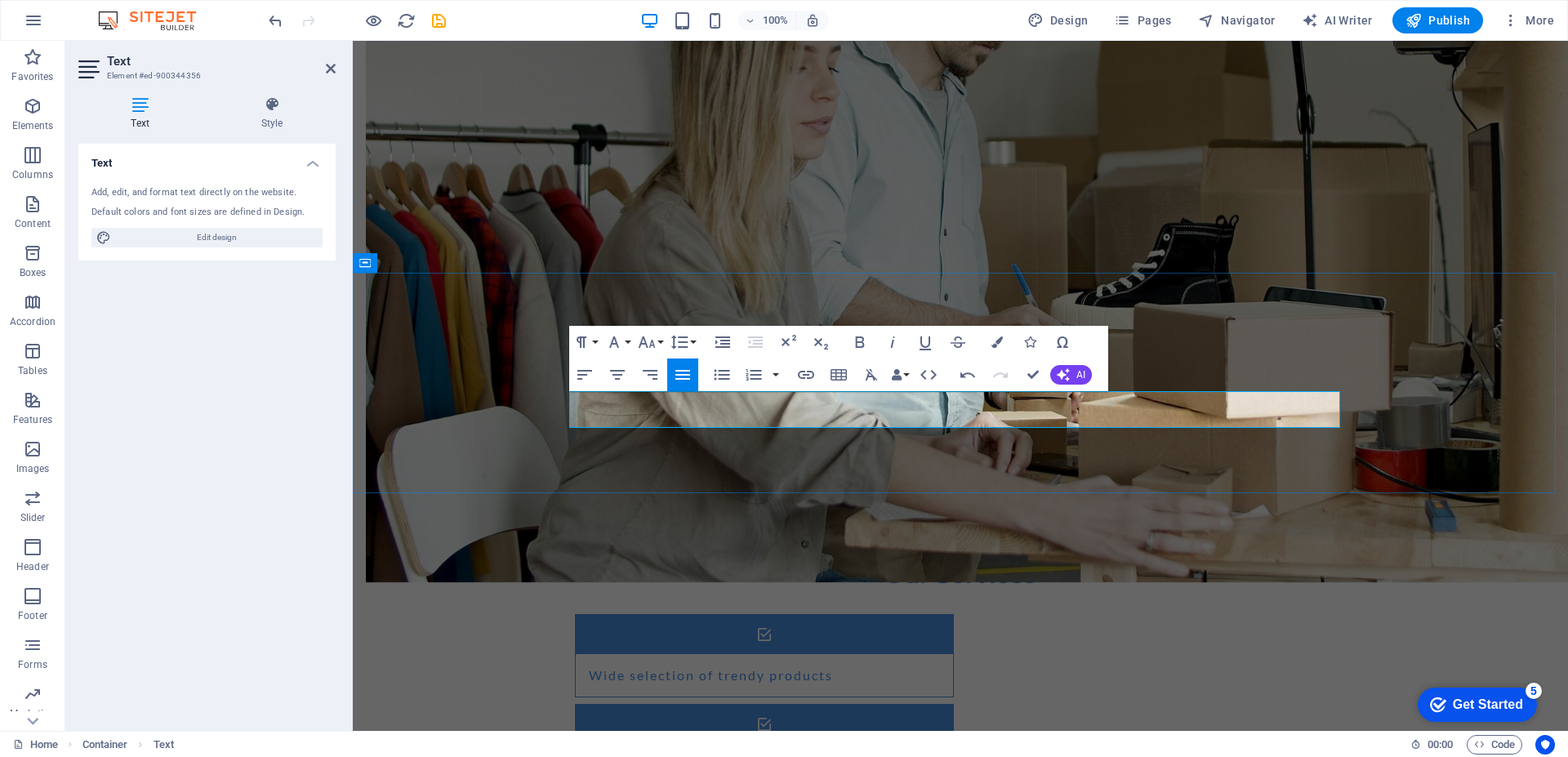
click at [681, 380] on icon "button" at bounding box center [682, 375] width 14 height 10
click at [617, 374] on icon "button" at bounding box center [616, 374] width 19 height 19
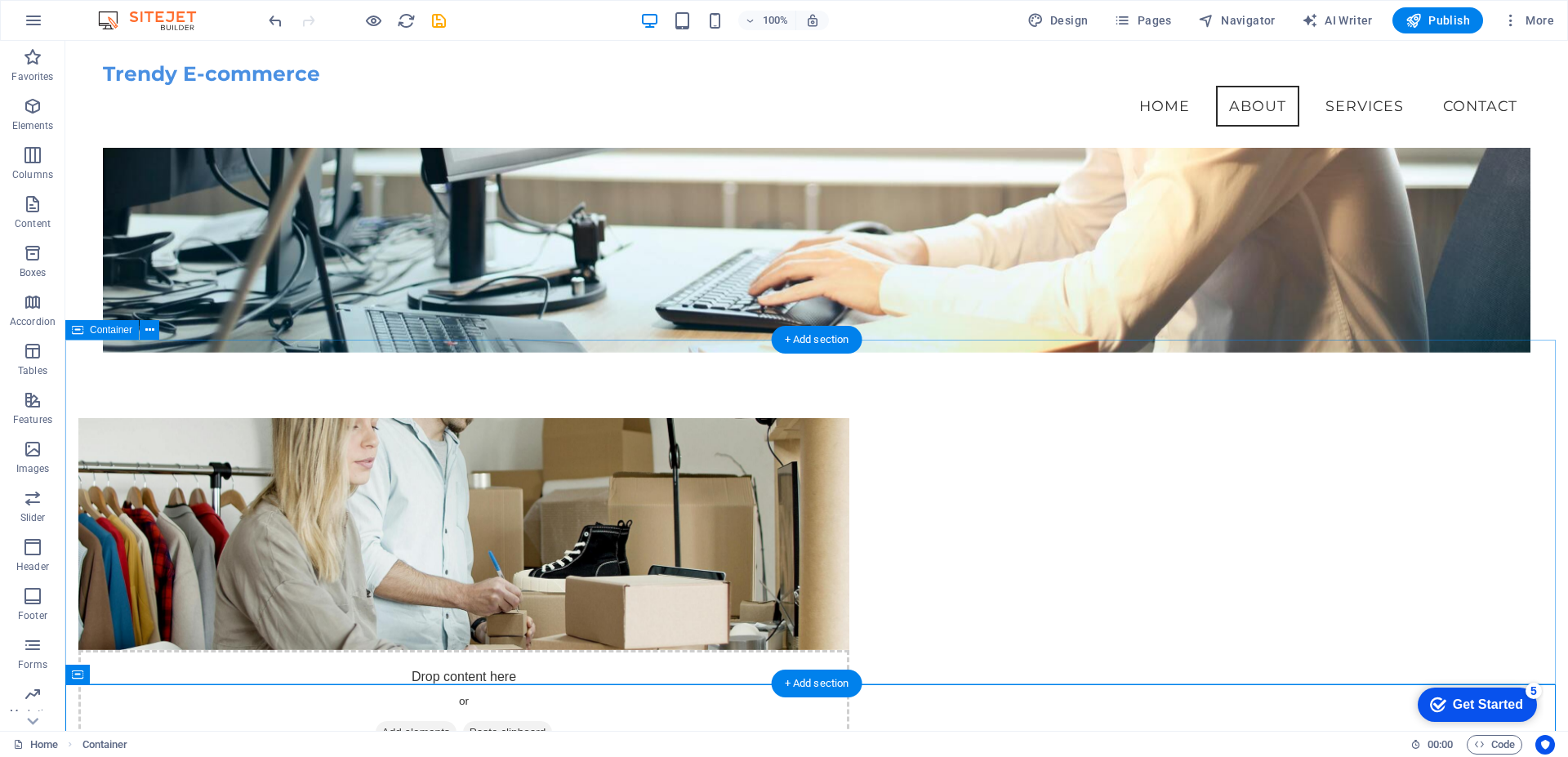
scroll to position [569, 0]
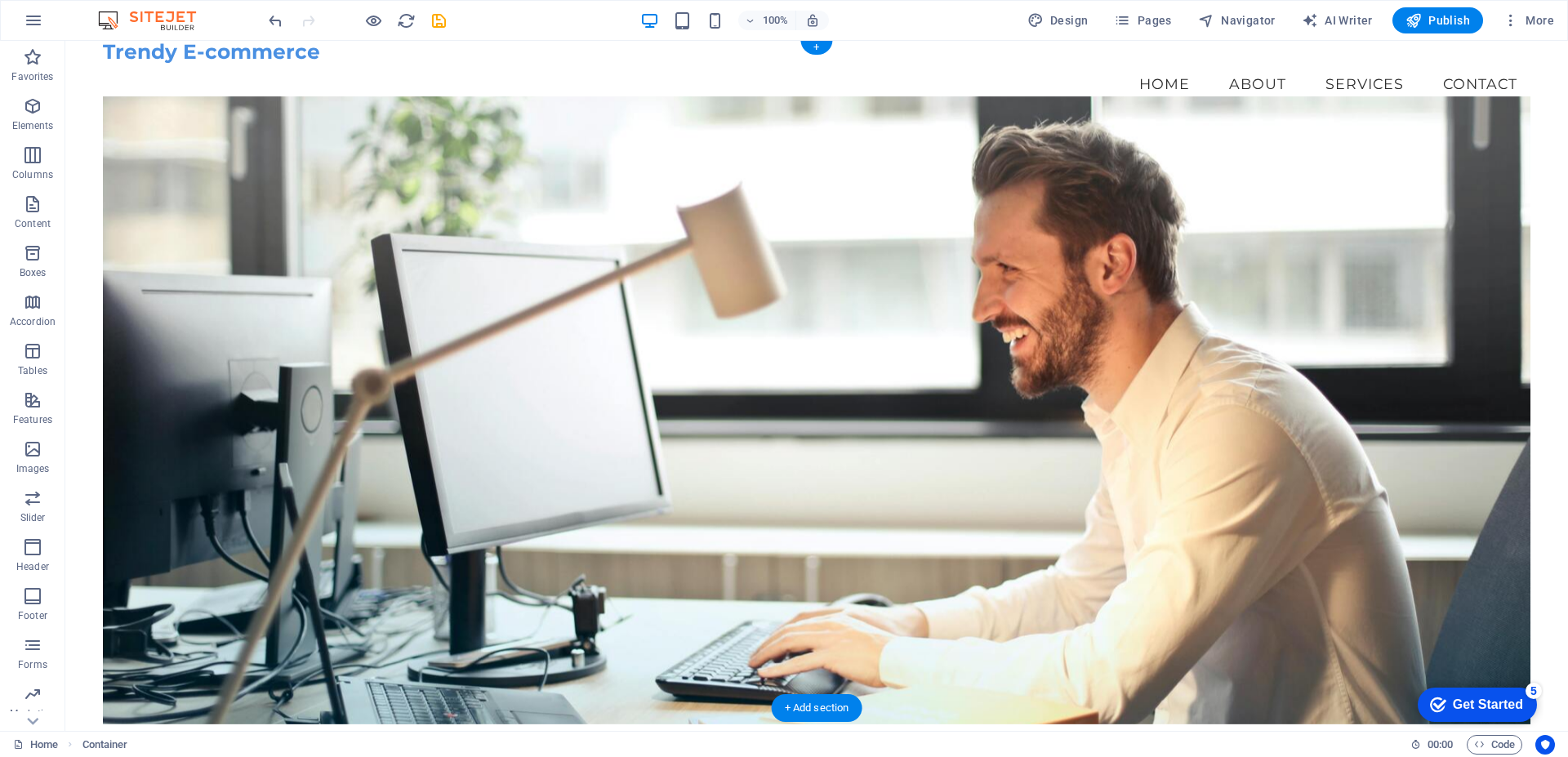
scroll to position [0, 0]
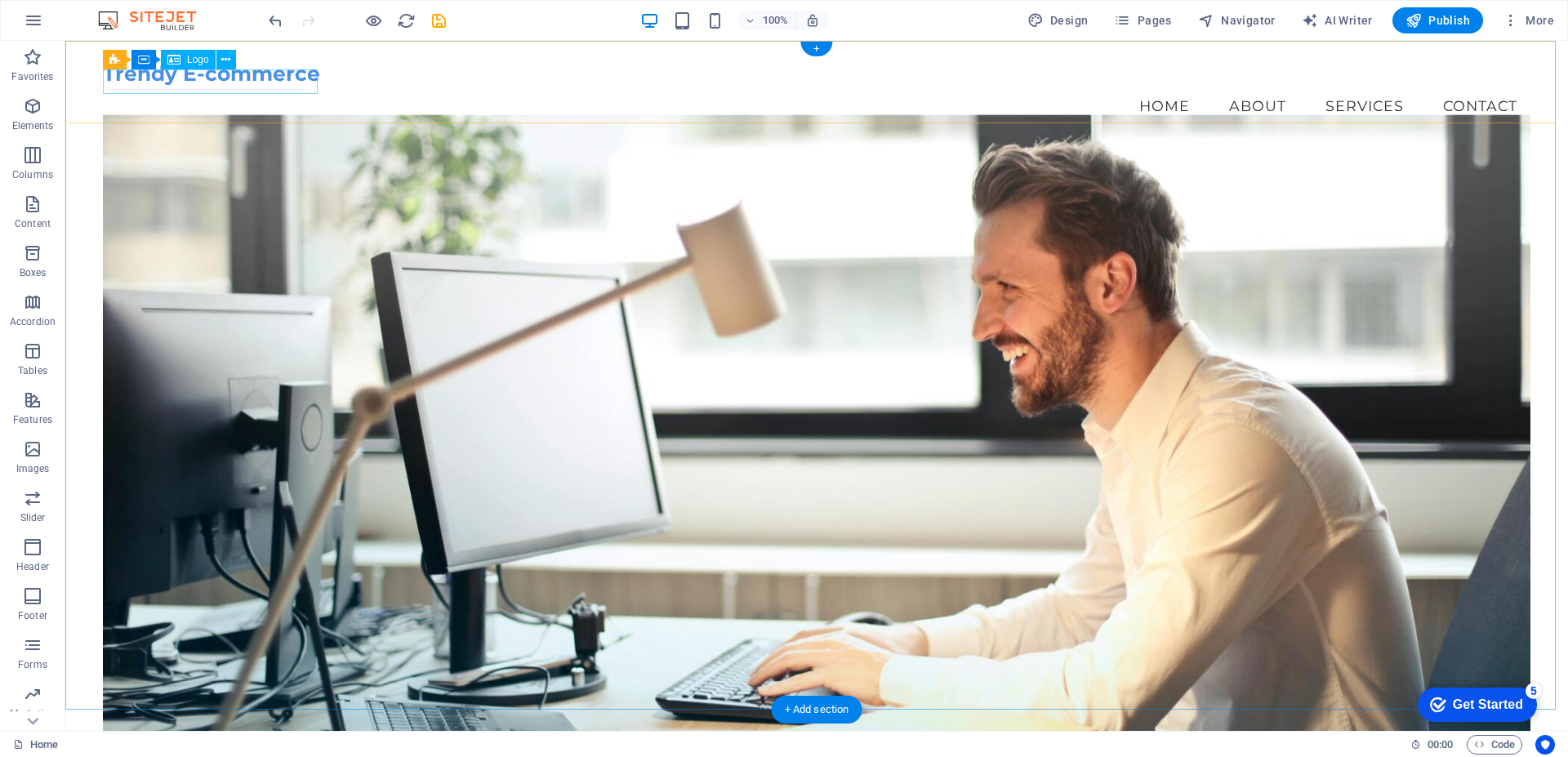
click at [269, 80] on div "Trendy E-commerce" at bounding box center [816, 74] width 1427 height 24
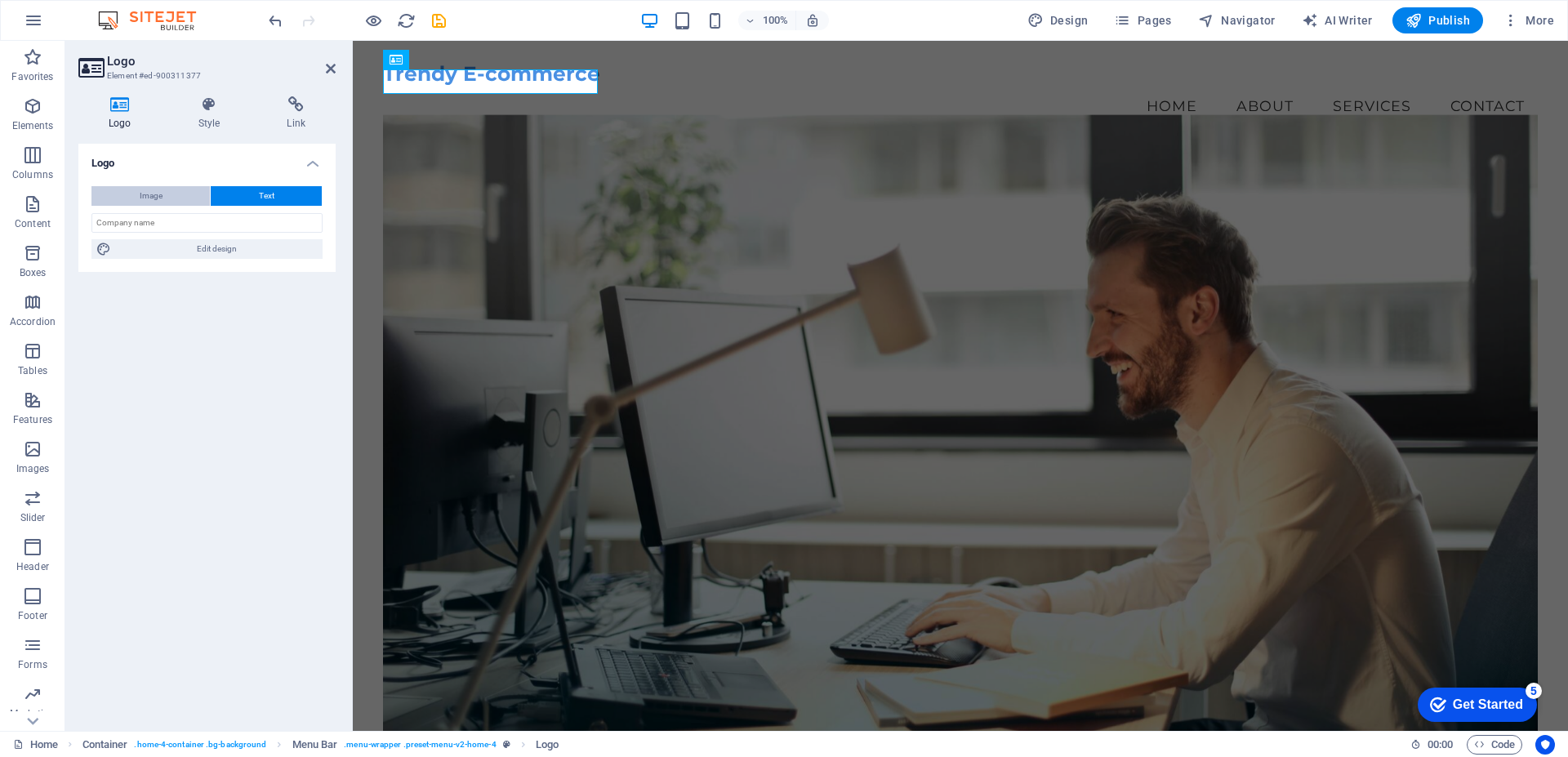
click at [154, 195] on span "Image" at bounding box center [151, 195] width 23 height 19
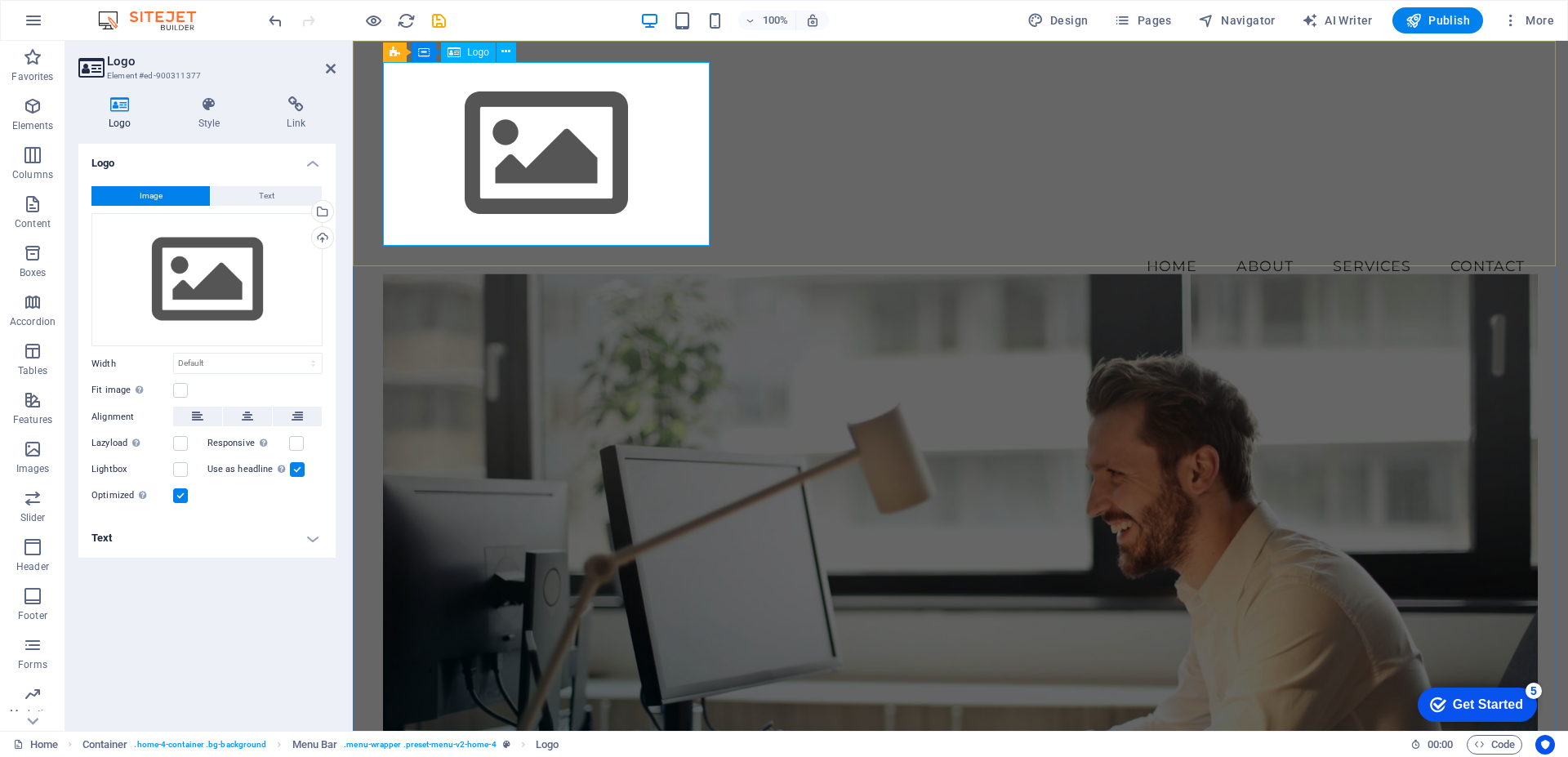
click at [467, 56] on span "Logo" at bounding box center [478, 52] width 22 height 10
click at [470, 49] on span "Logo" at bounding box center [478, 52] width 22 height 10
click at [509, 51] on icon at bounding box center [505, 51] width 9 height 17
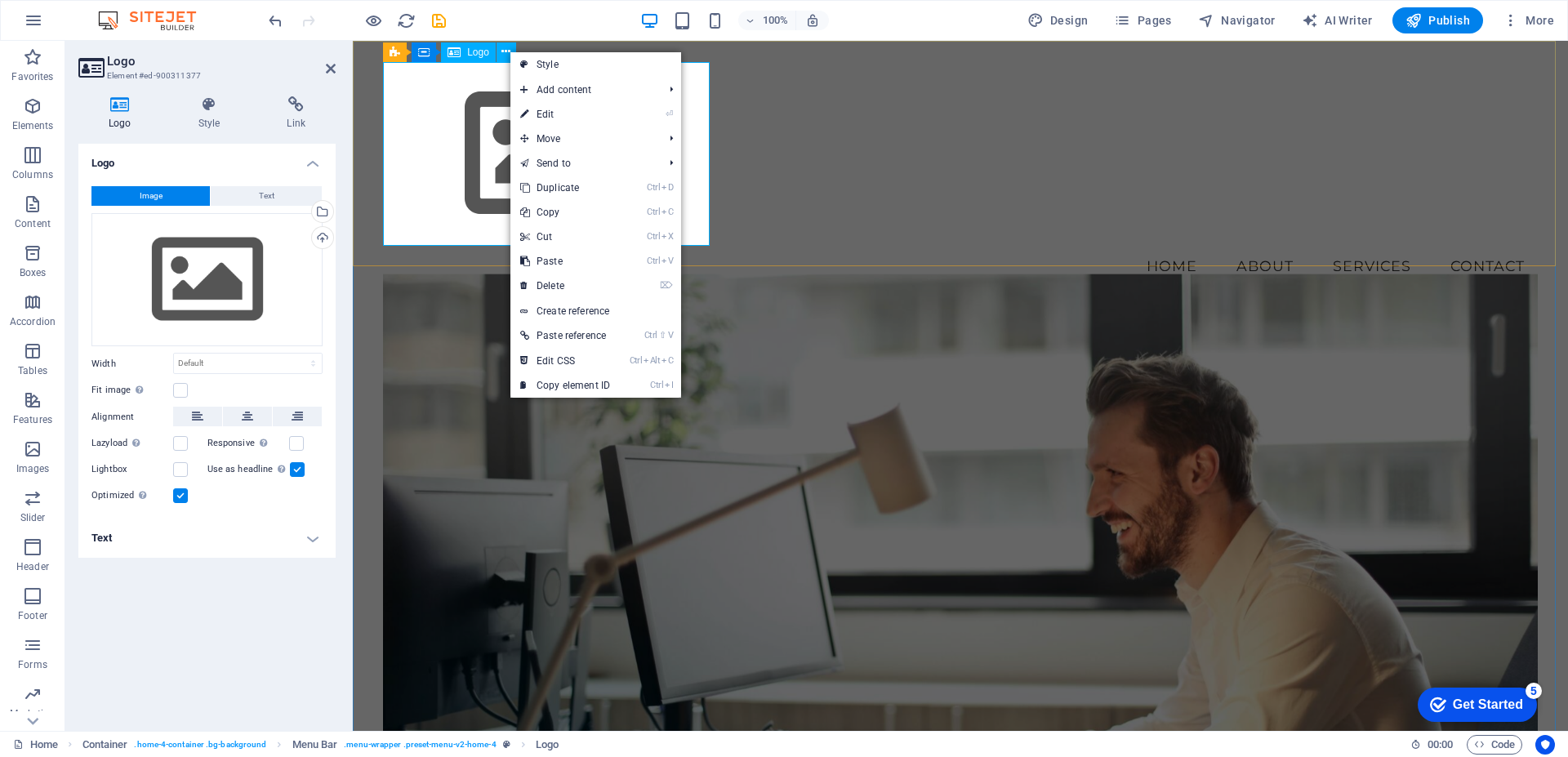
click at [435, 99] on div at bounding box center [960, 154] width 1155 height 184
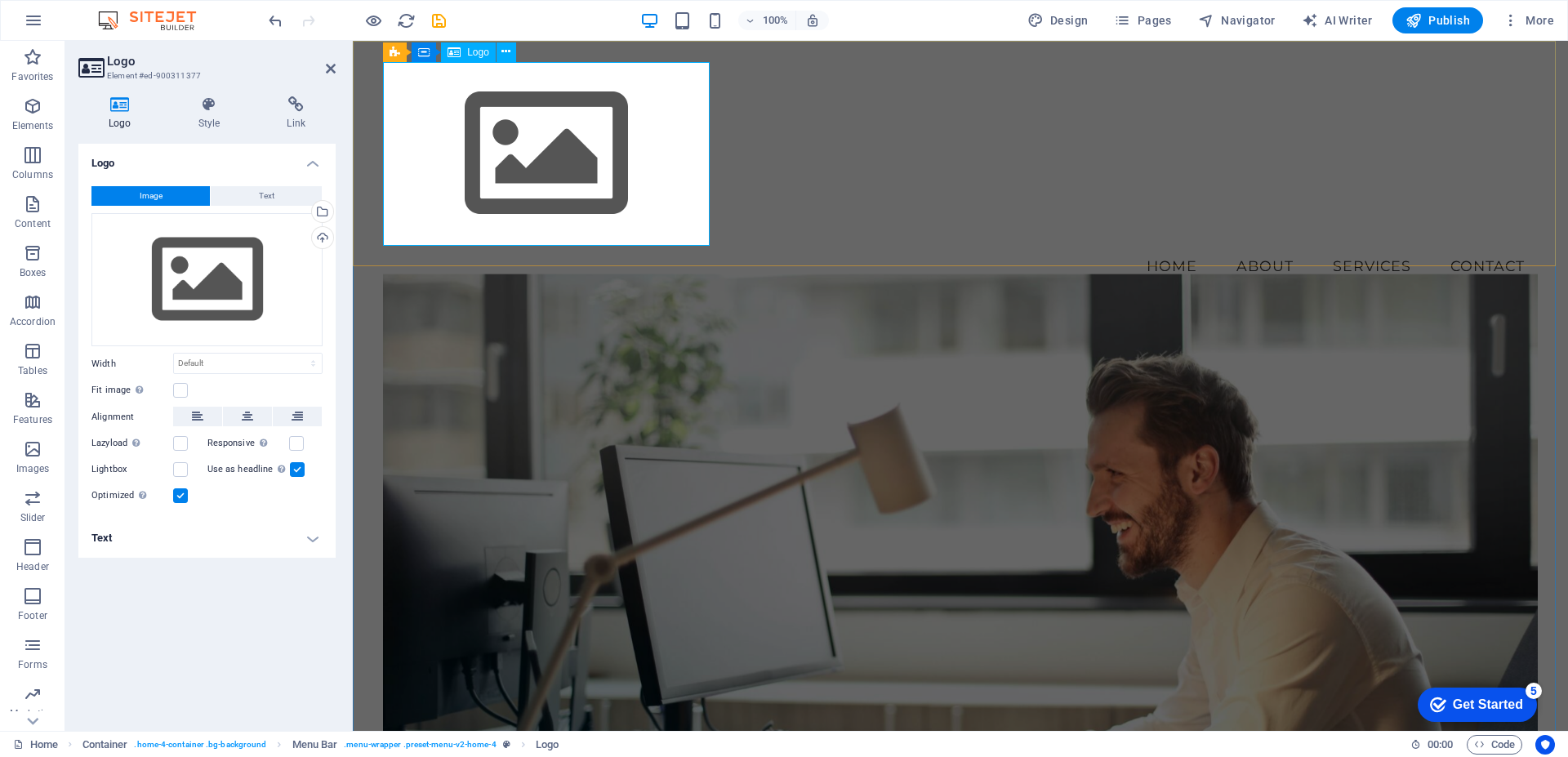
click at [472, 110] on div at bounding box center [960, 154] width 1155 height 184
click at [441, 105] on div at bounding box center [960, 154] width 1155 height 184
click at [466, 56] on div "Logo" at bounding box center [468, 51] width 55 height 19
click at [504, 50] on icon at bounding box center [505, 51] width 9 height 17
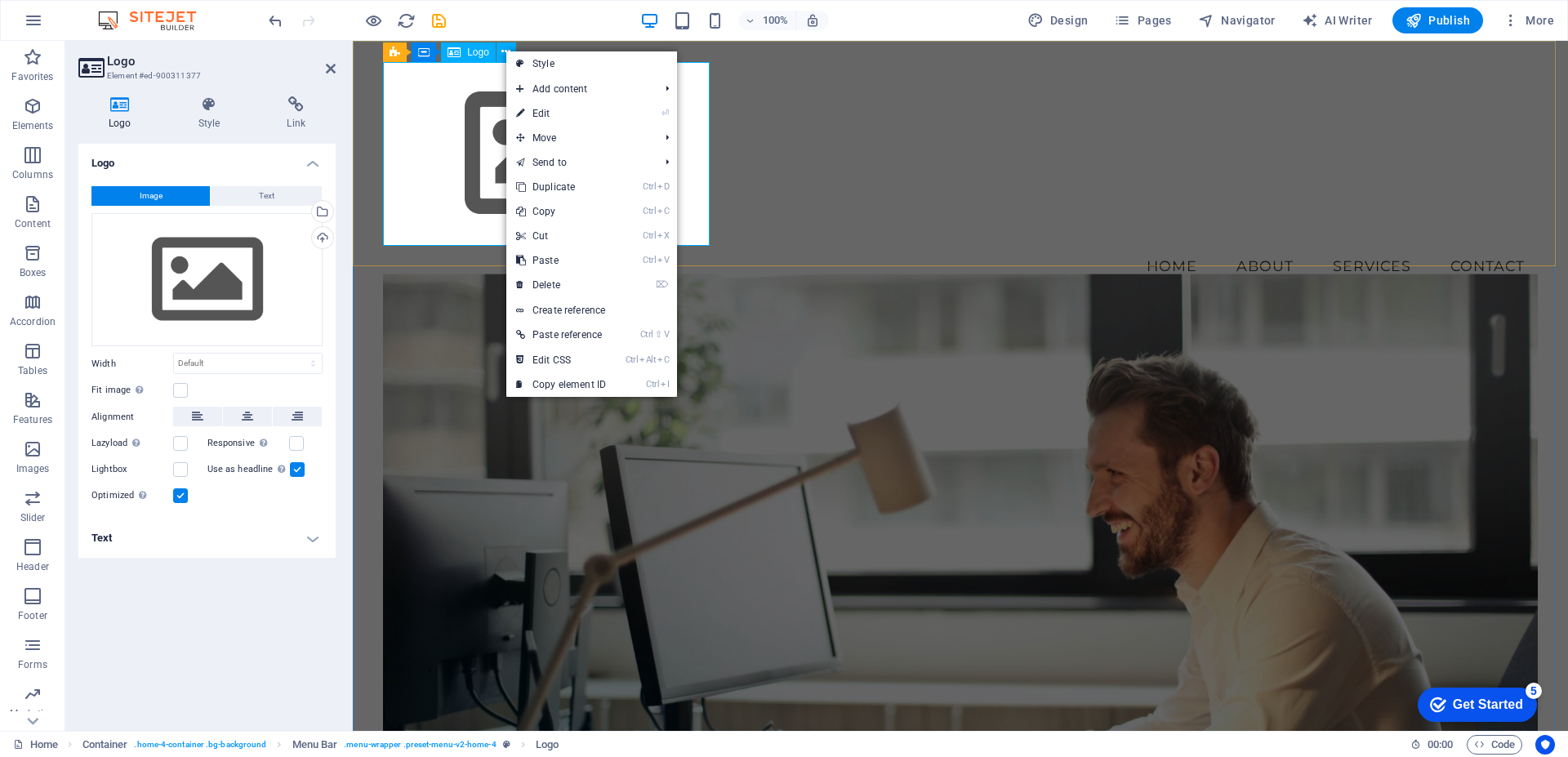
click at [468, 90] on div at bounding box center [960, 154] width 1155 height 184
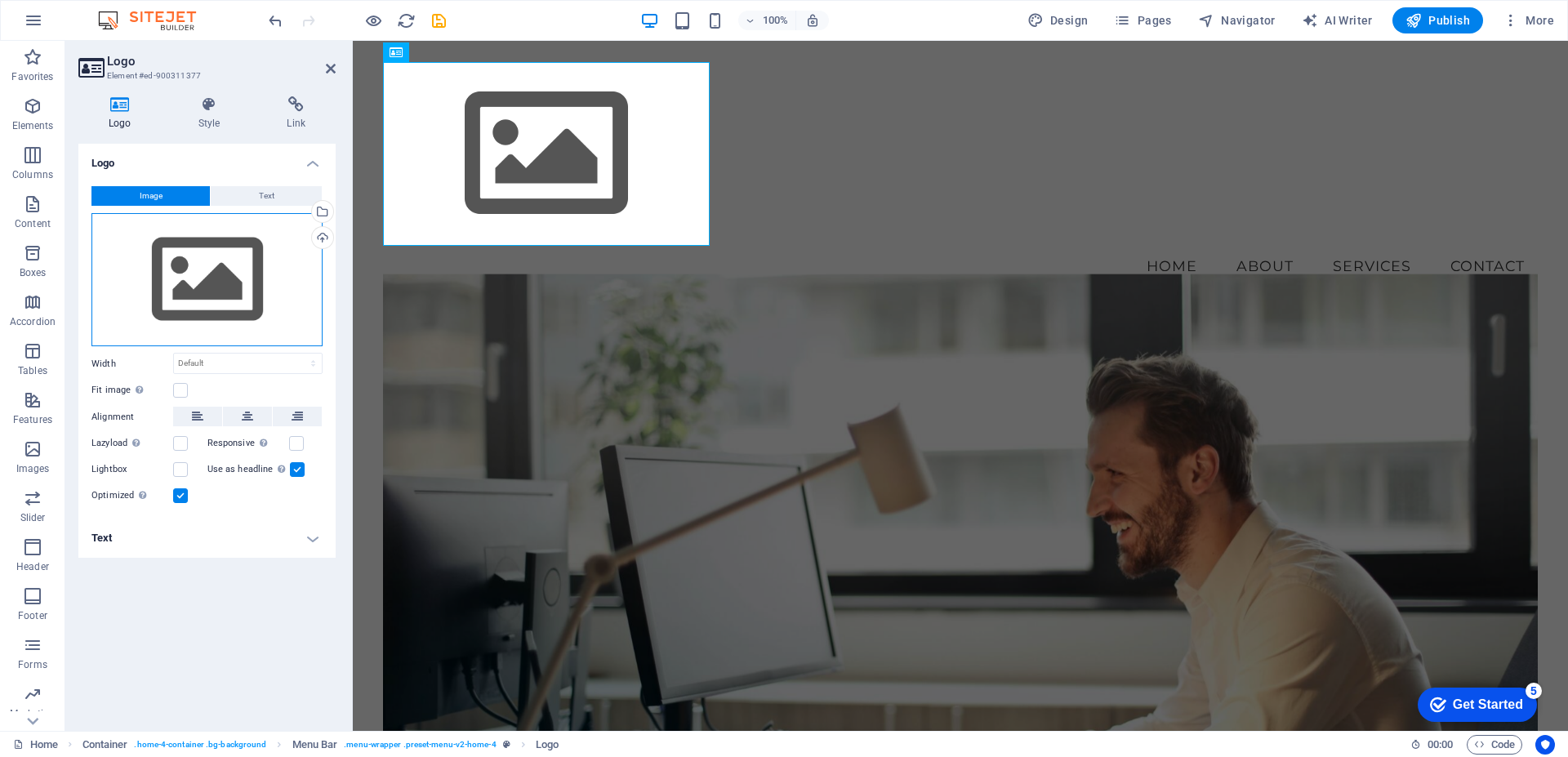
click at [213, 253] on div "Drag files here, click to choose files or select files from Files or our free s…" at bounding box center [207, 280] width 231 height 134
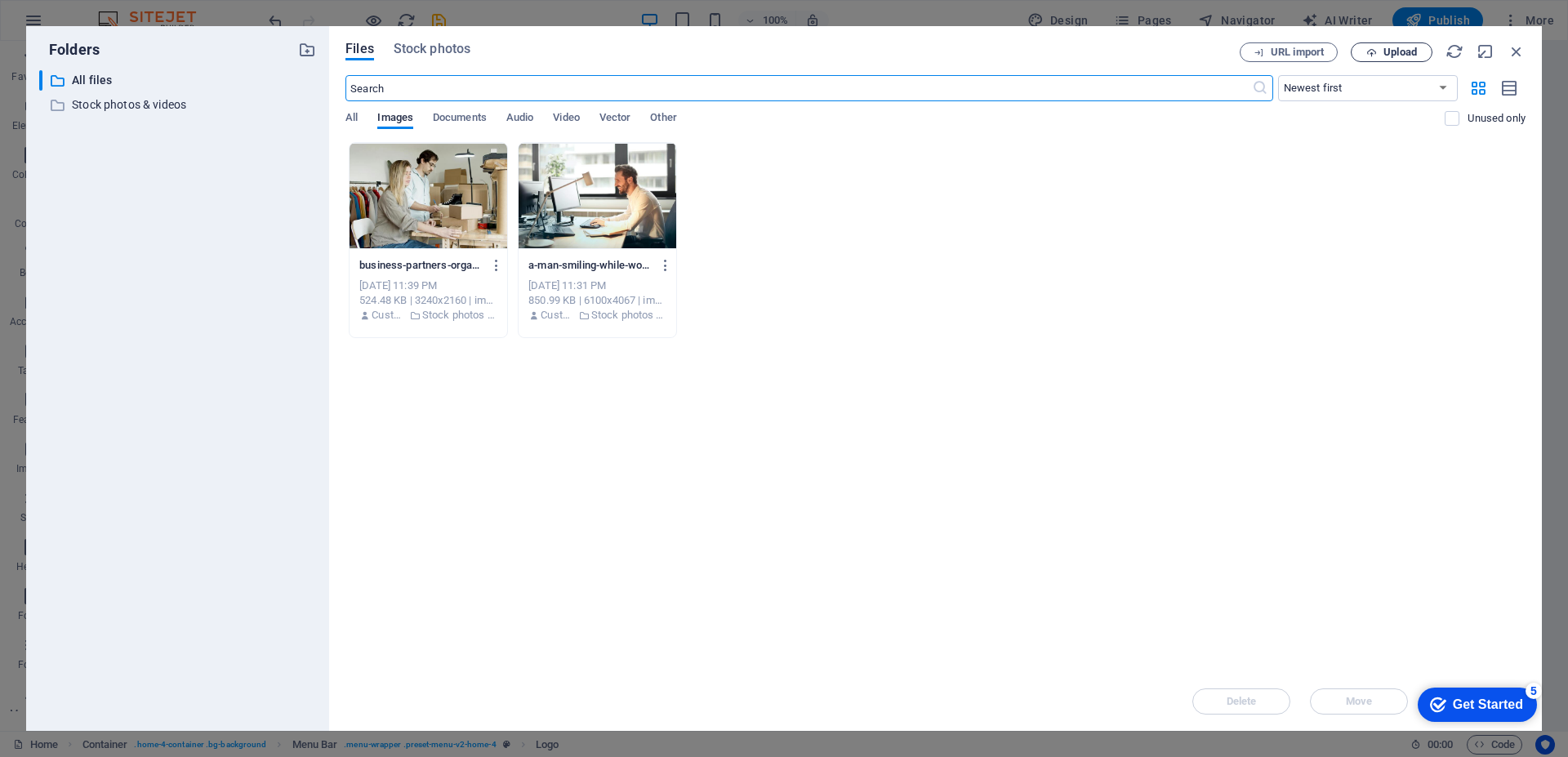
click at [1373, 48] on icon "button" at bounding box center [1371, 52] width 11 height 11
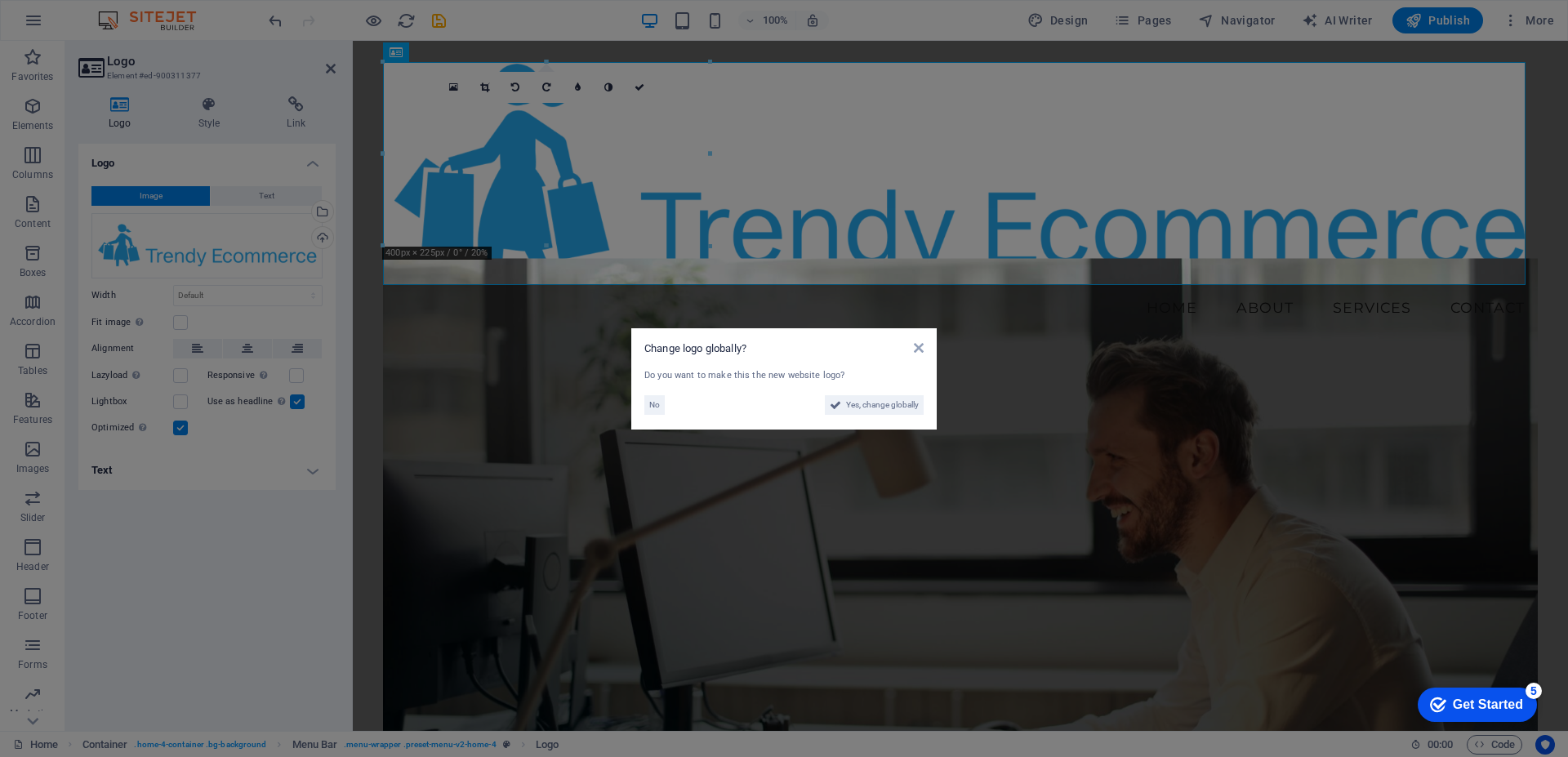
click at [785, 236] on aside "Change logo globally? Do you want to make this the new website logo? No Yes, ch…" at bounding box center [784, 378] width 1568 height 757
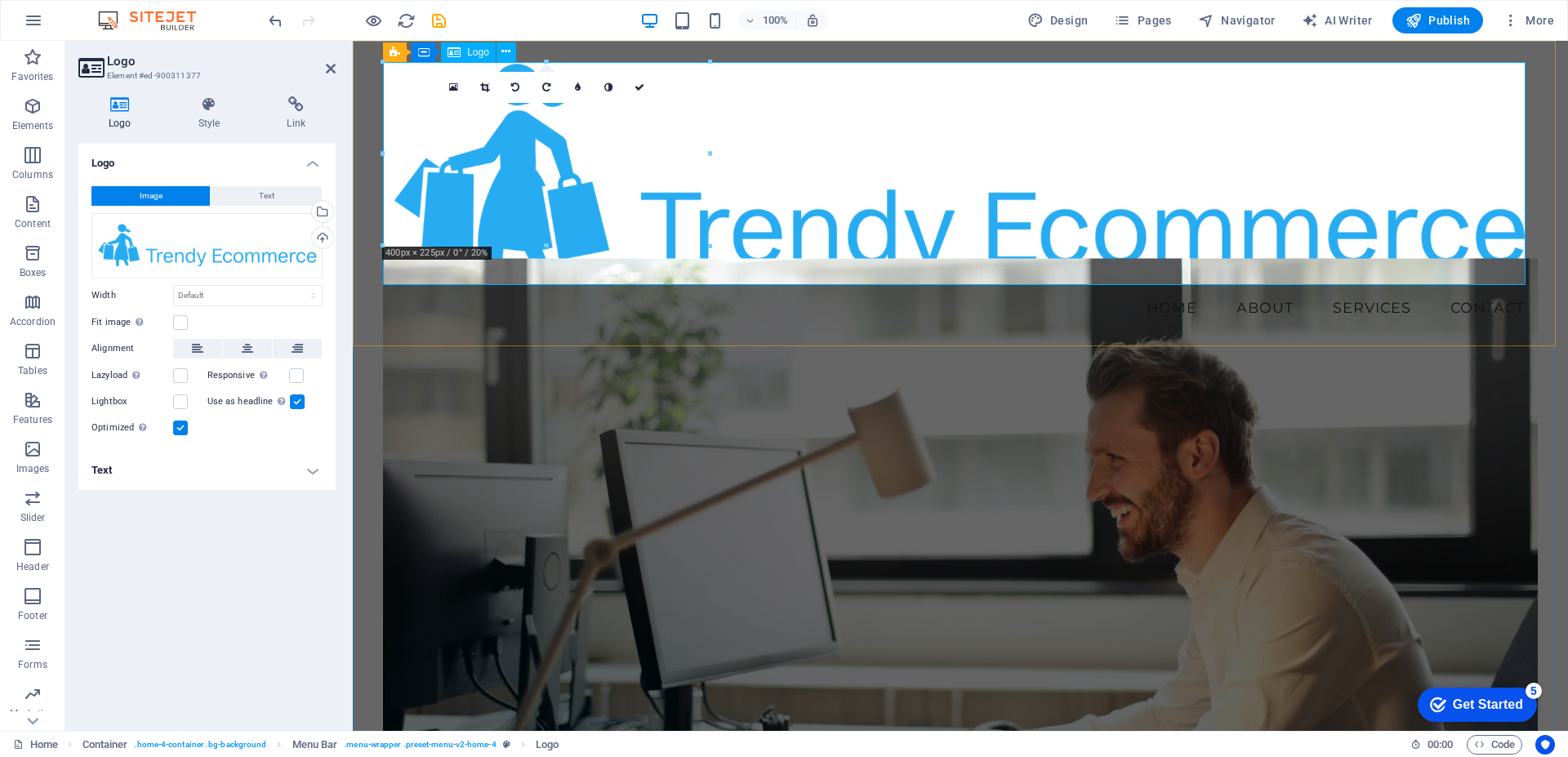
click at [1478, 220] on div at bounding box center [960, 175] width 1155 height 226
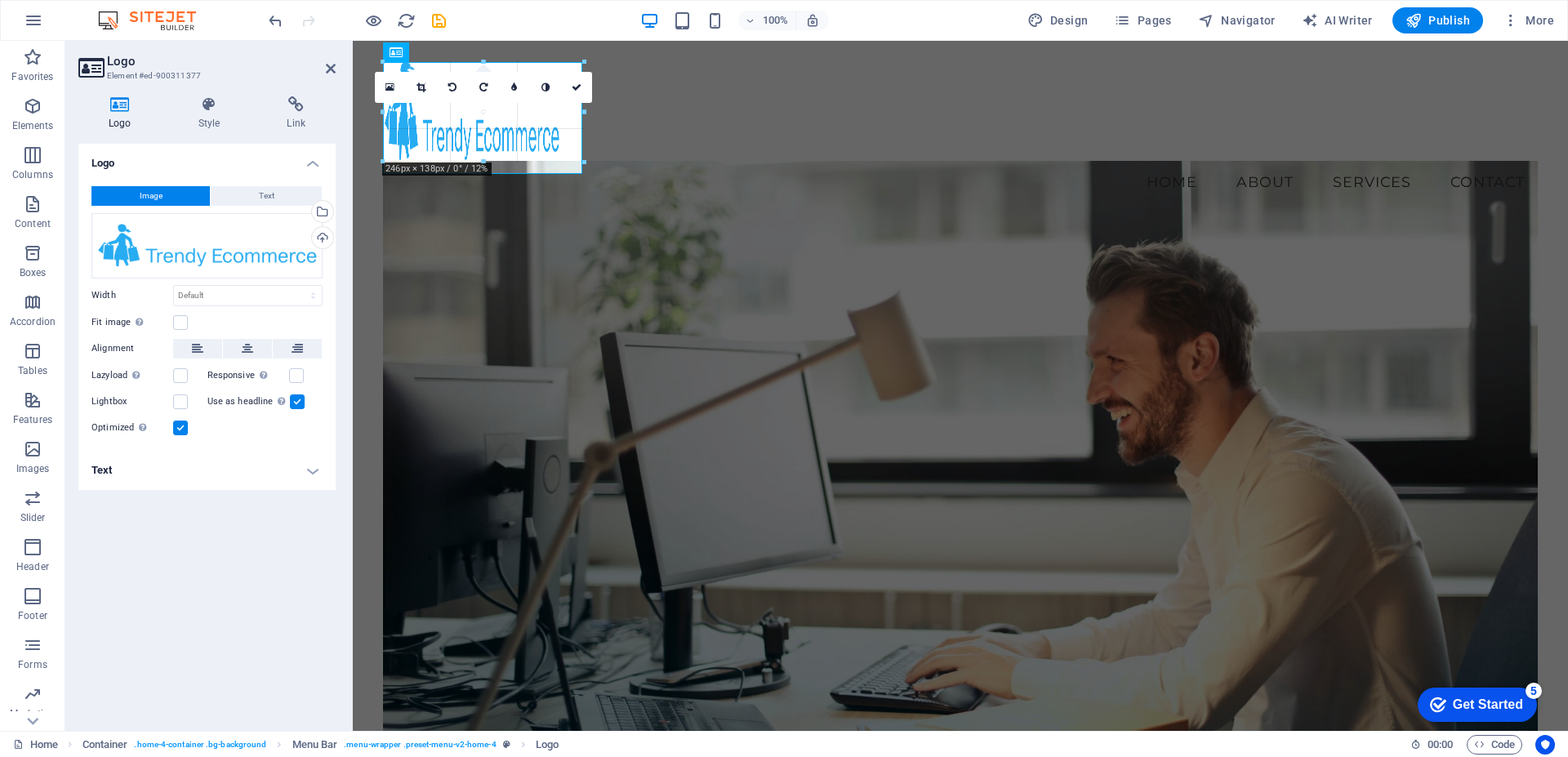
drag, startPoint x: 381, startPoint y: 153, endPoint x: 177, endPoint y: 130, distance: 205.3
type input "218"
select select "px"
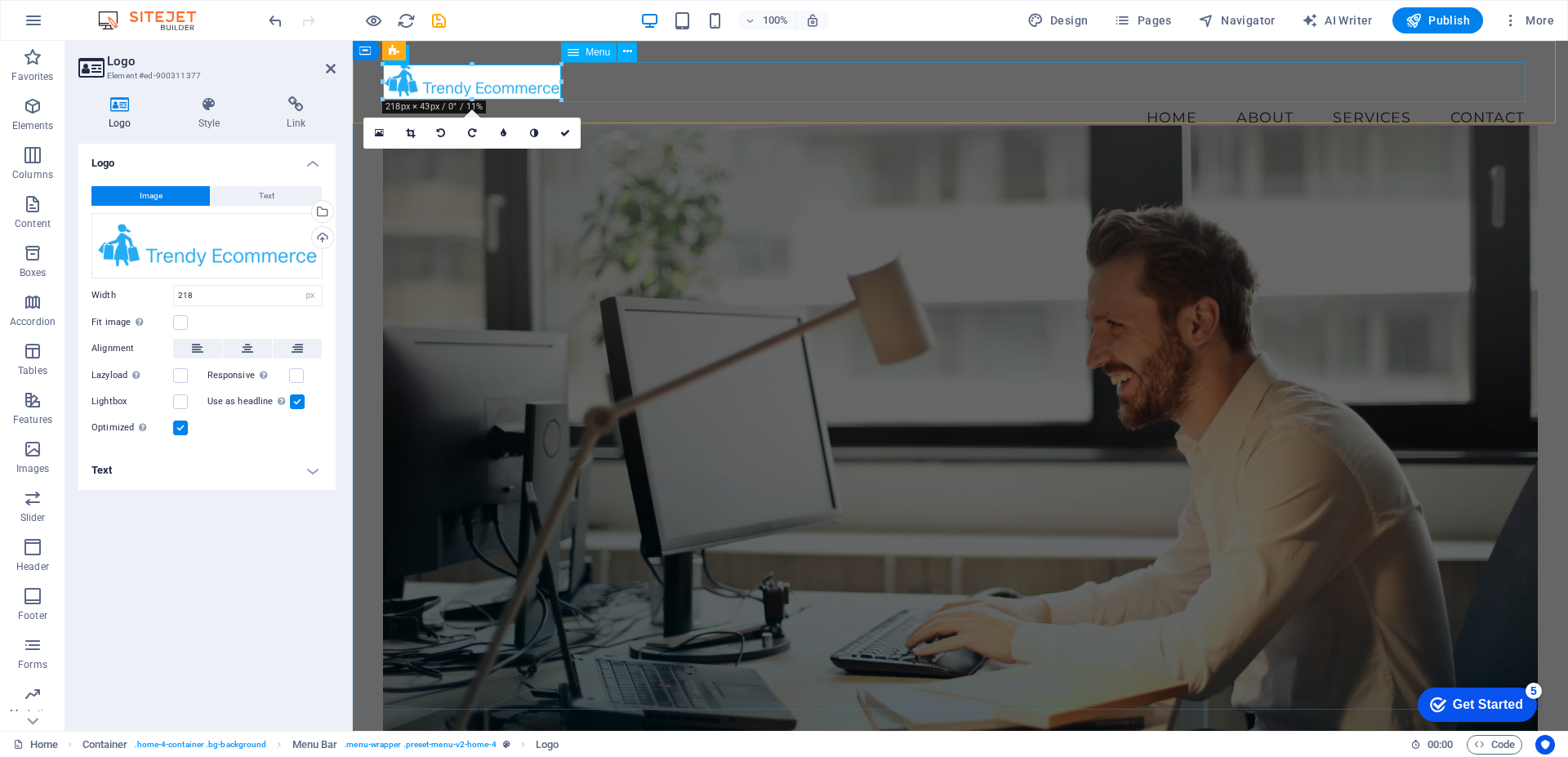
click at [605, 97] on nav "Home About Services Contact" at bounding box center [960, 117] width 1155 height 40
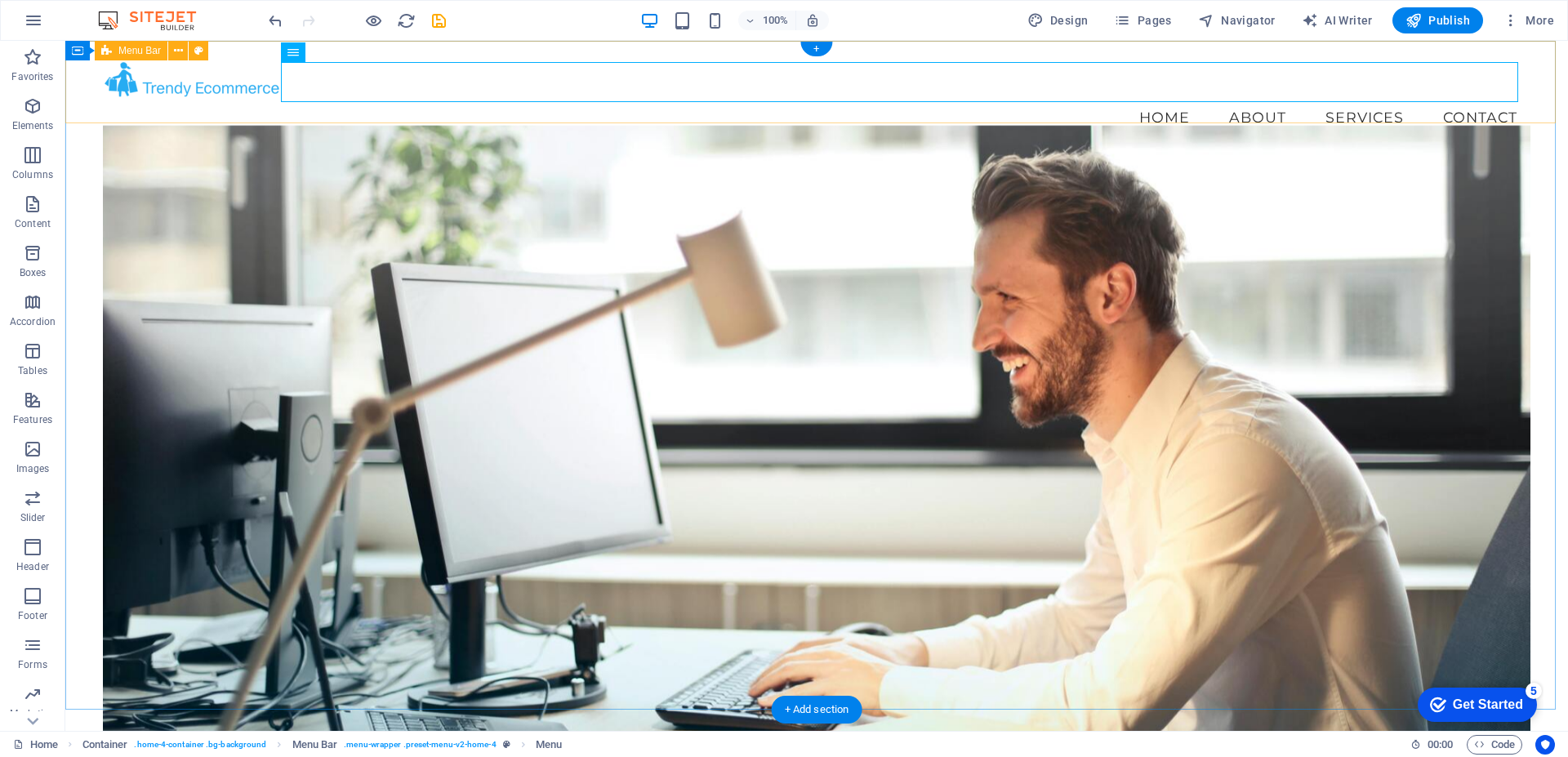
click at [304, 118] on div "Menu Home About Services Contact" at bounding box center [817, 99] width 1502 height 118
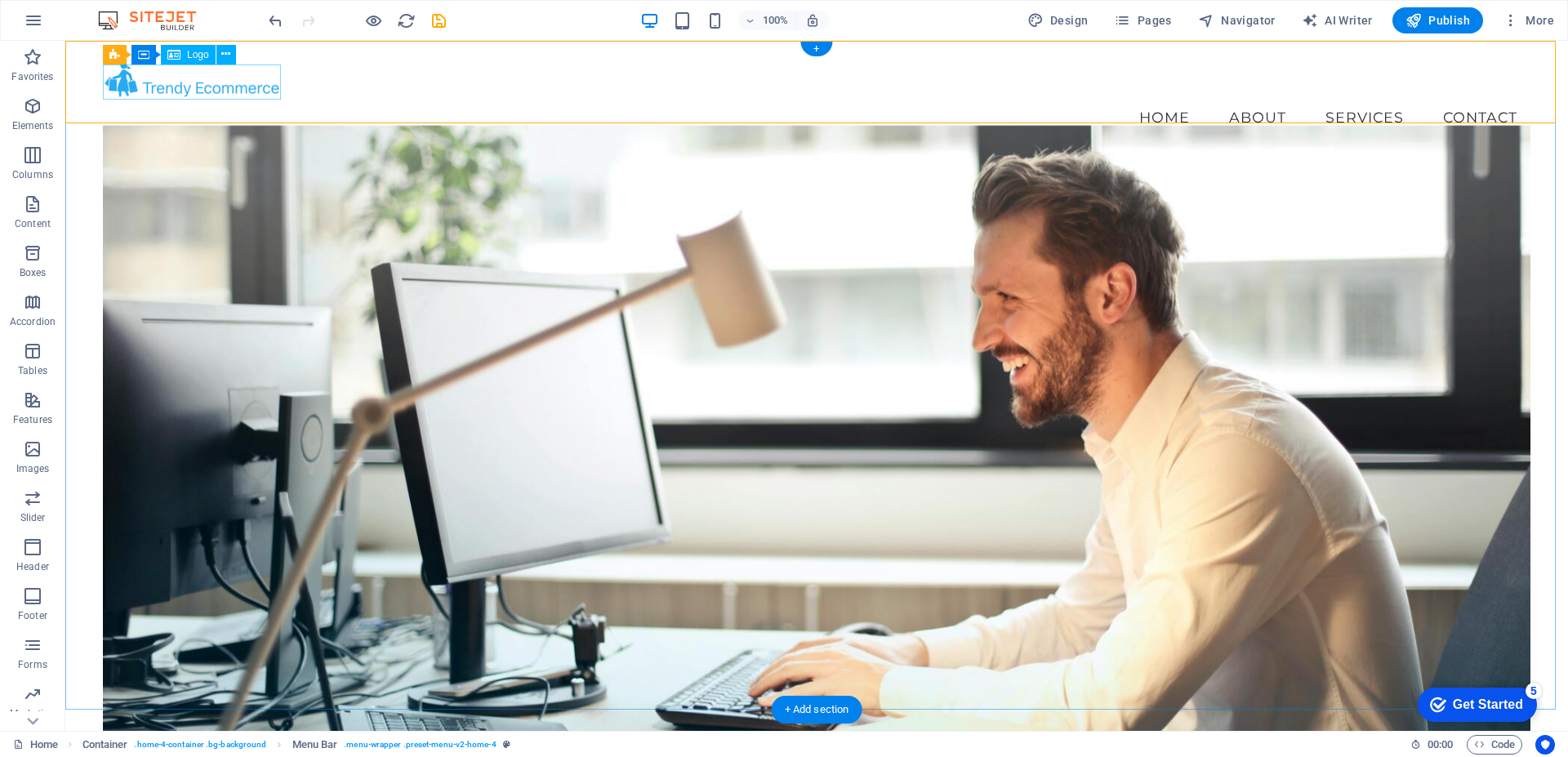
click at [259, 88] on div at bounding box center [816, 80] width 1427 height 35
click at [148, 86] on div at bounding box center [816, 80] width 1427 height 35
click at [278, 56] on div "Menu Home About Services Contact" at bounding box center [817, 99] width 1502 height 118
click at [1425, 21] on span "Publish" at bounding box center [1437, 20] width 65 height 16
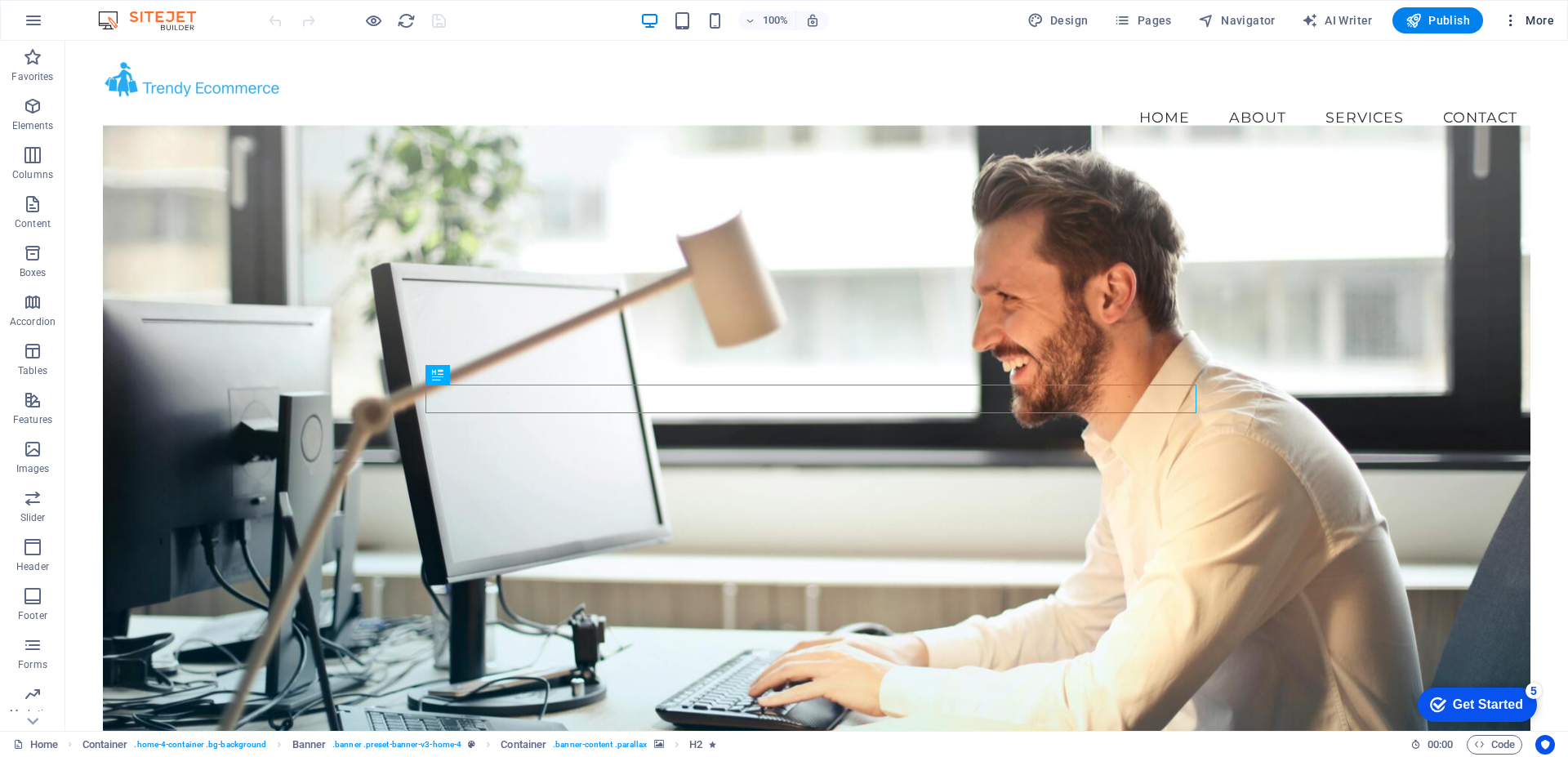
click at [1512, 16] on icon "button" at bounding box center [1510, 20] width 16 height 16
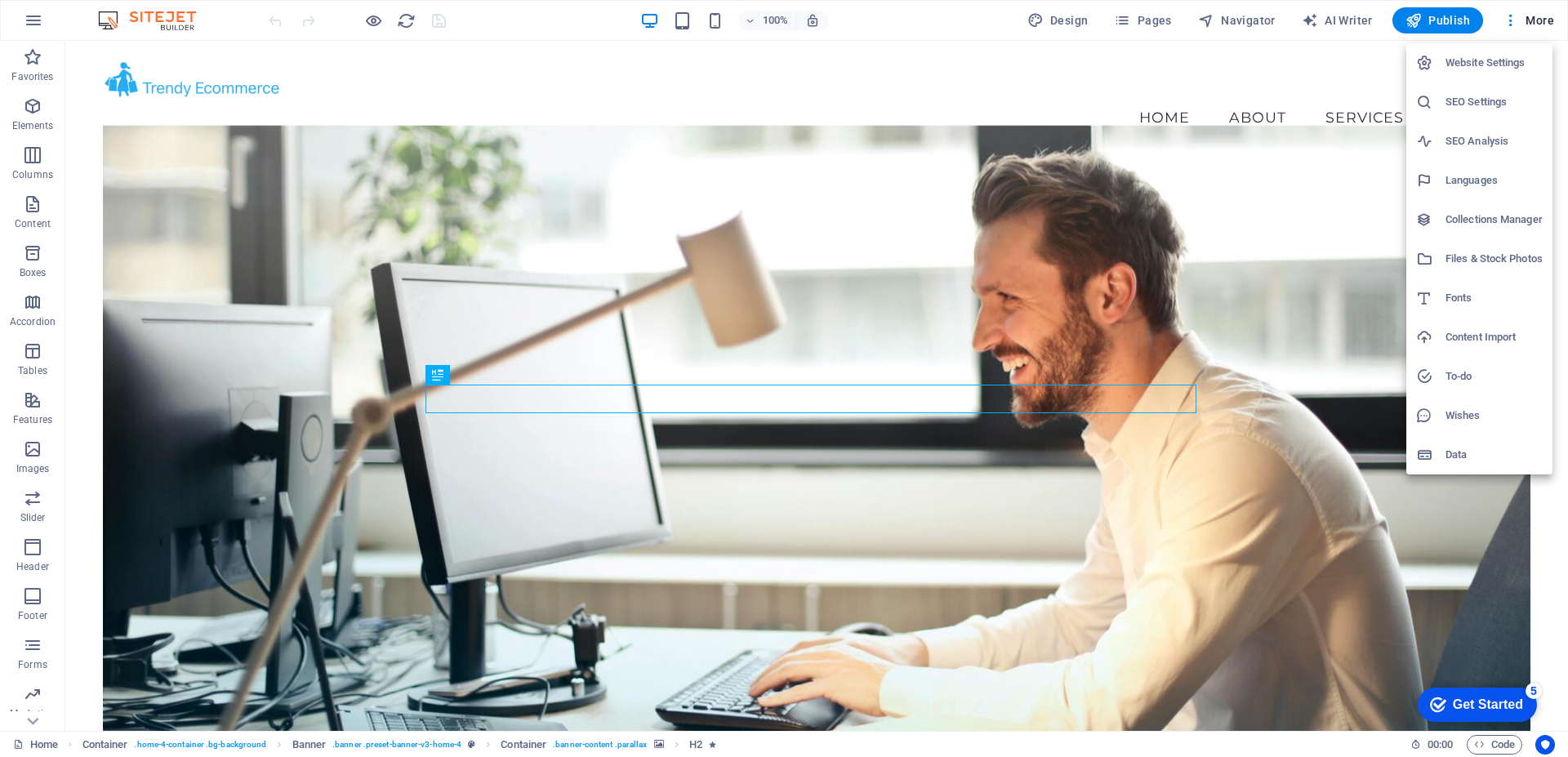
click at [1479, 62] on h6 "Website Settings" at bounding box center [1493, 62] width 97 height 19
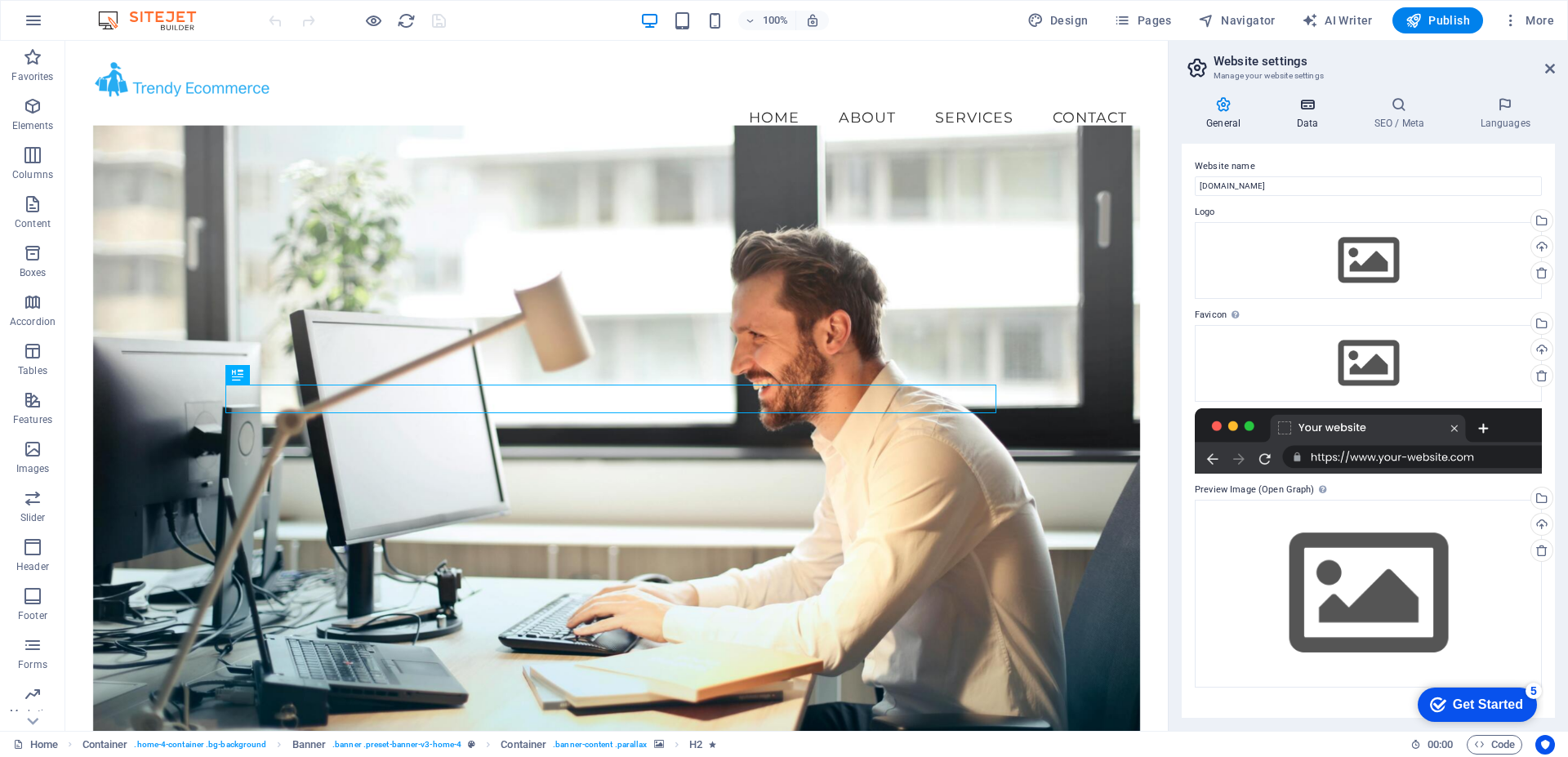
click at [1307, 106] on icon at bounding box center [1307, 104] width 71 height 16
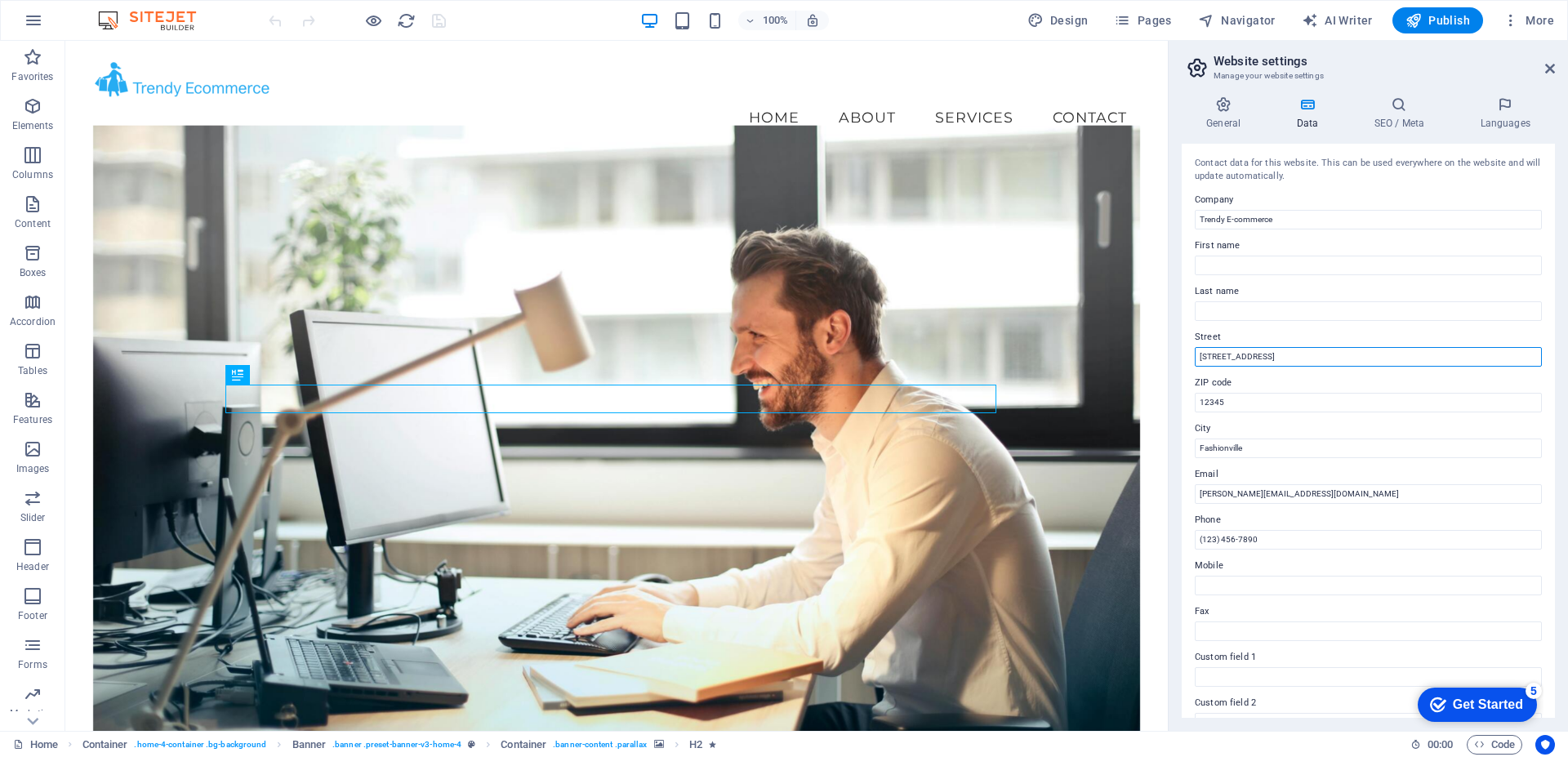
drag, startPoint x: 1339, startPoint y: 395, endPoint x: 1132, endPoint y: 372, distance: 208.3
click at [1233, 359] on input "[STREET_ADDRESS]" at bounding box center [1368, 356] width 347 height 19
click at [1222, 400] on input "12345" at bounding box center [1368, 402] width 347 height 19
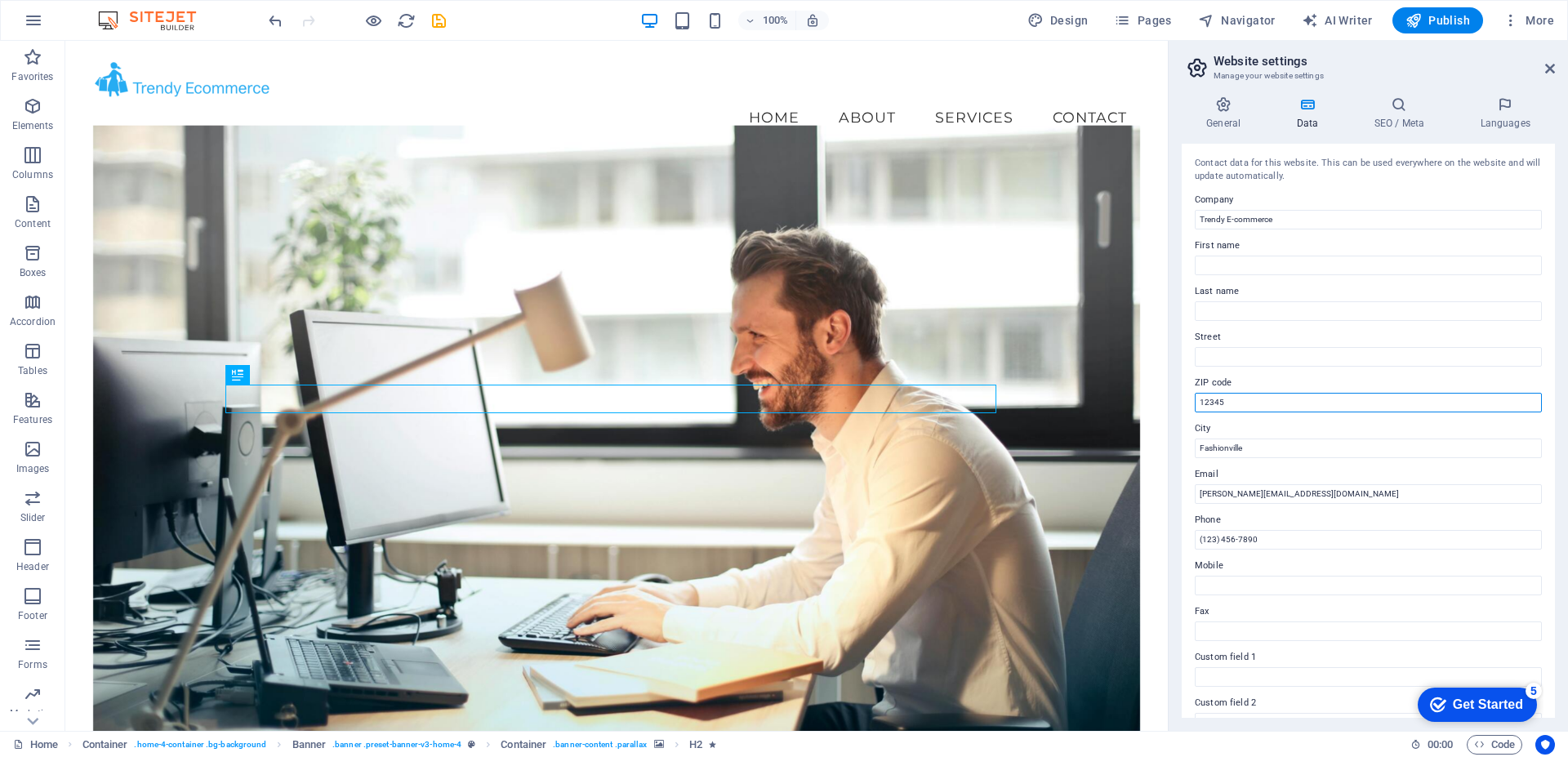
click at [1222, 400] on input "12345" at bounding box center [1368, 402] width 347 height 19
click at [1225, 446] on input "Fashionville" at bounding box center [1368, 448] width 347 height 19
click at [1233, 539] on input "(123) 456-7890" at bounding box center [1368, 539] width 347 height 19
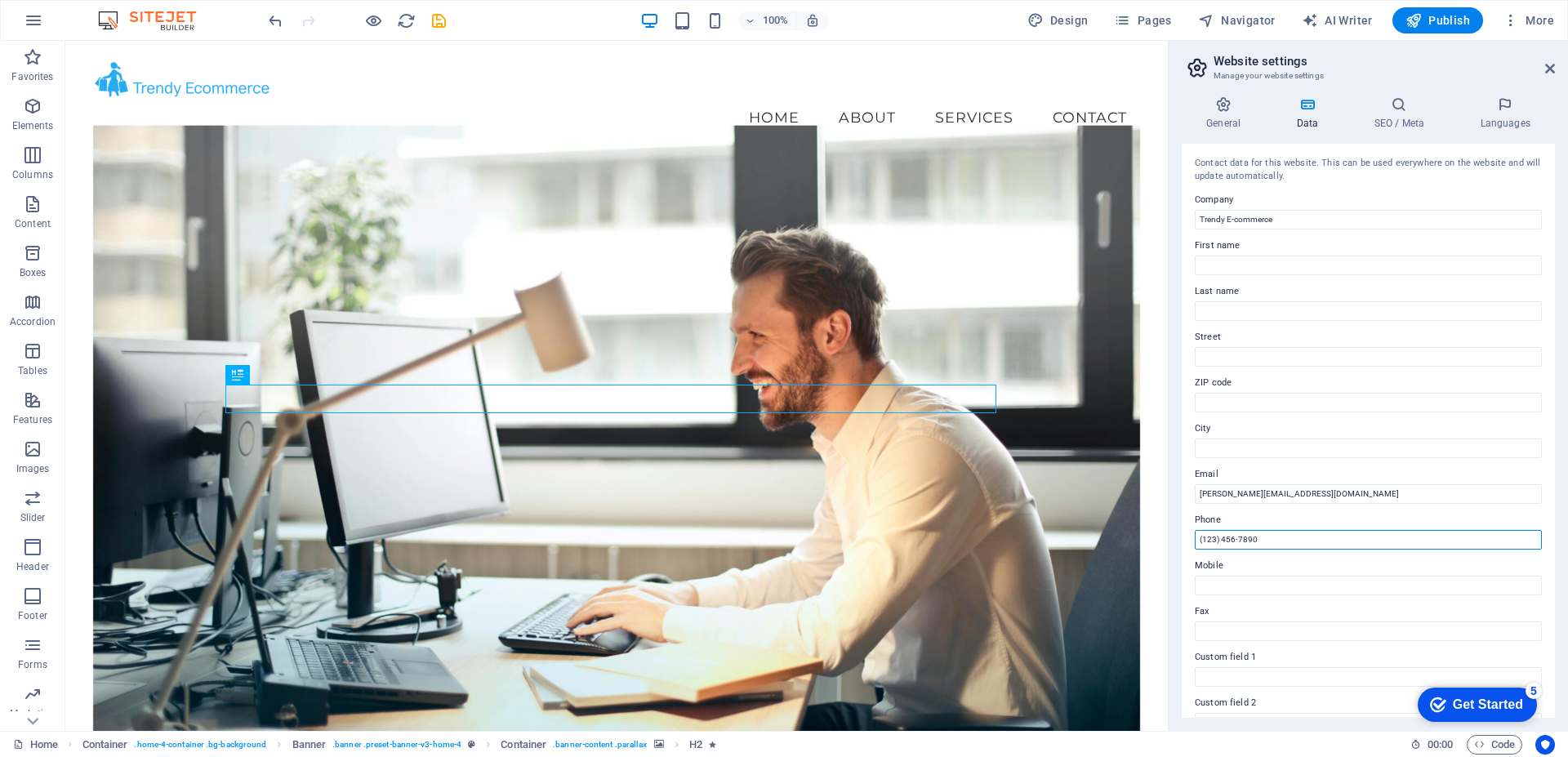
type input "(123) 4567890"
drag, startPoint x: 1273, startPoint y: 541, endPoint x: 1195, endPoint y: 544, distance: 78.1
click at [1195, 544] on input "(123) 4567890" at bounding box center [1368, 539] width 347 height 19
click at [1400, 109] on icon at bounding box center [1399, 104] width 99 height 16
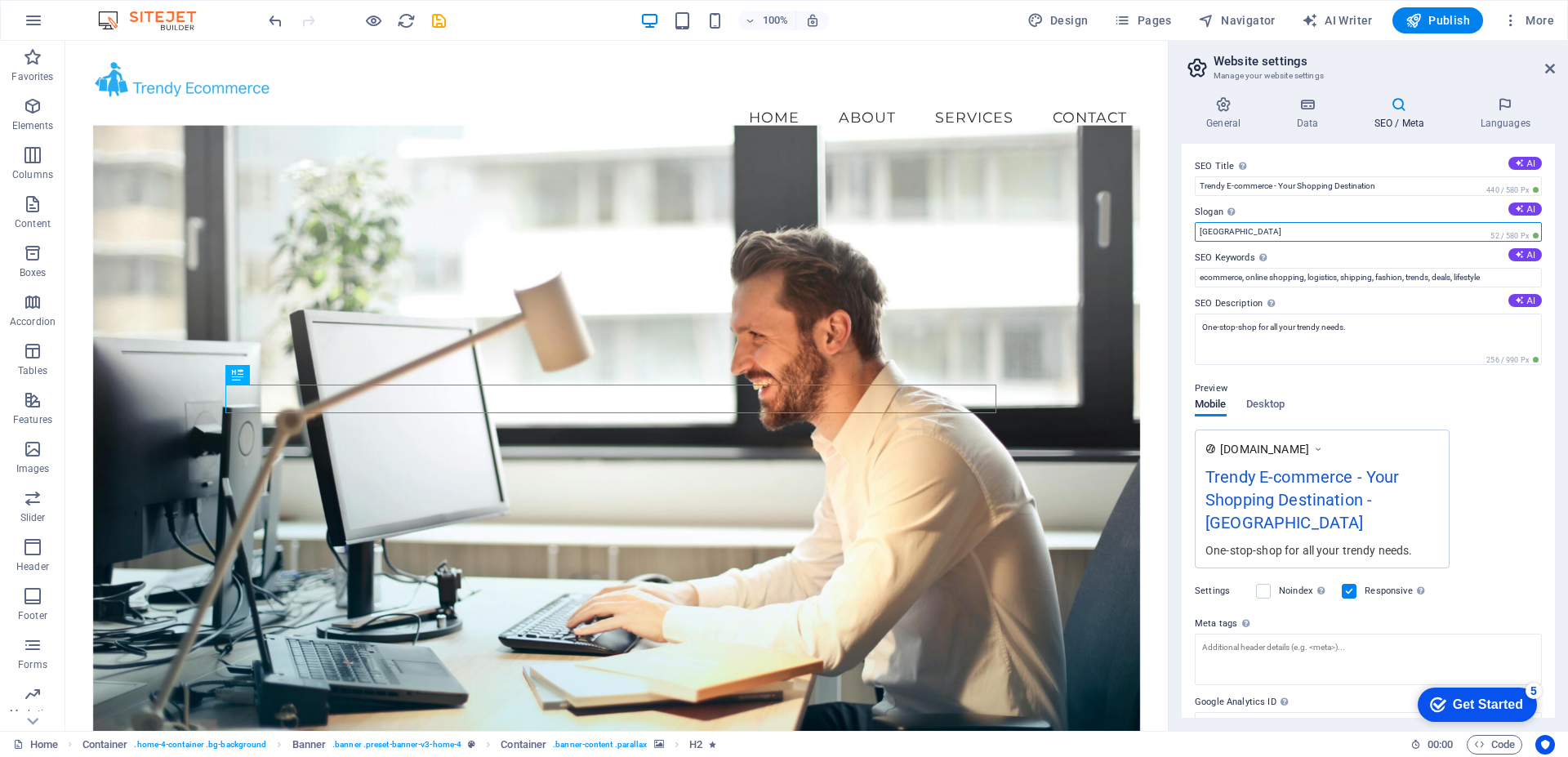
drag, startPoint x: 1241, startPoint y: 232, endPoint x: 1193, endPoint y: 233, distance: 48.0
click at [1193, 233] on div "SEO Title The title of your website - make it something that stands out in sear…" at bounding box center [1368, 431] width 373 height 574
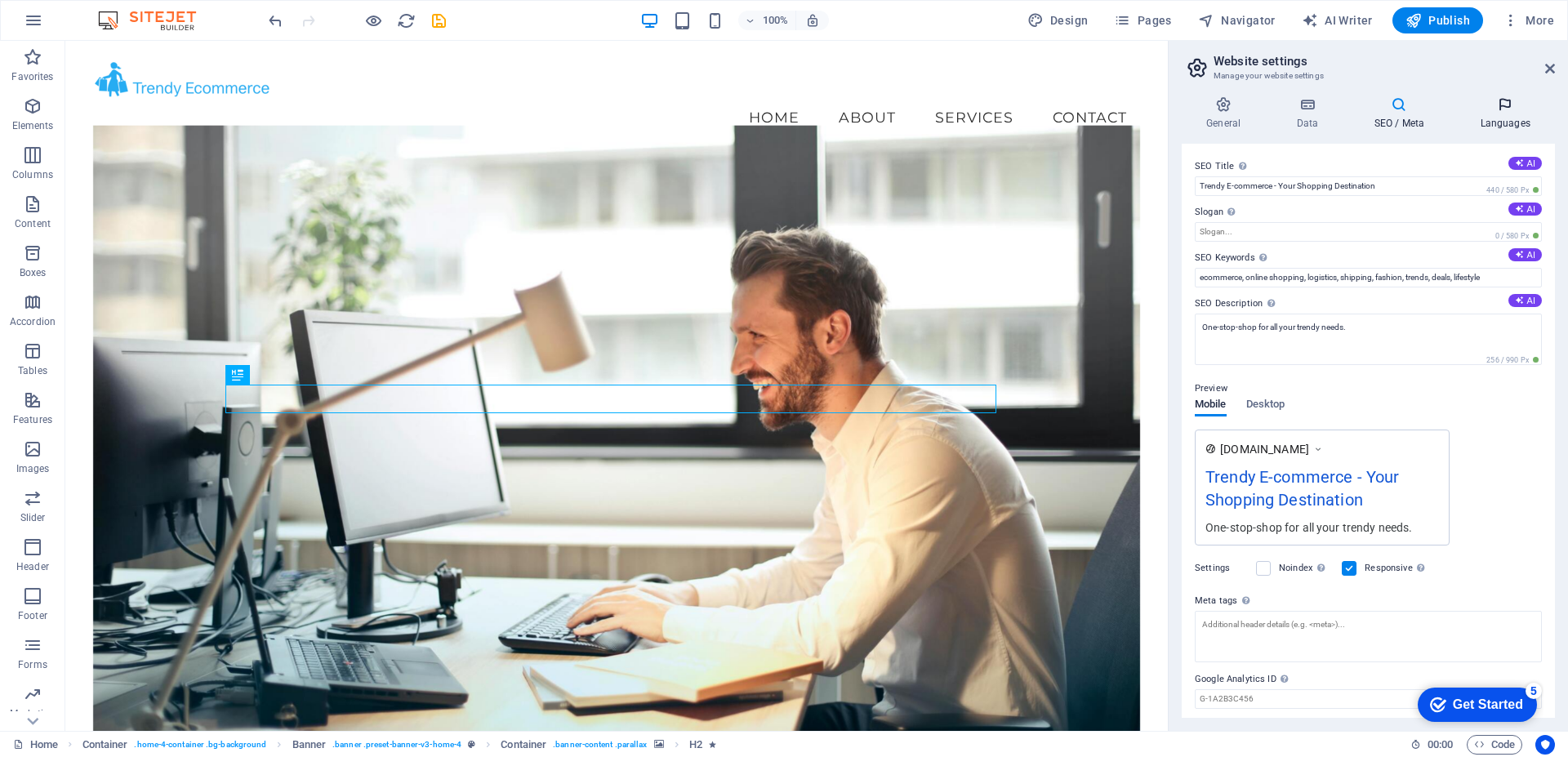
click at [1507, 104] on icon at bounding box center [1505, 104] width 99 height 16
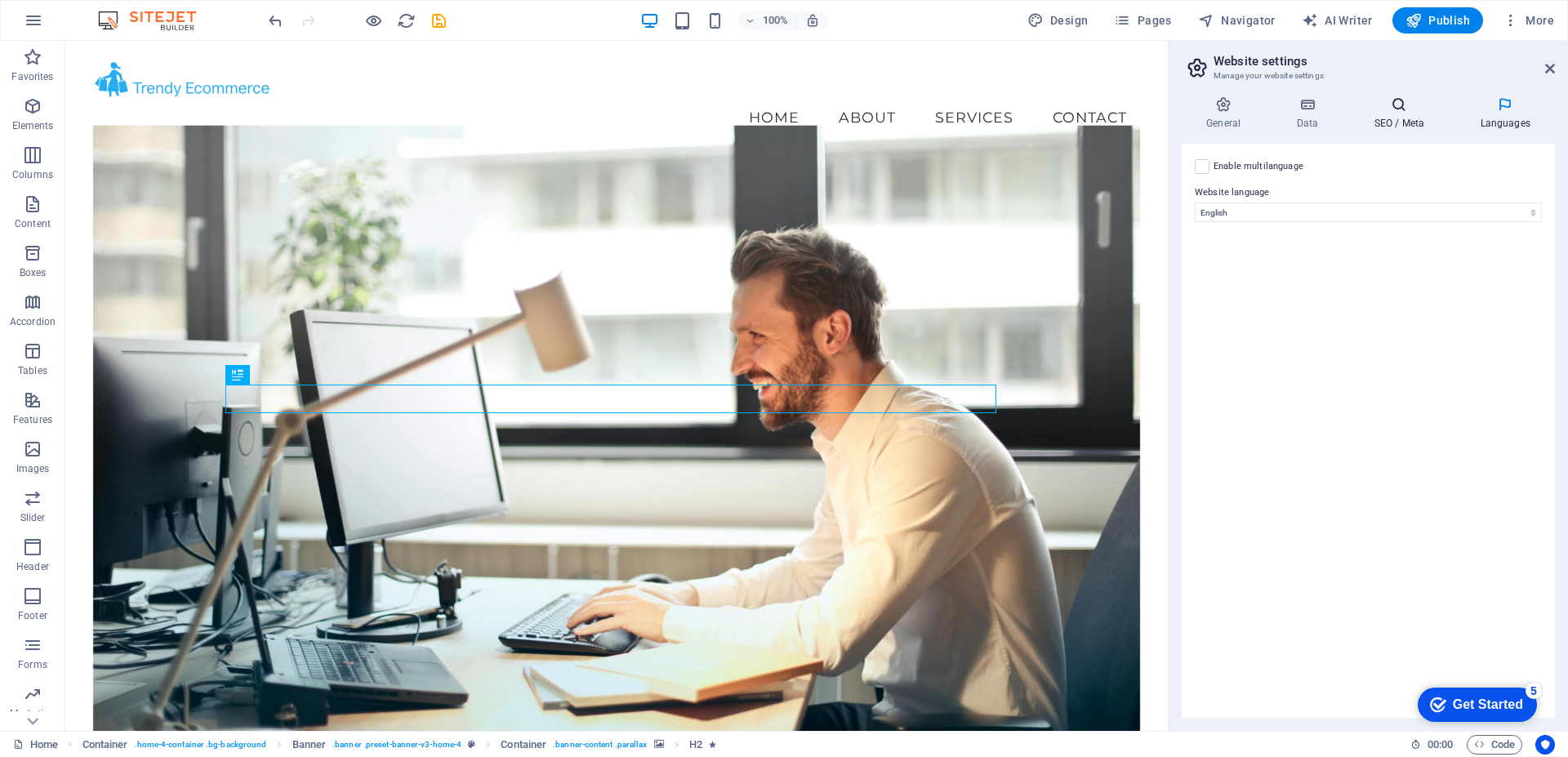
click at [1409, 109] on icon at bounding box center [1399, 104] width 99 height 16
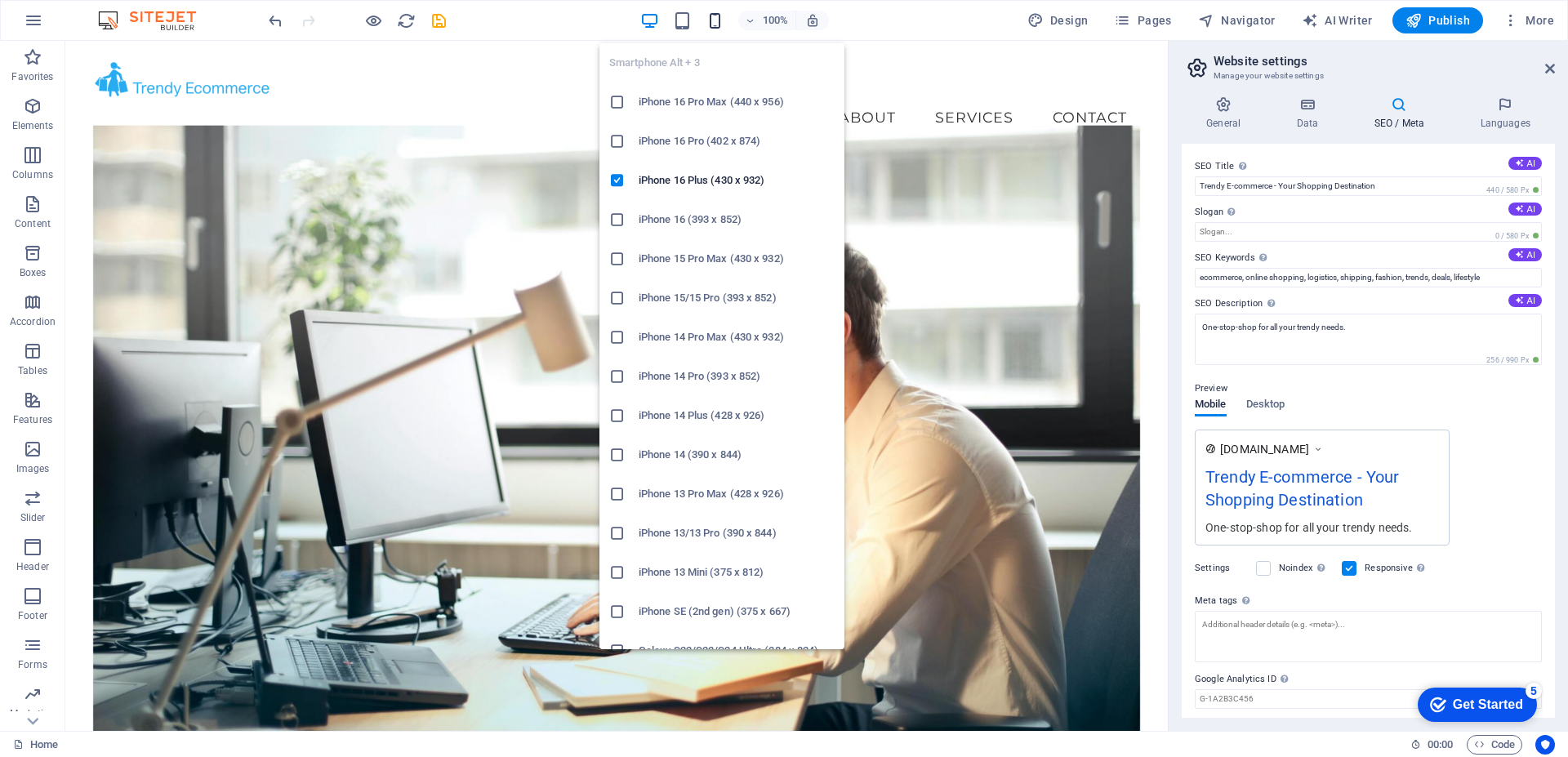
click at [716, 20] on icon "button" at bounding box center [715, 21] width 19 height 19
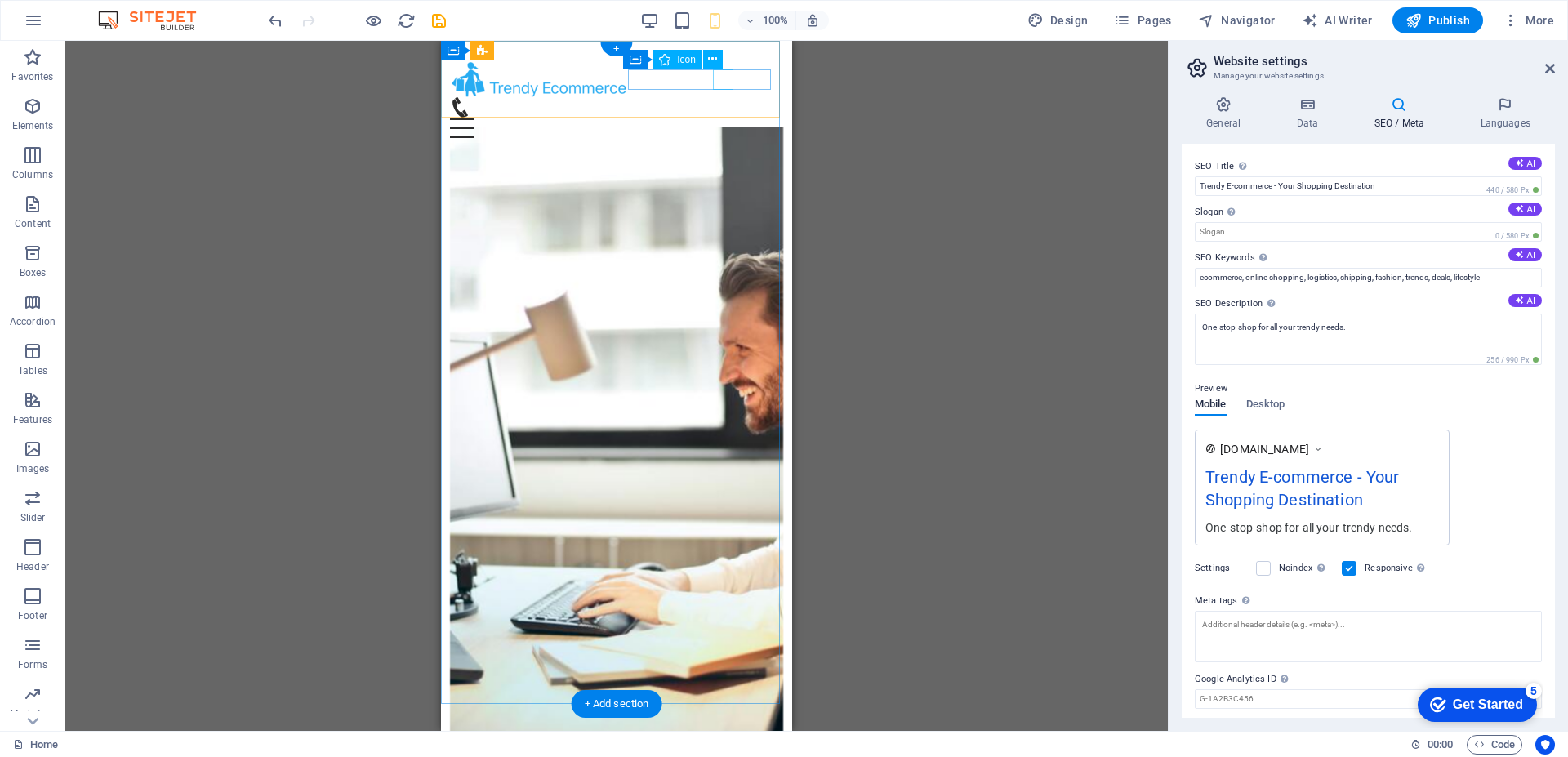
click at [722, 97] on figure at bounding box center [610, 107] width 321 height 20
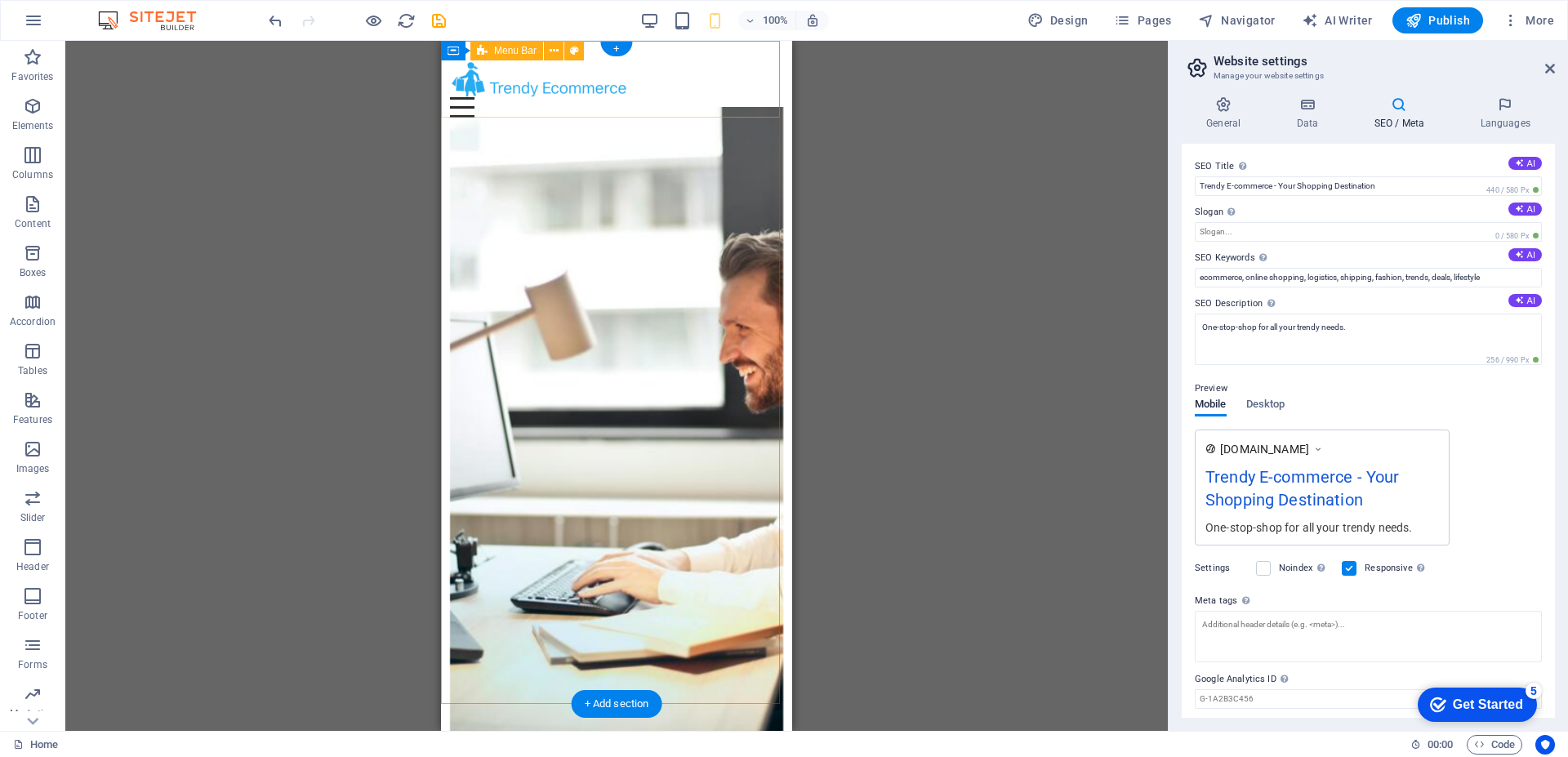
click at [699, 102] on div "Menu Home About Services Contact" at bounding box center [616, 88] width 351 height 97
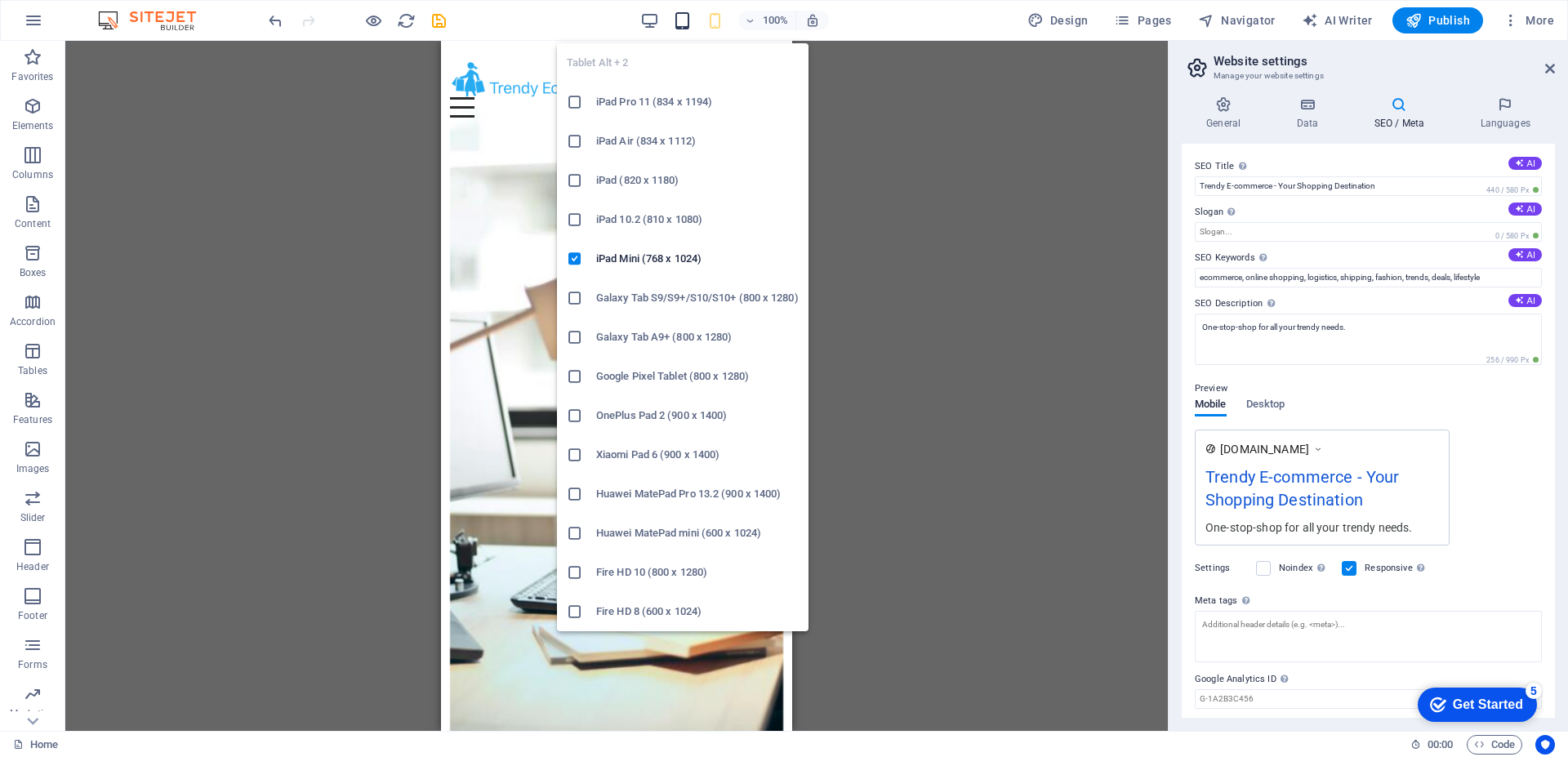
click at [686, 24] on icon "button" at bounding box center [682, 21] width 19 height 19
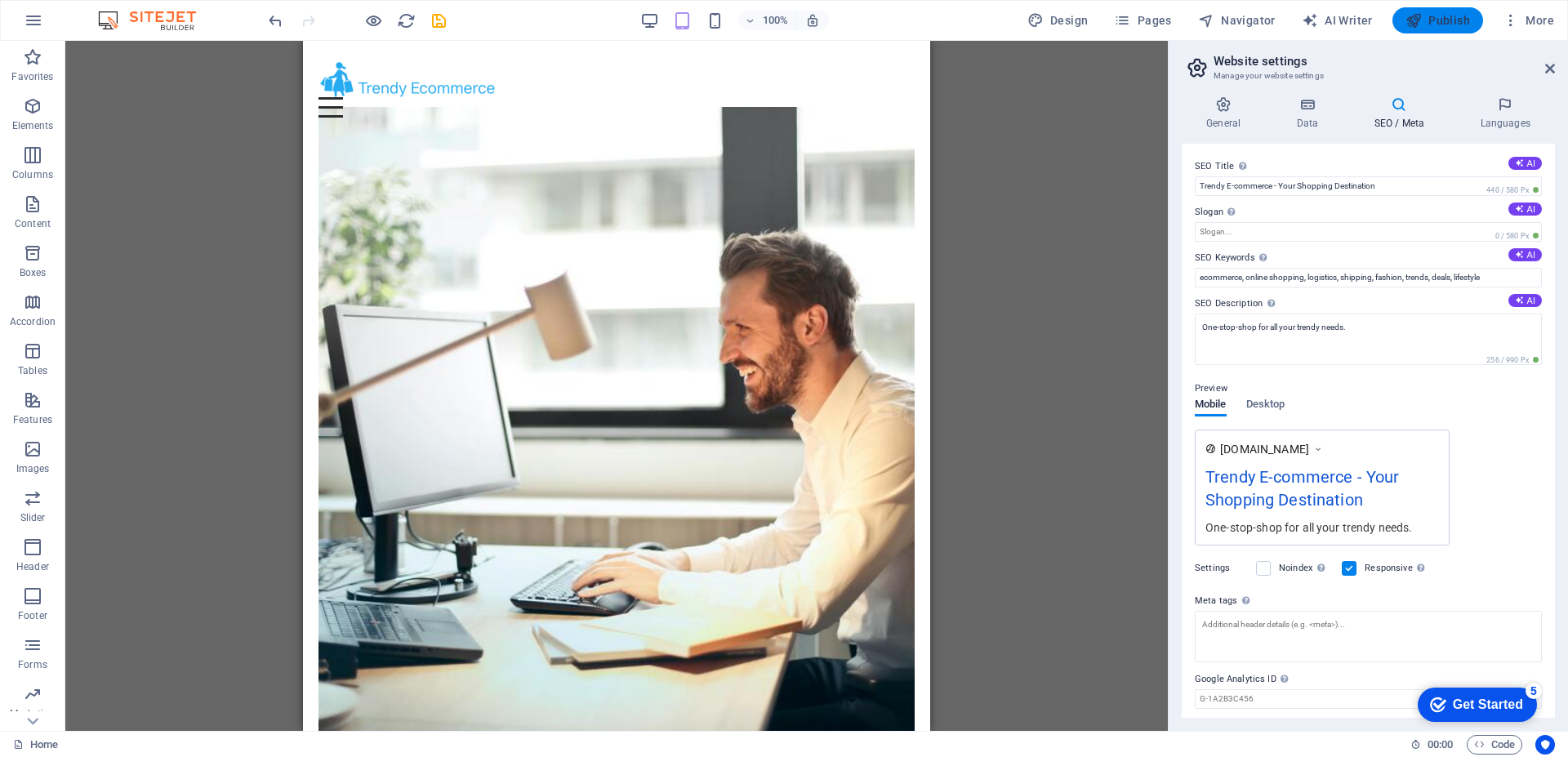
click at [1432, 19] on span "Publish" at bounding box center [1437, 20] width 65 height 16
